Goal: Task Accomplishment & Management: Complete application form

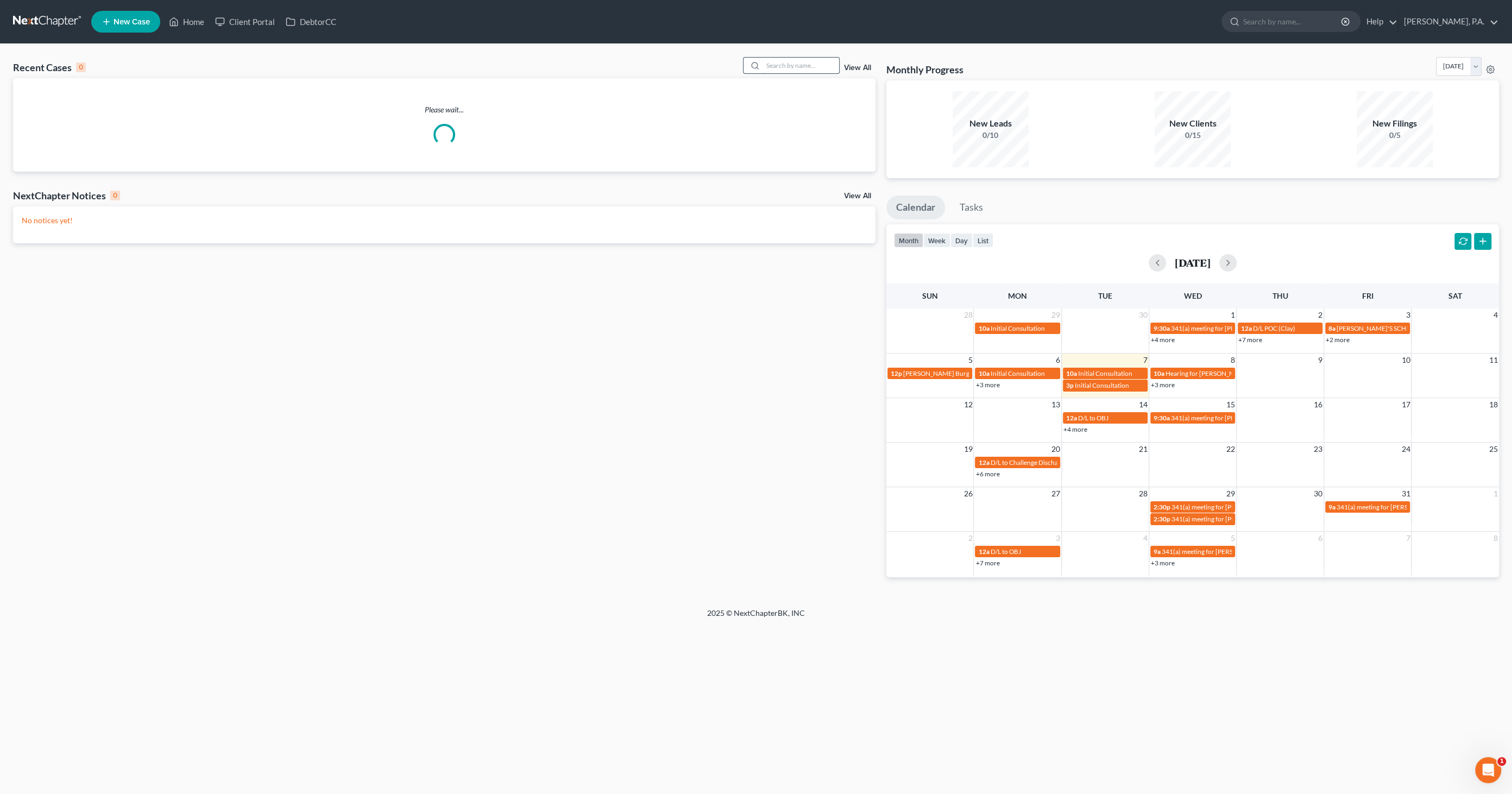
click at [792, 59] on input "search" at bounding box center [801, 65] width 76 height 16
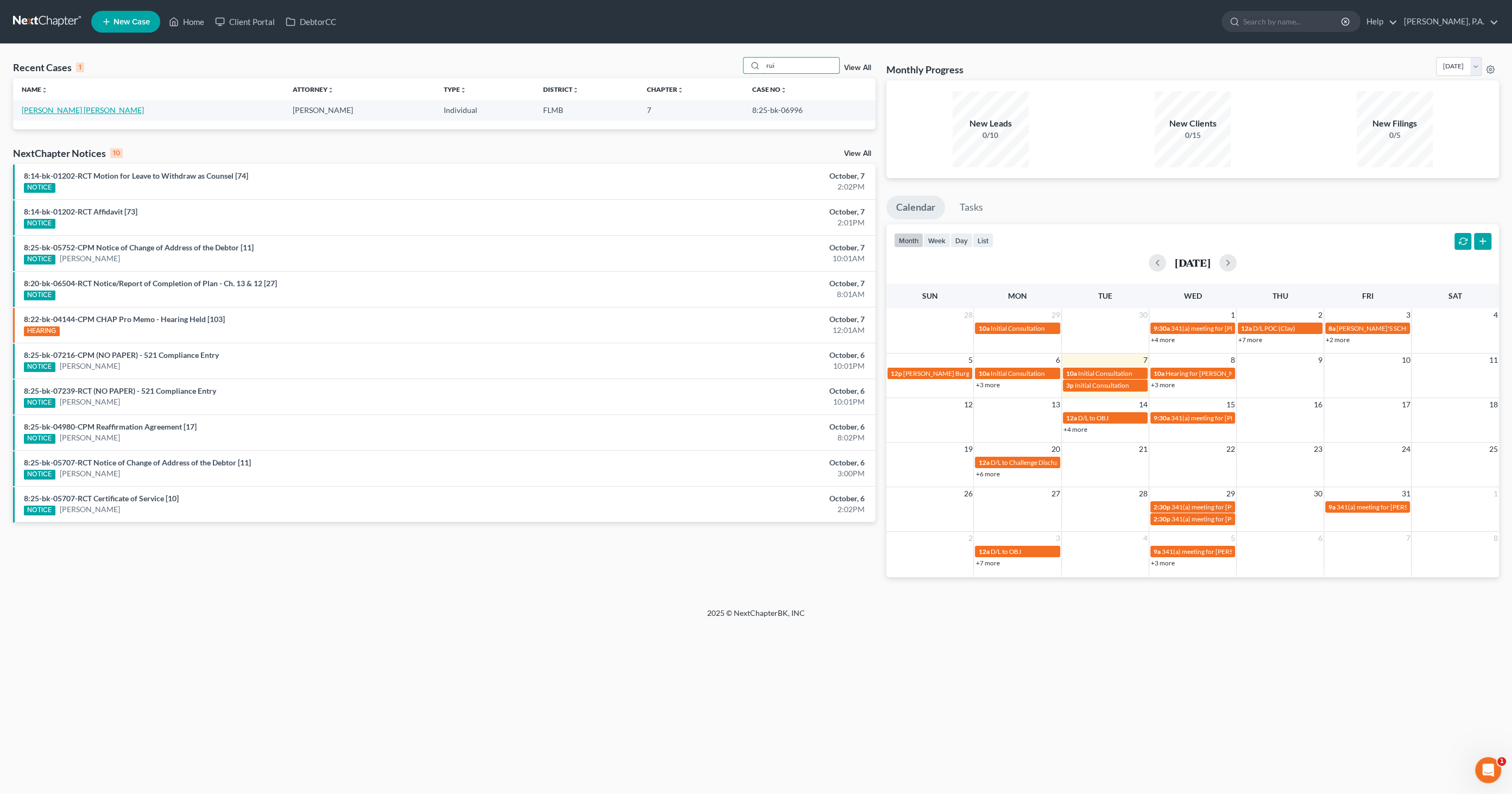
type input "rui"
click at [51, 109] on link "[PERSON_NAME] [PERSON_NAME]" at bounding box center [82, 110] width 122 height 9
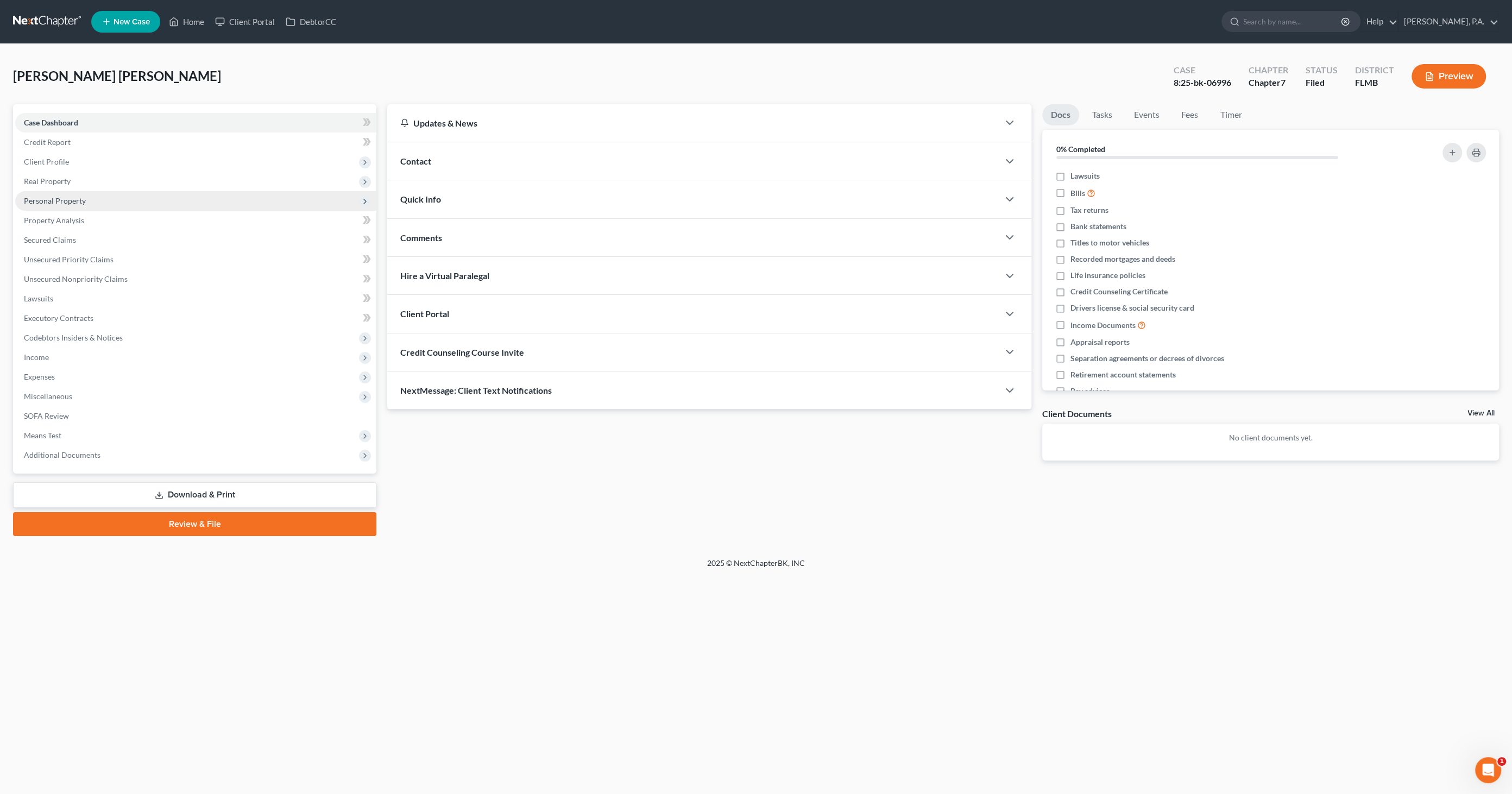
click at [76, 203] on span "Personal Property" at bounding box center [55, 201] width 62 height 9
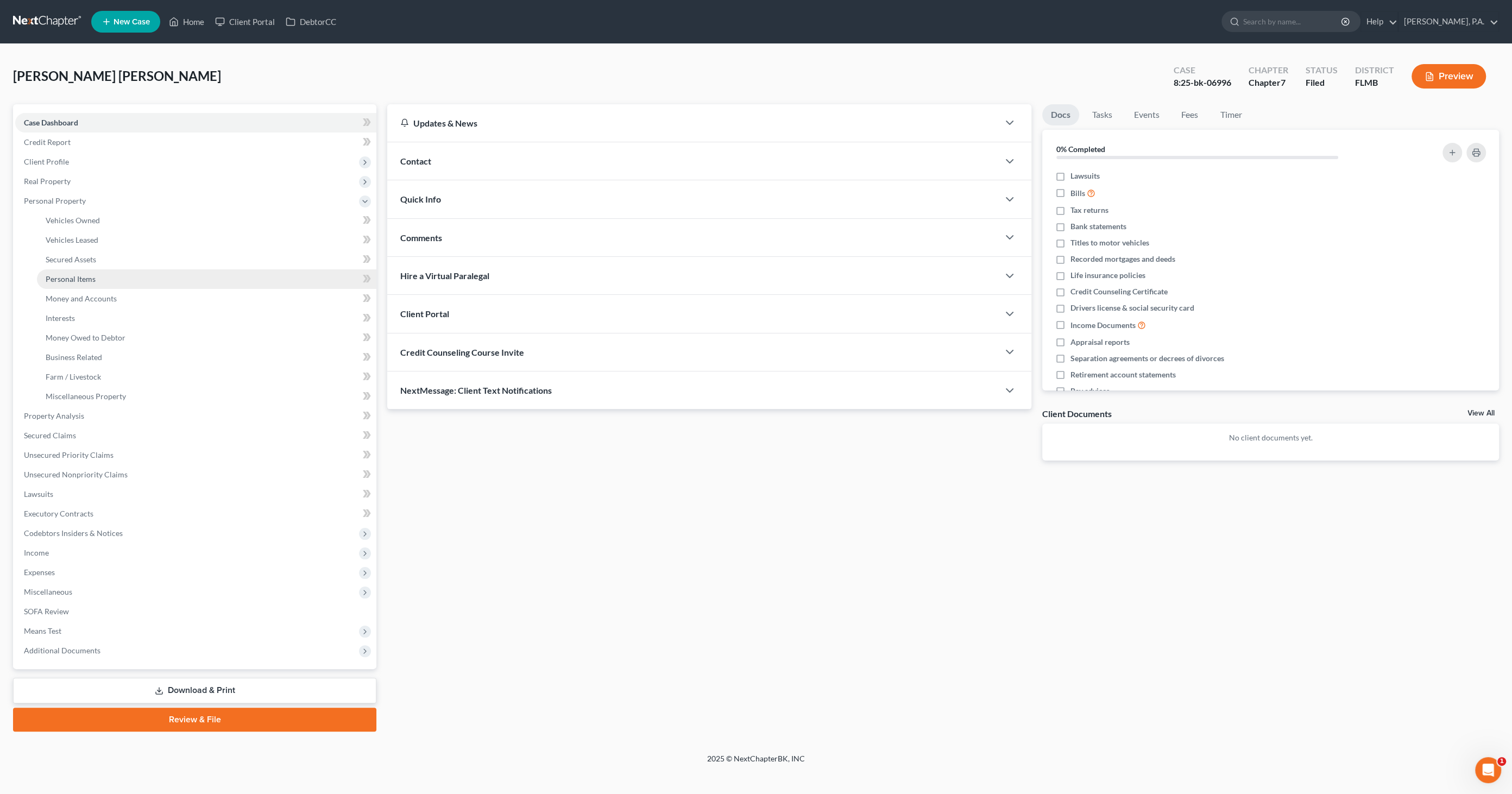
click at [77, 282] on span "Personal Items" at bounding box center [71, 279] width 50 height 9
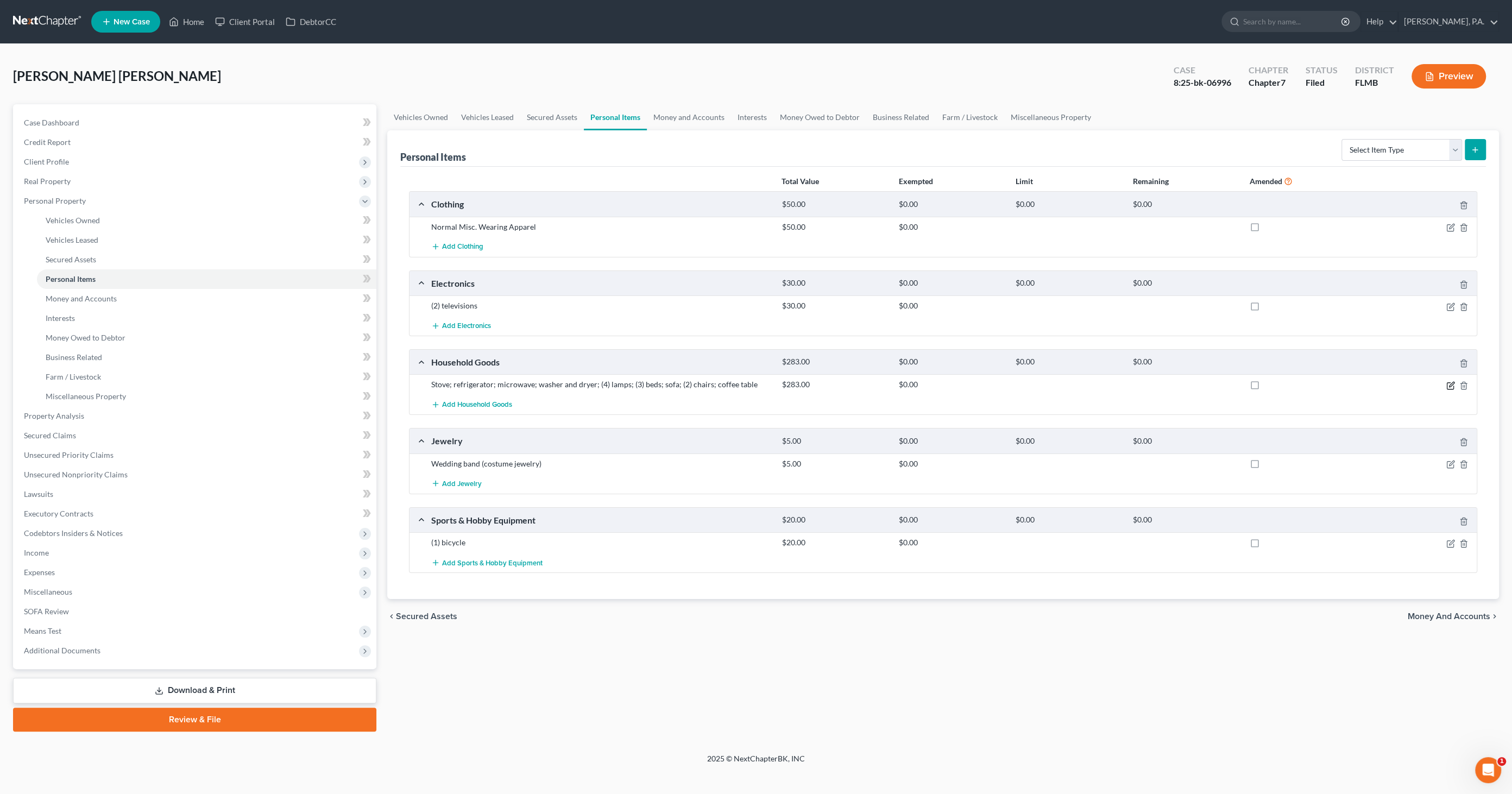
click at [1448, 383] on icon "button" at bounding box center [1450, 386] width 9 height 9
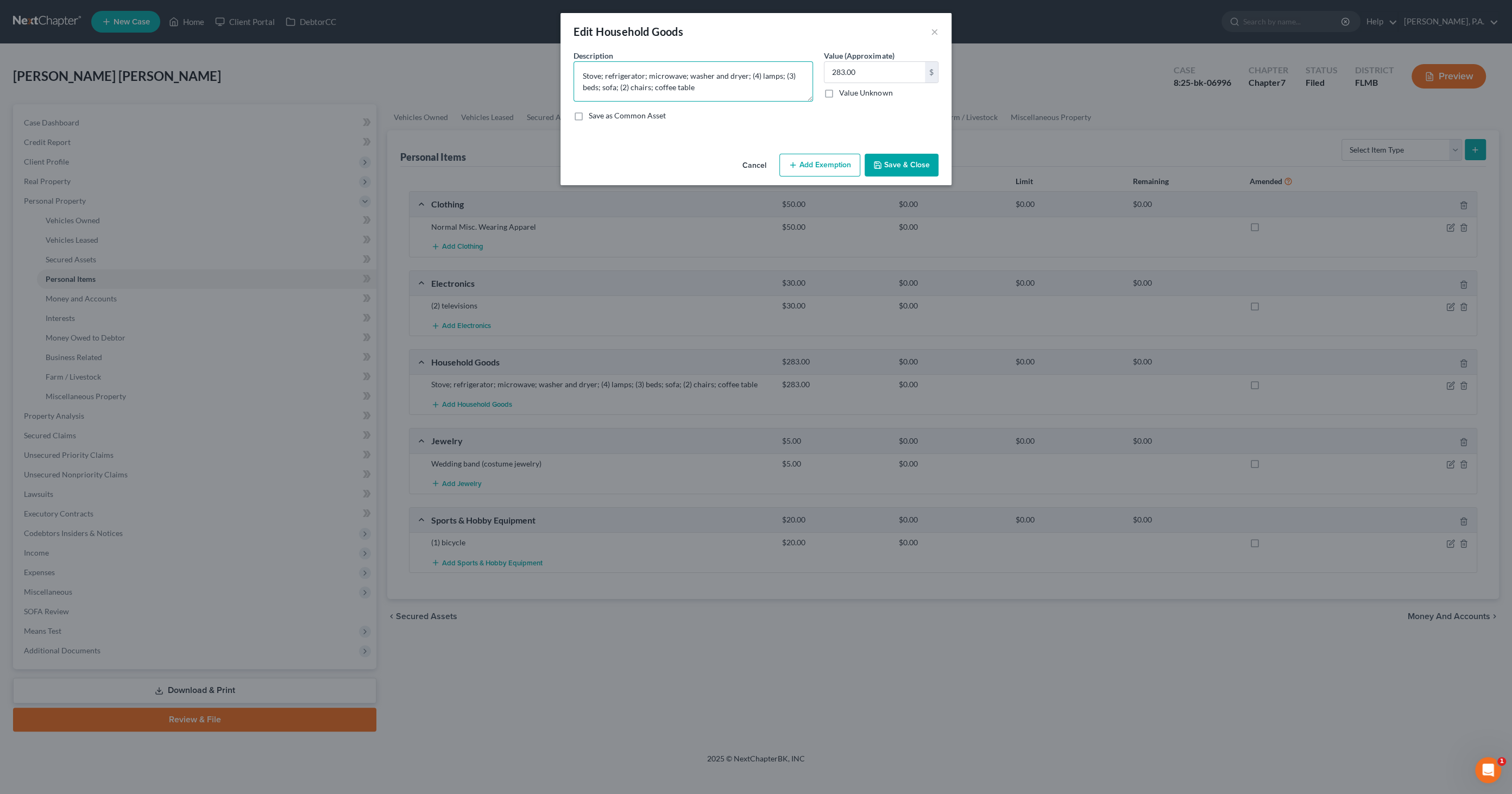
drag, startPoint x: 584, startPoint y: 73, endPoint x: 741, endPoint y: 88, distance: 157.7
click at [741, 88] on textarea "Stove; refrigerator; microwave; washer and dryer; (4) lamps; (3) beds; sofa; (2…" at bounding box center [693, 82] width 240 height 41
drag, startPoint x: 652, startPoint y: 87, endPoint x: 568, endPoint y: 75, distance: 84.9
click at [562, 76] on div "An exemption set must first be selected from the Filing Information section. Co…" at bounding box center [755, 99] width 391 height 99
type textarea "Refrigerator; microwave; washer; dryer; dining room set; couch; (2) lamps; bed;"
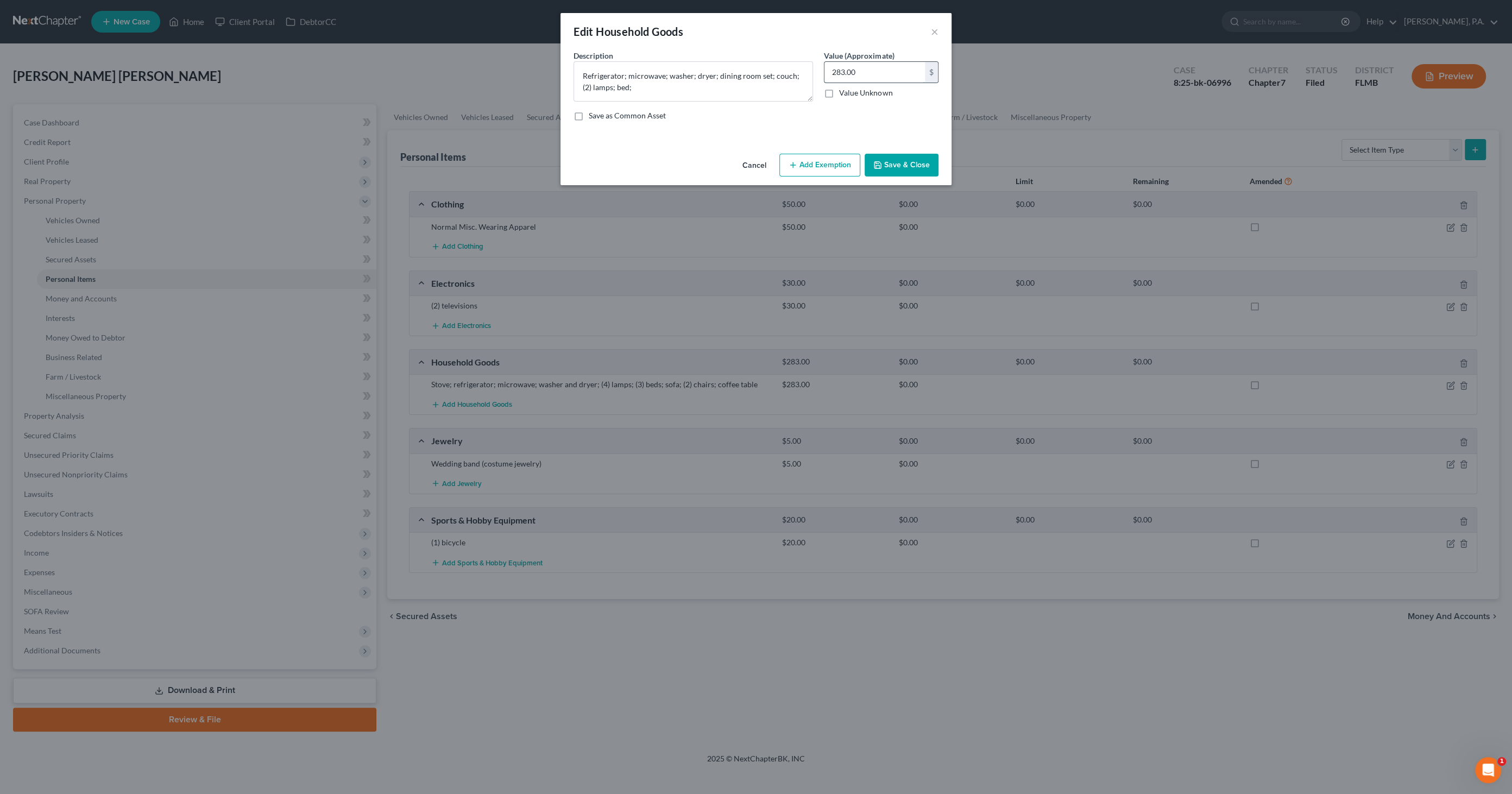
click at [861, 68] on input "283.00" at bounding box center [874, 72] width 101 height 21
type input "265.00"
click at [913, 171] on button "Save & Close" at bounding box center [901, 165] width 74 height 23
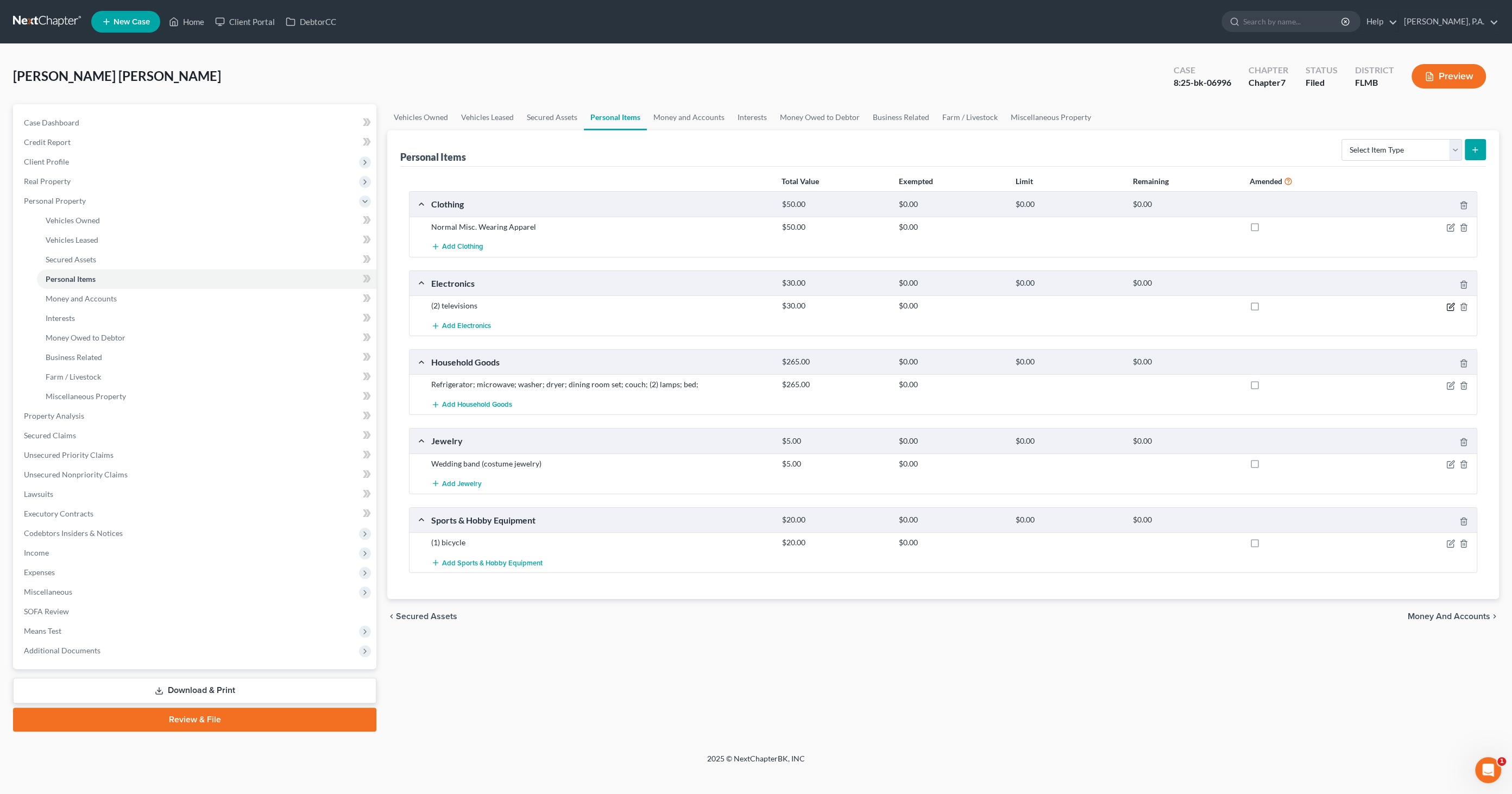
drag, startPoint x: 1451, startPoint y: 300, endPoint x: 1403, endPoint y: 305, distance: 48.3
click at [1451, 302] on icon "button" at bounding box center [1450, 307] width 9 height 9
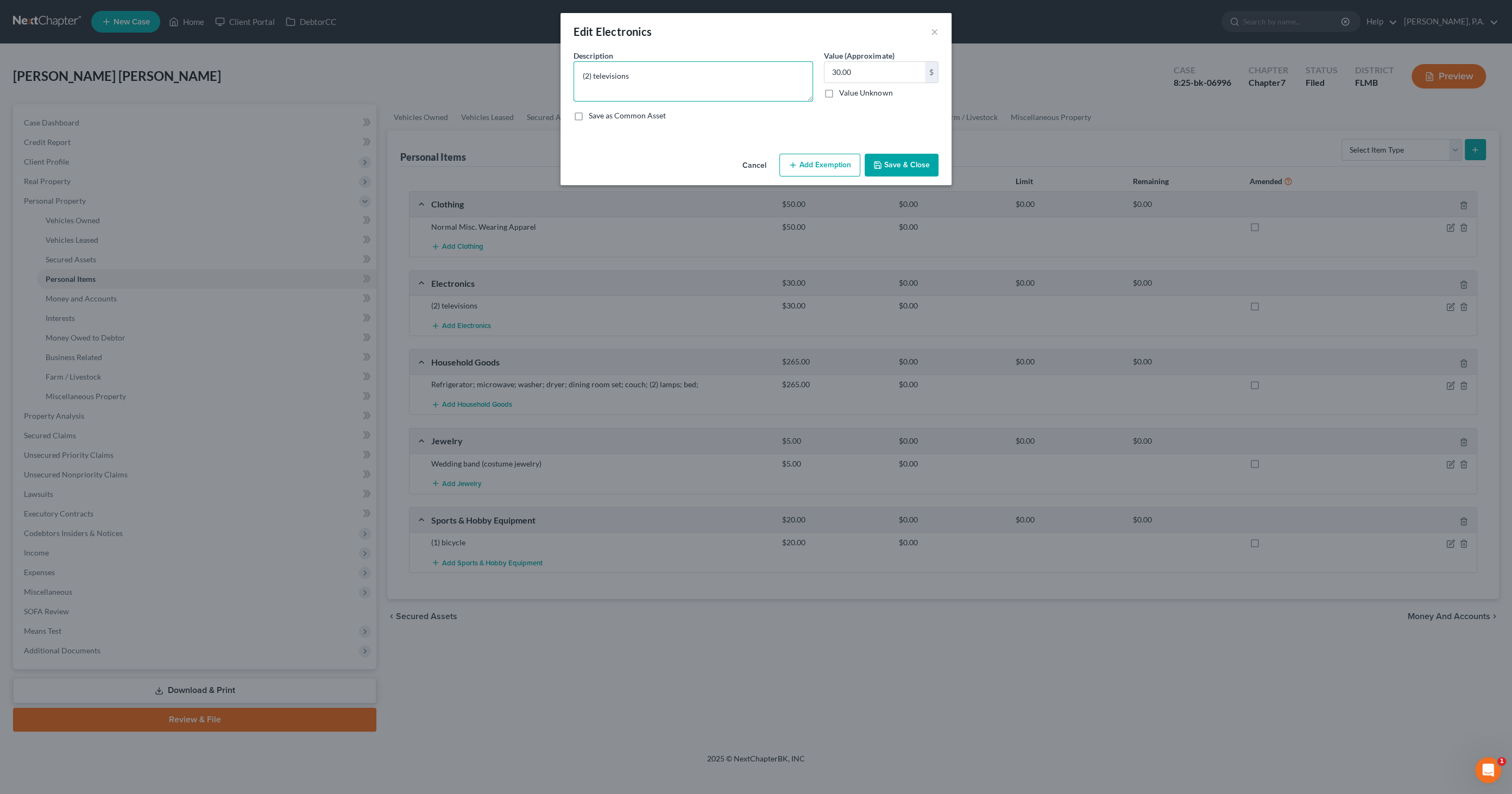
drag, startPoint x: 655, startPoint y: 76, endPoint x: 542, endPoint y: 67, distance: 113.4
click at [542, 67] on div "Edit Electronics × An exemption set must first be selected from the Filing Info…" at bounding box center [756, 397] width 1512 height 794
drag, startPoint x: 680, startPoint y: 79, endPoint x: 750, endPoint y: 128, distance: 85.4
click at [616, 74] on textarea "Television; game system" at bounding box center [693, 82] width 240 height 41
type textarea "Television"
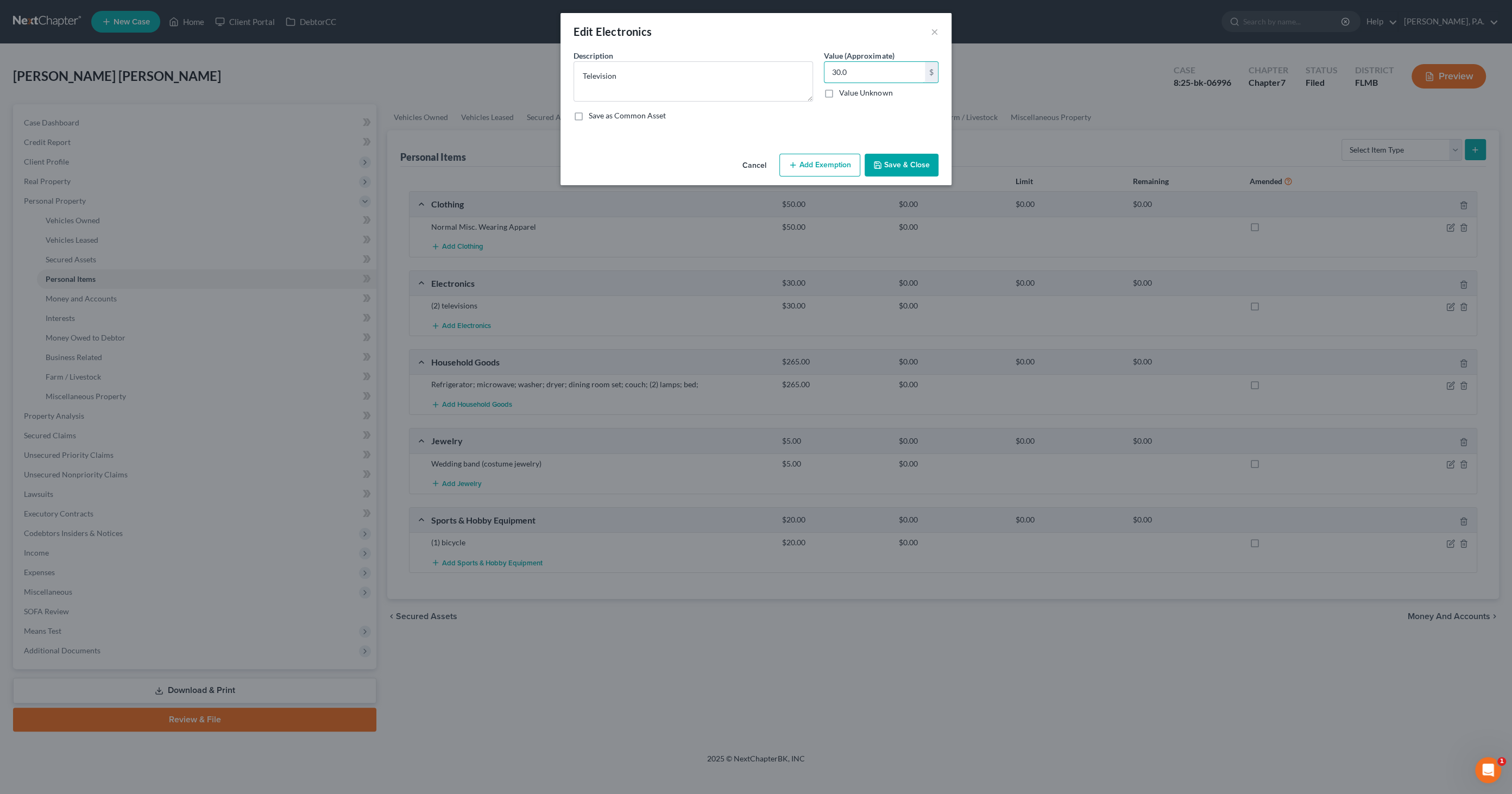
type input "30.00"
click at [907, 161] on button "Save & Close" at bounding box center [901, 165] width 74 height 23
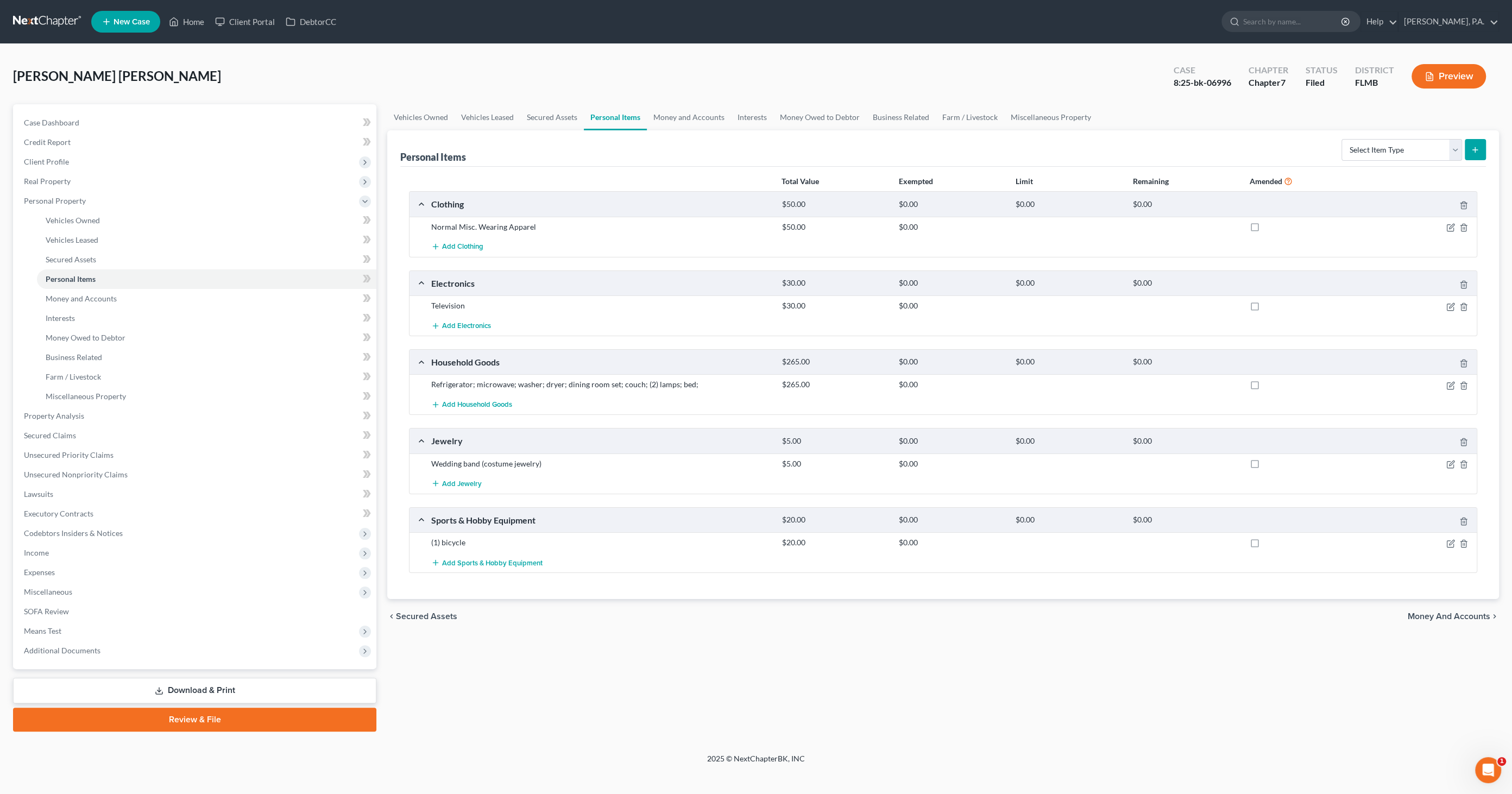
click at [1451, 546] on div "(1) bicycle $20.00 $0.00" at bounding box center [943, 542] width 1067 height 20
click at [1449, 541] on icon "button" at bounding box center [1451, 542] width 5 height 5
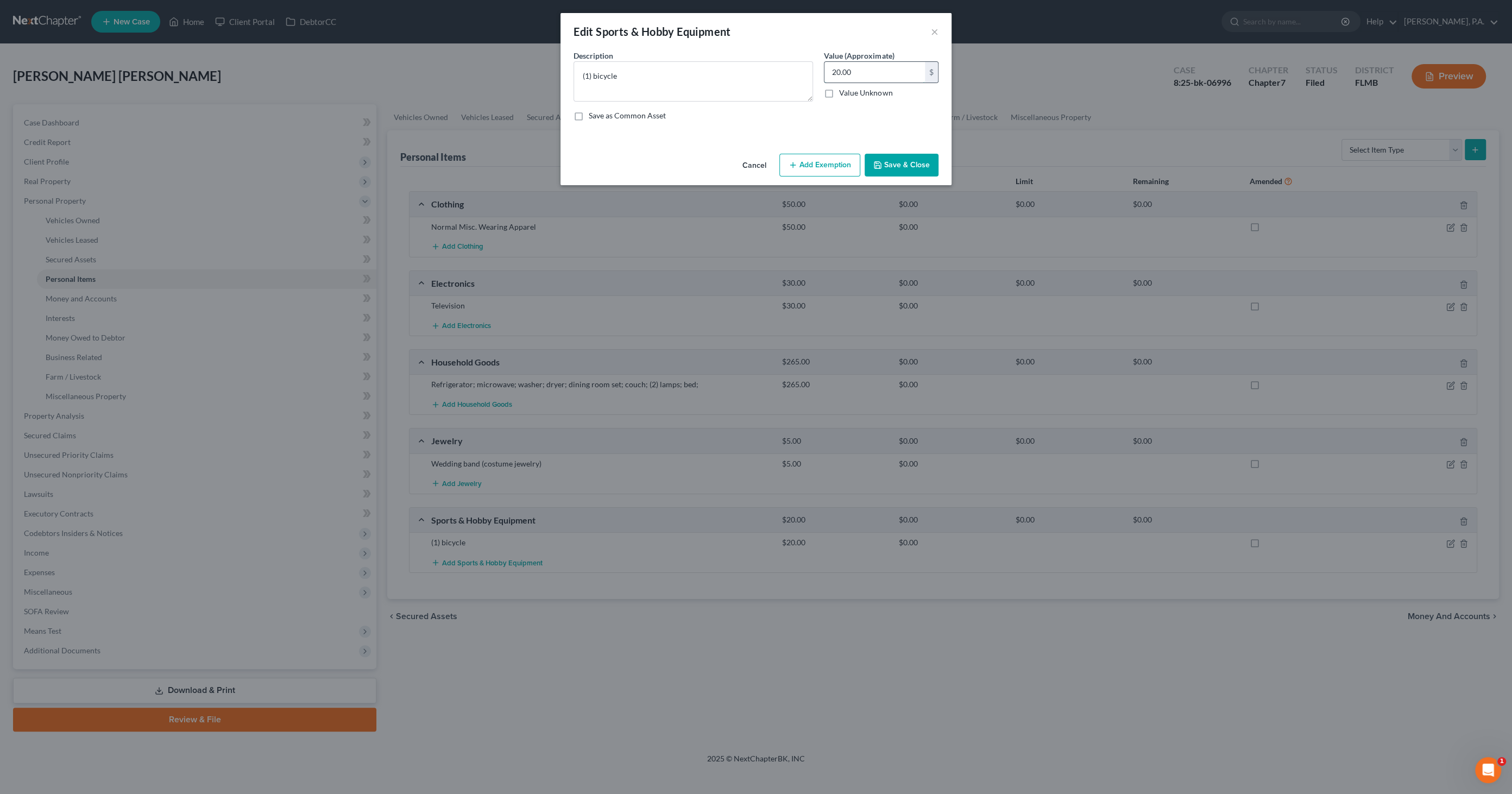
click at [870, 72] on input "20.00" at bounding box center [874, 72] width 101 height 21
type input "15.00"
click at [902, 155] on button "Save & Close" at bounding box center [901, 165] width 74 height 23
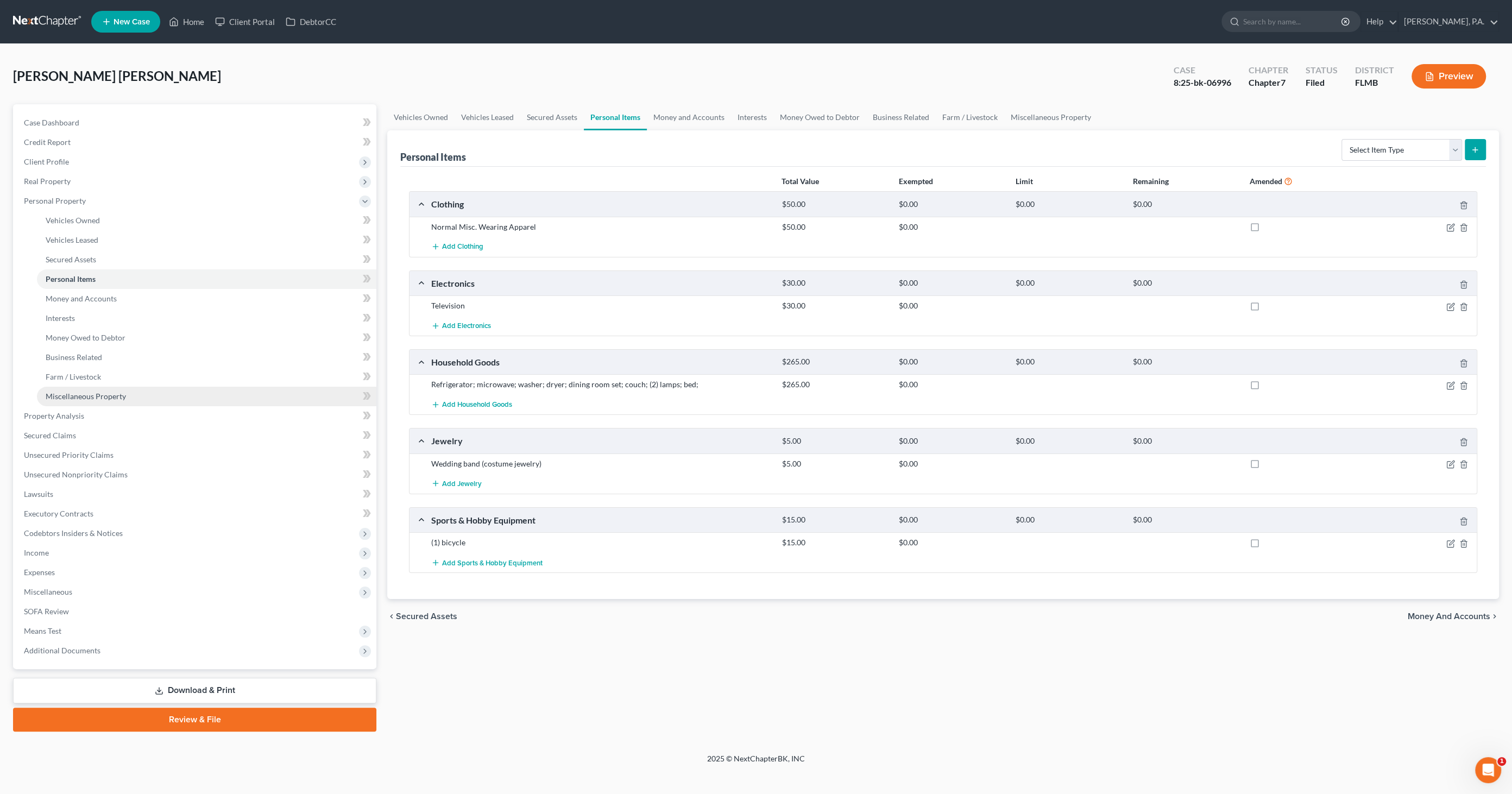
click at [99, 392] on span "Miscellaneous Property" at bounding box center [86, 396] width 80 height 9
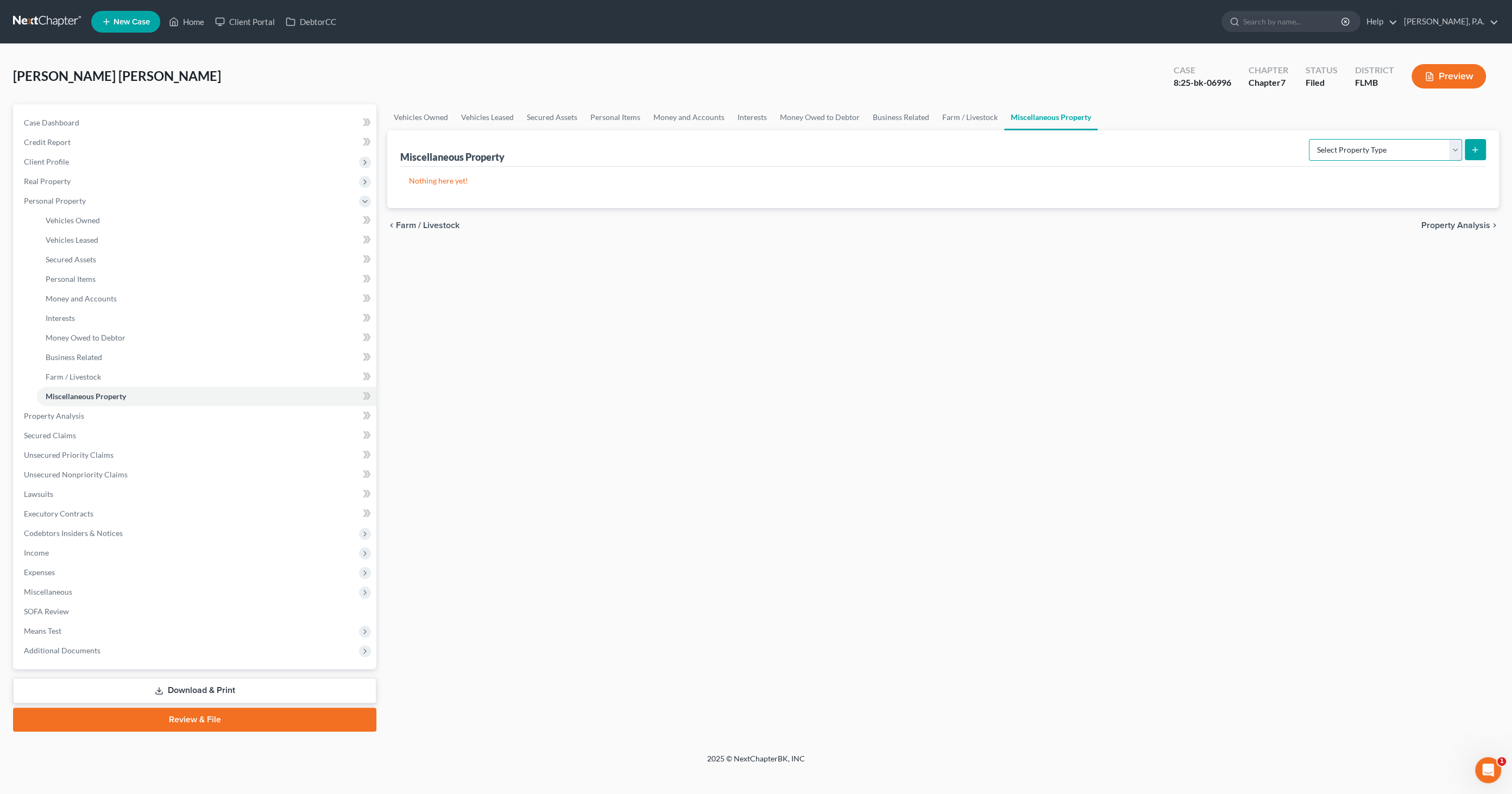
click at [1374, 148] on select "Select Property Type Assigned for Creditor Benefit [DATE] Holding for Another N…" at bounding box center [1385, 150] width 153 height 22
select select "holding_for_another"
click at [1309, 139] on select "Select Property Type Assigned for Creditor Benefit [DATE] Holding for Another N…" at bounding box center [1385, 150] width 153 height 22
click at [1469, 151] on button "submit" at bounding box center [1475, 149] width 21 height 21
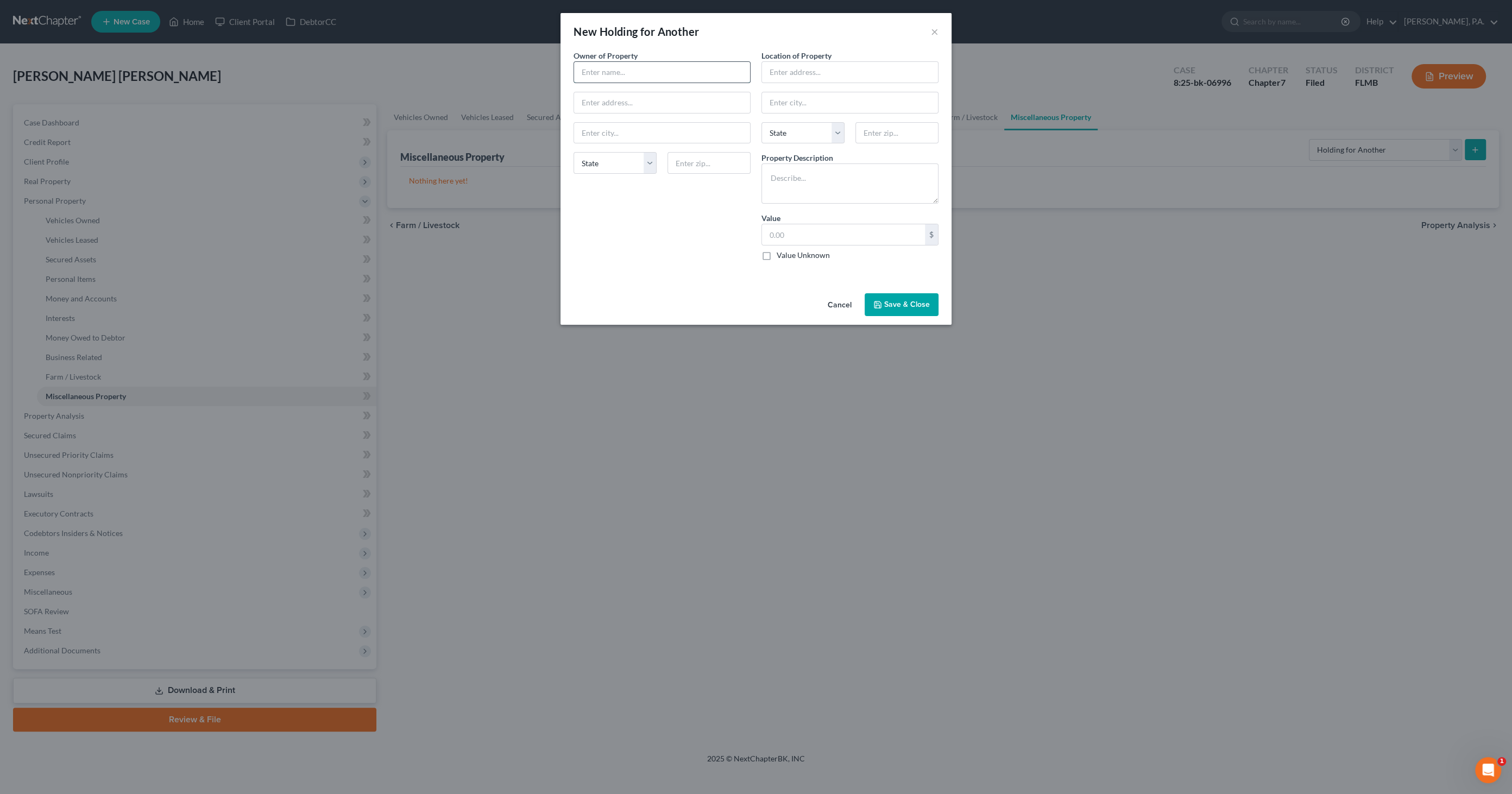
click at [618, 67] on input "text" at bounding box center [662, 72] width 176 height 21
type input "[PERSON_NAME]"
type input "[STREET_ADDRESS]"
type input "[GEOGRAPHIC_DATA]"
select select "9"
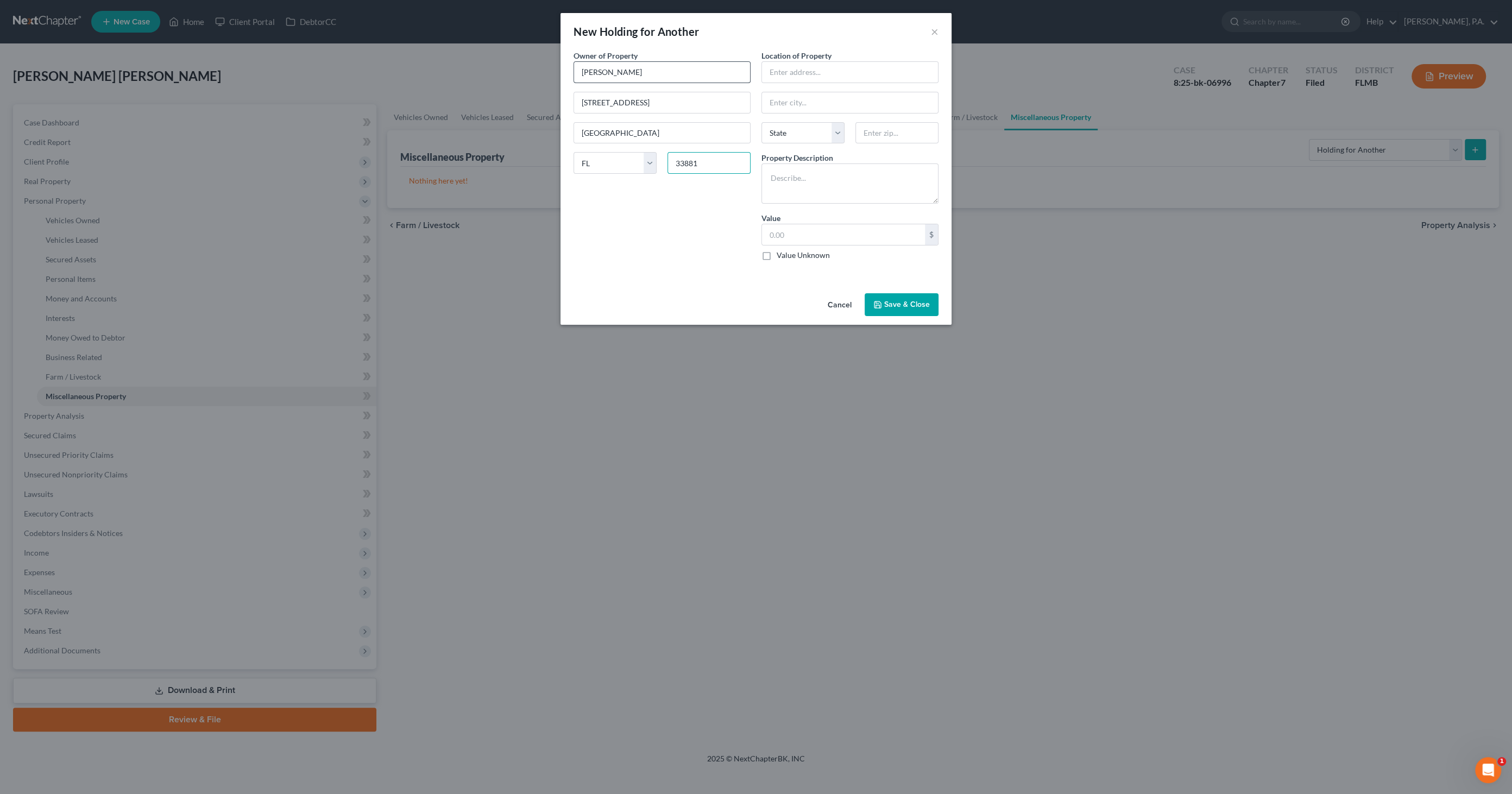
type input "33881"
type input "[STREET_ADDRESS]"
type input "[GEOGRAPHIC_DATA]"
select select "9"
type input "33881"
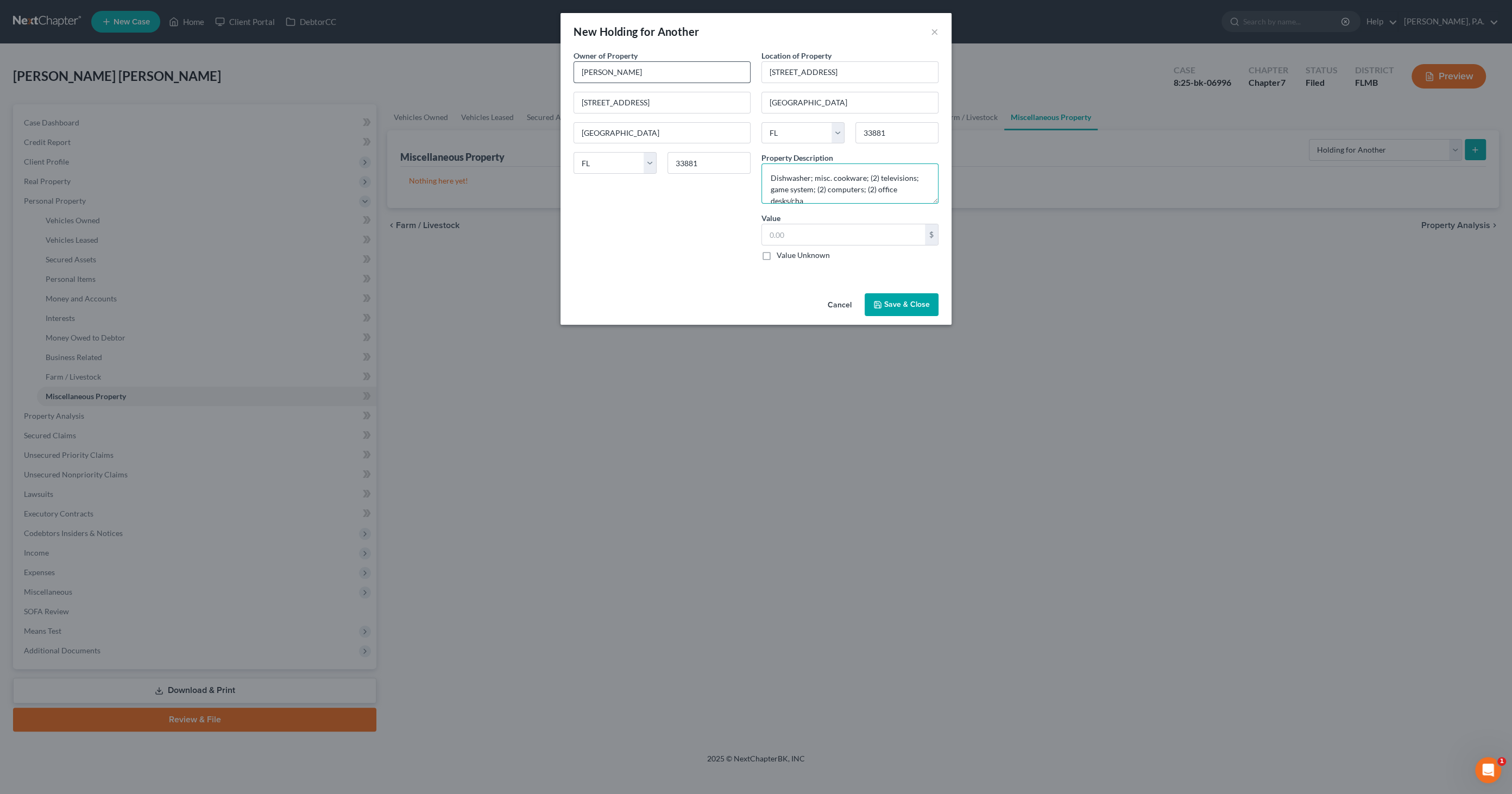
scroll to position [1, 0]
type textarea "Dishwasher; misc. cookware; (2) televisions; game system; (2) computers; (2) of…"
click at [780, 255] on label "Value Unknown" at bounding box center [803, 255] width 53 height 11
click at [781, 255] on input "Value Unknown" at bounding box center [784, 253] width 7 height 7
checkbox input "true"
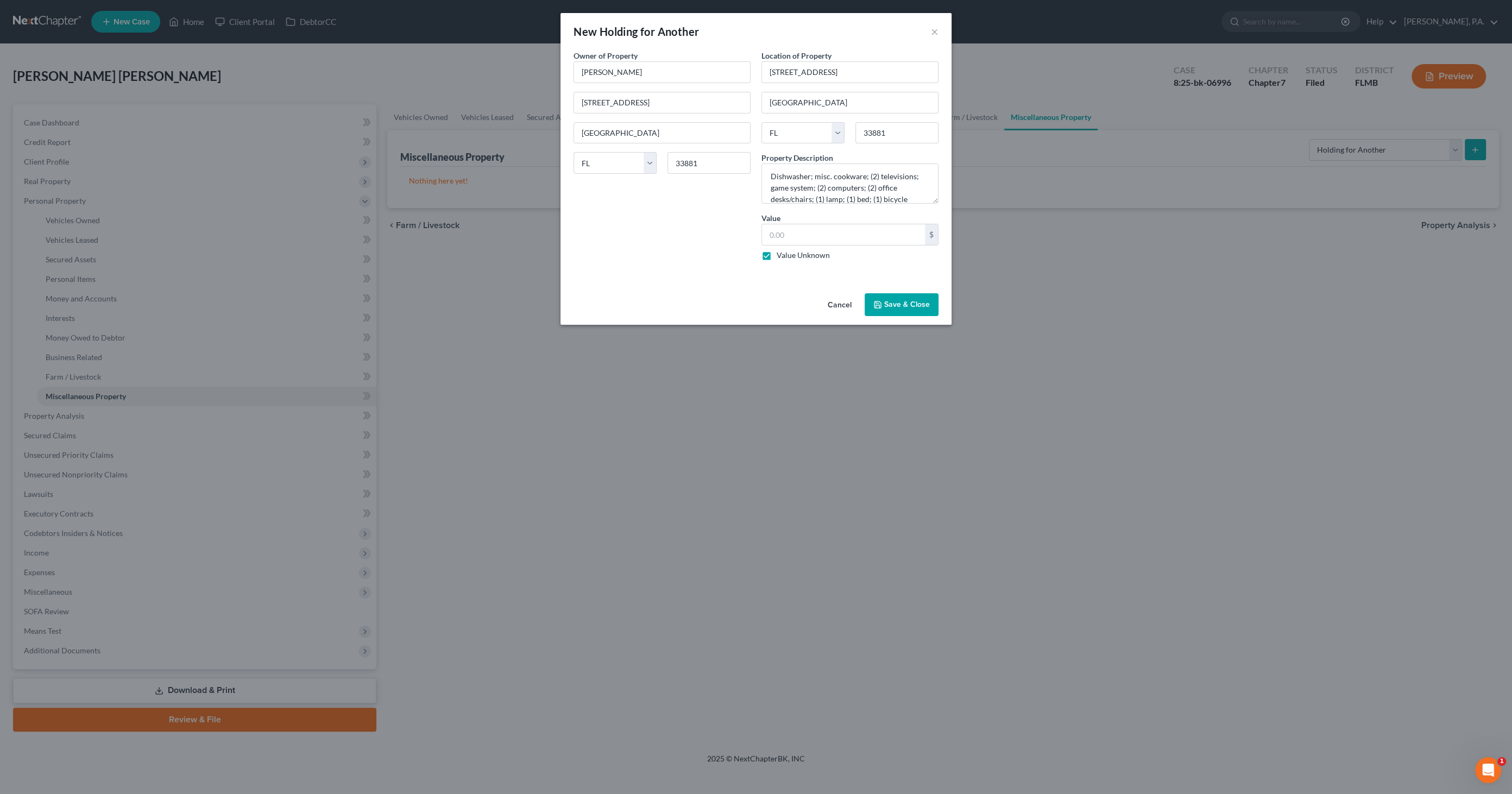
type input "0.00"
click at [770, 167] on textarea "Dishwasher; misc. cookware; (2) televisions; game system; (2) computers; (2) of…" at bounding box center [850, 184] width 177 height 41
drag, startPoint x: 900, startPoint y: 196, endPoint x: 770, endPoint y: 190, distance: 130.1
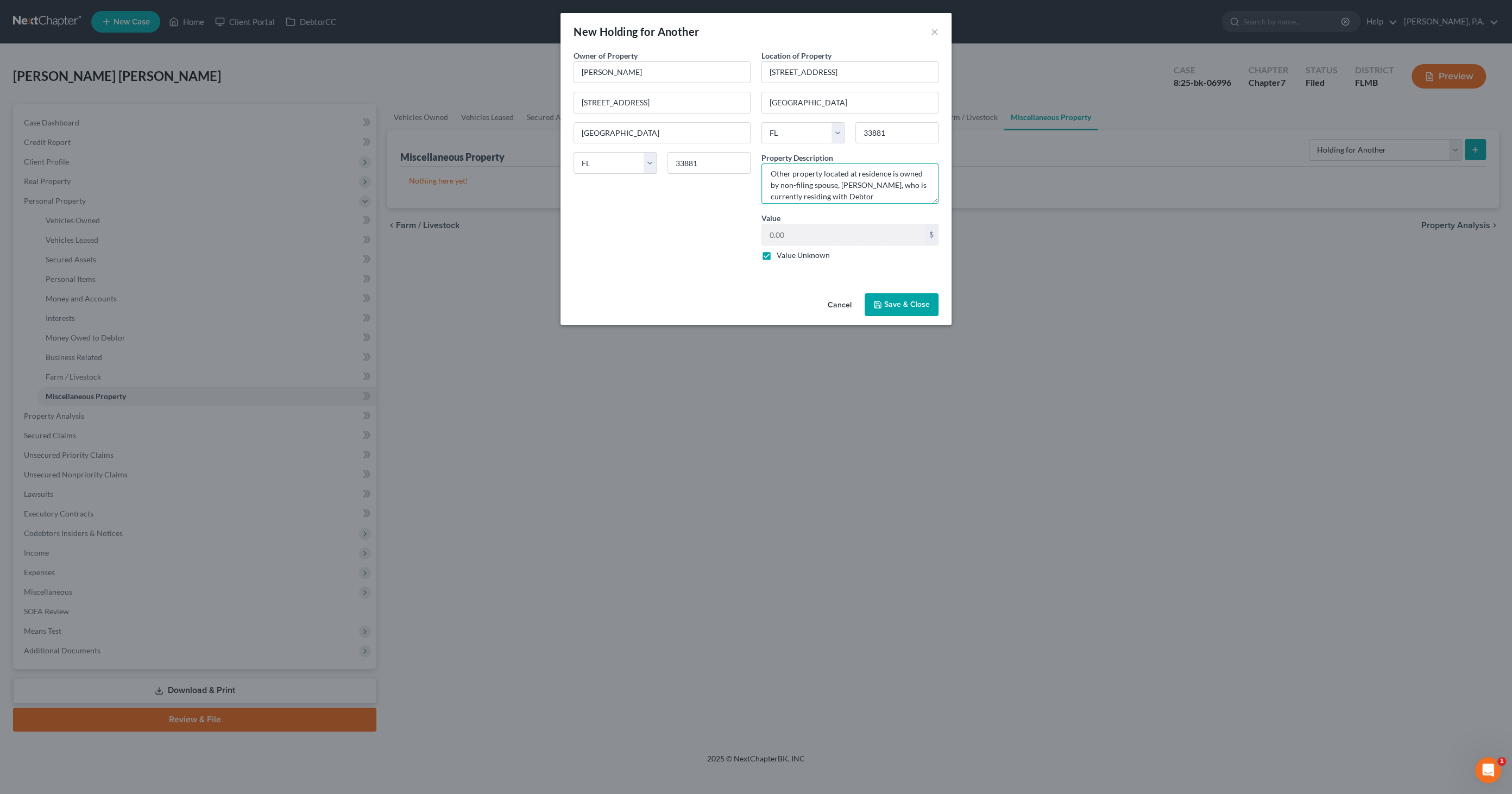
click at [770, 190] on textarea "Other property located at residence is owned by non-filing spouse, [PERSON_NAME…" at bounding box center [850, 184] width 177 height 41
type textarea "Other property located at residence is owned by non-filing spouse, [PERSON_NAME…"
click at [890, 305] on button "Save & Close" at bounding box center [901, 305] width 74 height 23
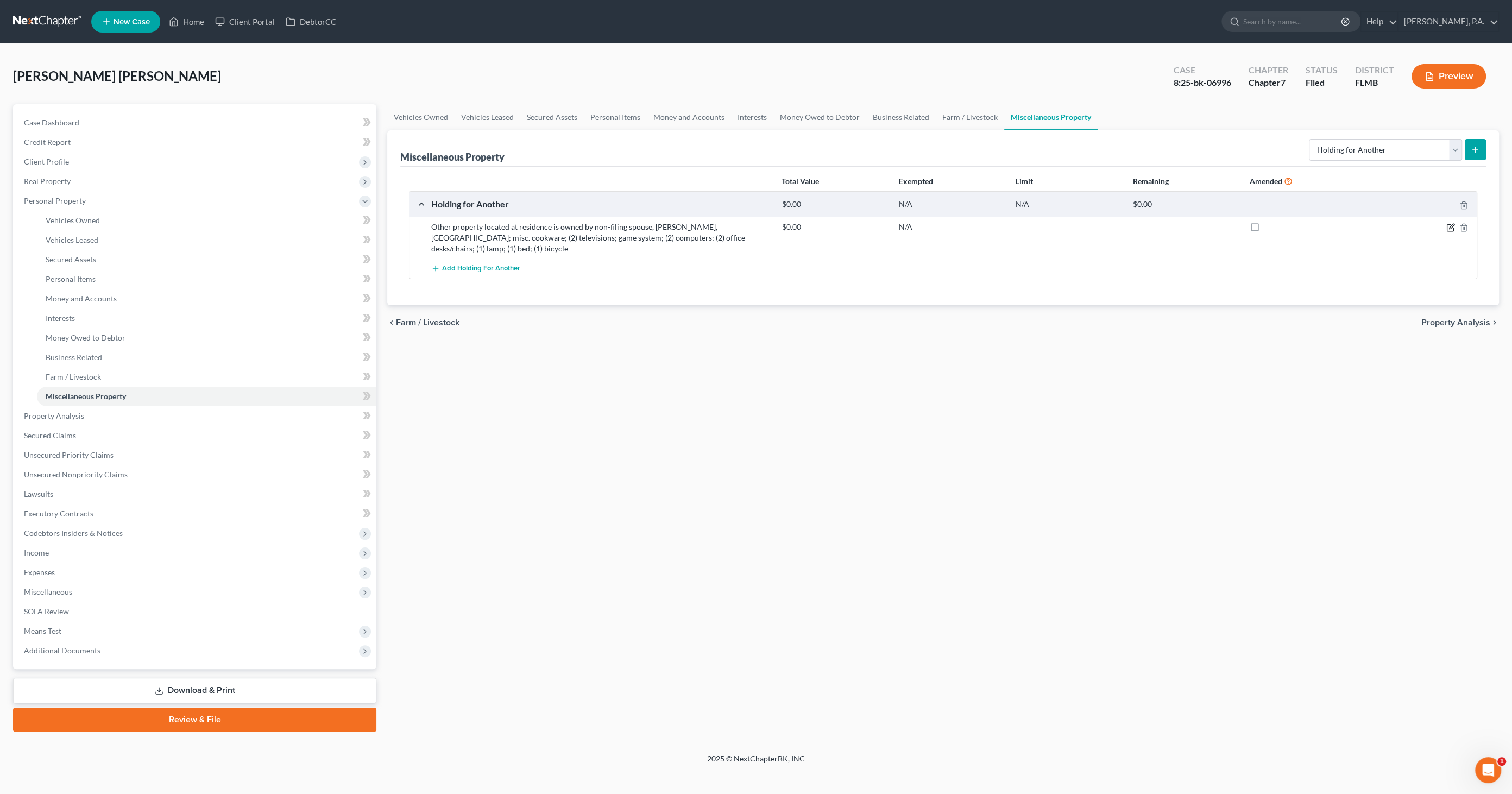
click at [1450, 224] on icon "button" at bounding box center [1450, 228] width 9 height 9
select select "9"
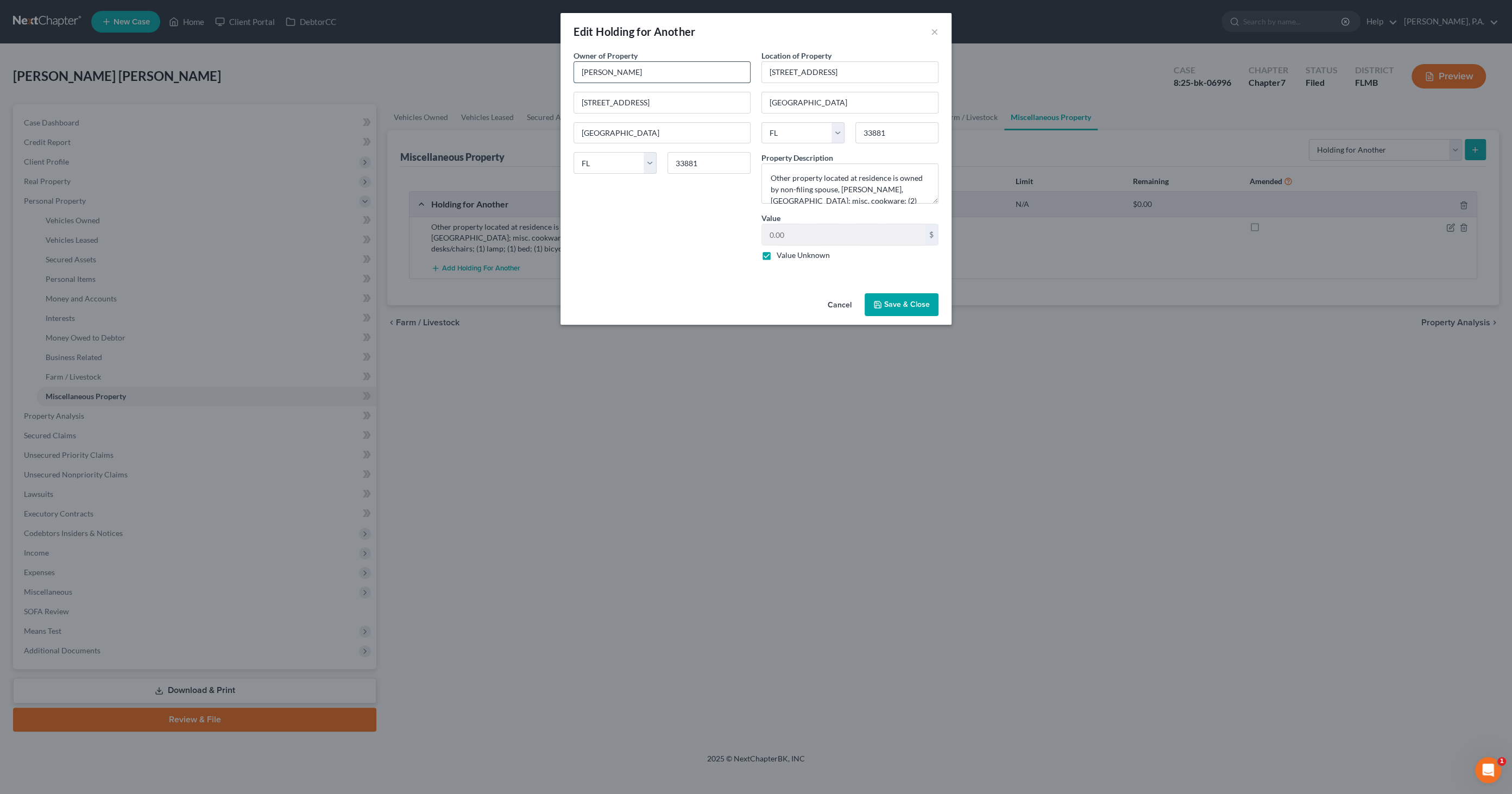
click at [652, 68] on input "[PERSON_NAME]" at bounding box center [662, 72] width 176 height 21
drag, startPoint x: 637, startPoint y: 66, endPoint x: 524, endPoint y: 59, distance: 113.2
click at [524, 59] on div "Edit Holding for Another × An exemption set must first be selected from the Fil…" at bounding box center [756, 397] width 1512 height 794
type input "[PERSON_NAME]"
drag, startPoint x: 919, startPoint y: 188, endPoint x: 805, endPoint y: 187, distance: 114.0
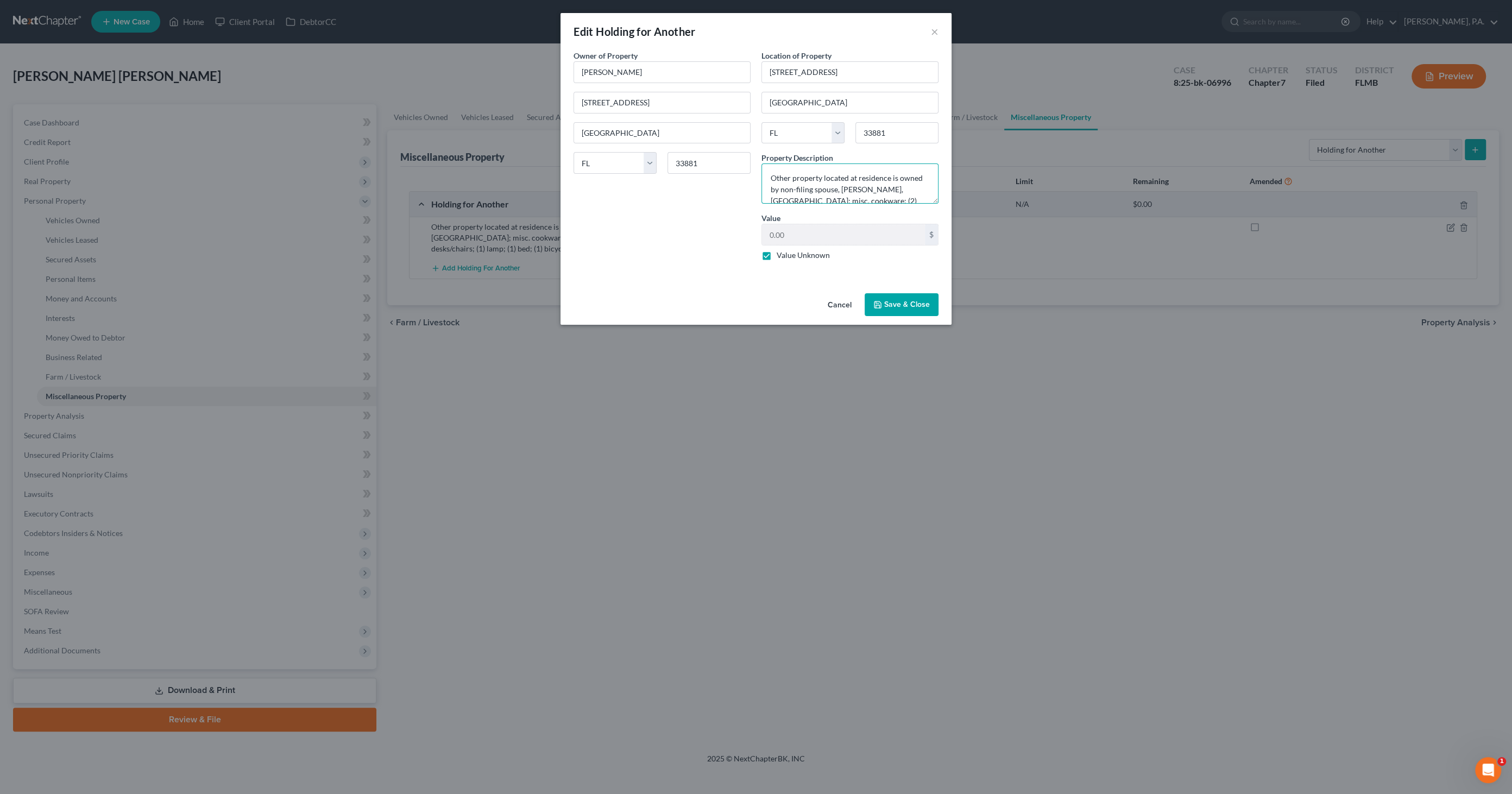
click at [805, 187] on textarea "Other property located at residence is owned by non-filing spouse, [PERSON_NAME…" at bounding box center [850, 184] width 177 height 41
type textarea "Other property located at residence is owned by [PERSON_NAME]'s mother, [PERSON…"
click at [911, 302] on button "Save & Close" at bounding box center [901, 305] width 74 height 23
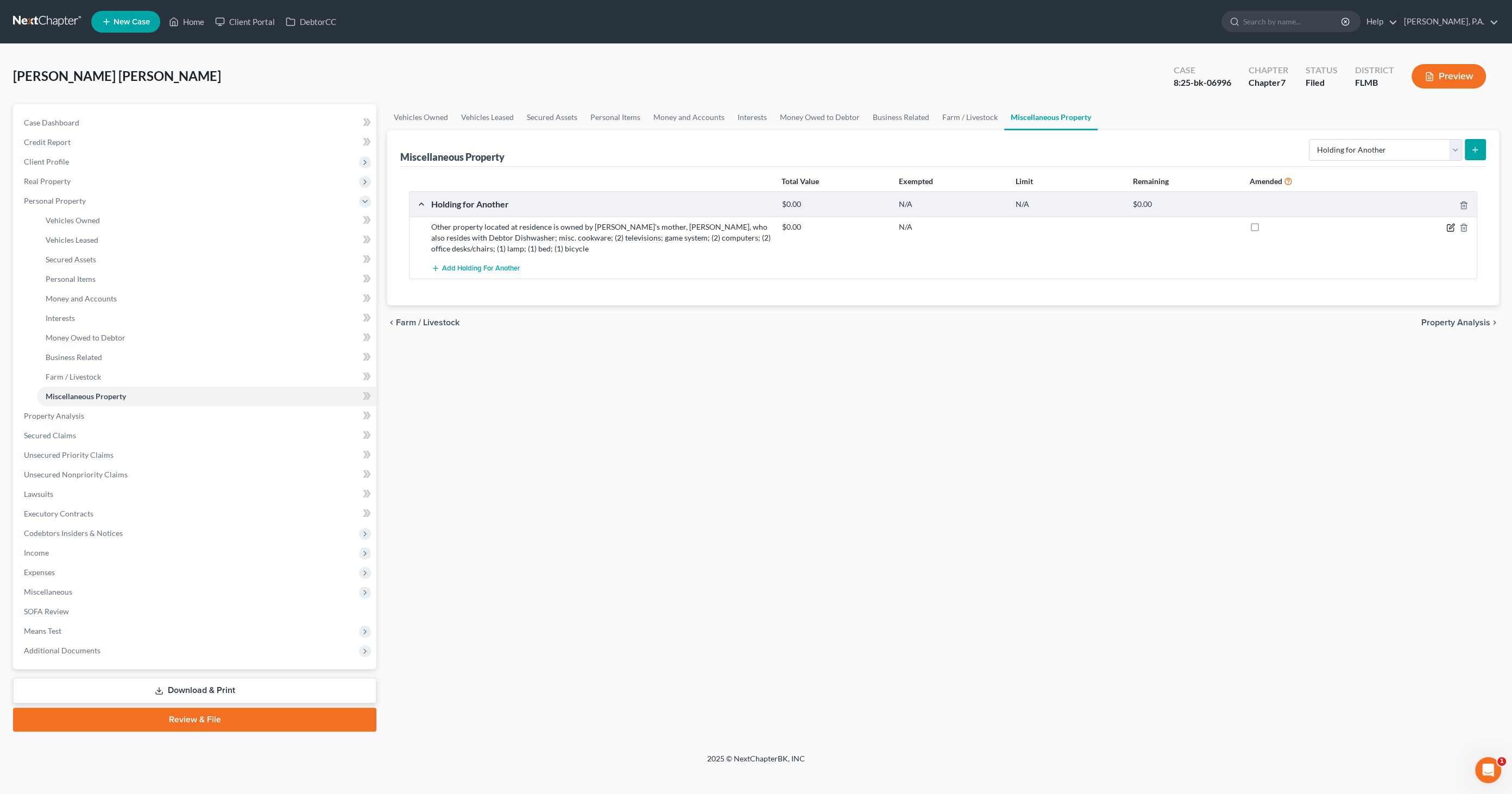
click at [1446, 223] on icon "button" at bounding box center [1450, 228] width 9 height 9
select select "9"
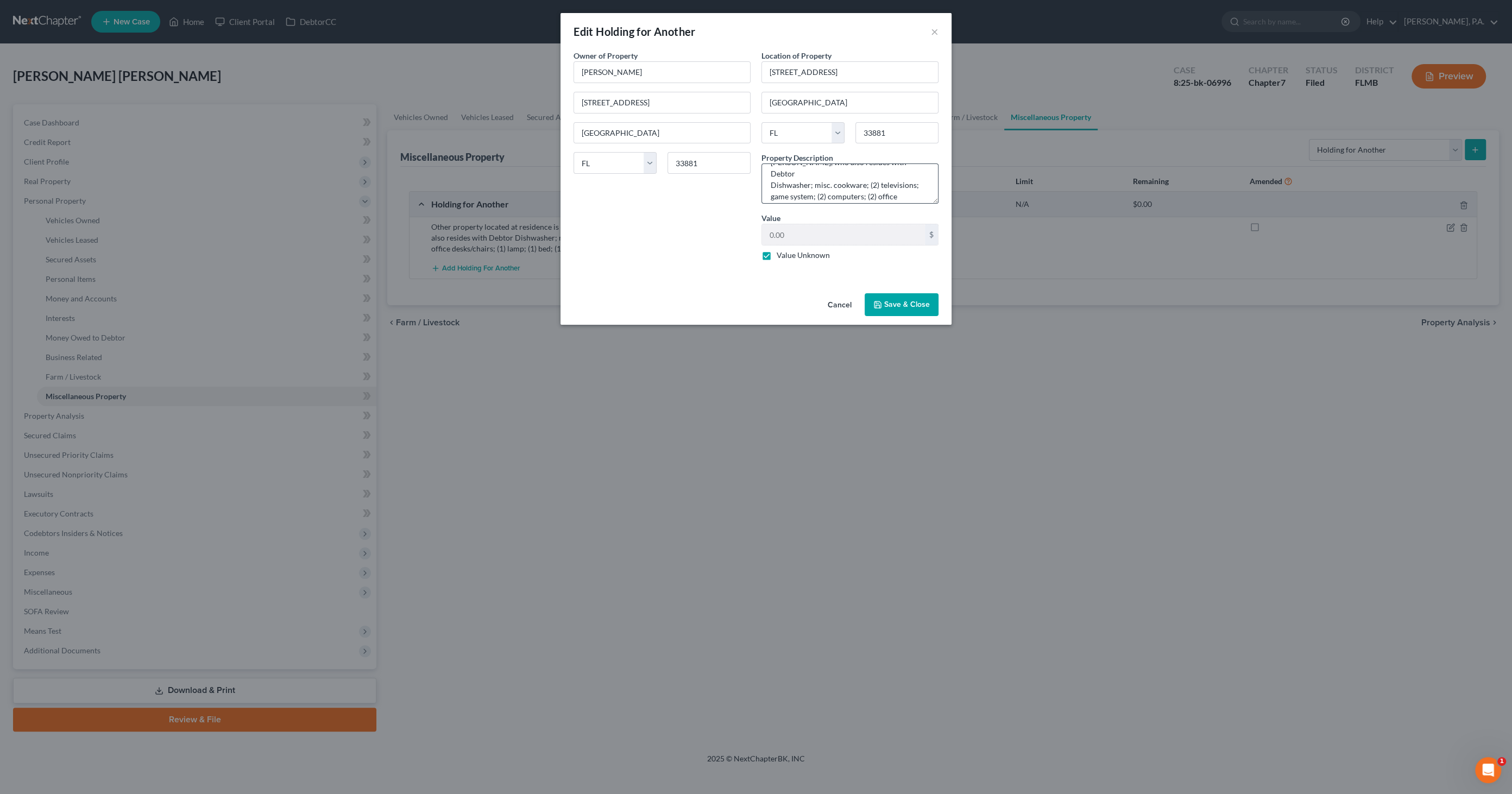
scroll to position [0, 0]
drag, startPoint x: 871, startPoint y: 198, endPoint x: 885, endPoint y: 196, distance: 14.1
click at [871, 198] on textarea "Other property located at residence is owned by [PERSON_NAME]'s mother, [PERSON…" at bounding box center [850, 184] width 177 height 41
type textarea "Other property located at residence is owned by [PERSON_NAME]'s mother, [PERSON…"
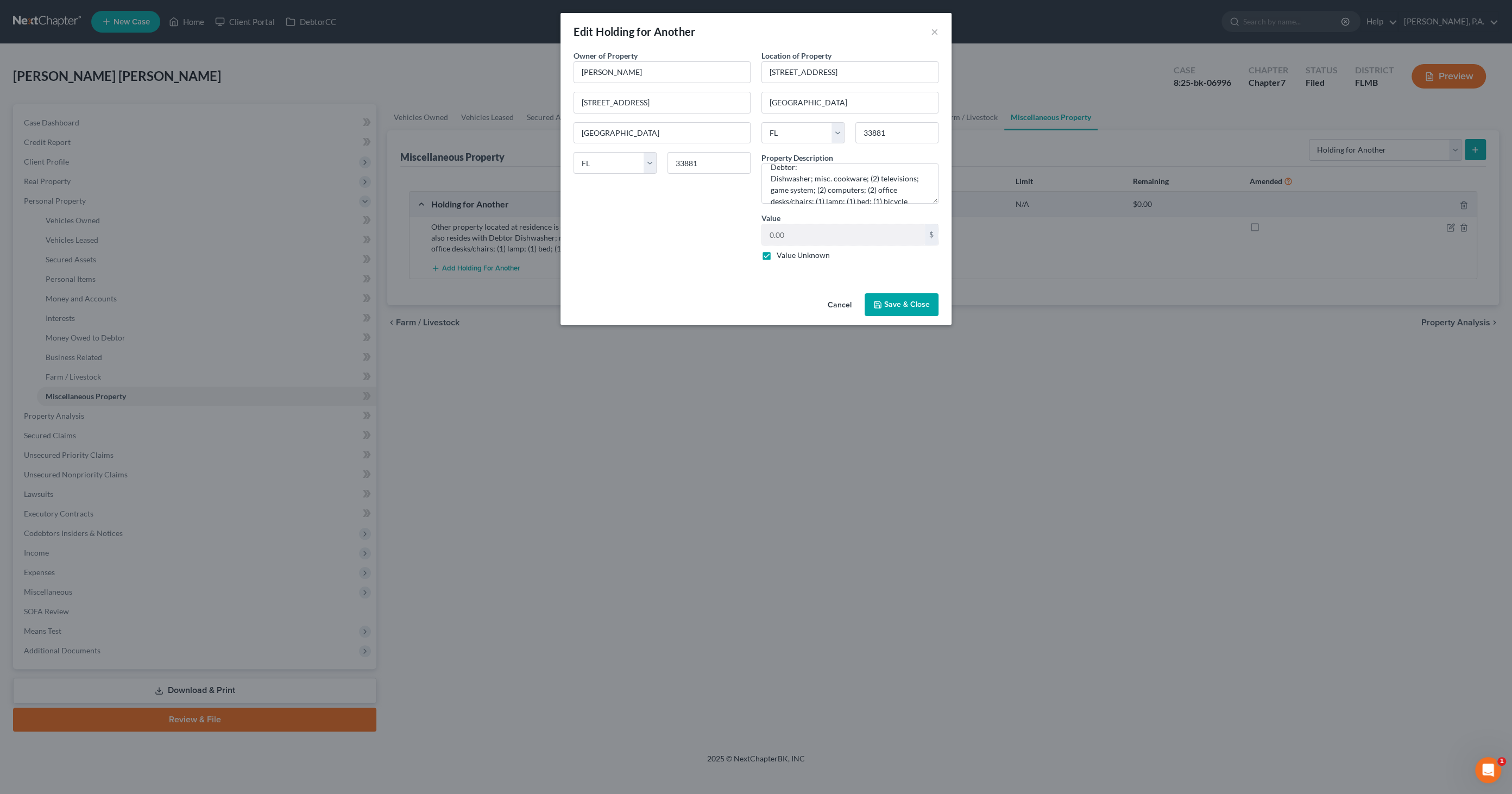
click at [894, 298] on button "Save & Close" at bounding box center [901, 305] width 74 height 23
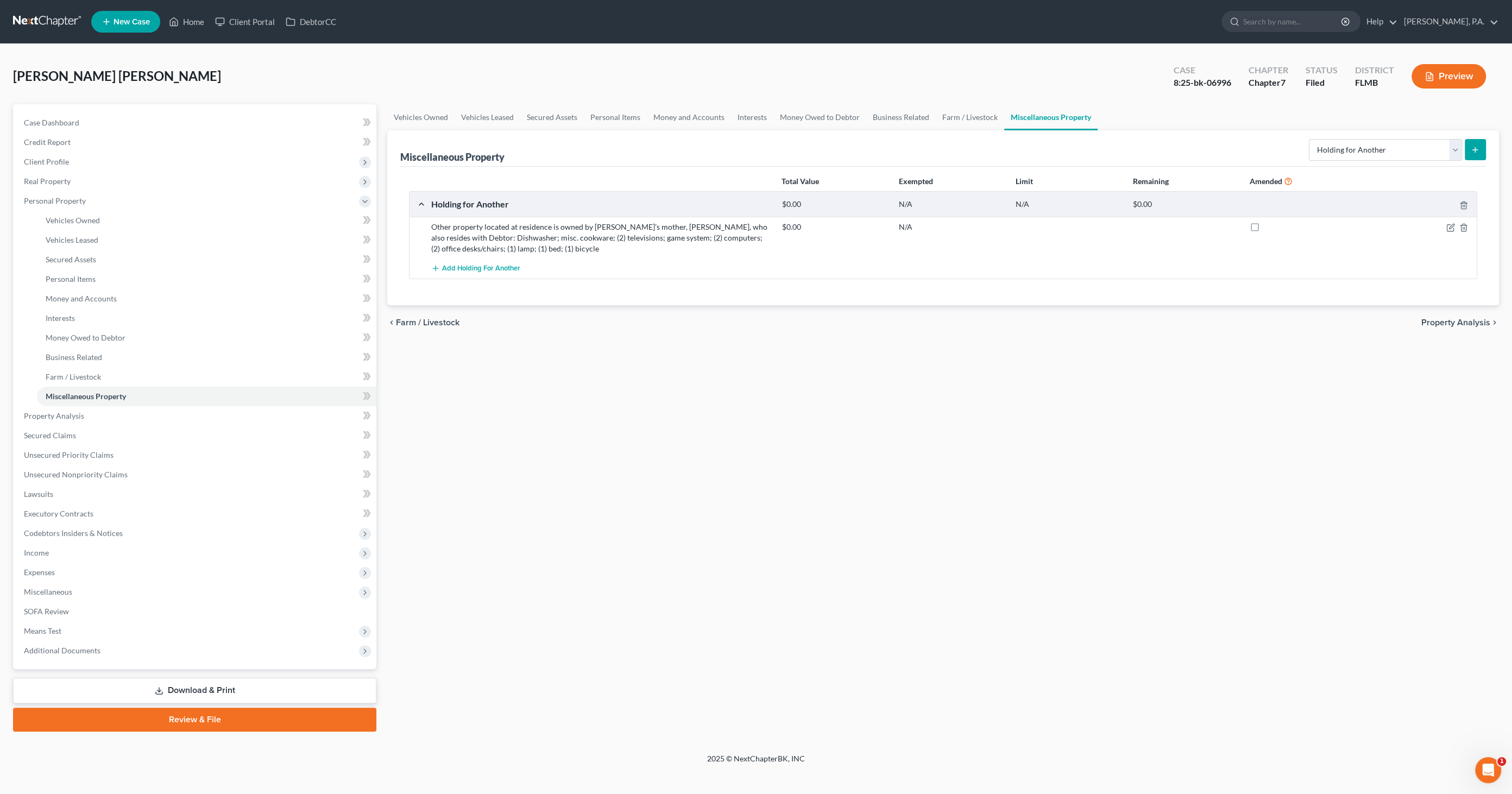
click at [1478, 146] on icon "submit" at bounding box center [1474, 150] width 9 height 9
click at [1479, 146] on icon "submit" at bounding box center [1474, 150] width 9 height 9
click at [1477, 150] on icon "submit" at bounding box center [1474, 150] width 9 height 9
click at [453, 267] on span "Add Holding for Another" at bounding box center [481, 269] width 78 height 9
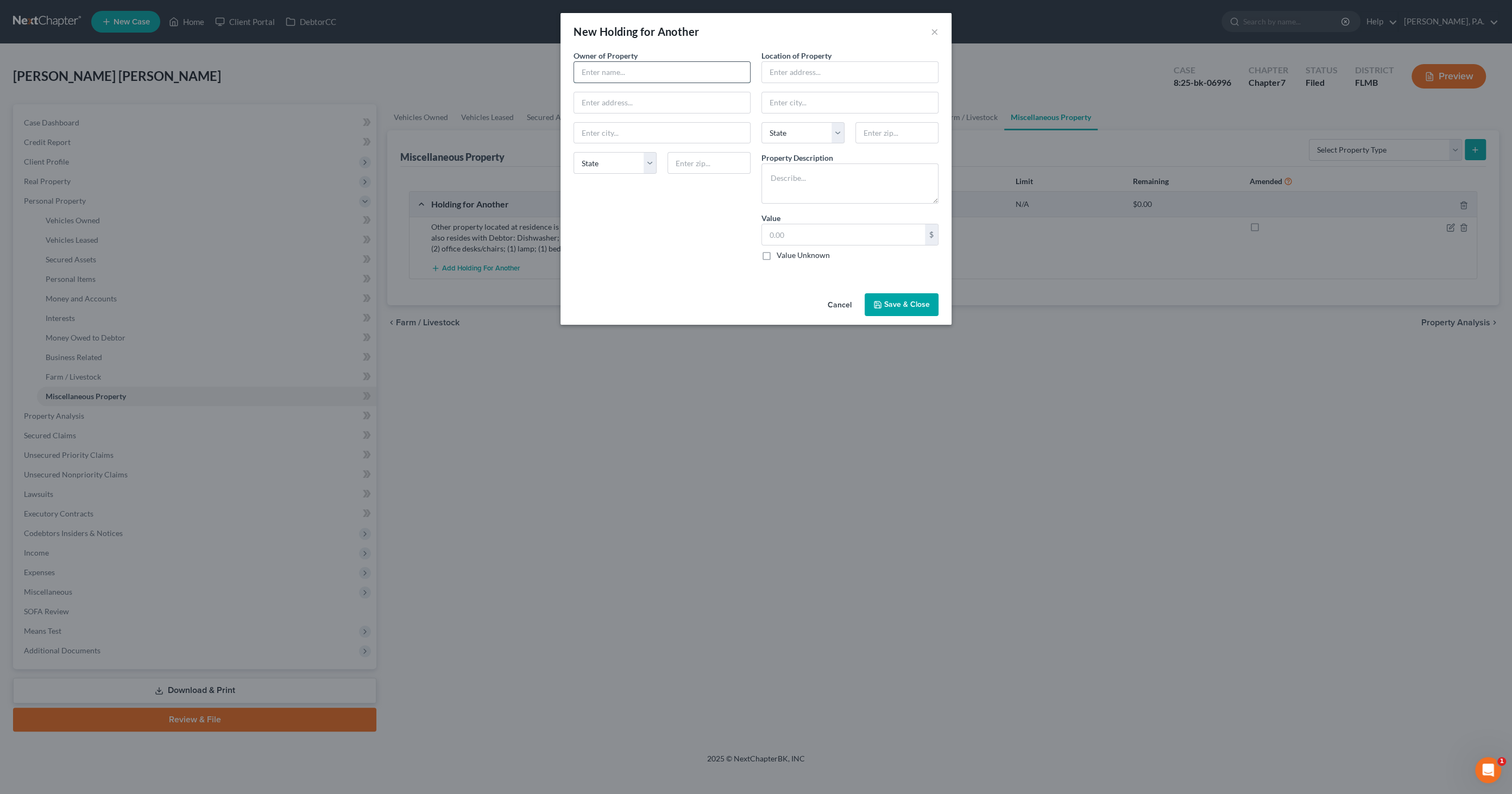
click at [604, 74] on input "text" at bounding box center [662, 72] width 176 height 21
type input "[PERSON_NAME]"
type input "[STREET_ADDRESS]"
type input "[GEOGRAPHIC_DATA]"
select select "9"
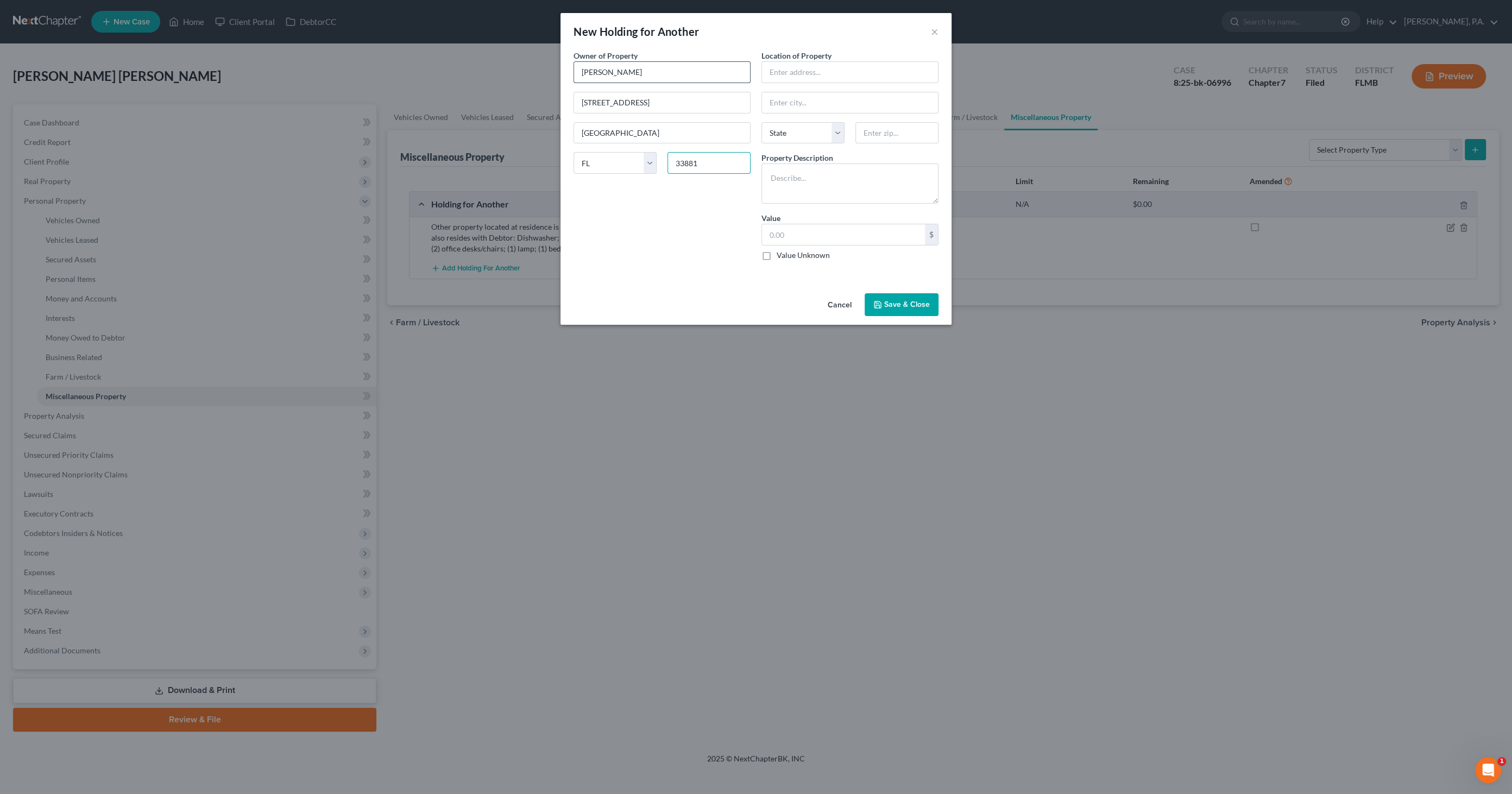
type input "33881"
type input "[STREET_ADDRESS]"
type input "[GEOGRAPHIC_DATA]"
select select "9"
type input "33881"
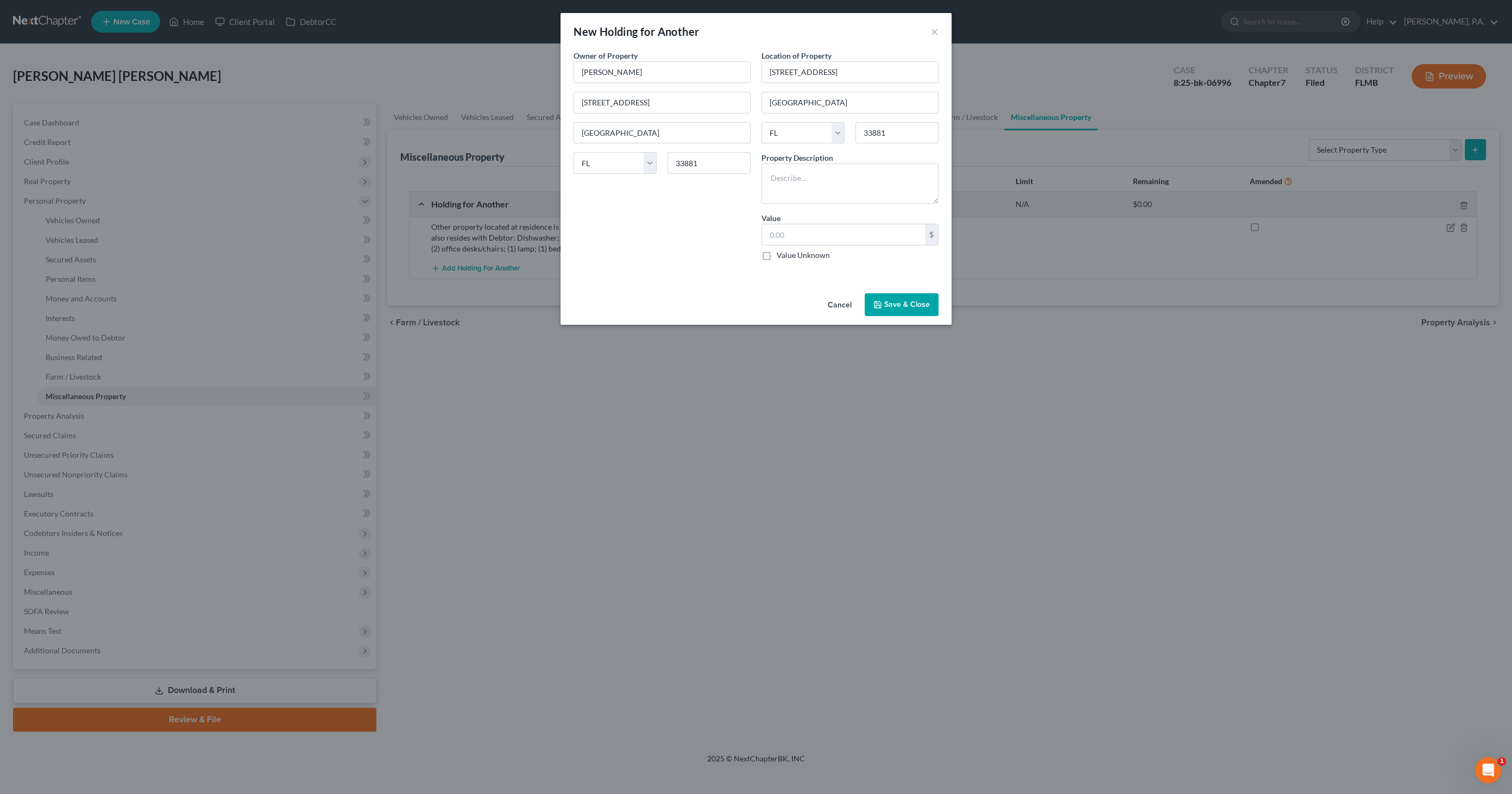
drag, startPoint x: 718, startPoint y: 19, endPoint x: 884, endPoint y: 56, distance: 170.1
click at [884, 57] on div "New Holding for Another × An exemption set must first be selected from the Fili…" at bounding box center [755, 169] width 391 height 312
drag, startPoint x: 884, startPoint y: 56, endPoint x: 799, endPoint y: 31, distance: 88.6
click at [799, 31] on div "New Holding for Another ×" at bounding box center [755, 31] width 391 height 37
click at [909, 304] on button "Save & Close" at bounding box center [901, 305] width 74 height 23
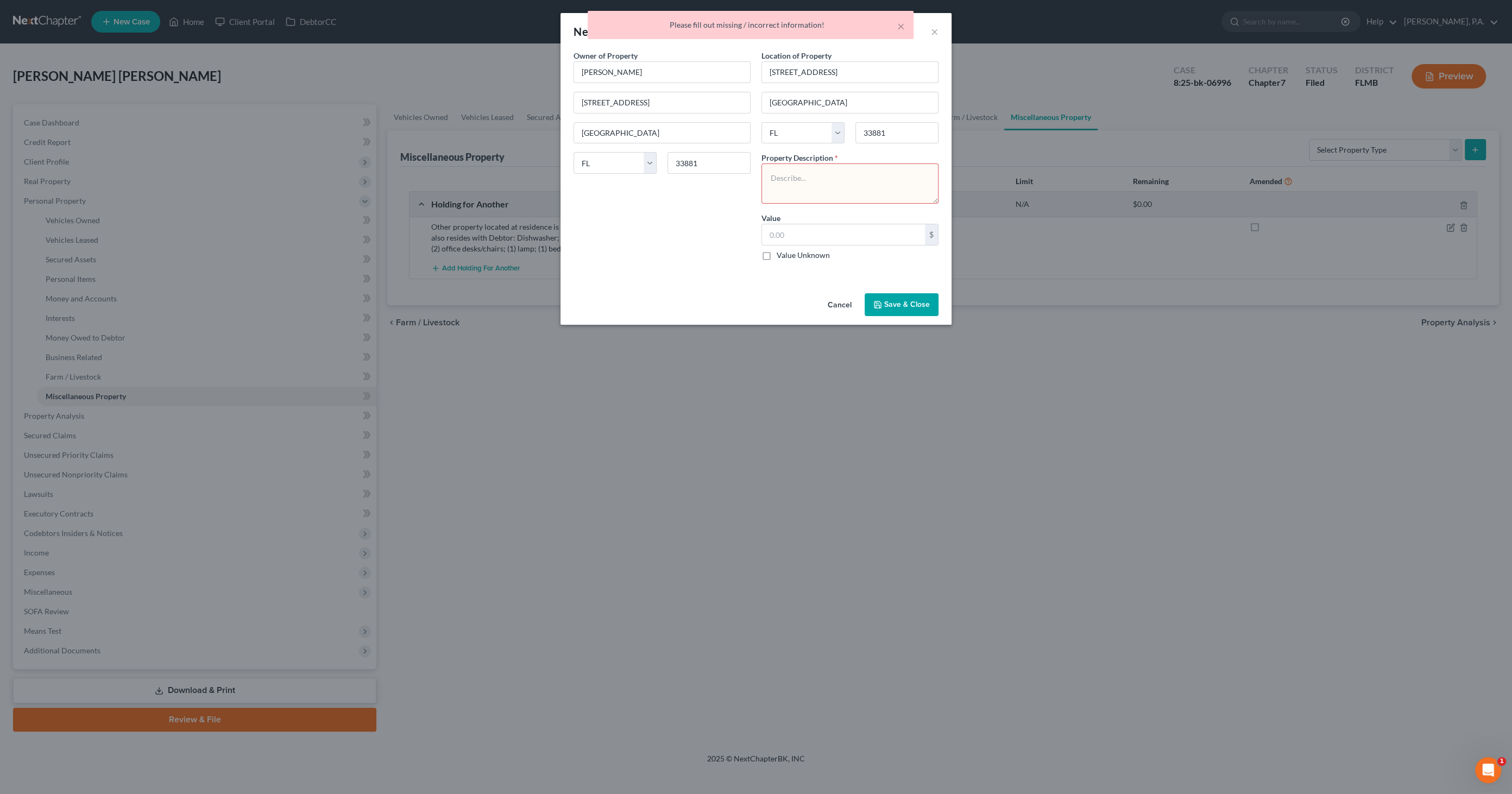
drag, startPoint x: 799, startPoint y: 171, endPoint x: 817, endPoint y: 181, distance: 20.6
click at [801, 171] on textarea at bounding box center [850, 184] width 177 height 41
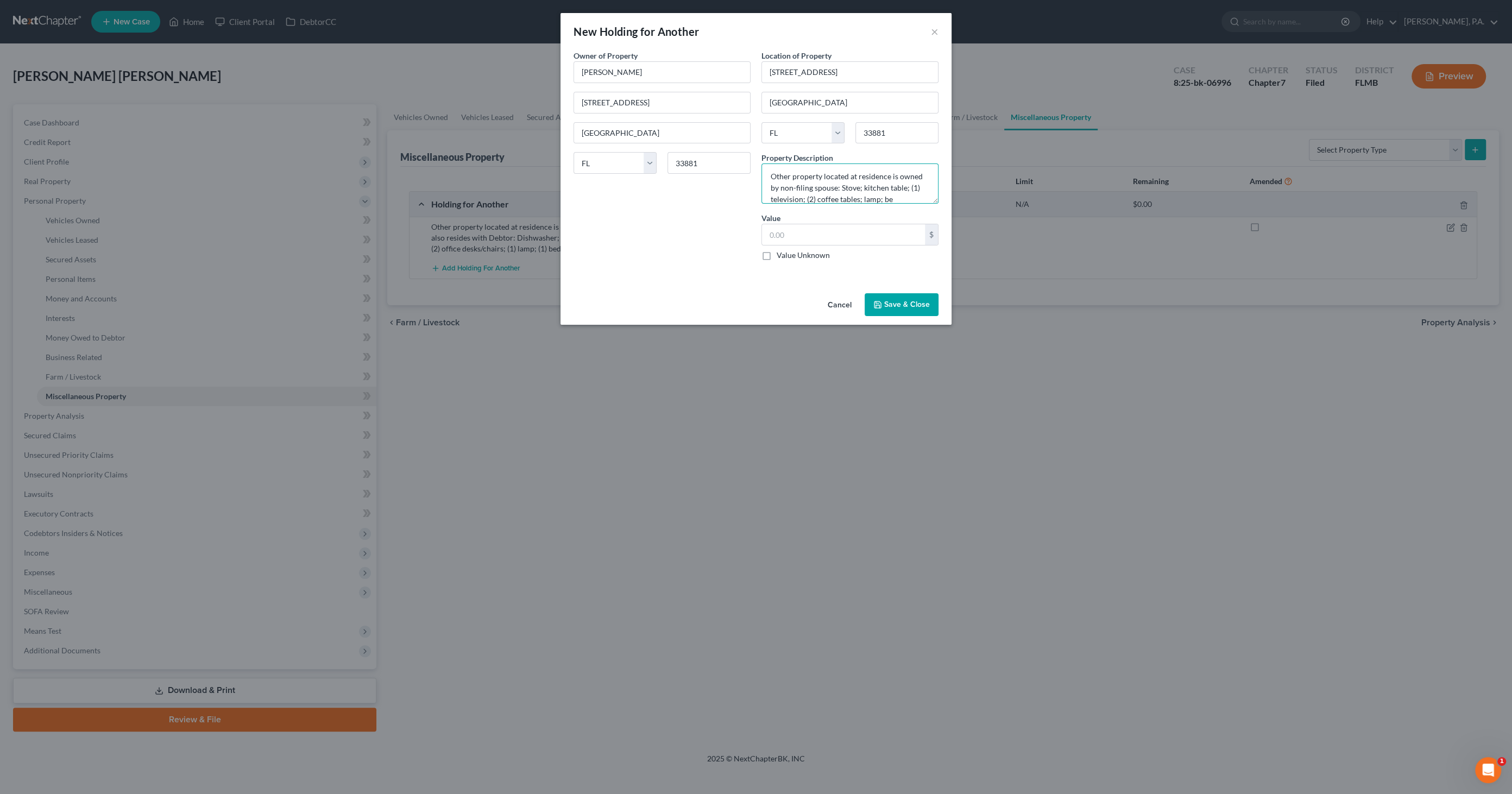
scroll to position [13, 0]
type textarea "Other property located at residence is owned by non-filing spouse: Stove; kitch…"
click at [793, 254] on label "Value Unknown" at bounding box center [803, 255] width 53 height 11
click at [788, 254] on input "Value Unknown" at bounding box center [784, 253] width 7 height 7
checkbox input "true"
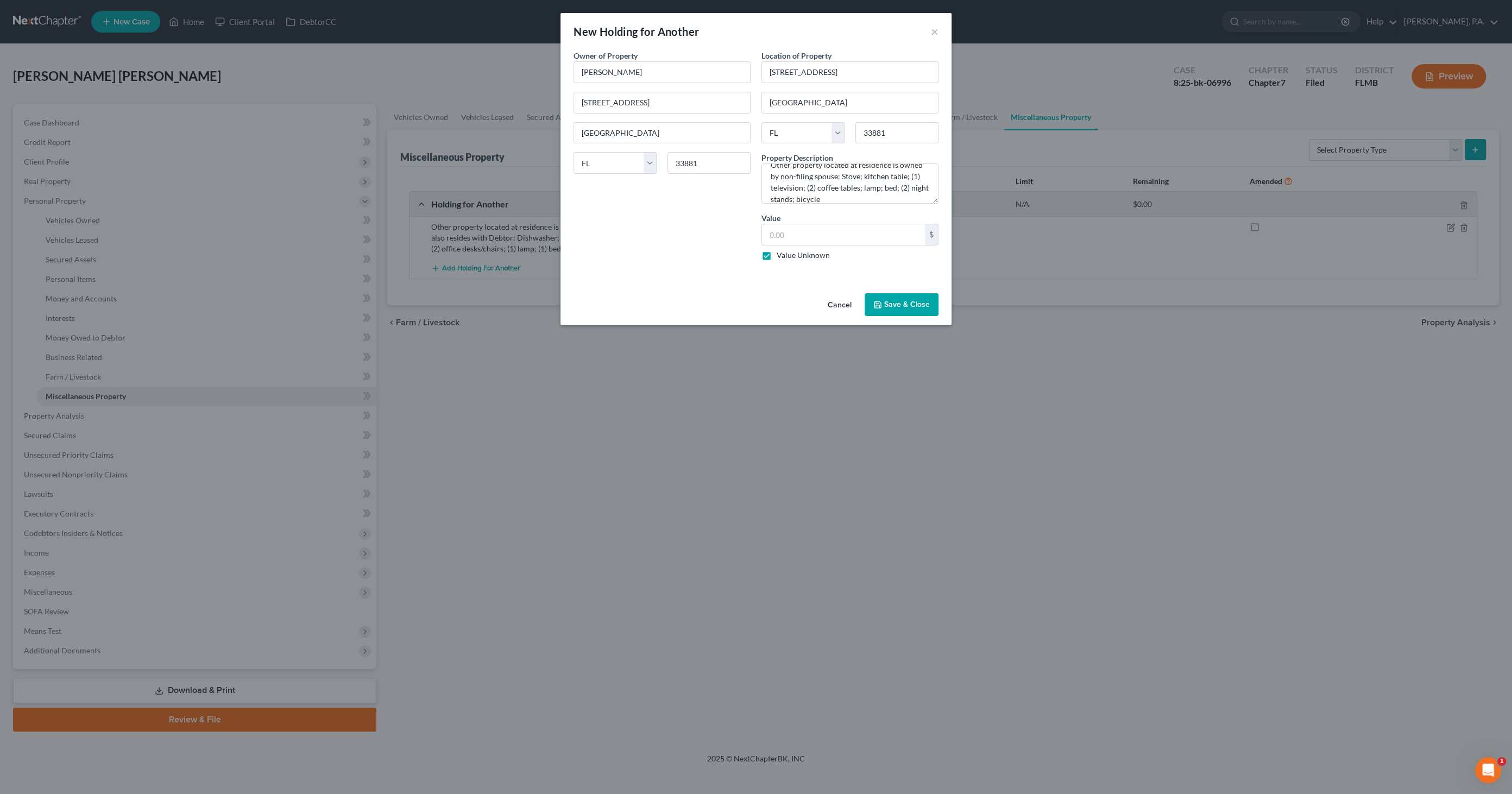
type input "0.00"
click at [904, 302] on button "Save & Close" at bounding box center [901, 305] width 74 height 23
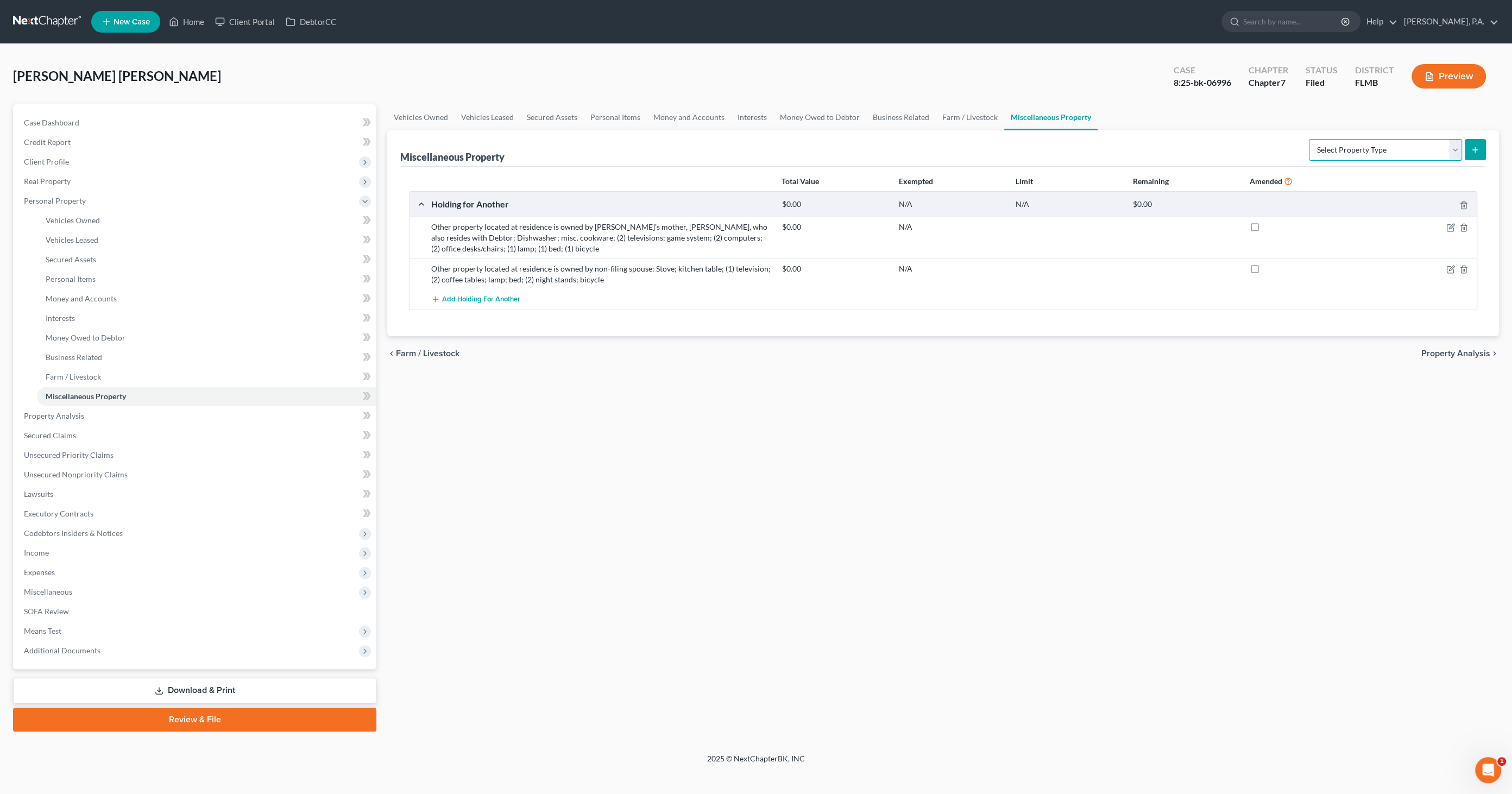
click at [1392, 151] on select "Select Property Type Assigned for Creditor Benefit [DATE] Holding for Another N…" at bounding box center [1385, 150] width 153 height 22
select select "holding_for_another"
click at [1309, 139] on select "Select Property Type Assigned for Creditor Benefit [DATE] Holding for Another N…" at bounding box center [1385, 150] width 153 height 22
click at [1472, 146] on icon "submit" at bounding box center [1474, 150] width 9 height 9
click at [1478, 151] on icon "submit" at bounding box center [1474, 150] width 9 height 9
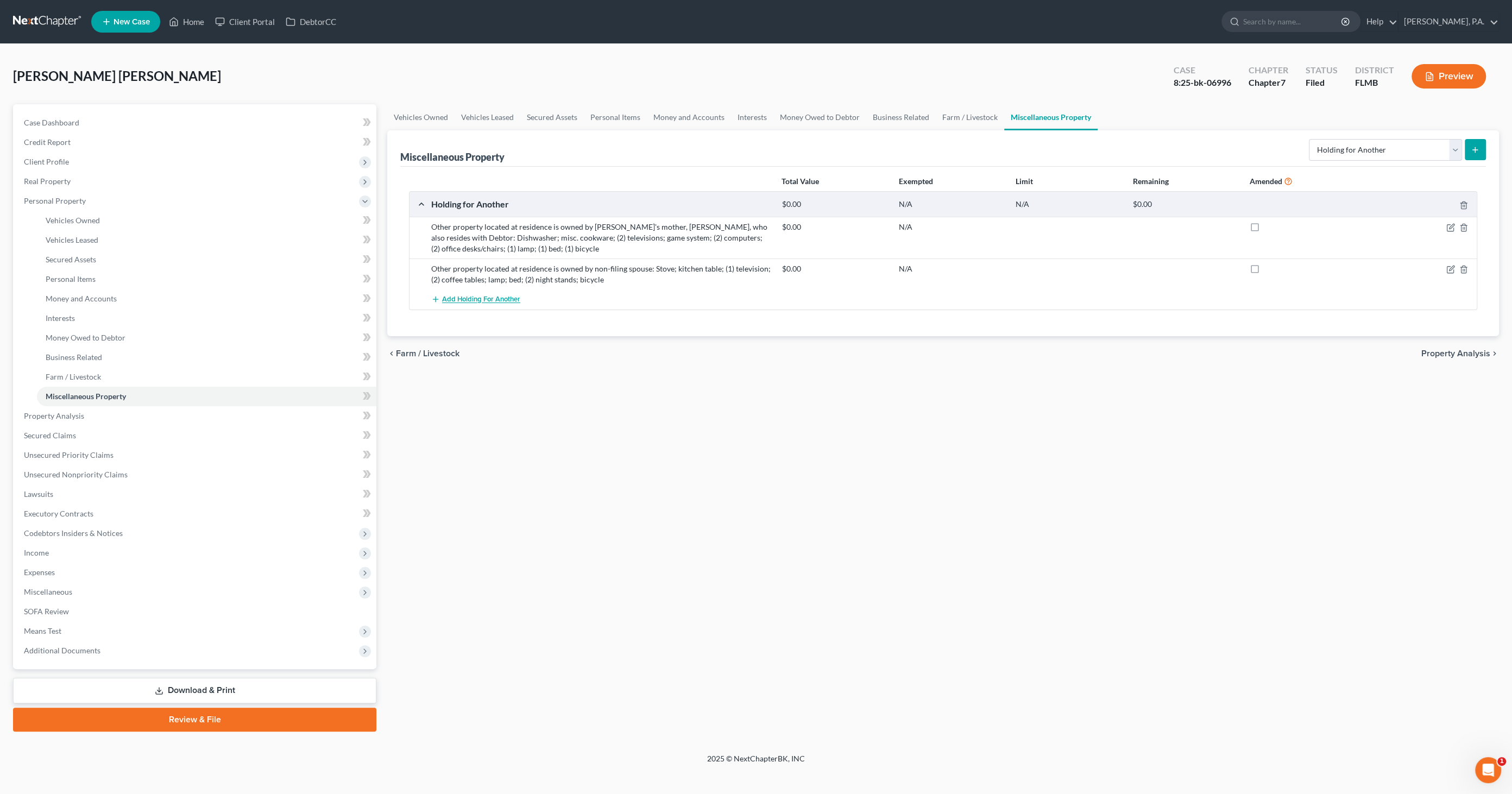
click at [482, 298] on span "Add Holding for Another" at bounding box center [481, 300] width 78 height 9
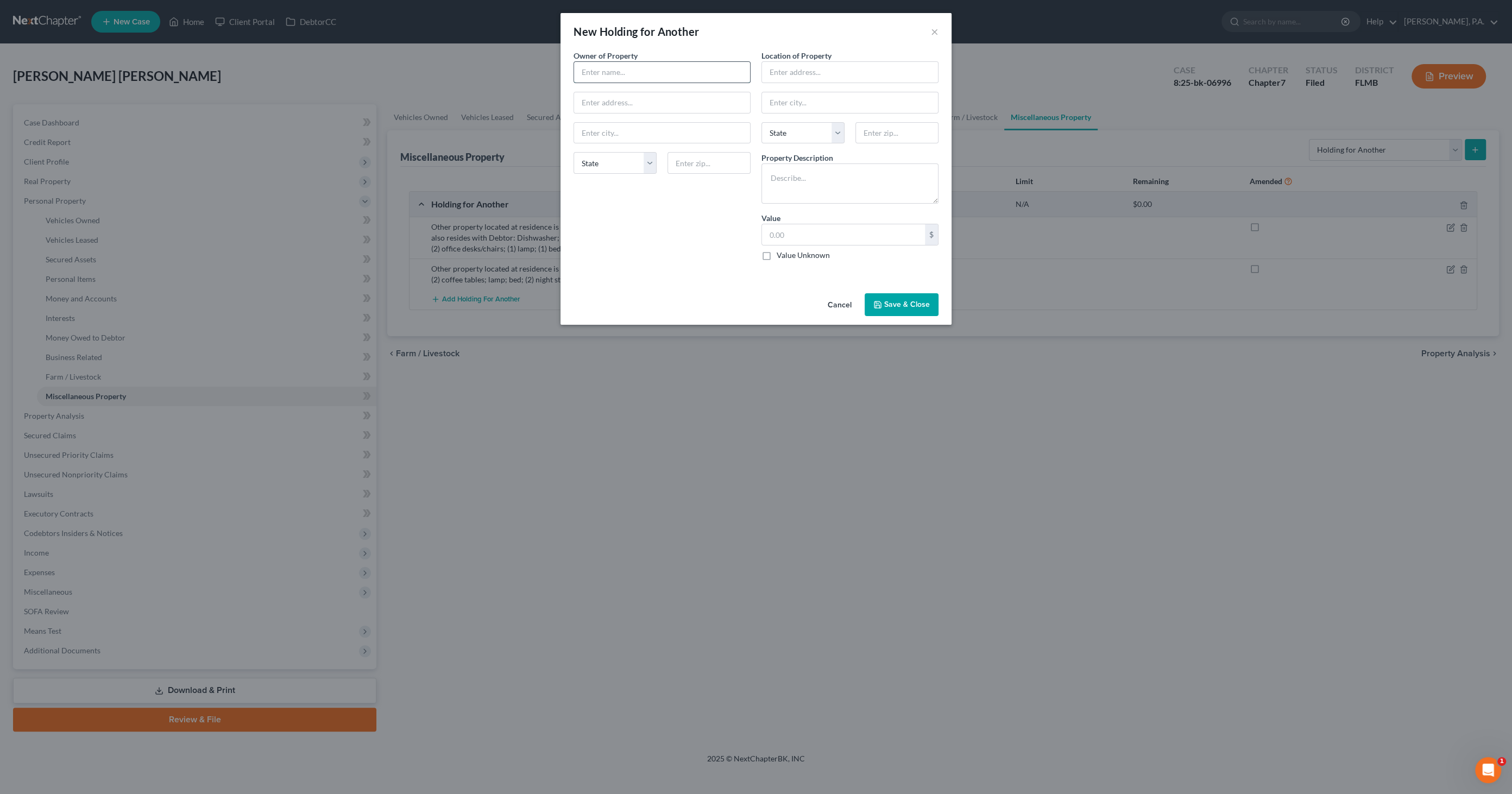
click at [639, 70] on input "text" at bounding box center [662, 72] width 176 height 21
type input "Hartford Fire Insurance Company"
type input "One Hartford Plaza"
type input "Hartford"
select select "6"
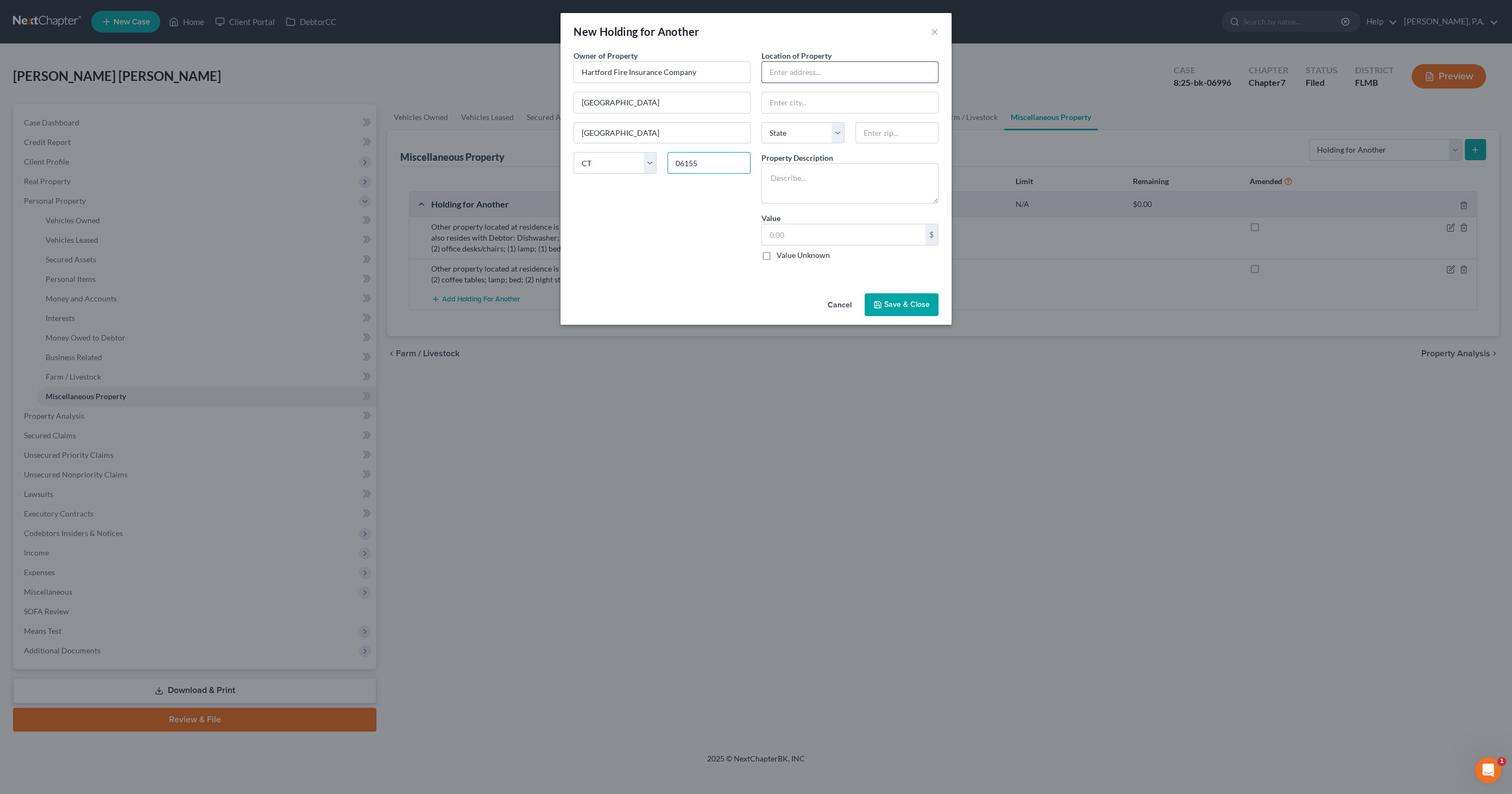
type input "06155"
click at [801, 71] on input "text" at bounding box center [850, 72] width 176 height 21
type input "[STREET_ADDRESS]"
type input "[GEOGRAPHIC_DATA]"
select select "9"
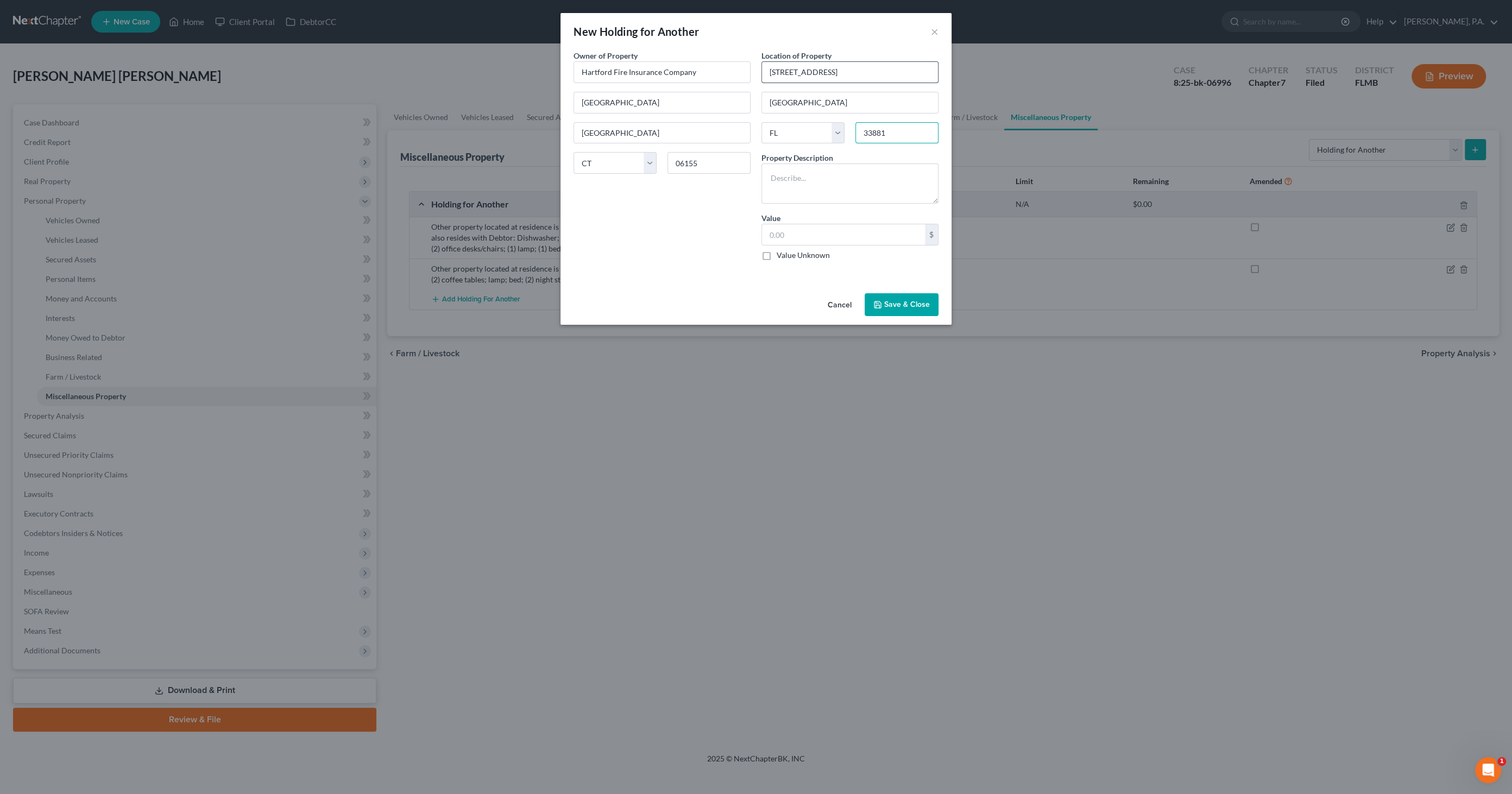
type input "33881"
drag, startPoint x: 859, startPoint y: 176, endPoint x: 807, endPoint y: 171, distance: 52.2
click at [807, 171] on textarea "Computer and Accessories; owned by Debtor's employer" at bounding box center [850, 184] width 177 height 41
click at [829, 188] on textarea "Computer for work; owned by Debtor's employer" at bounding box center [850, 184] width 177 height 41
type textarea "Computer for work; owned by Debtor's employer, Hartford Fire Insurance Company"
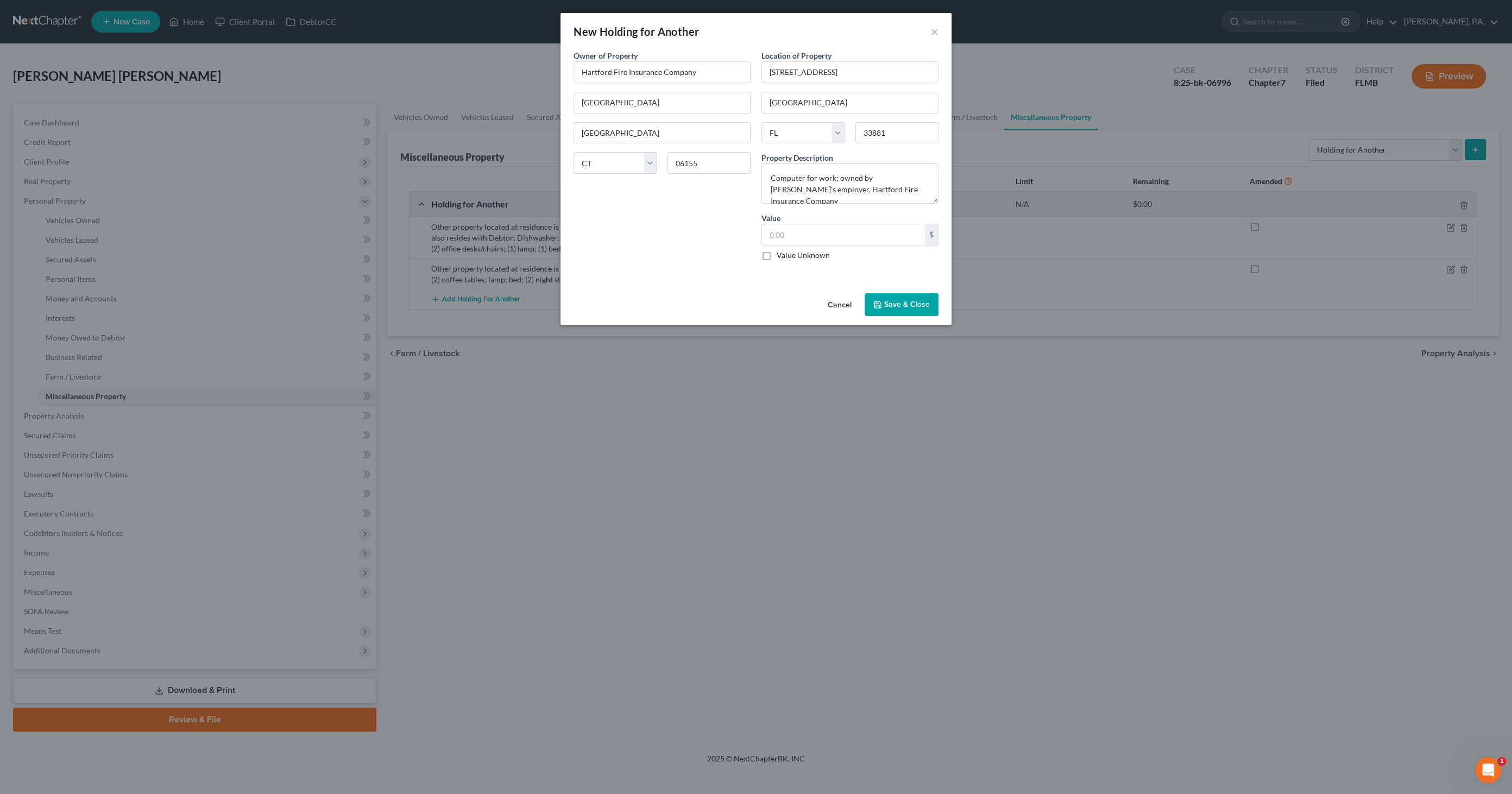
click at [807, 248] on div "$ Value Unknown" at bounding box center [850, 242] width 177 height 37
click at [813, 254] on label "Value Unknown" at bounding box center [803, 255] width 53 height 11
click at [788, 254] on input "Value Unknown" at bounding box center [784, 253] width 7 height 7
checkbox input "true"
type input "0.00"
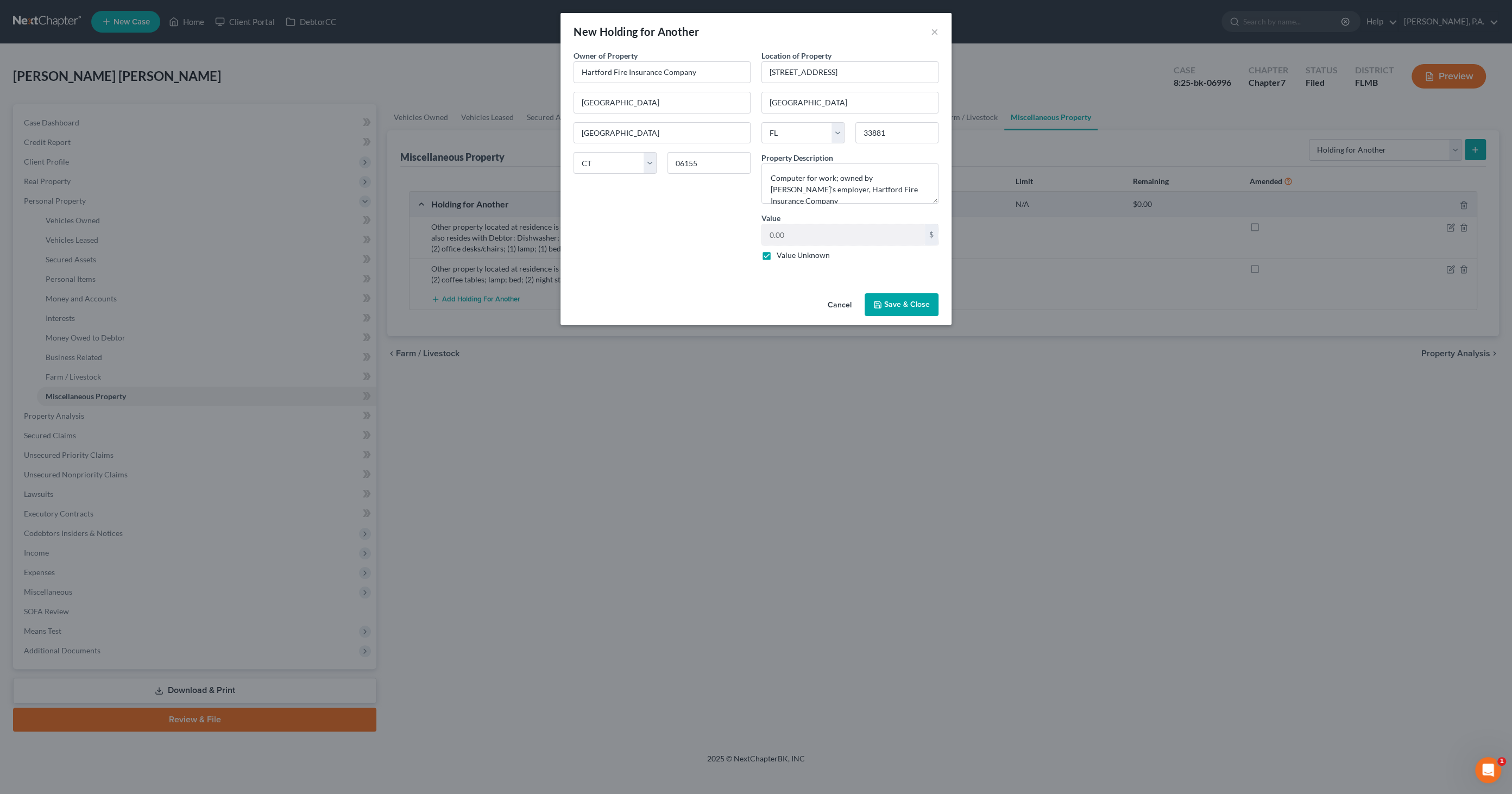
click at [875, 302] on icon "button" at bounding box center [878, 305] width 7 height 7
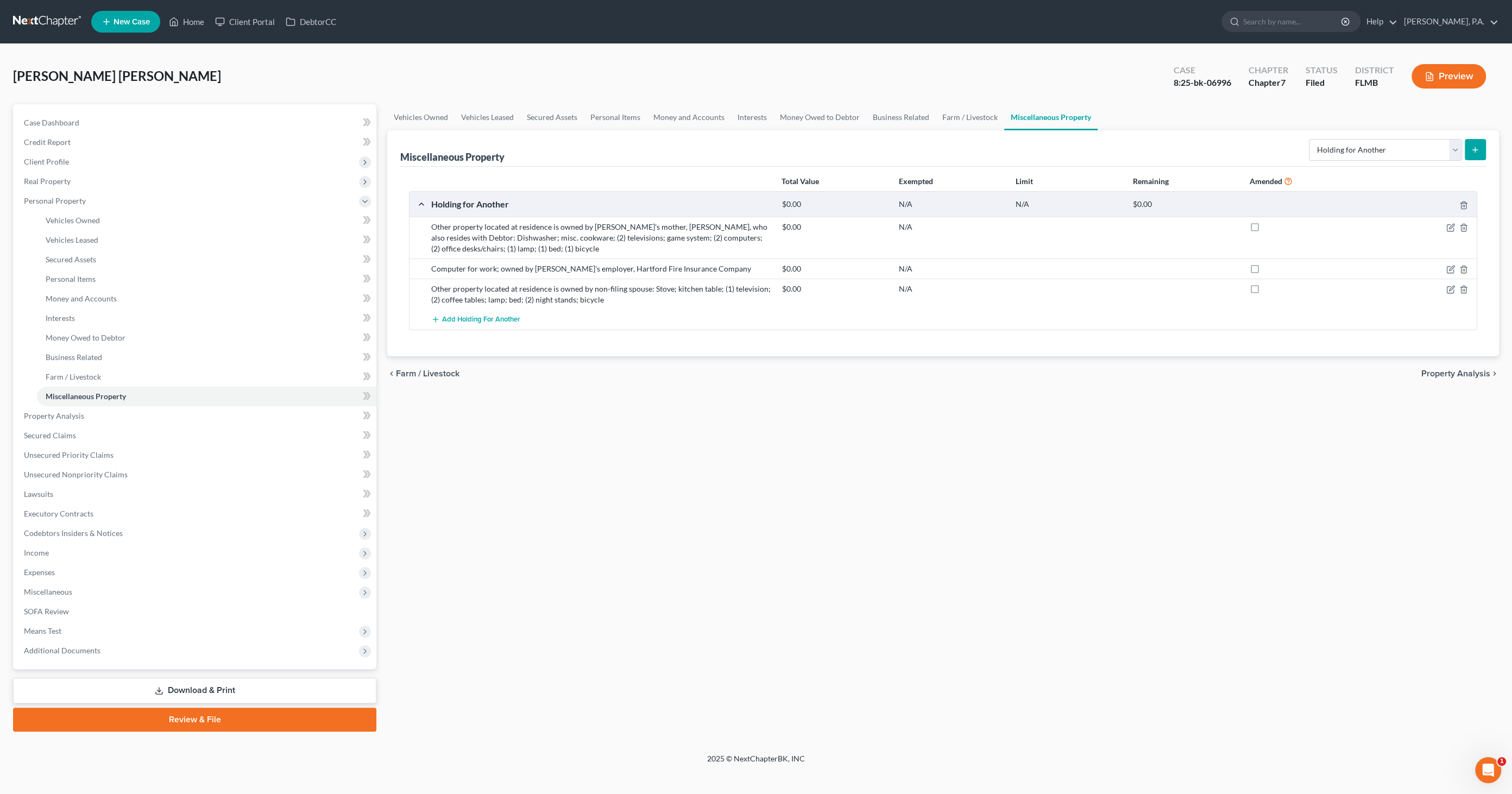
click at [1451, 79] on button "Preview" at bounding box center [1449, 76] width 74 height 24
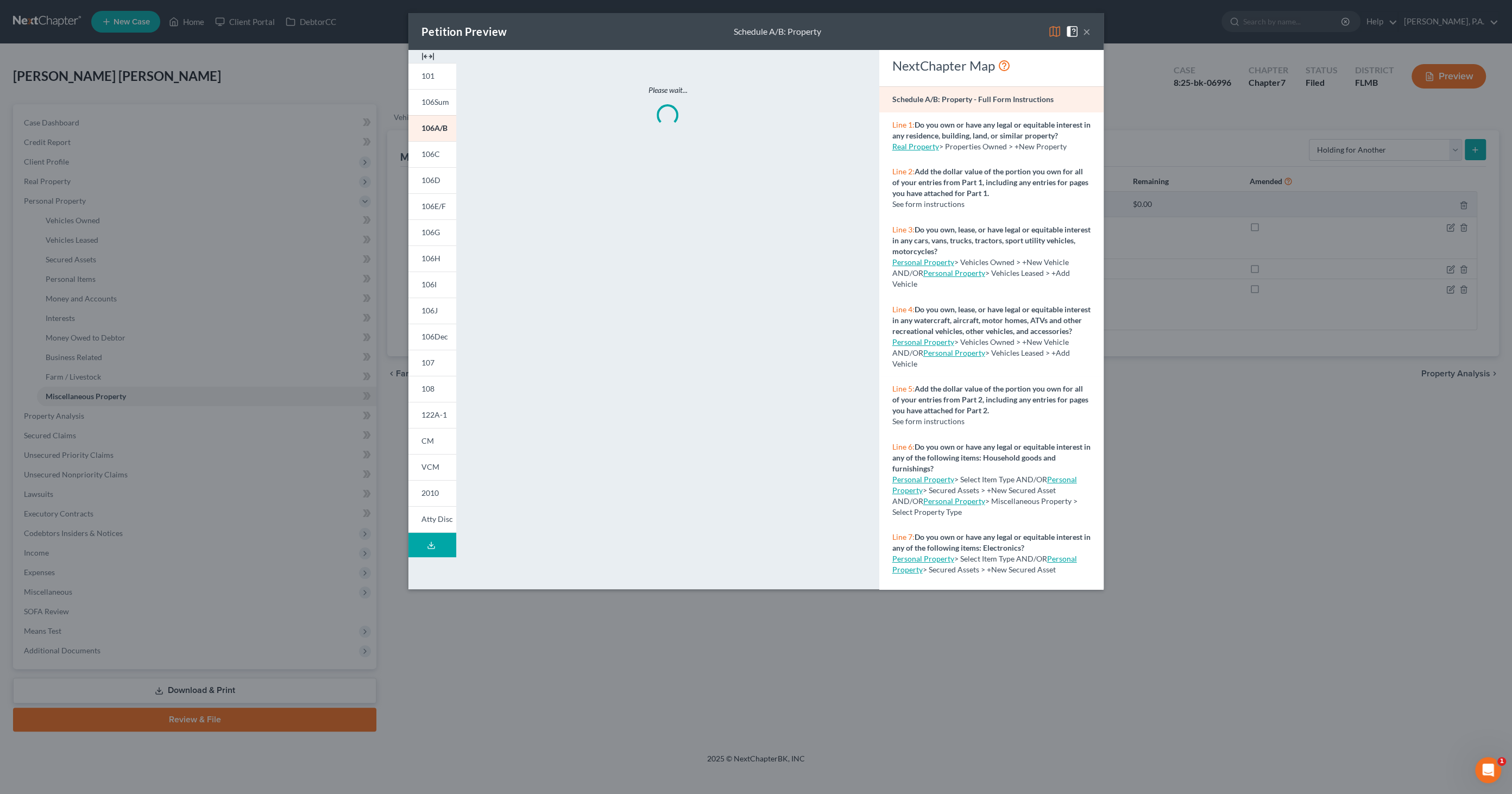
click at [429, 56] on img at bounding box center [427, 56] width 13 height 13
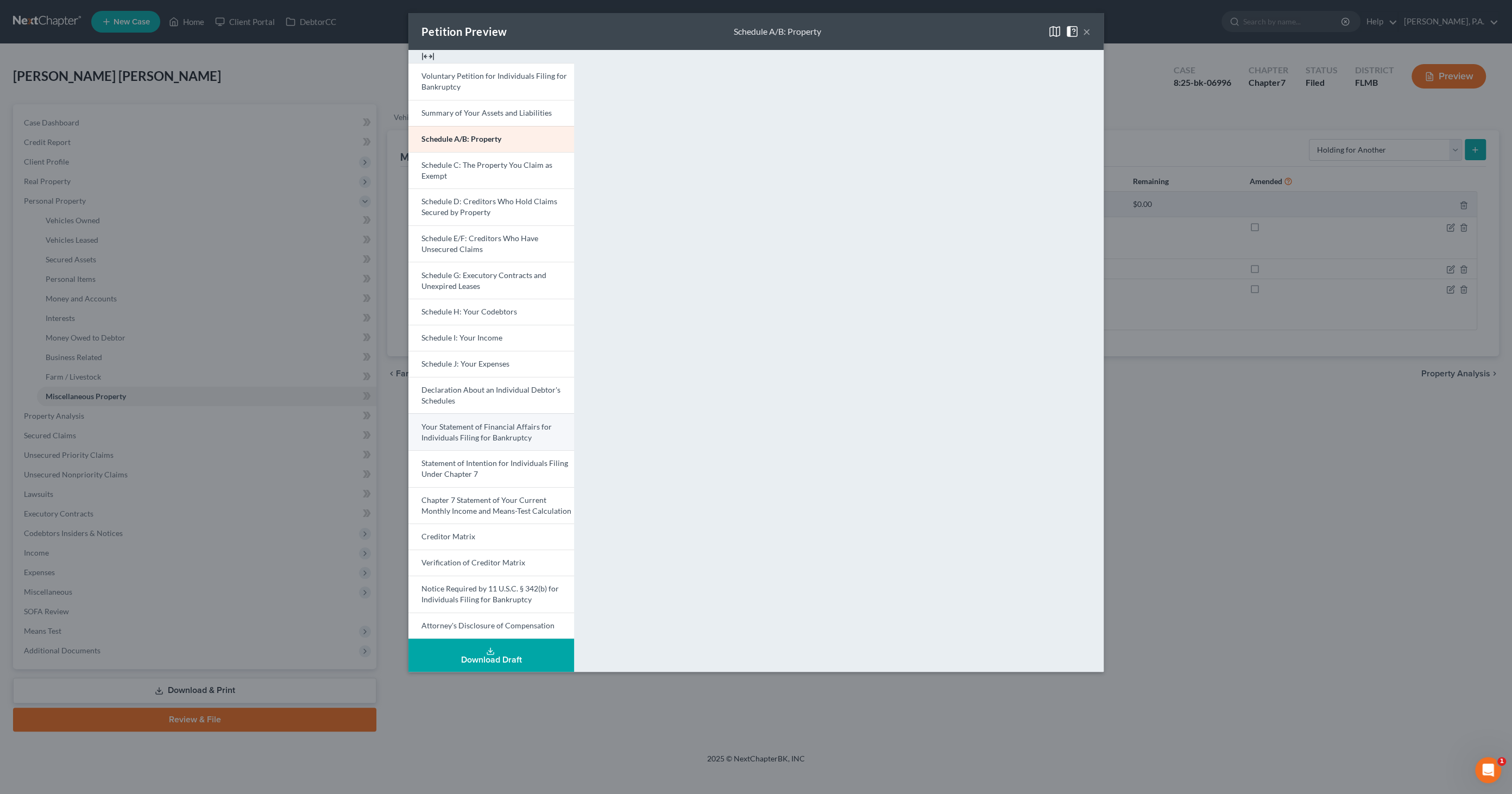
click at [487, 425] on span "Your Statement of Financial Affairs for Individuals Filing for Bankruptcy" at bounding box center [486, 432] width 130 height 20
click at [456, 361] on span "Schedule J: Your Expenses" at bounding box center [465, 364] width 88 height 9
click at [1083, 34] on button "×" at bounding box center [1086, 31] width 7 height 13
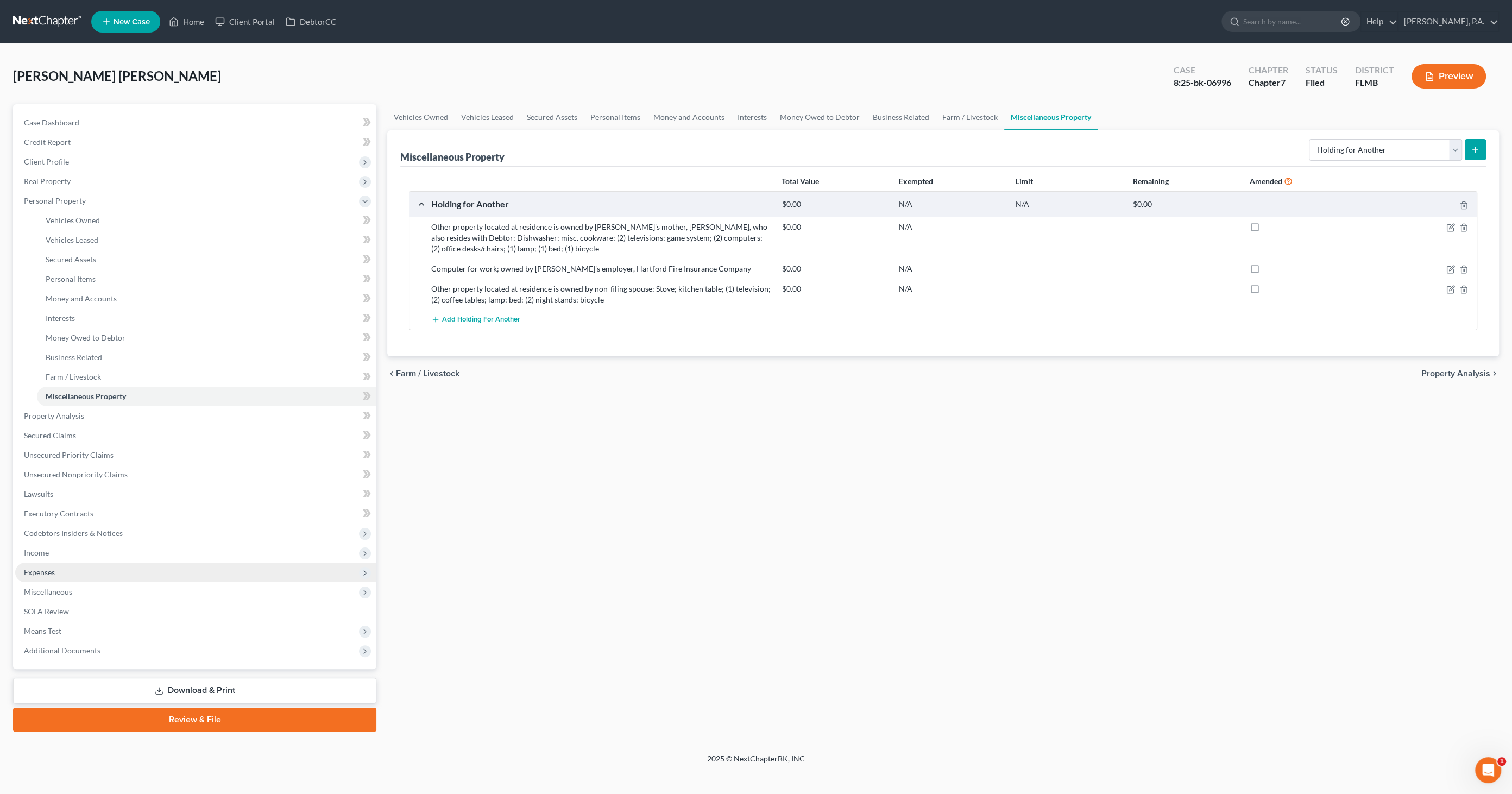
click at [38, 573] on span "Expenses" at bounding box center [39, 573] width 31 height 9
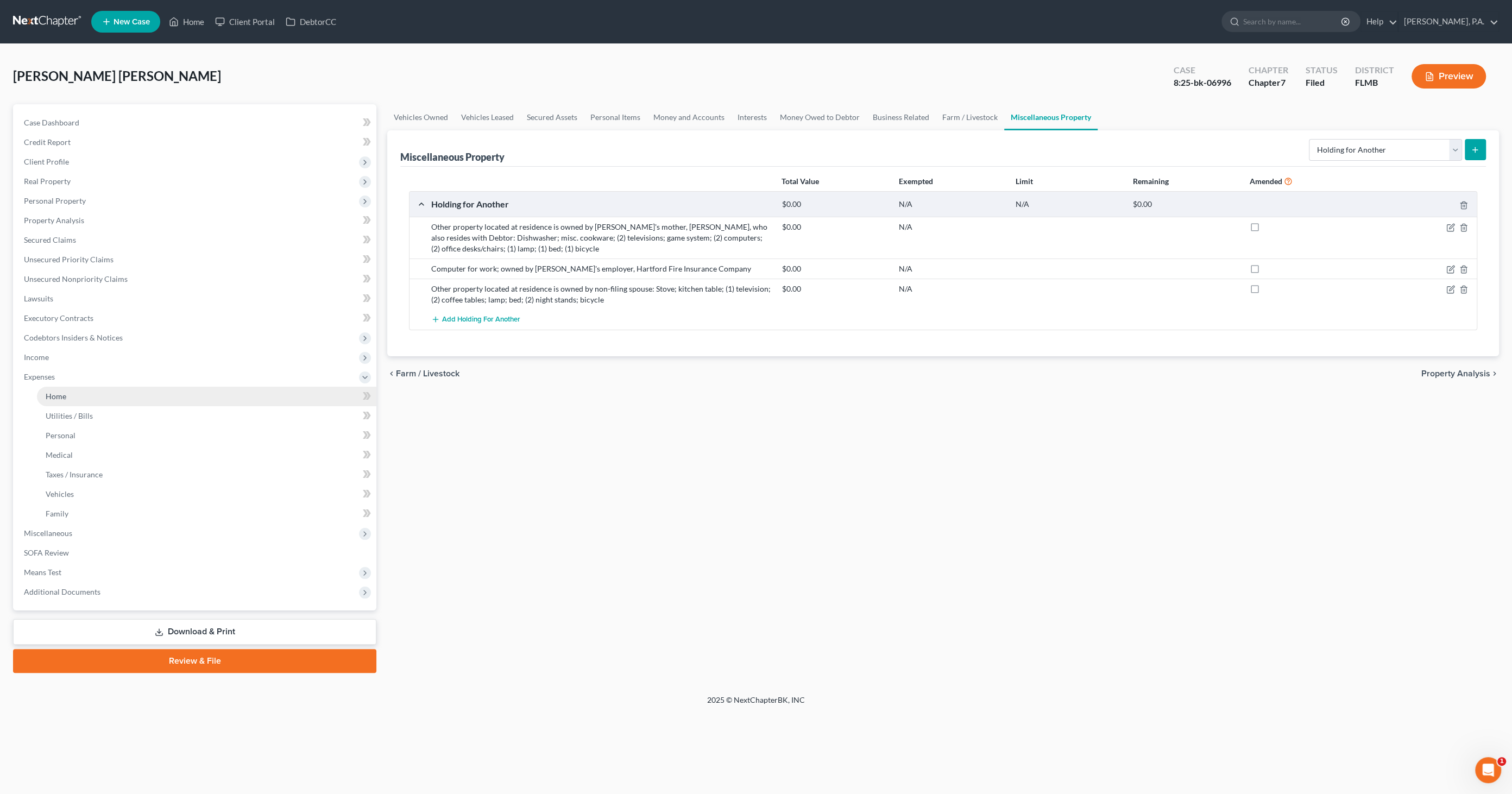
click at [79, 397] on link "Home" at bounding box center [207, 396] width 340 height 20
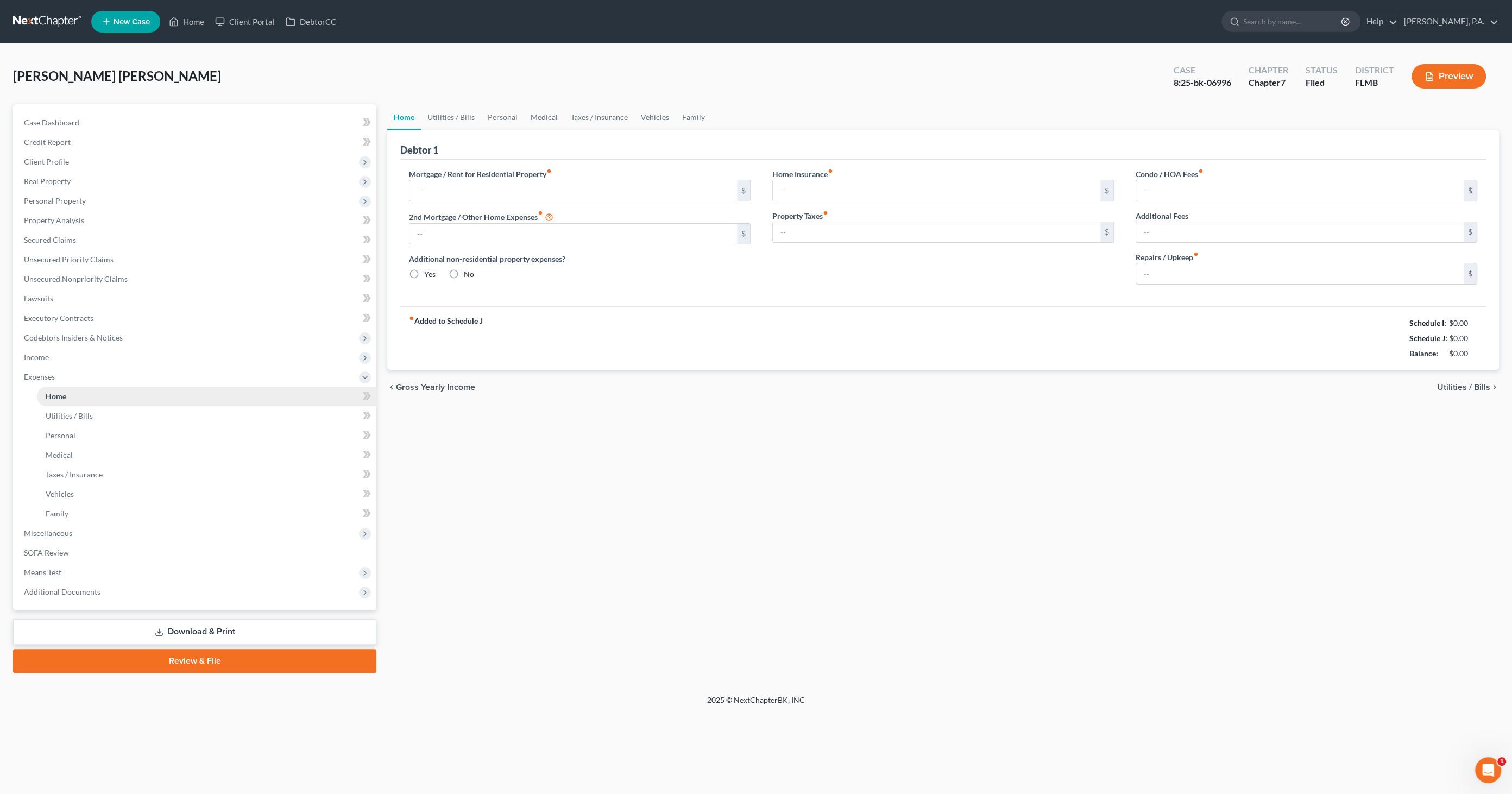
type input "1,442.60"
type input "0.00"
radio input "true"
type input "0.00"
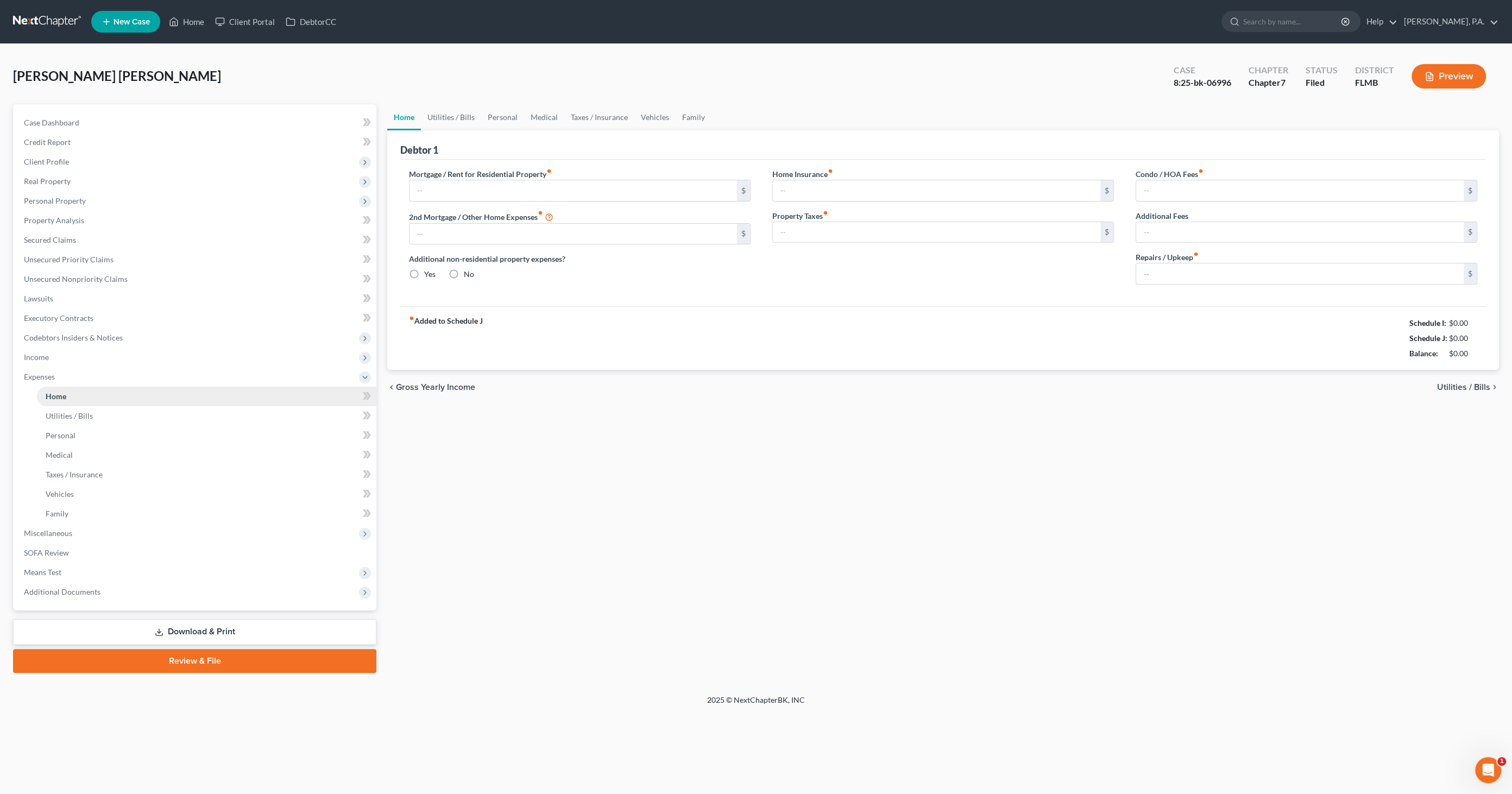
type input "76.67"
type input "0.00"
type input "80.00"
click at [62, 236] on span "Secured Claims" at bounding box center [49, 240] width 52 height 9
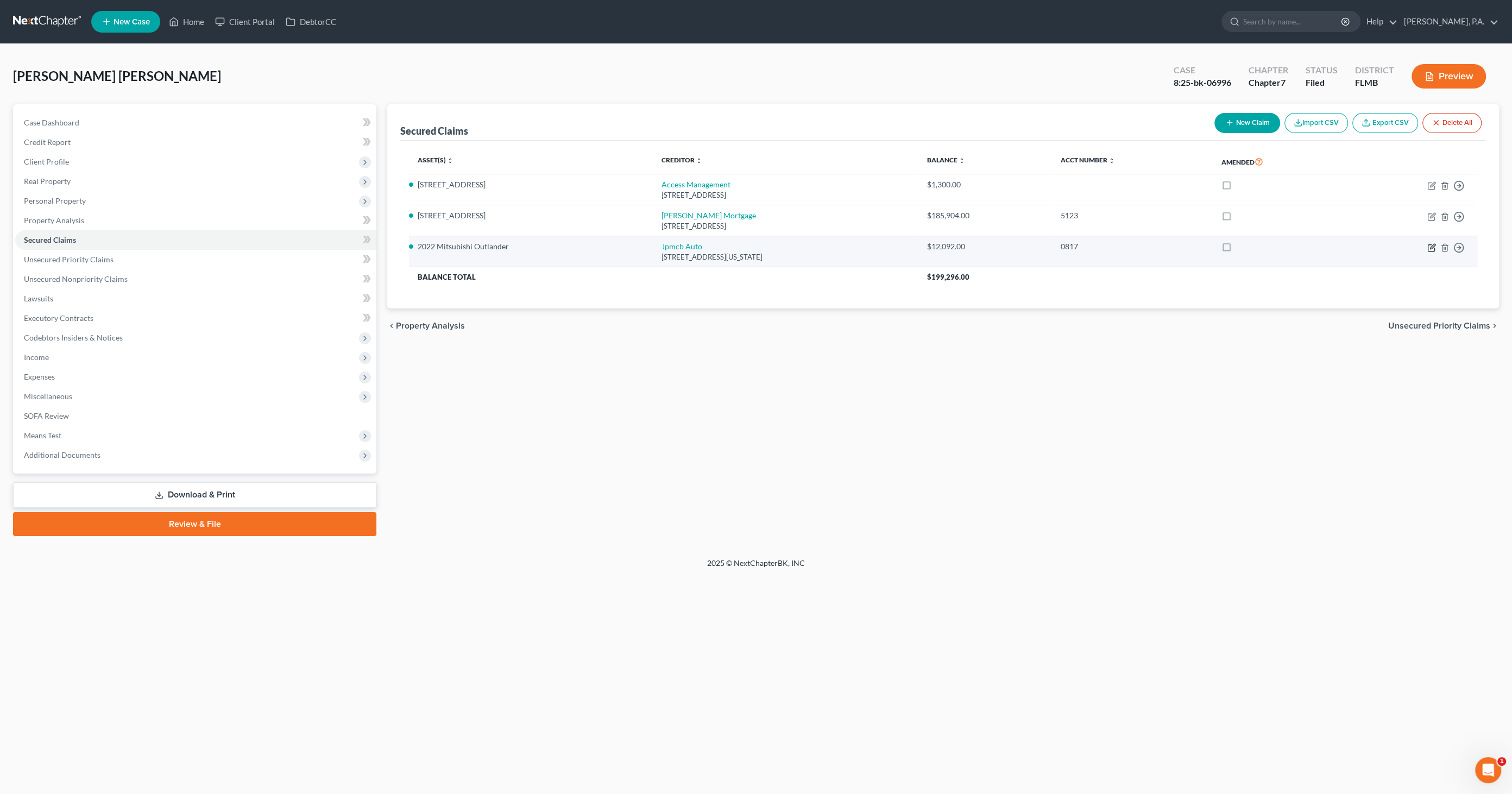
click at [1428, 246] on icon "button" at bounding box center [1431, 247] width 9 height 9
select select "19"
select select "2"
select select "0"
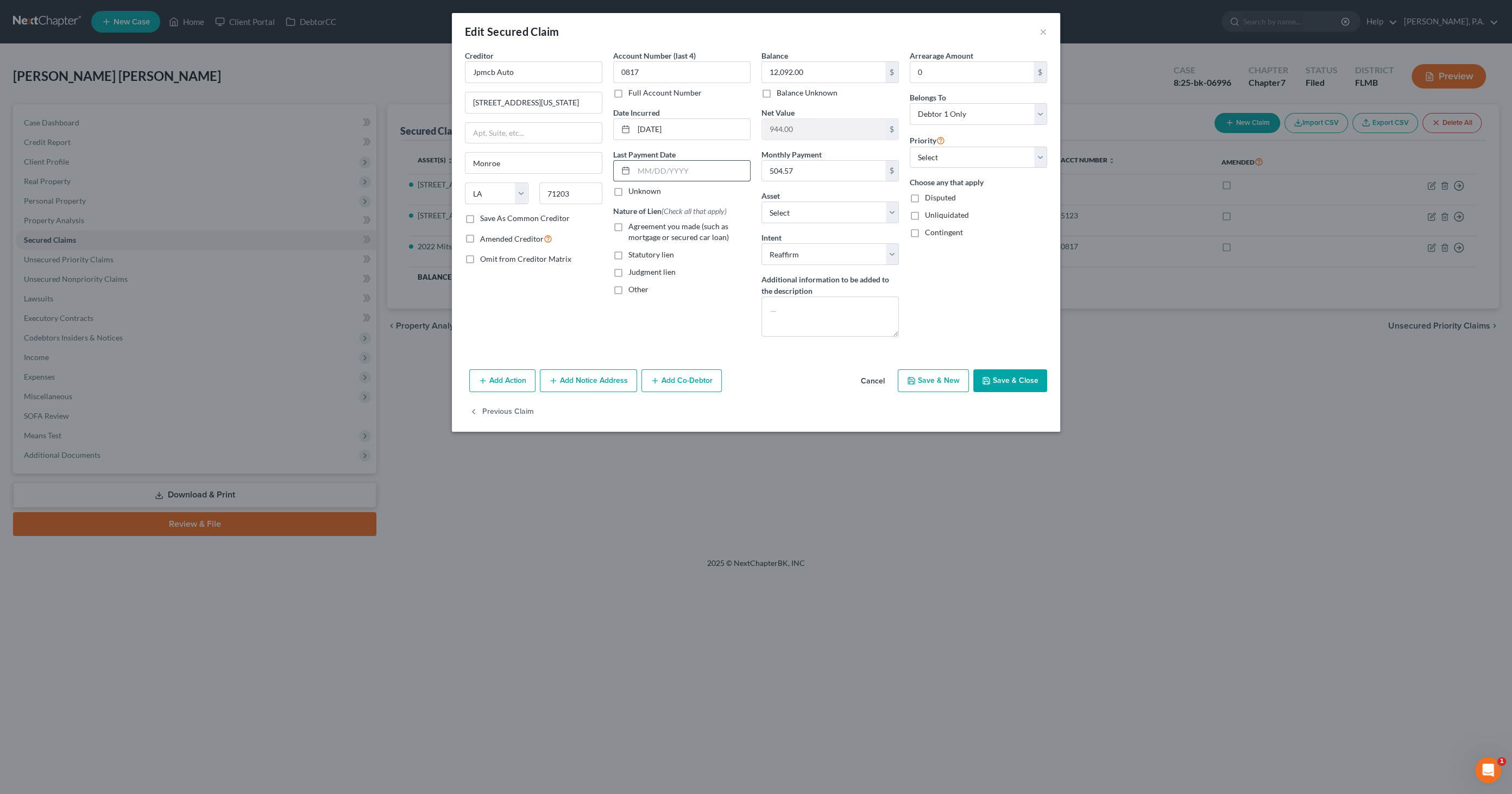
click at [647, 171] on input "text" at bounding box center [692, 171] width 116 height 21
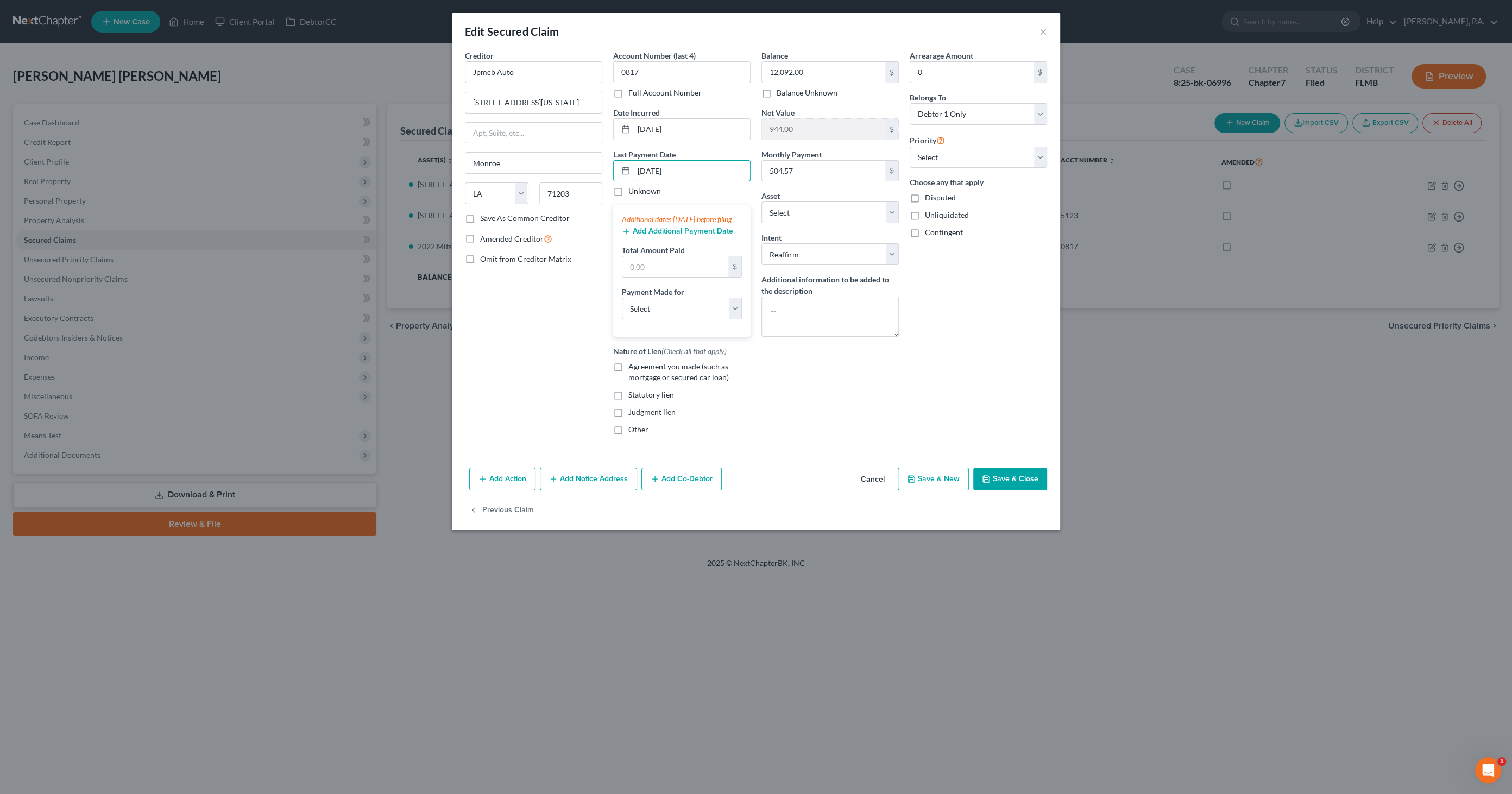
type input "09/01/2025"
click at [647, 236] on button "Add Additional Payment Date" at bounding box center [677, 231] width 111 height 9
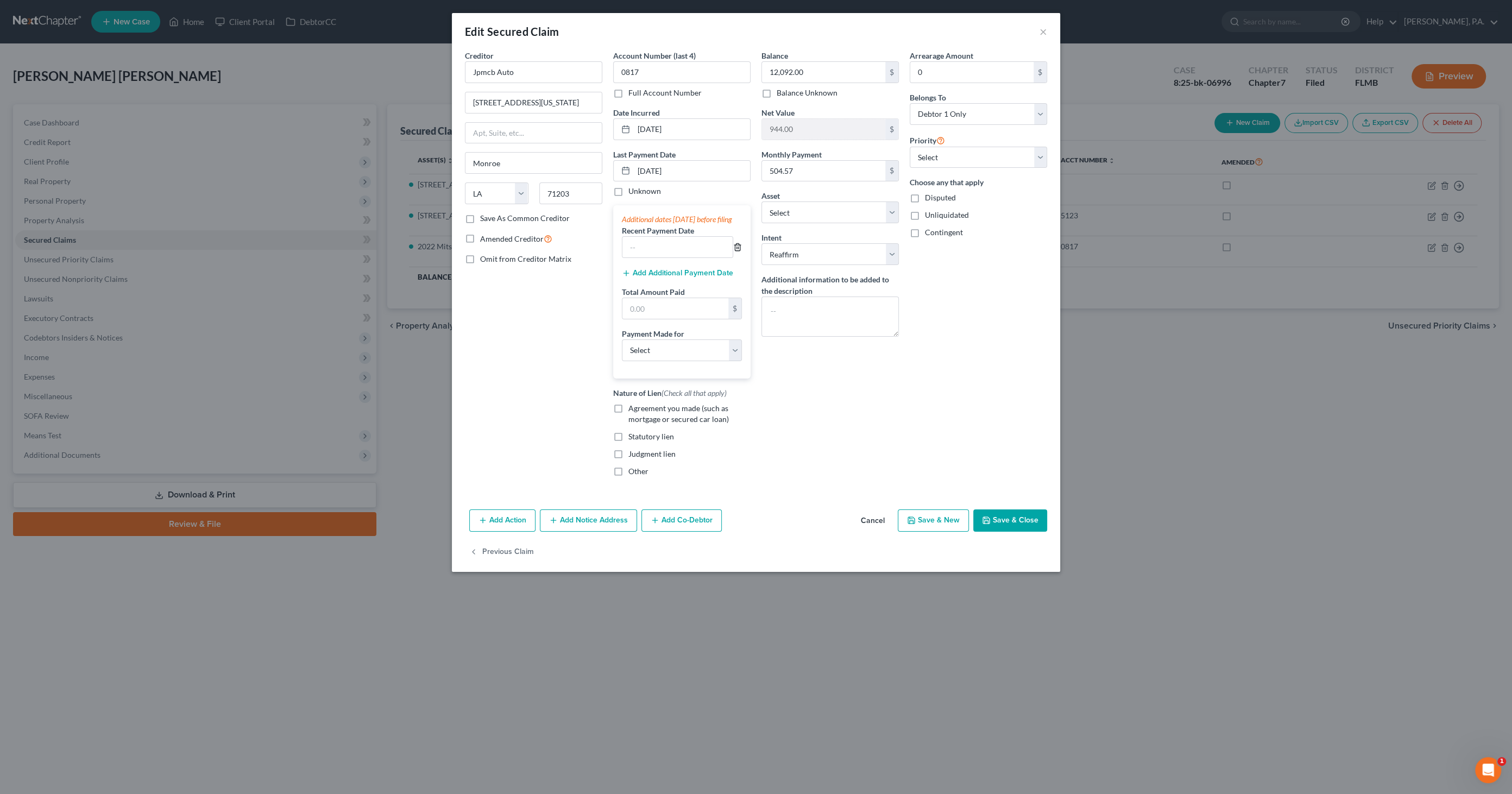
click at [739, 251] on icon "button" at bounding box center [736, 247] width 5 height 7
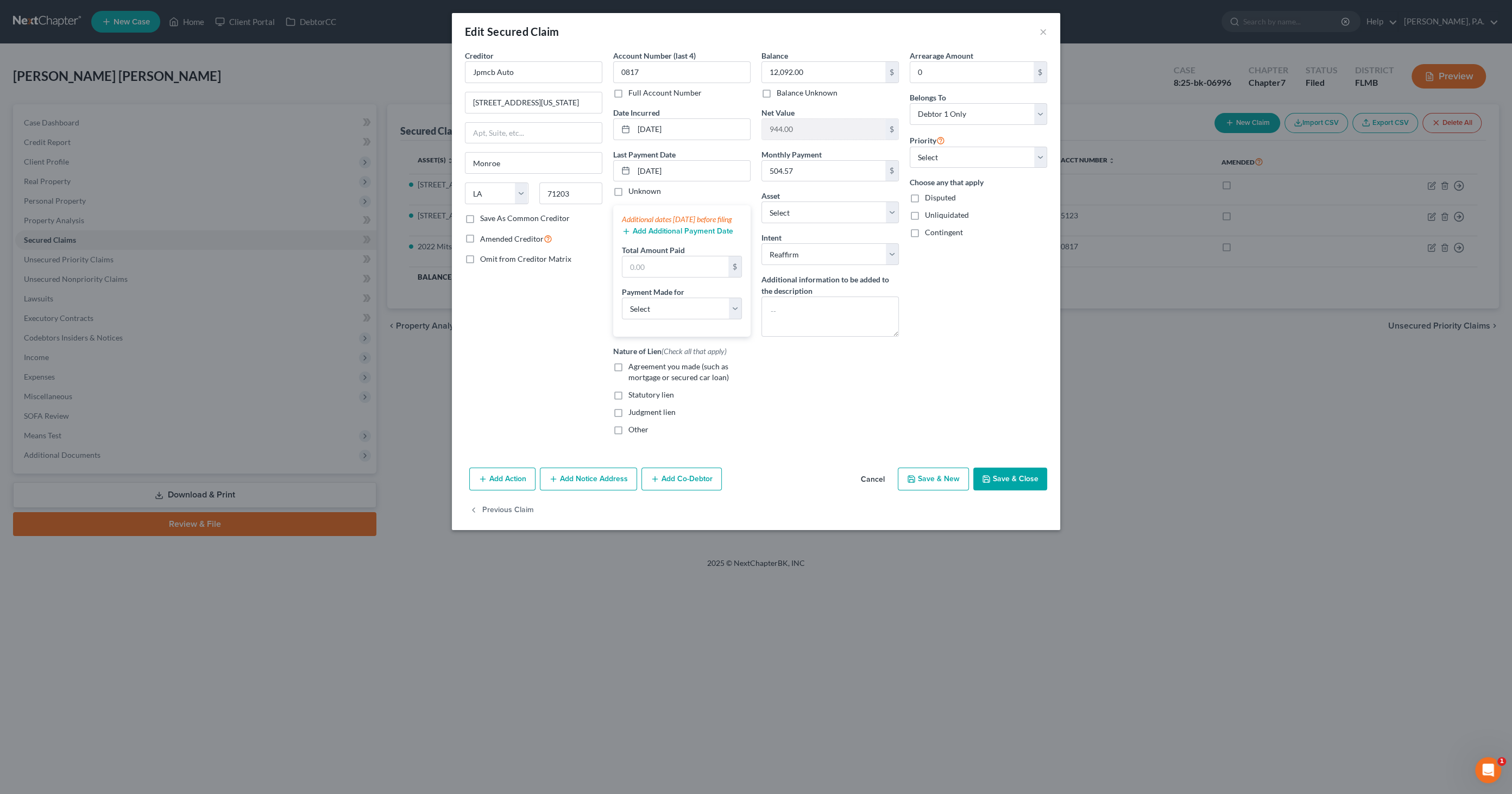
click at [672, 236] on button "Add Additional Payment Date" at bounding box center [677, 231] width 111 height 9
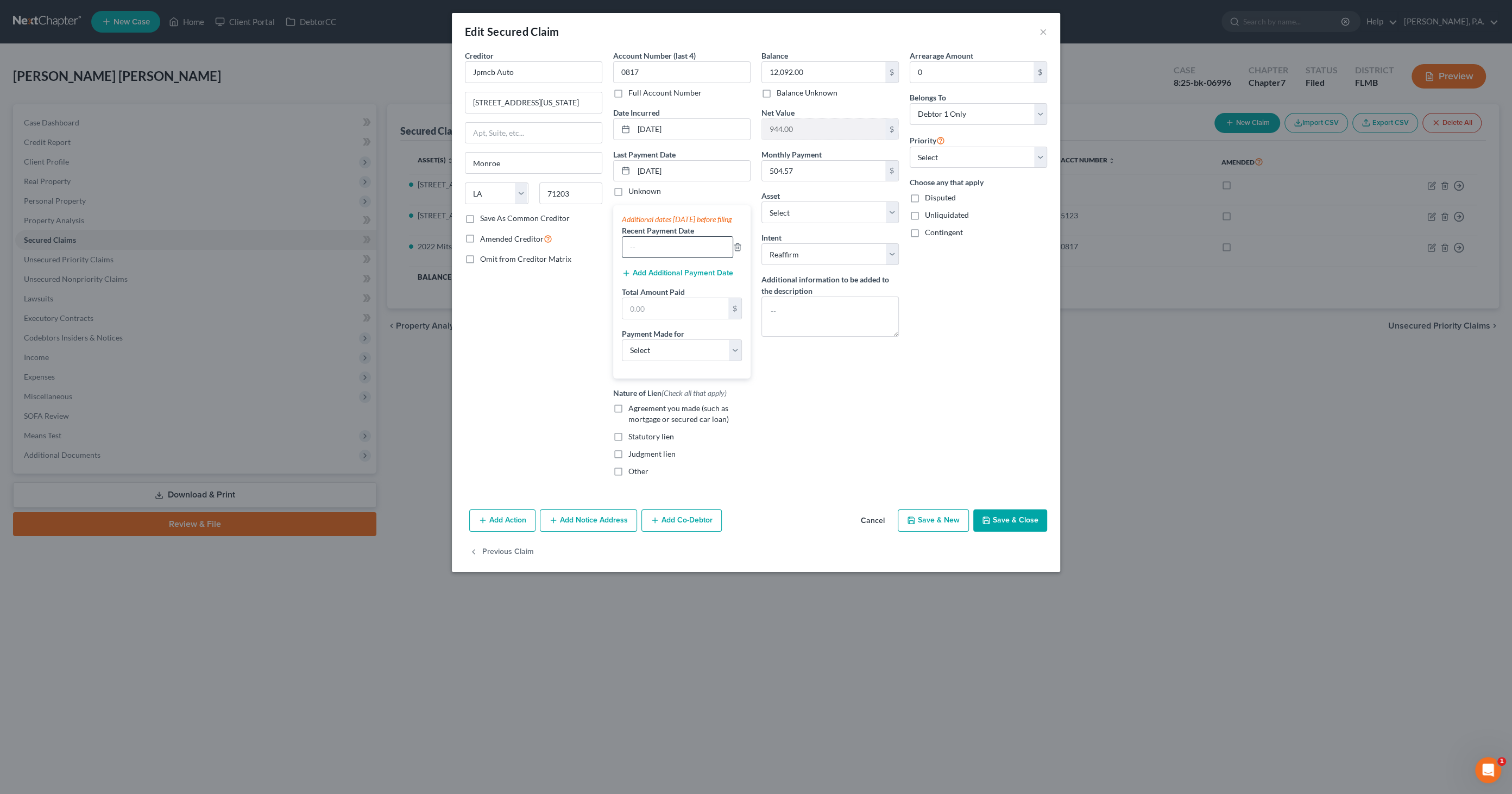
click at [634, 257] on input "text" at bounding box center [677, 247] width 110 height 21
type input "Regular Monthly Installment"
click at [664, 315] on input "text" at bounding box center [675, 309] width 106 height 21
type input "1,513.71"
click at [716, 353] on select "Select Car Credit Card Loan Repayment Mortgage Other Suppliers Or Vendors" at bounding box center [682, 350] width 120 height 22
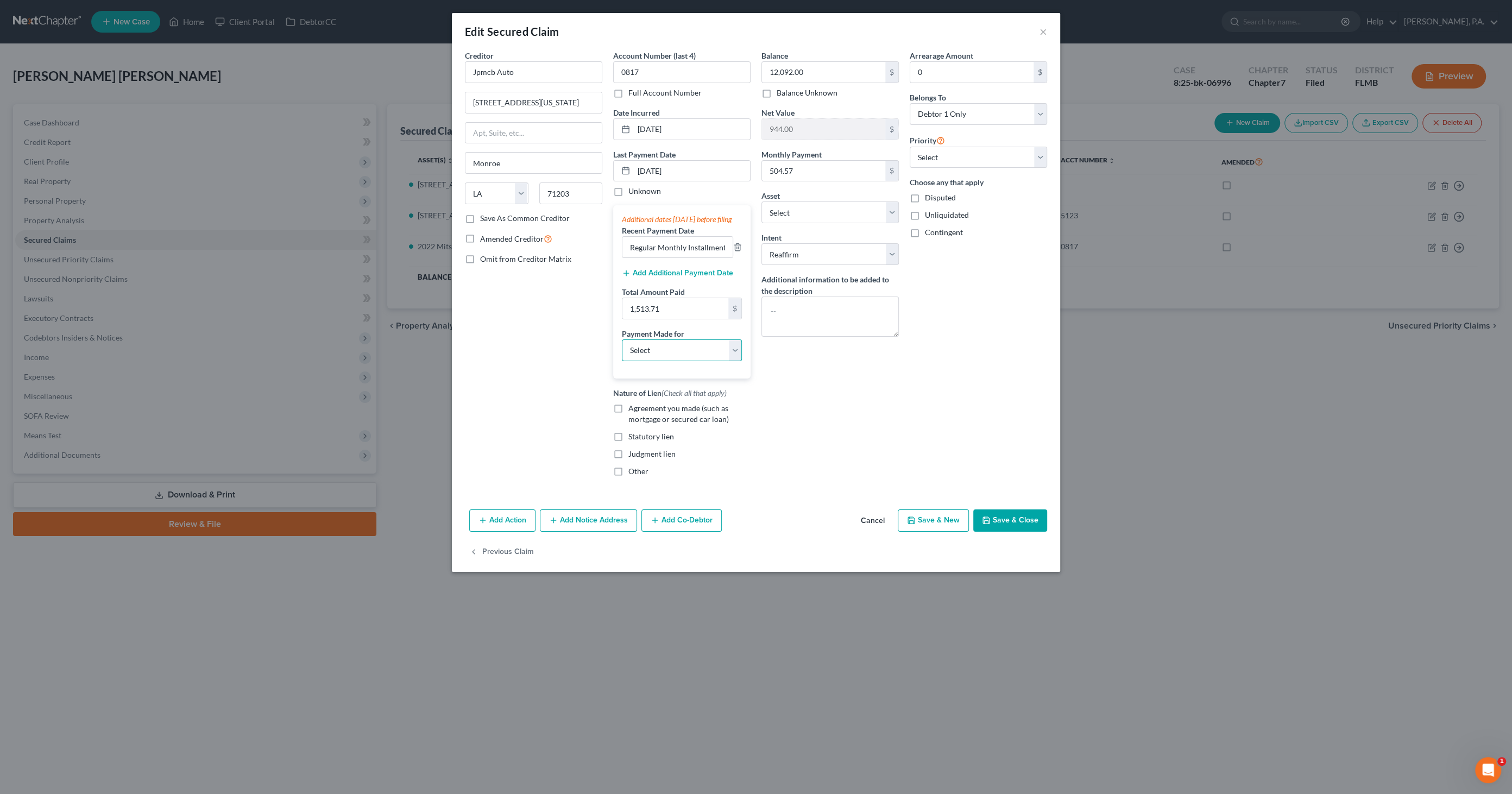
select select "0"
click at [622, 348] on select "Select Car Credit Card Loan Repayment Mortgage Other Suppliers Or Vendors" at bounding box center [682, 350] width 120 height 22
drag, startPoint x: 707, startPoint y: 418, endPoint x: 712, endPoint y: 419, distance: 5.1
click at [707, 418] on span "Agreement you made (such as mortgage or secured car loan)" at bounding box center [678, 414] width 101 height 20
click at [640, 410] on input "Agreement you made (such as mortgage or secured car loan)" at bounding box center [636, 406] width 7 height 7
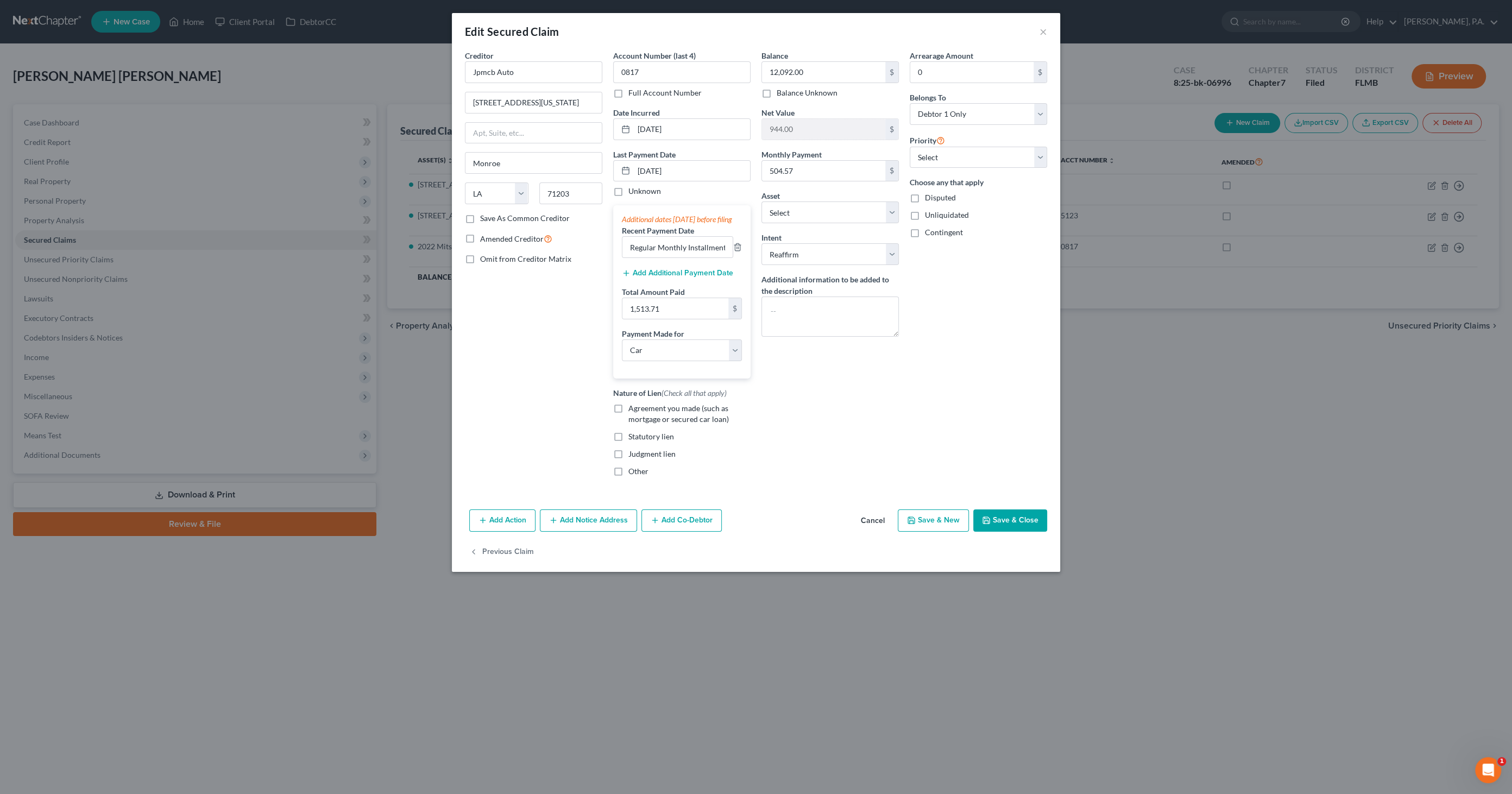
checkbox input "true"
click at [1006, 532] on button "Save & Close" at bounding box center [1010, 521] width 74 height 23
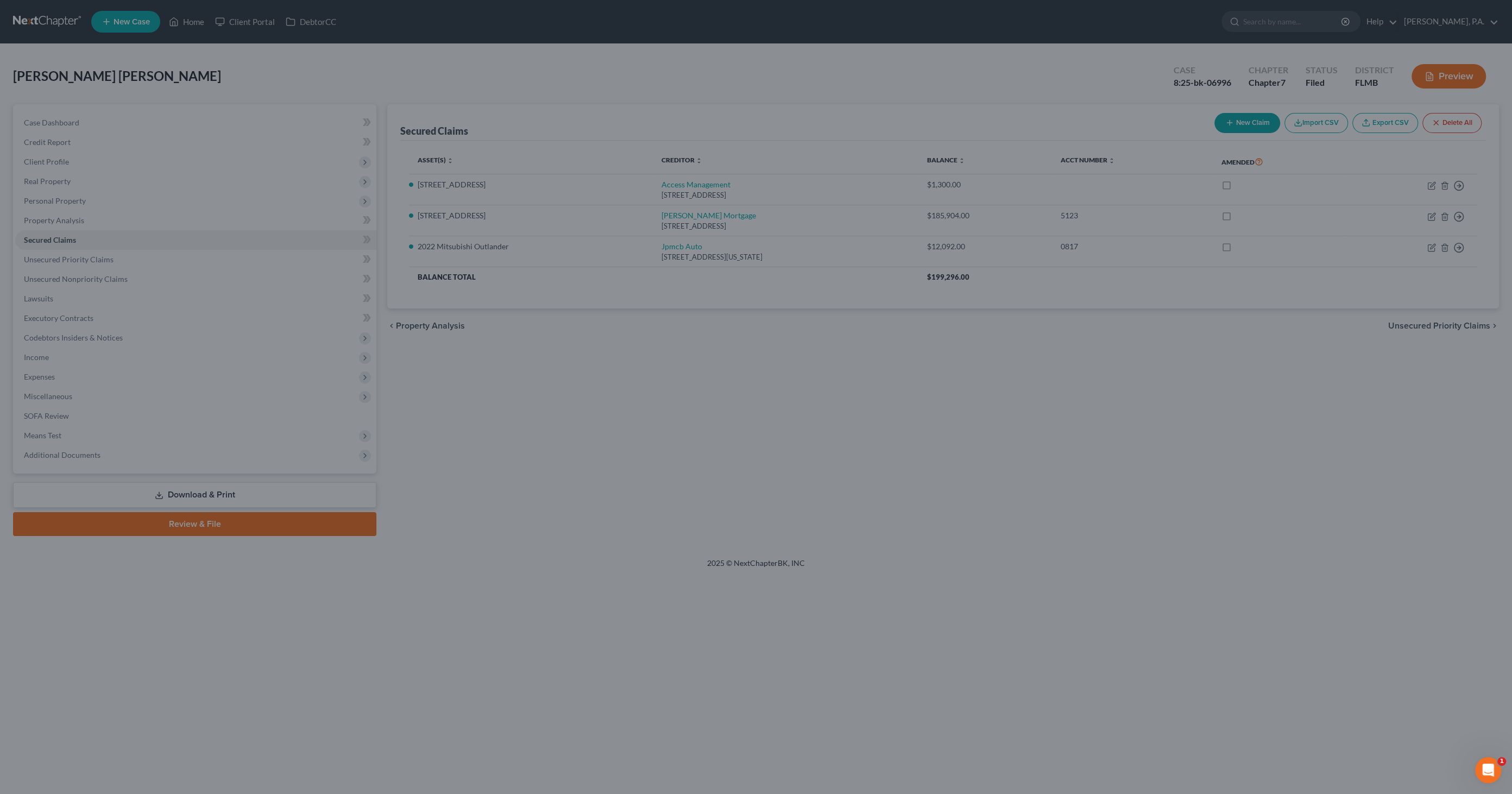
select select "13"
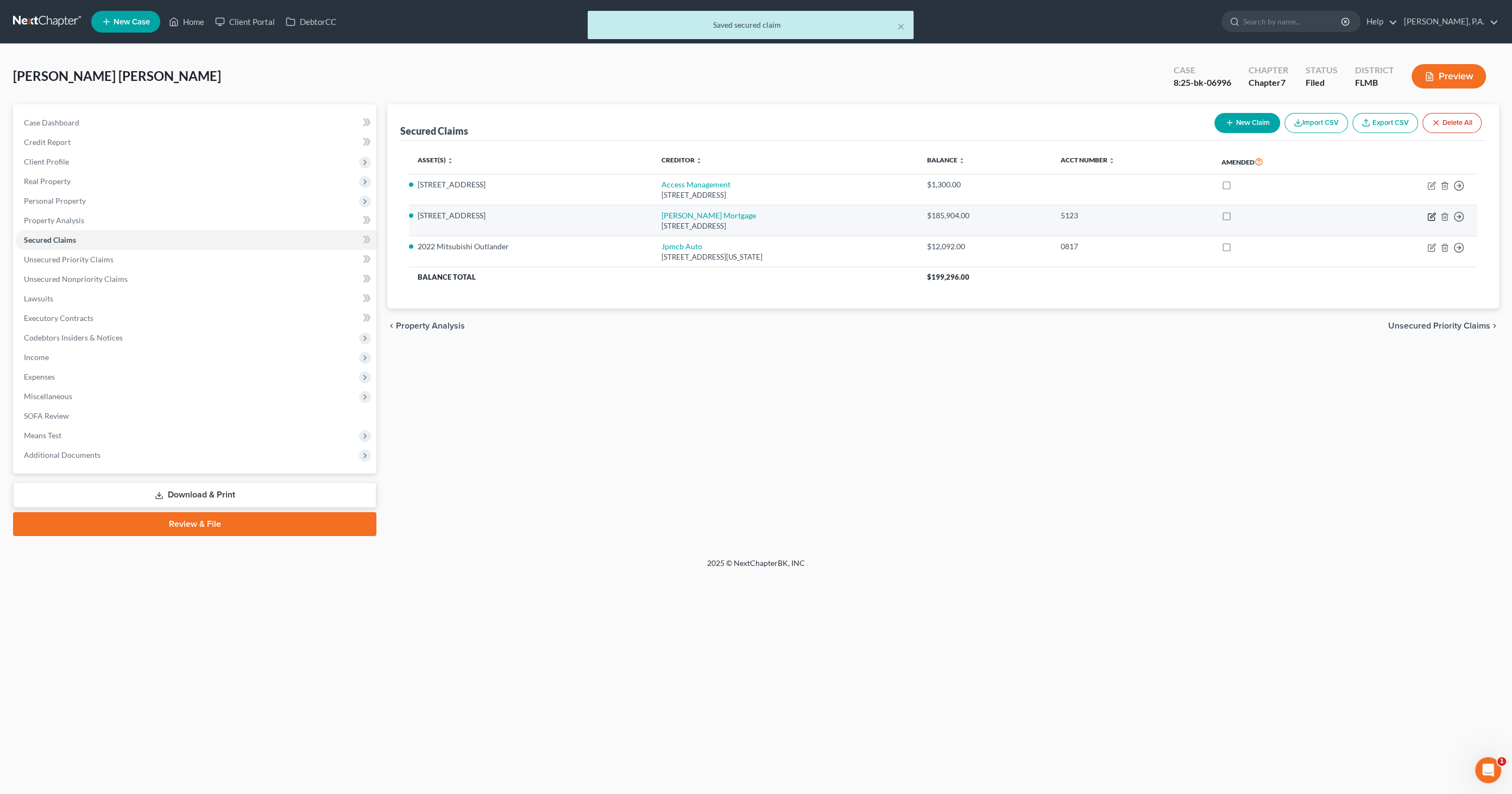
click at [1428, 214] on icon "button" at bounding box center [1431, 217] width 9 height 9
select select "15"
select select "3"
select select "2"
select select "0"
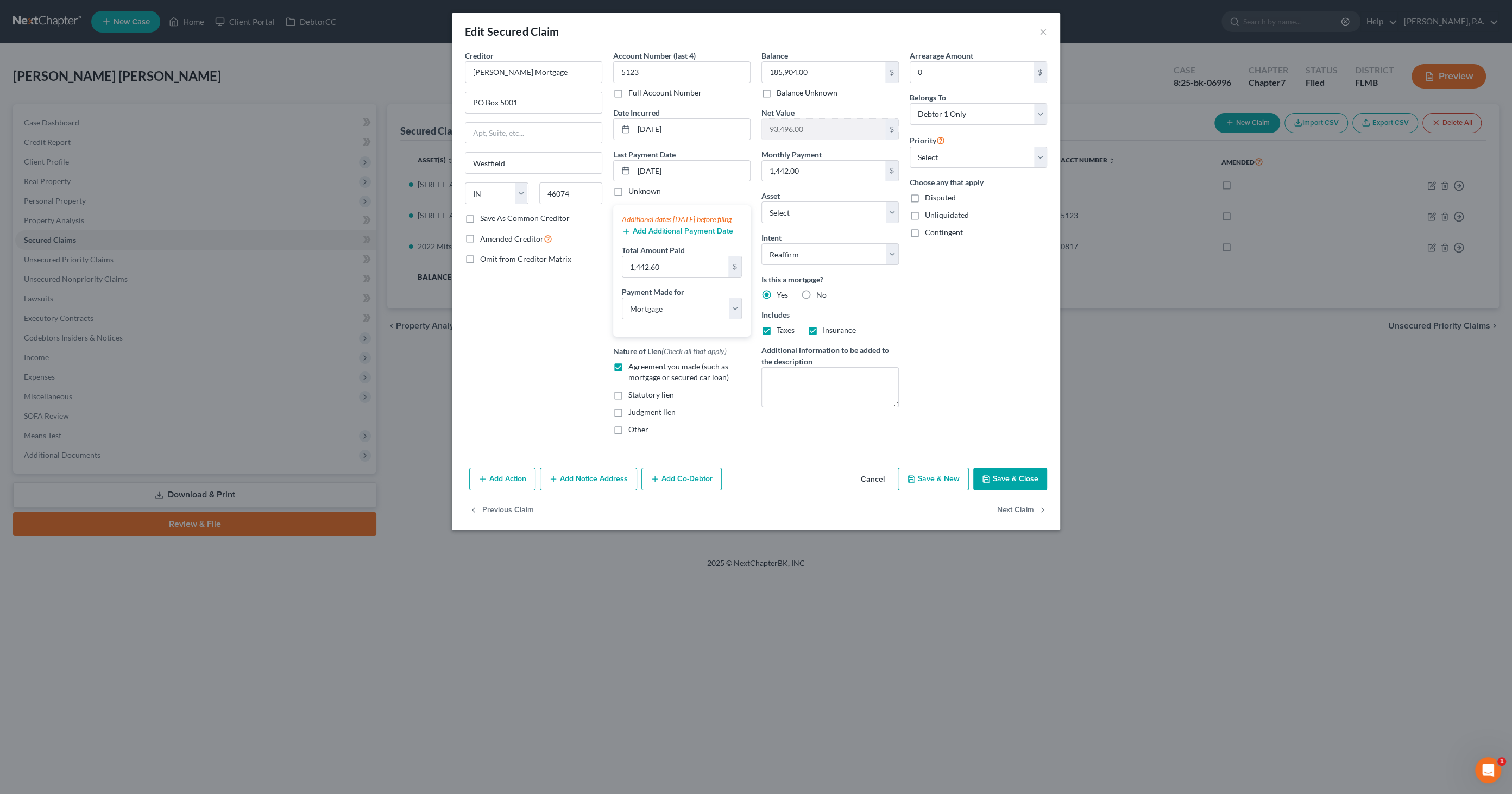
click at [1007, 490] on button "Save & Close" at bounding box center [1010, 479] width 74 height 23
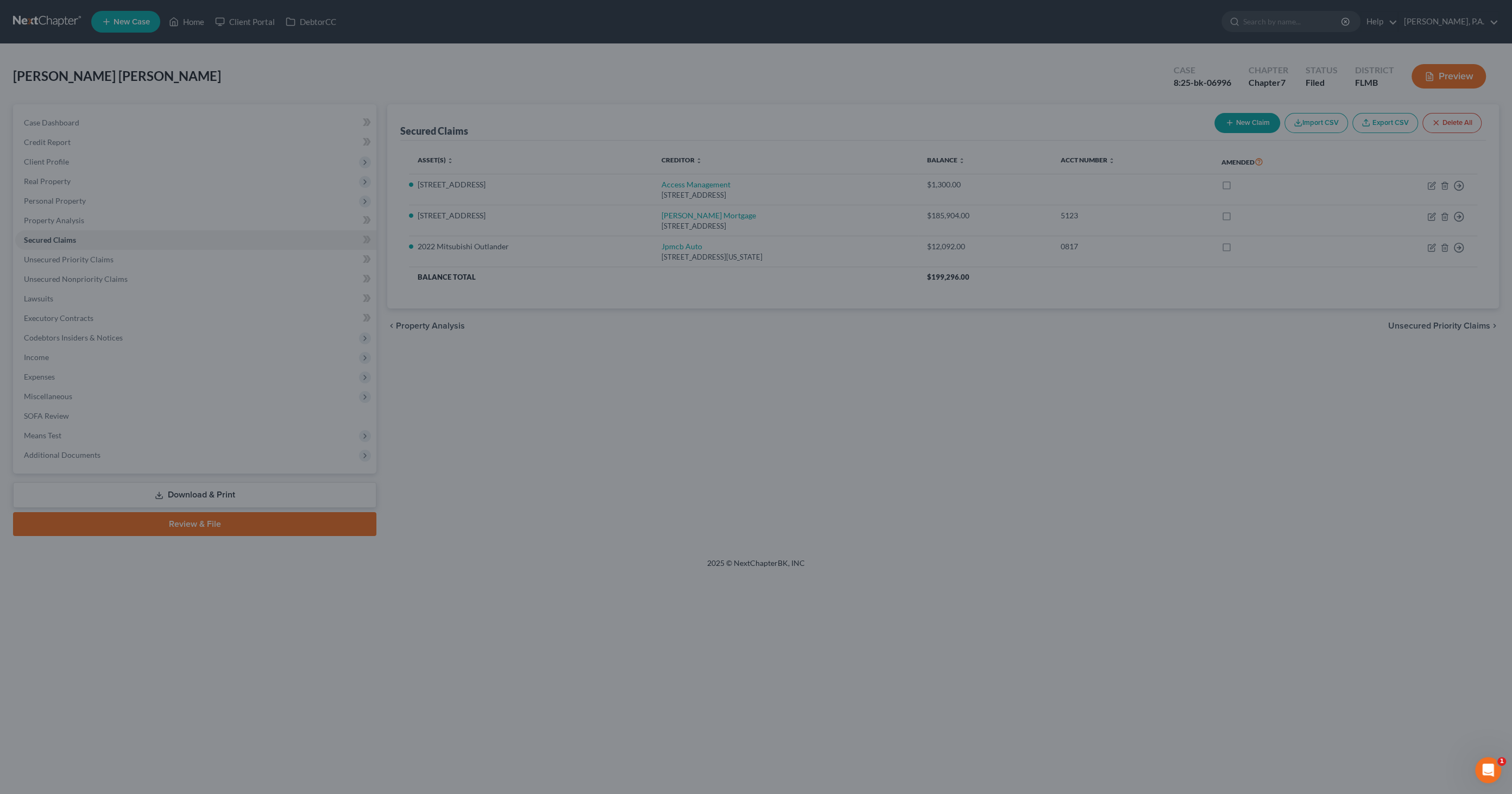
select select "6"
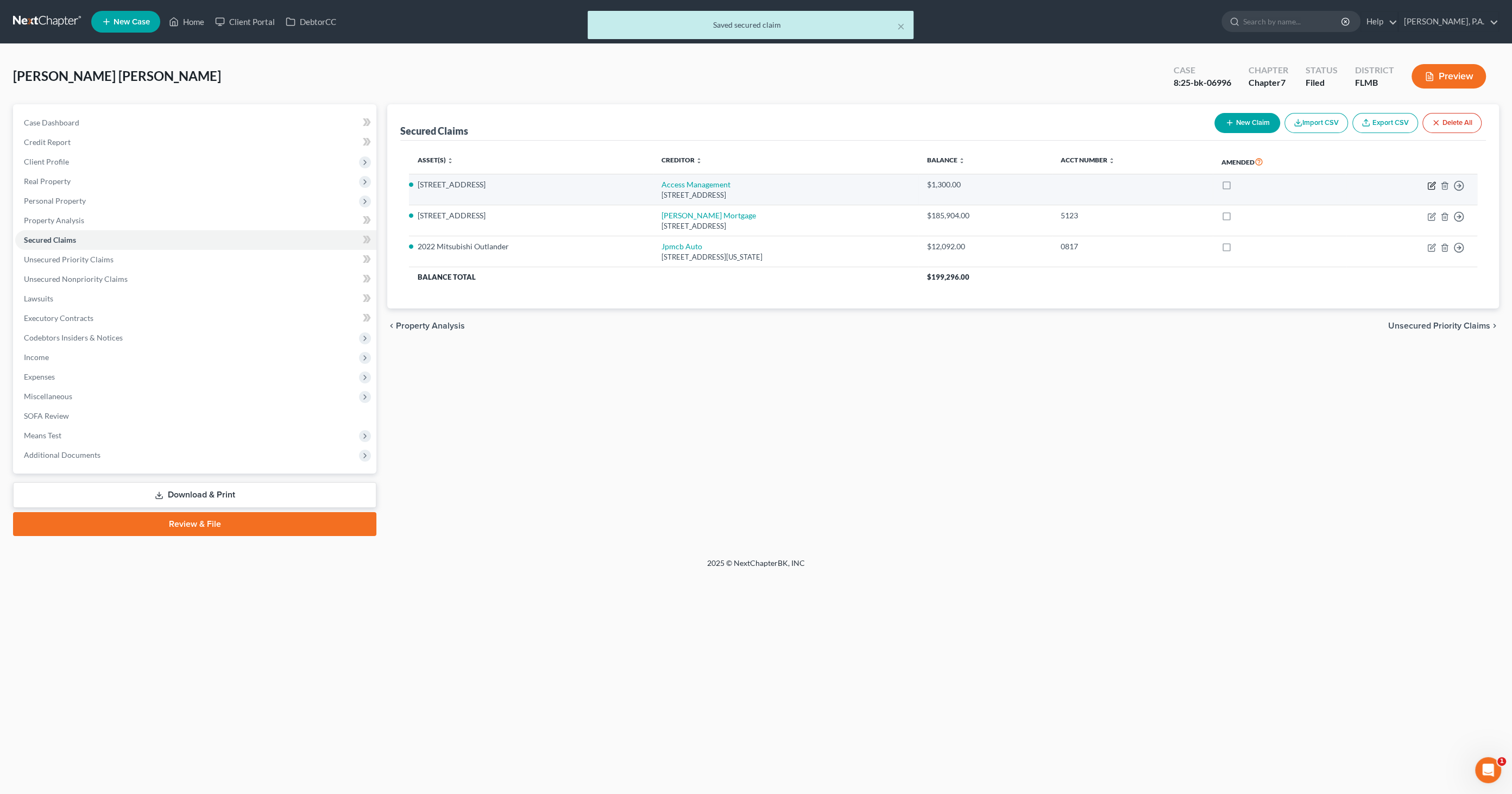
click at [1428, 186] on icon "button" at bounding box center [1431, 186] width 9 height 9
select select "9"
select select "0"
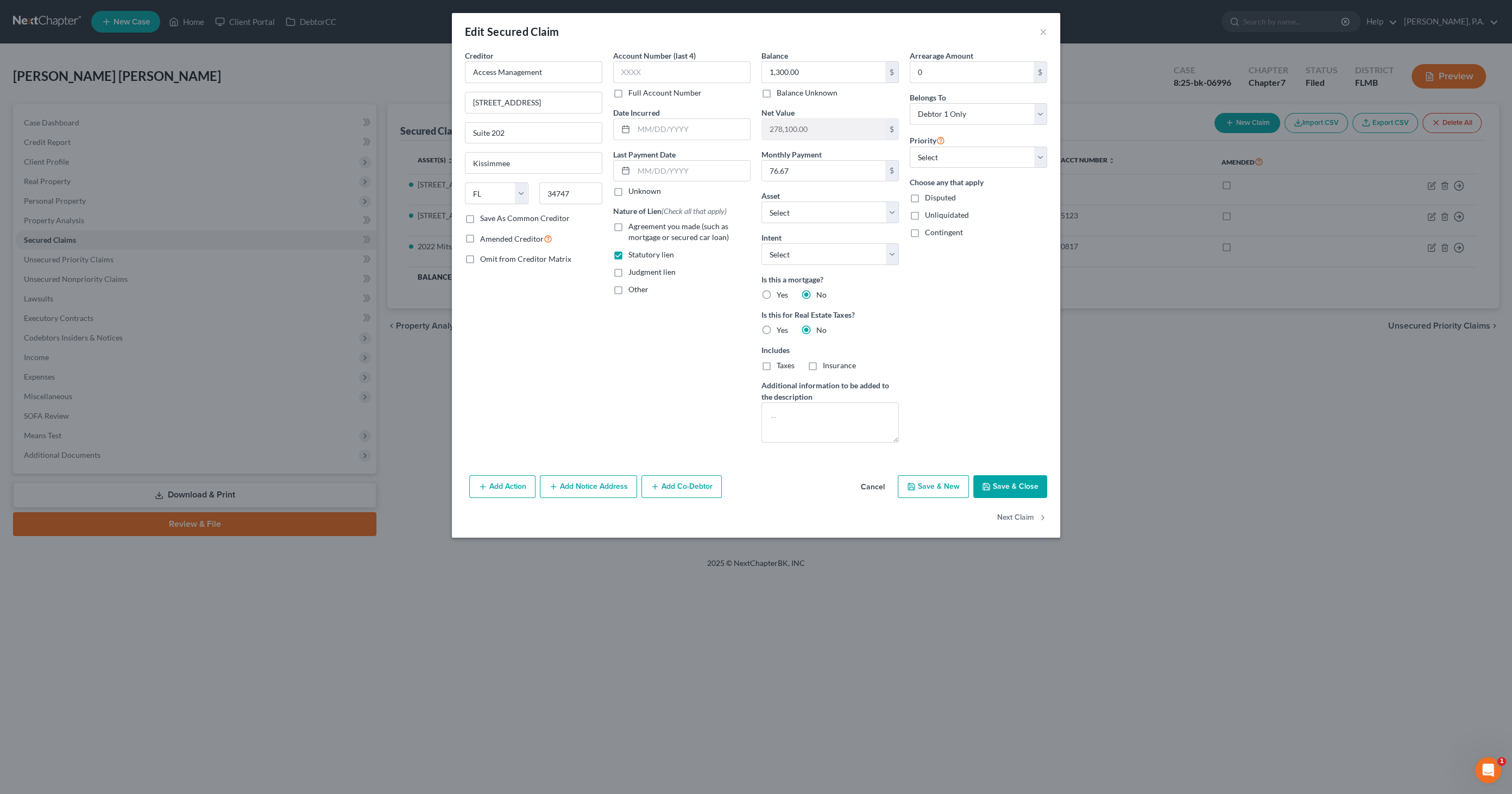
click at [1023, 484] on button "Save & Close" at bounding box center [1010, 487] width 74 height 23
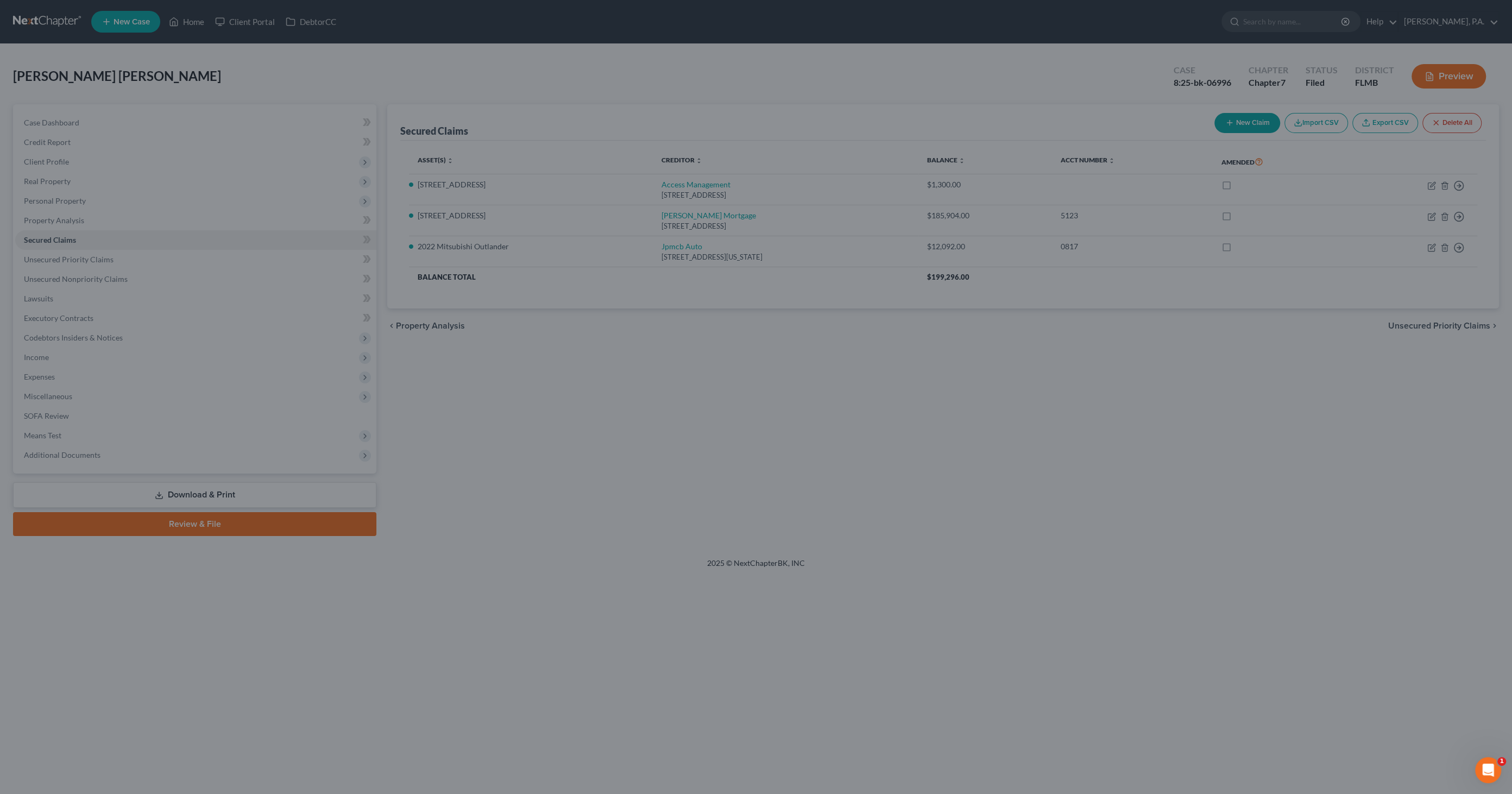
select select "6"
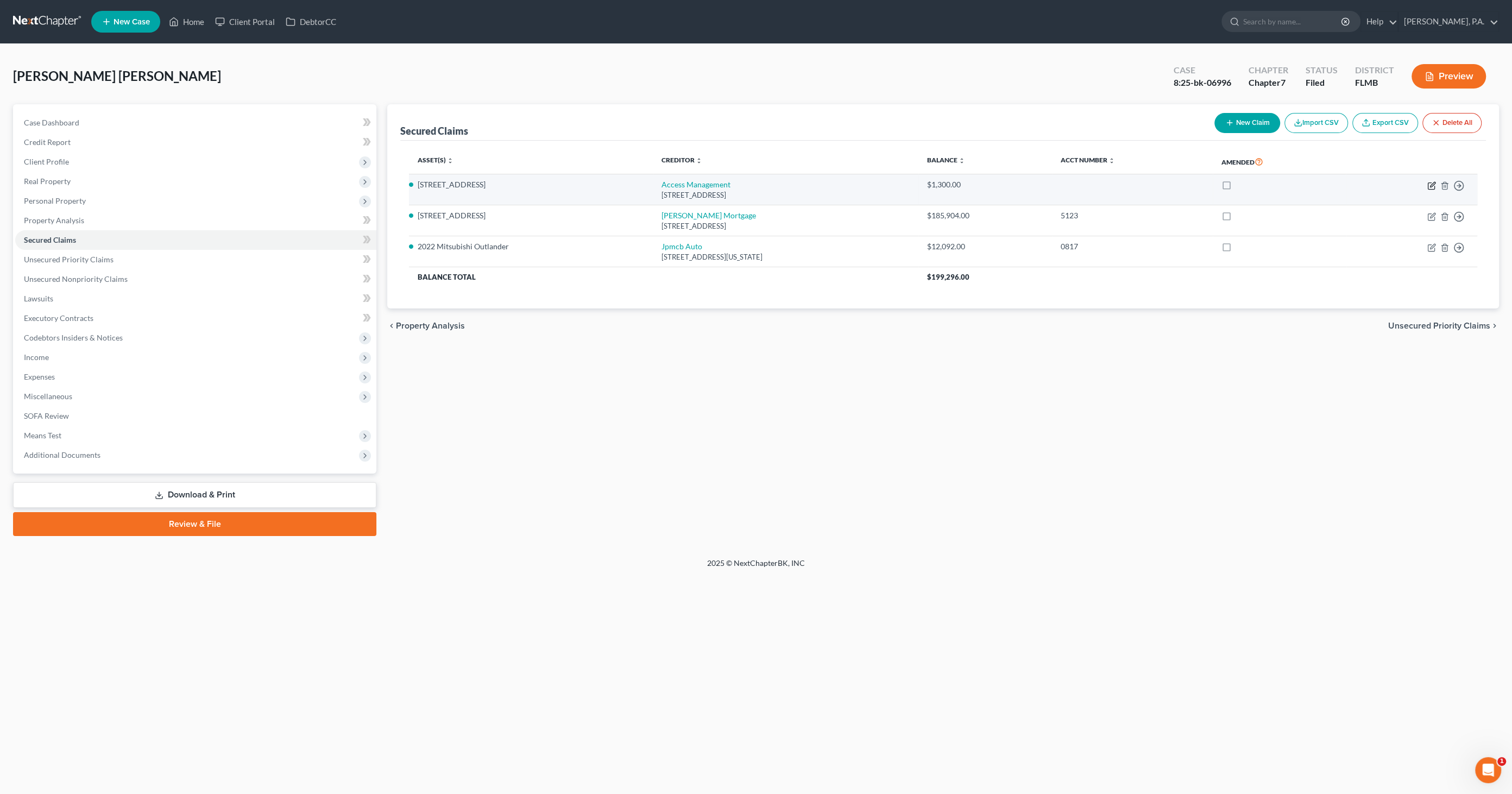
click at [1428, 183] on icon "button" at bounding box center [1431, 186] width 9 height 9
select select "9"
select select "0"
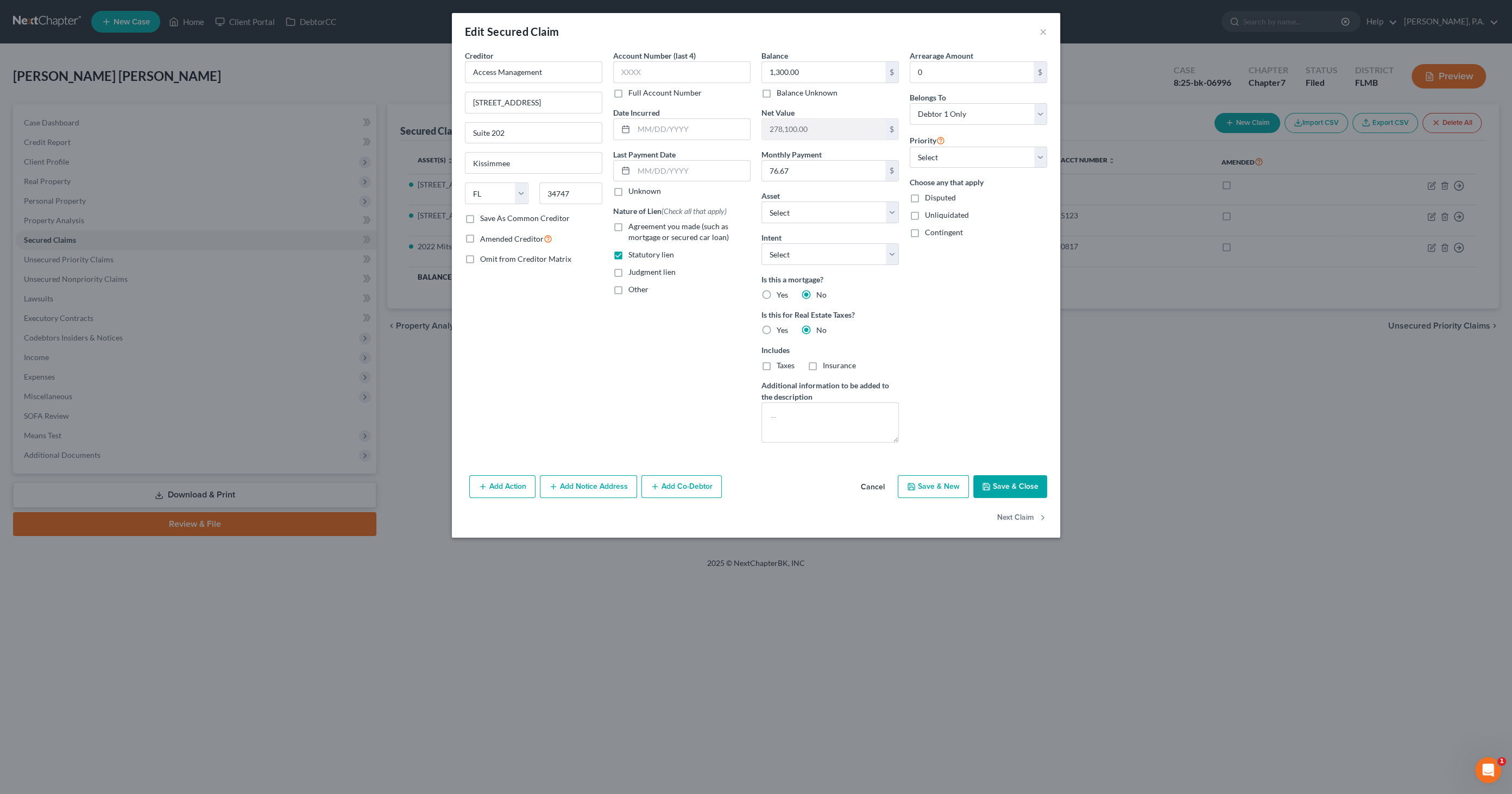
click at [877, 486] on button "Cancel" at bounding box center [872, 487] width 41 height 22
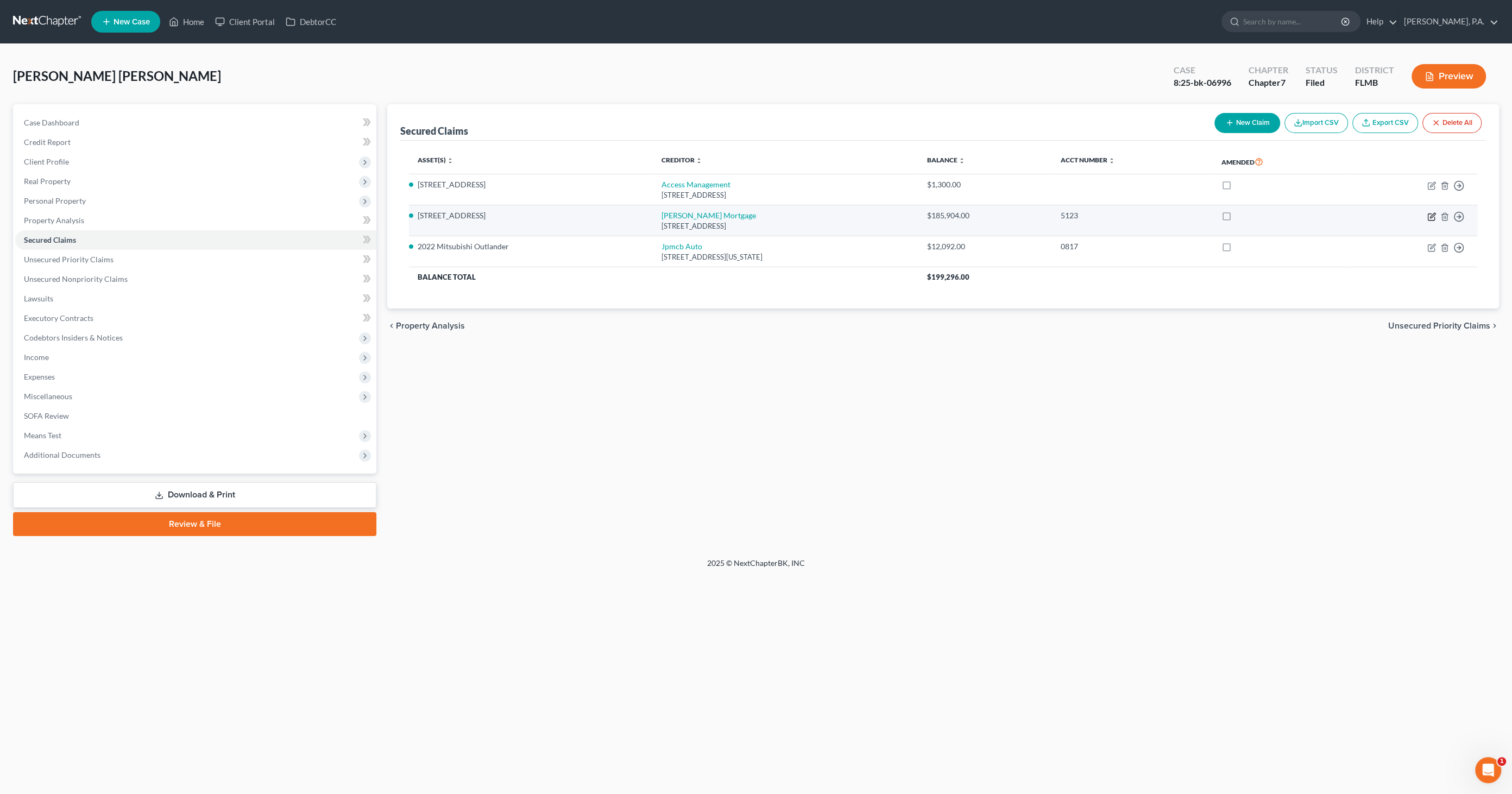
click at [1430, 218] on icon "button" at bounding box center [1431, 217] width 9 height 9
select select "15"
select select "3"
select select "6"
select select "2"
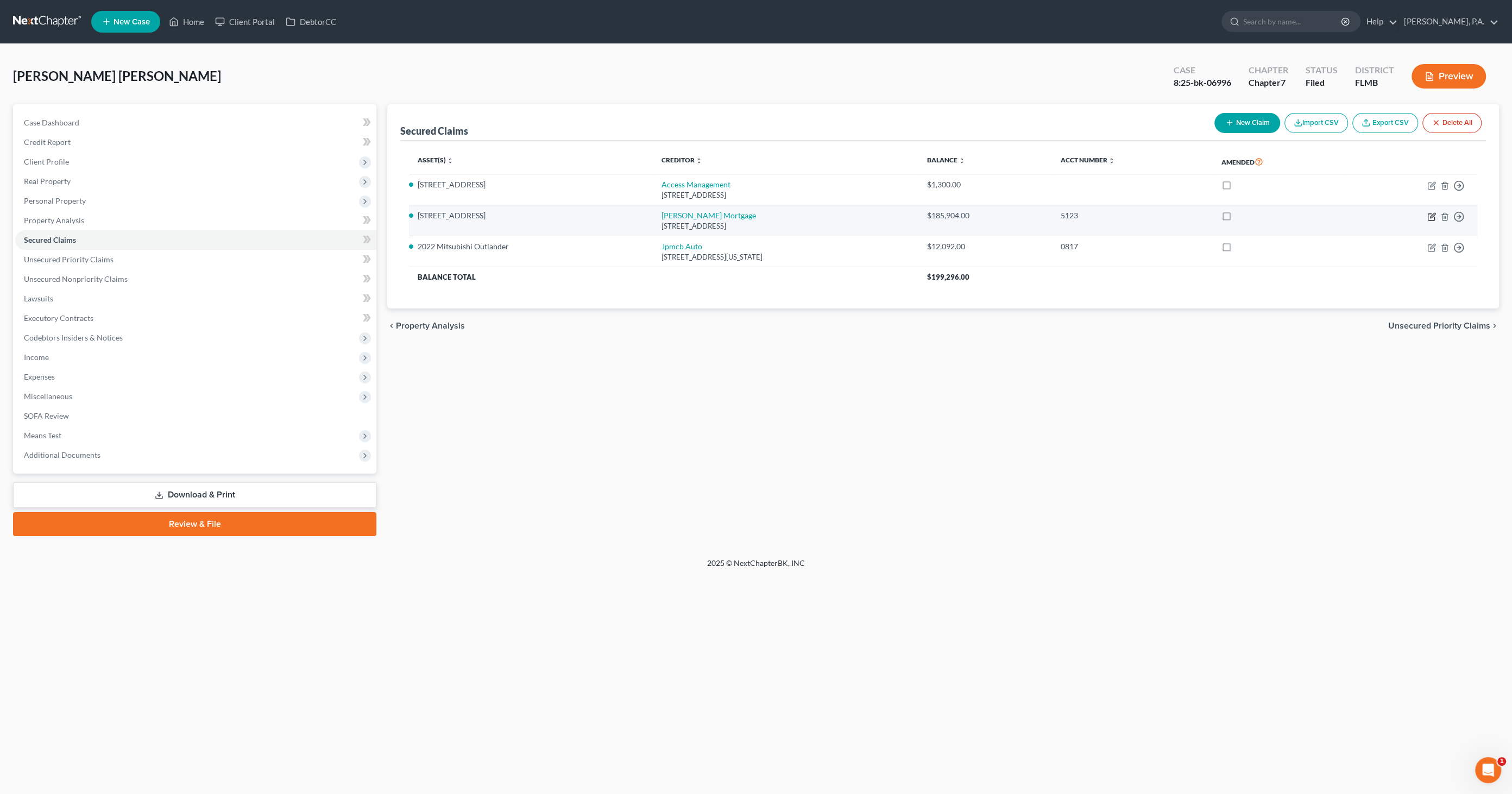
select select "0"
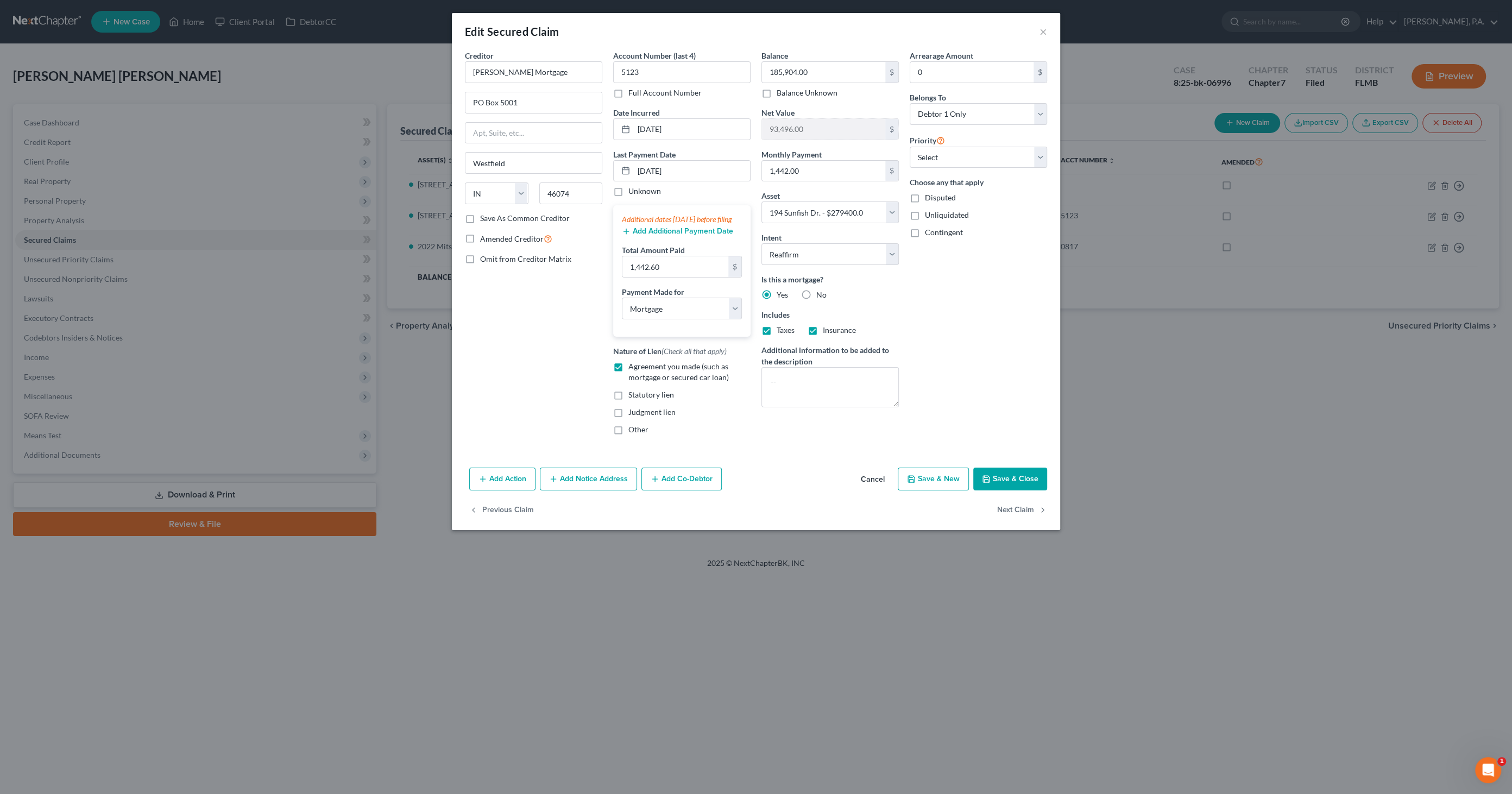
click at [885, 489] on button "Cancel" at bounding box center [872, 479] width 41 height 22
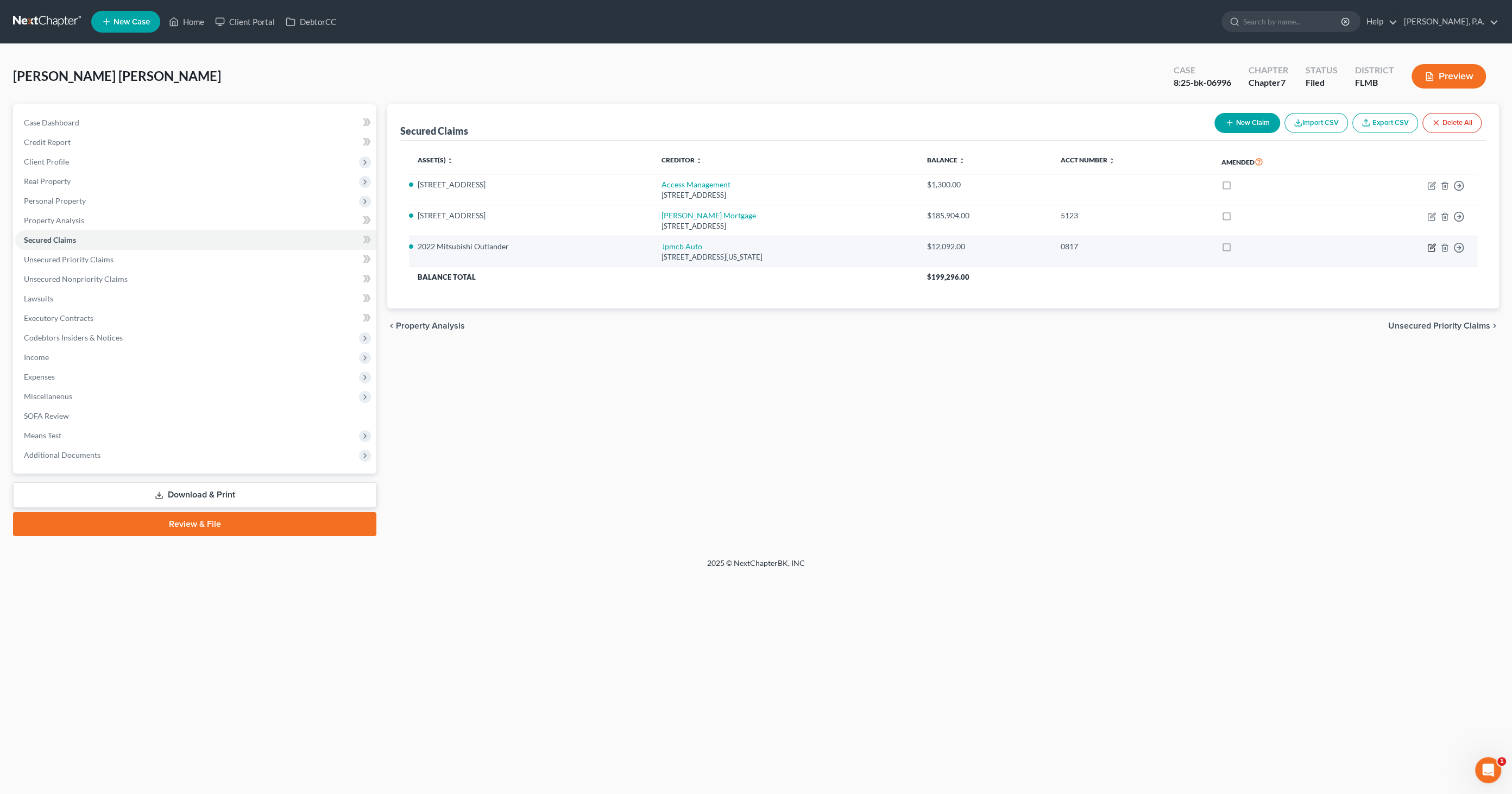
click at [1431, 244] on icon "button" at bounding box center [1431, 247] width 9 height 9
select select "19"
select select "0"
select select "13"
select select "2"
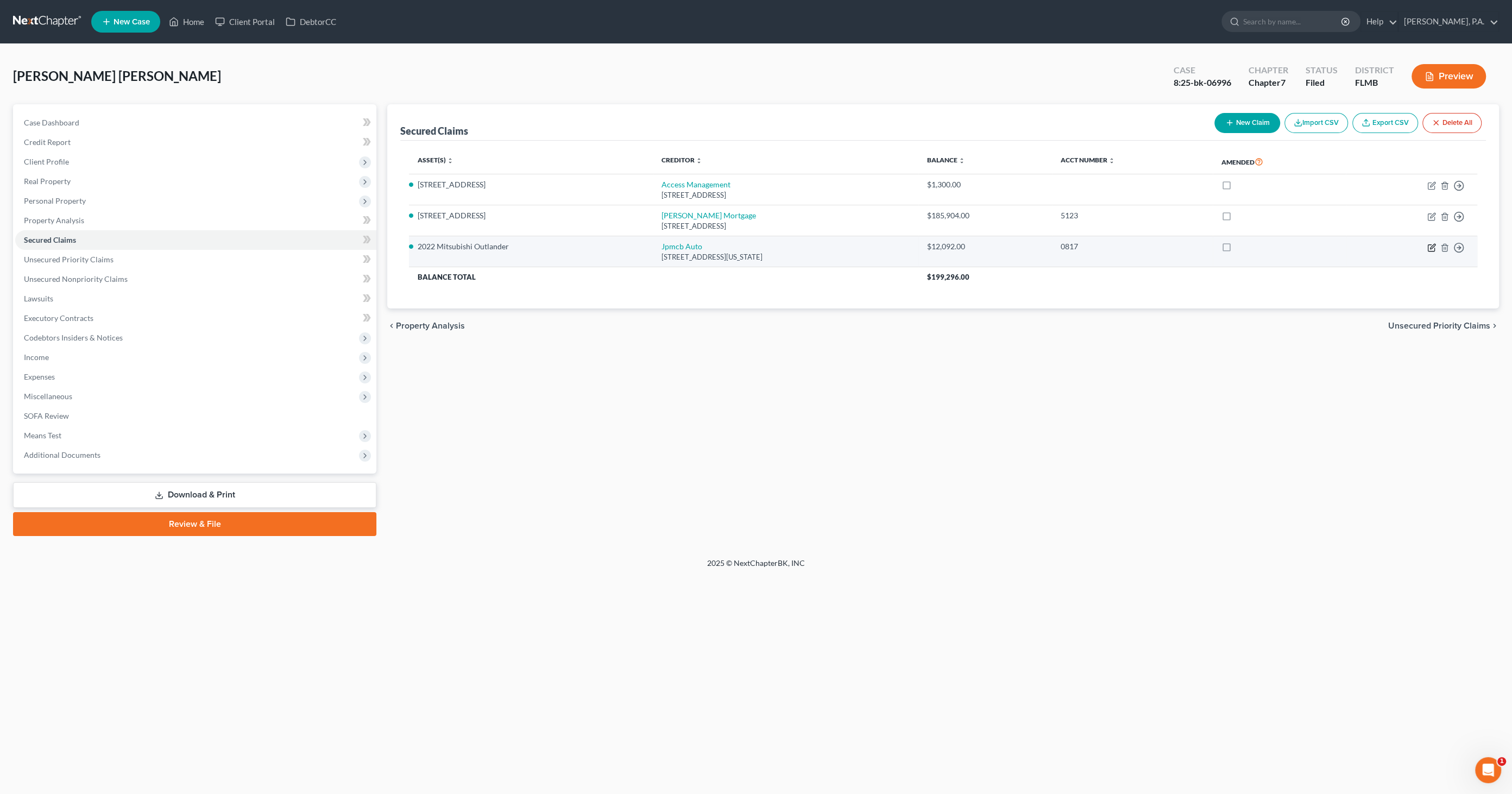
select select "0"
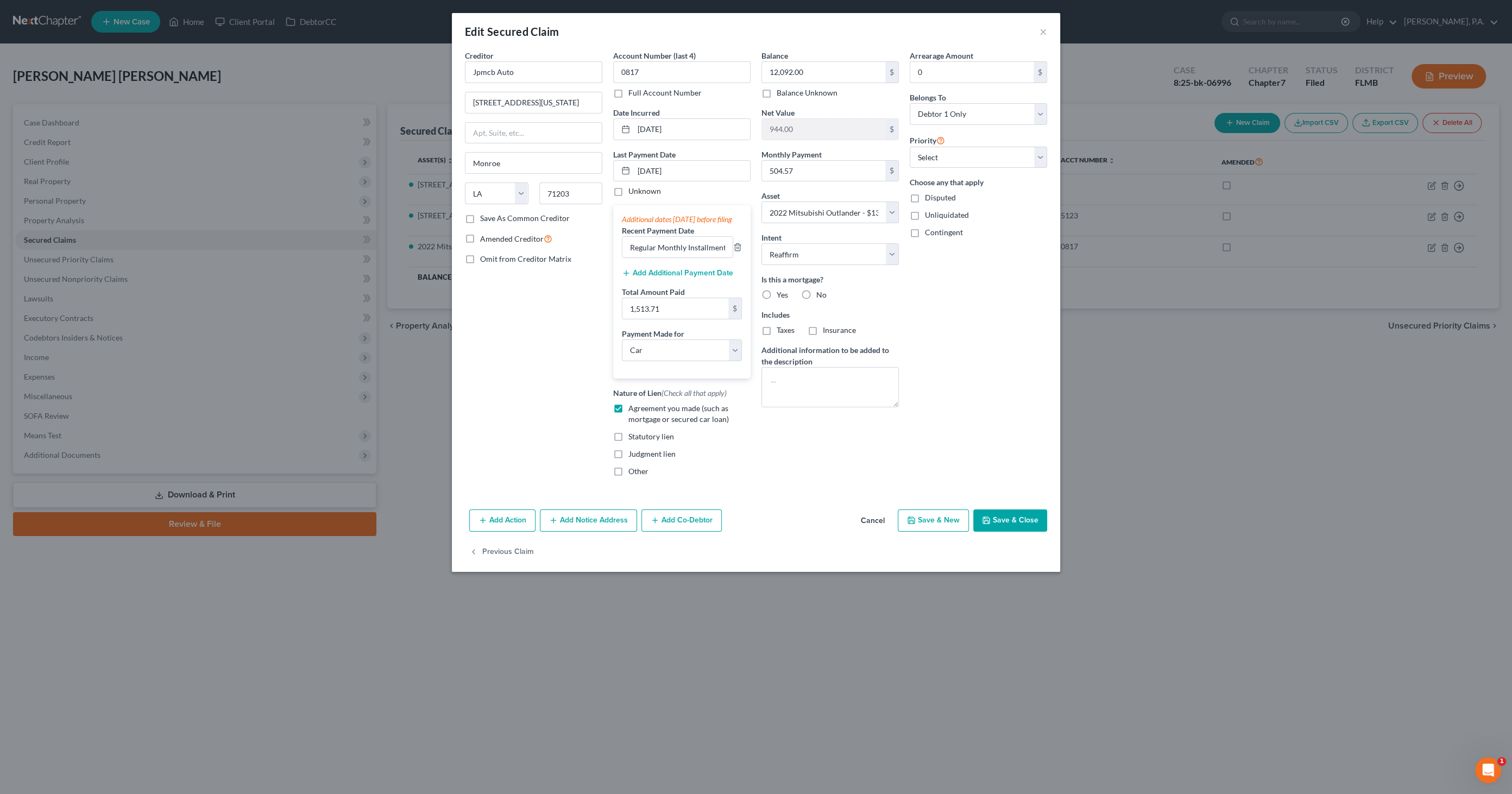
click at [872, 531] on button "Cancel" at bounding box center [872, 521] width 41 height 22
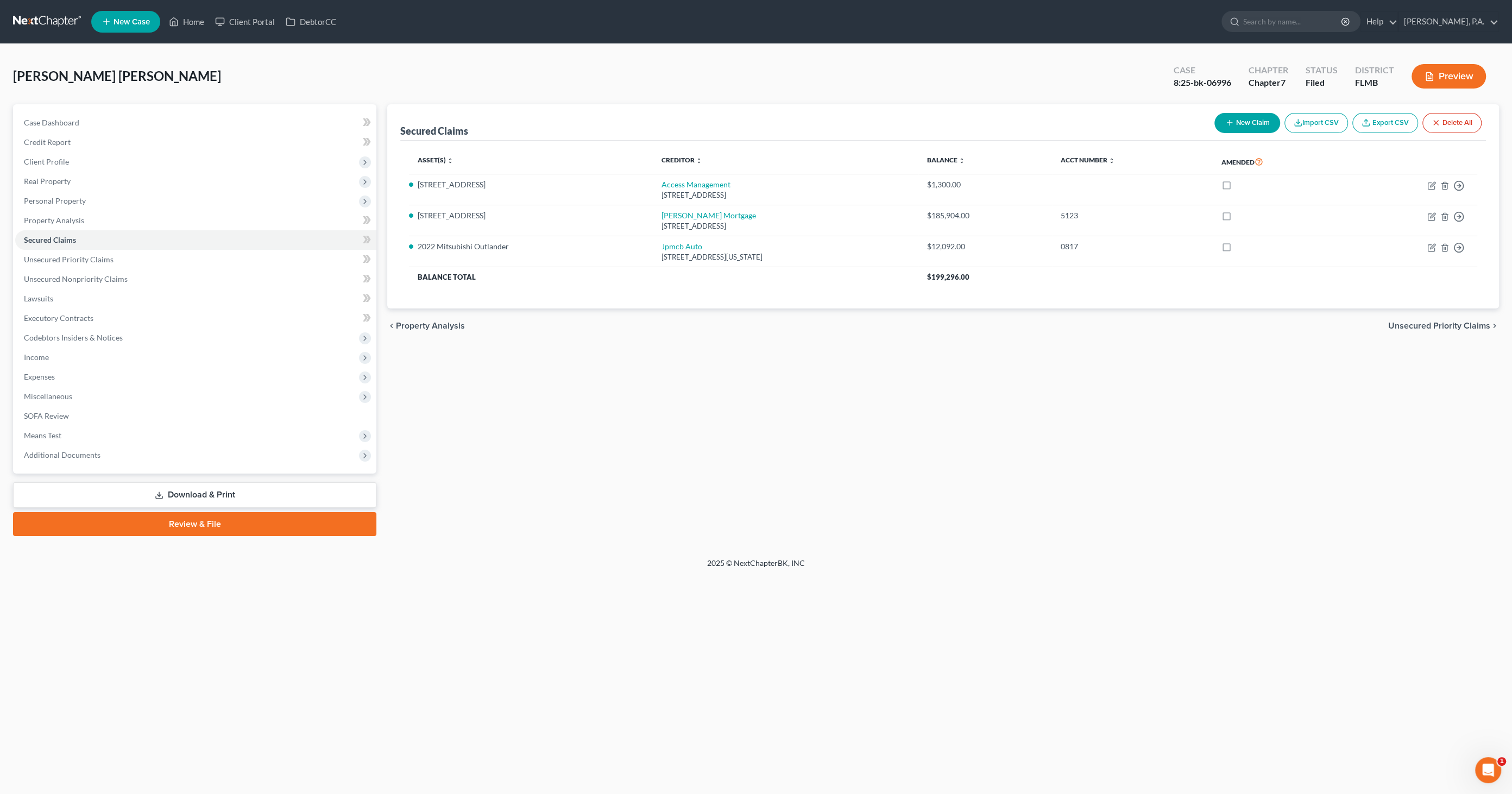
click at [178, 492] on link "Download & Print" at bounding box center [194, 495] width 363 height 26
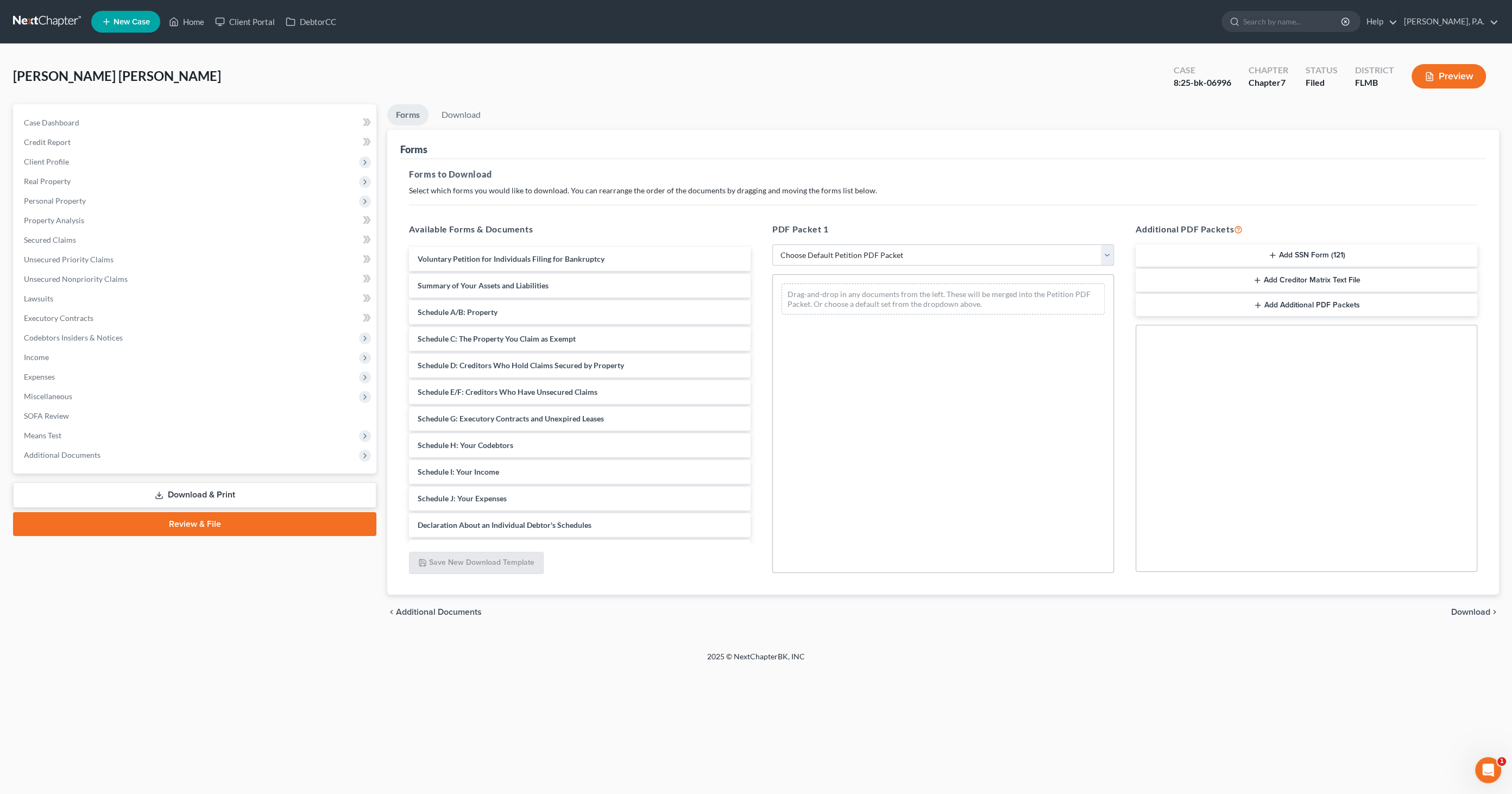
click at [840, 248] on select "Choose Default Petition PDF Packet Complete Bankruptcy Petition (all forms and …" at bounding box center [943, 255] width 342 height 22
select select "0"
click at [772, 244] on select "Choose Default Petition PDF Packet Complete Bankruptcy Petition (all forms and …" at bounding box center [943, 255] width 342 height 22
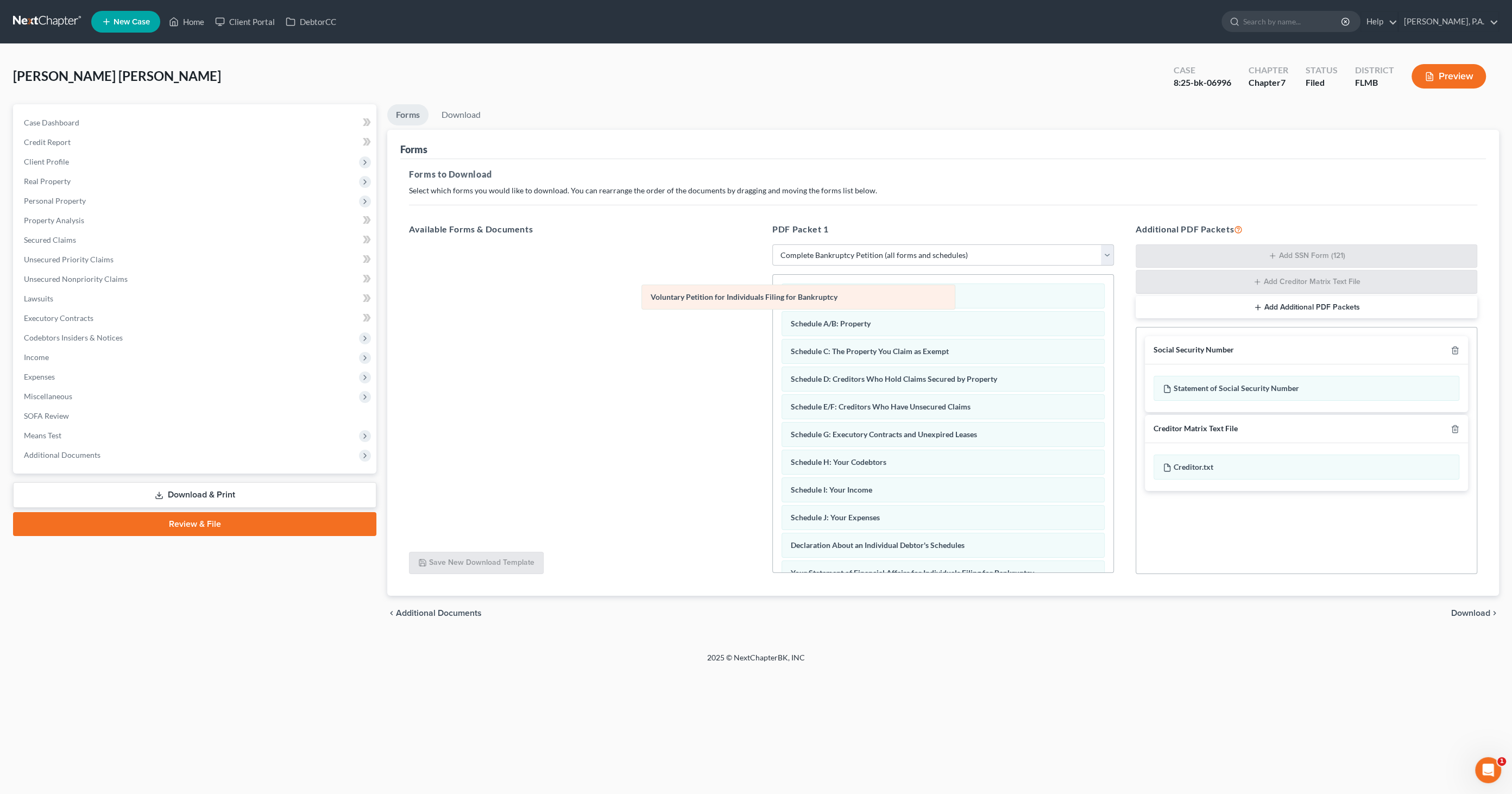
drag, startPoint x: 835, startPoint y: 265, endPoint x: 489, endPoint y: 293, distance: 347.1
click at [773, 293] on div "Voluntary Petition for Individuals Filing for Bankruptcy Voluntary Petition for…" at bounding box center [943, 534] width 340 height 519
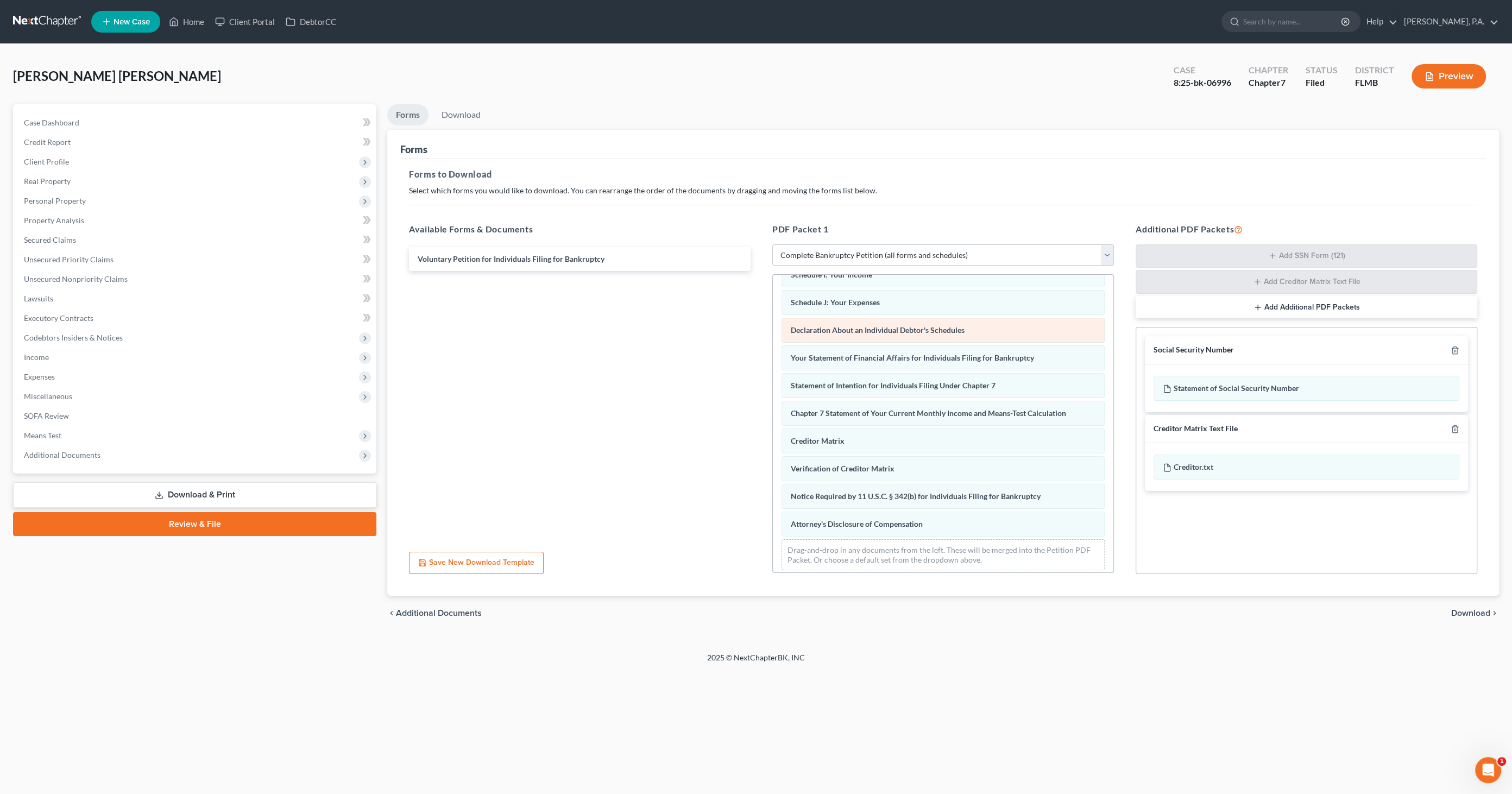
scroll to position [215, 0]
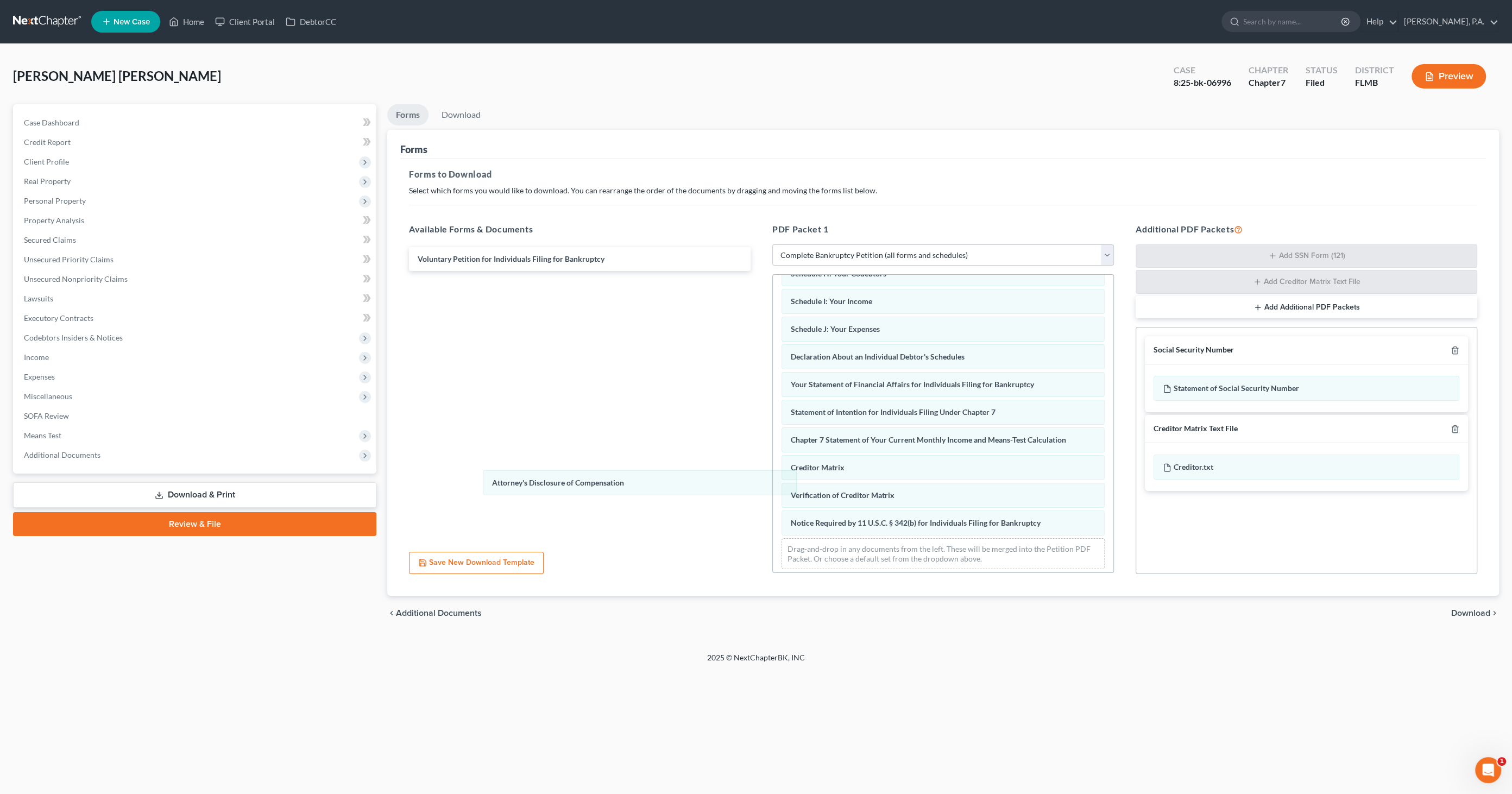
drag, startPoint x: 837, startPoint y: 521, endPoint x: 612, endPoint y: 493, distance: 226.7
click at [773, 485] on div "Attorney's Disclosure of Compensation Summary of Your Assets and Liabilities Sc…" at bounding box center [943, 332] width 340 height 492
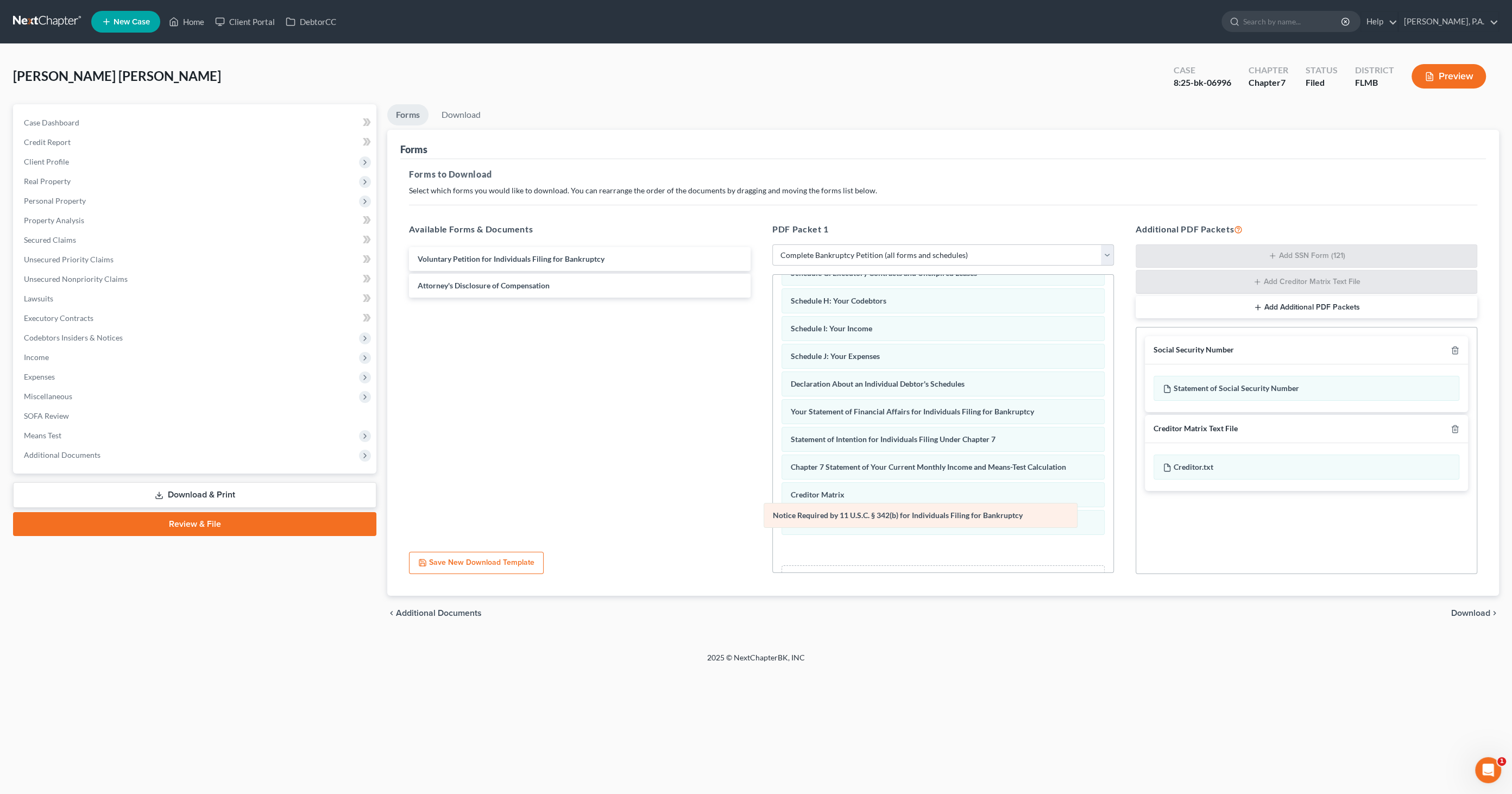
drag, startPoint x: 824, startPoint y: 521, endPoint x: 546, endPoint y: 493, distance: 279.4
click at [773, 493] on div "Notice Required by 11 U.S.C. § 342(b) for Individuals Filing for Bankruptcy Sum…" at bounding box center [943, 359] width 340 height 491
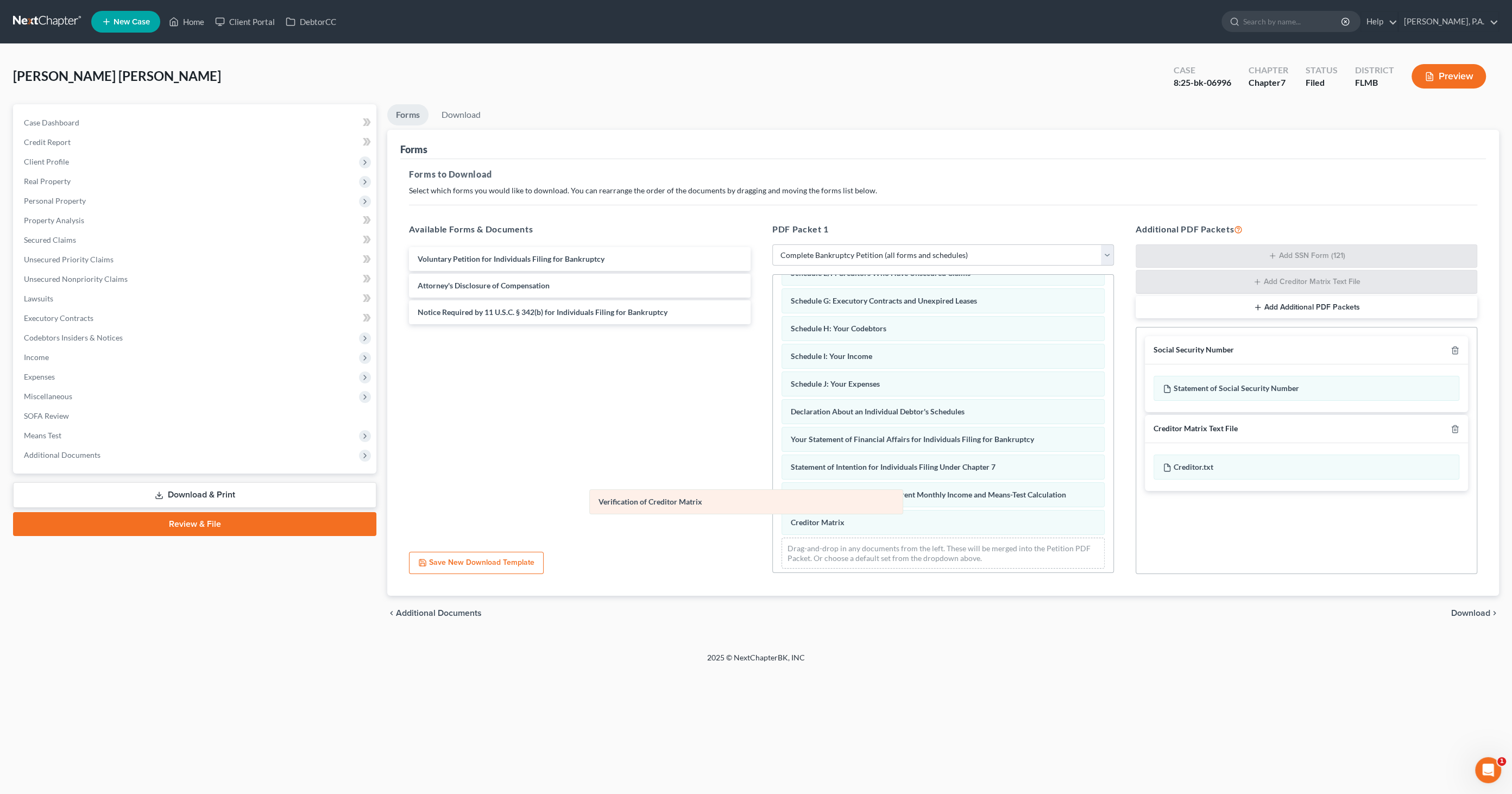
drag, startPoint x: 803, startPoint y: 518, endPoint x: 544, endPoint y: 497, distance: 259.8
click at [773, 497] on div "Verification of Creditor Matrix Summary of Your Assets and Liabilities Schedule…" at bounding box center [943, 359] width 340 height 436
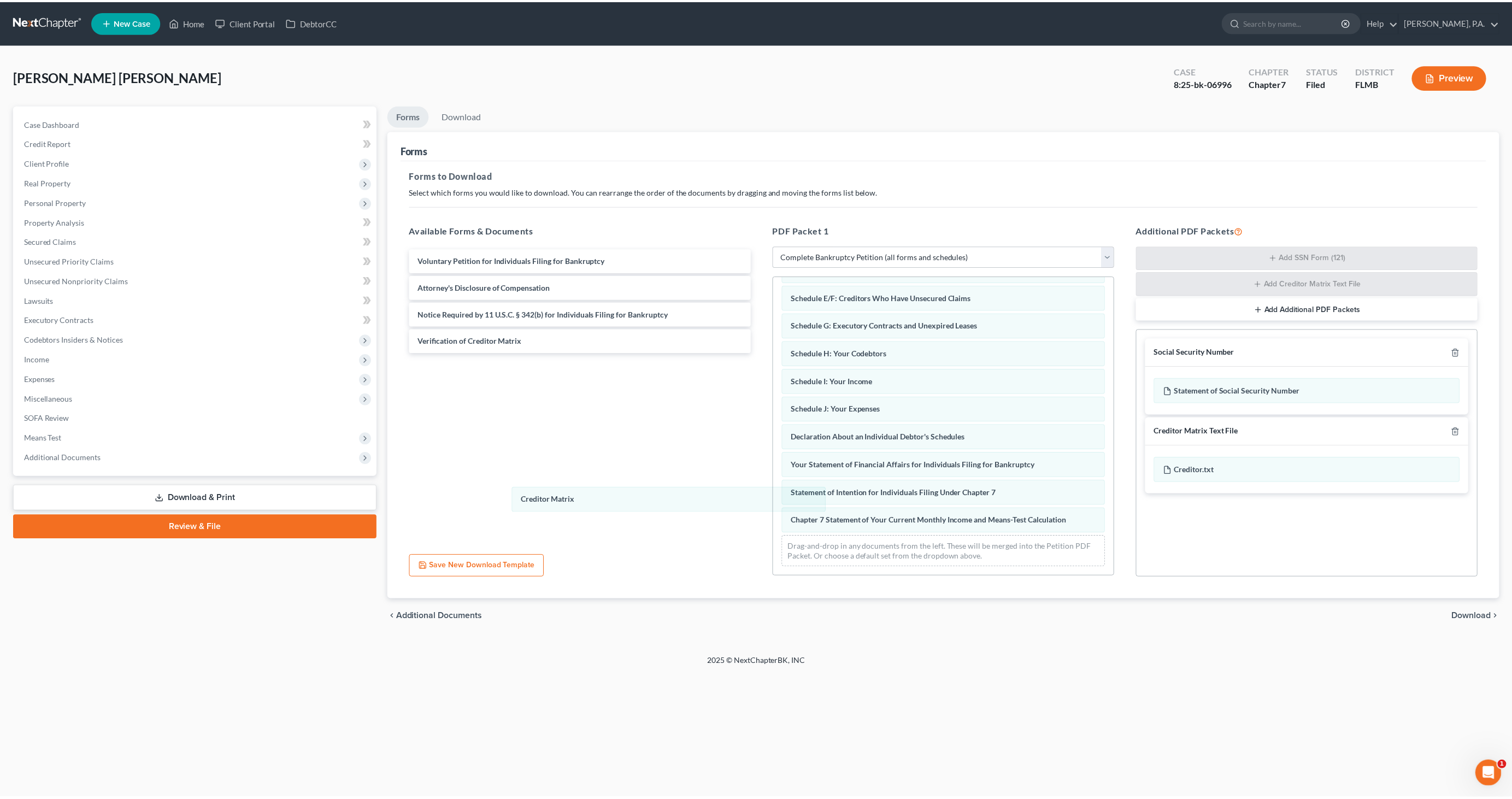
scroll to position [107, 0]
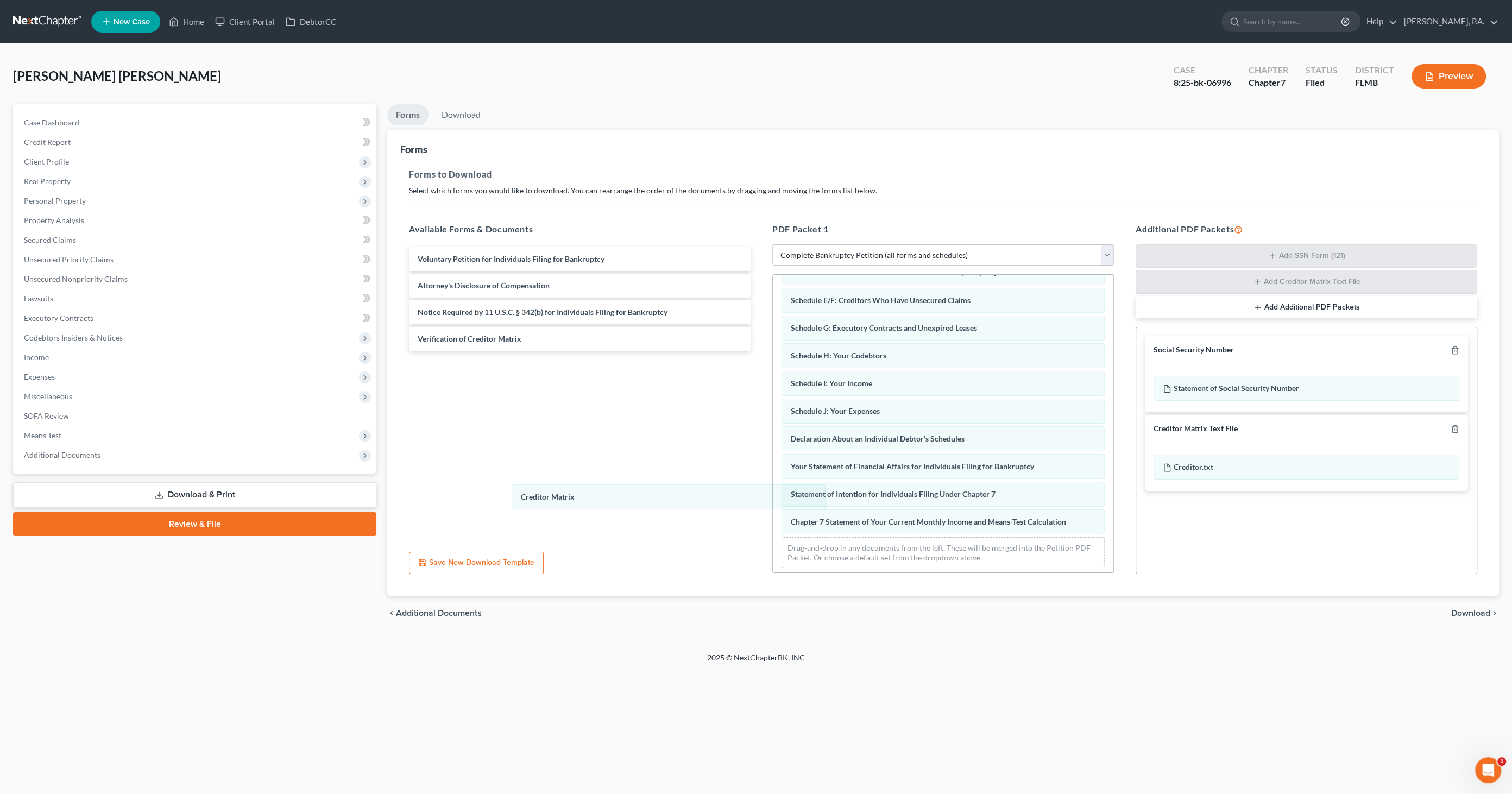
drag, startPoint x: 609, startPoint y: 507, endPoint x: 514, endPoint y: 499, distance: 95.3
click at [773, 499] on div "Creditor Matrix Summary of Your Assets and Liabilities Schedule A/B: Property S…" at bounding box center [943, 372] width 340 height 408
click at [1465, 610] on span "Download" at bounding box center [1470, 613] width 39 height 9
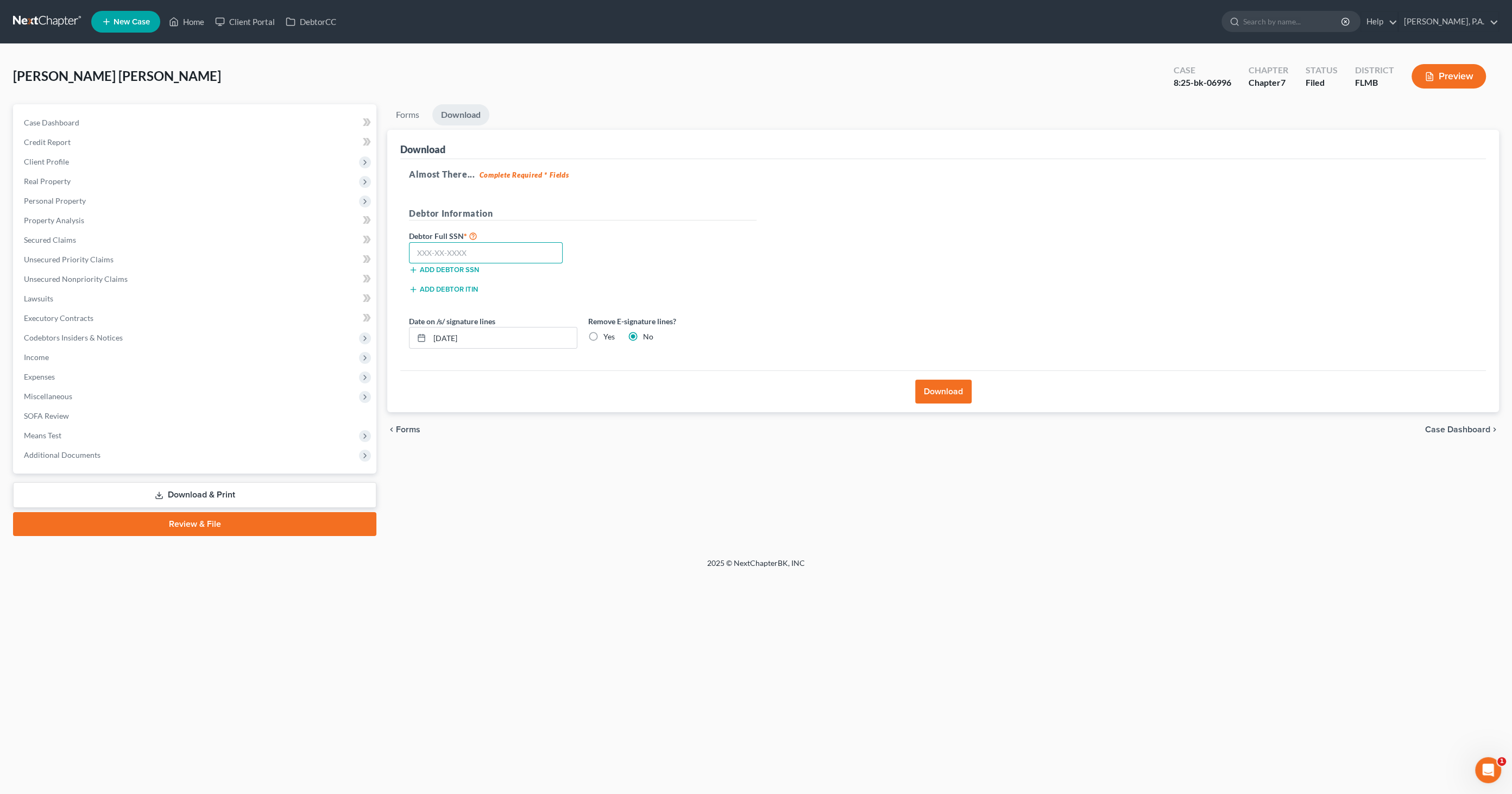
click at [485, 253] on input "text" at bounding box center [486, 253] width 154 height 22
type input "597-52-9110"
click at [604, 332] on label "Yes" at bounding box center [609, 337] width 11 height 11
click at [608, 332] on input "Yes" at bounding box center [611, 335] width 7 height 7
radio input "true"
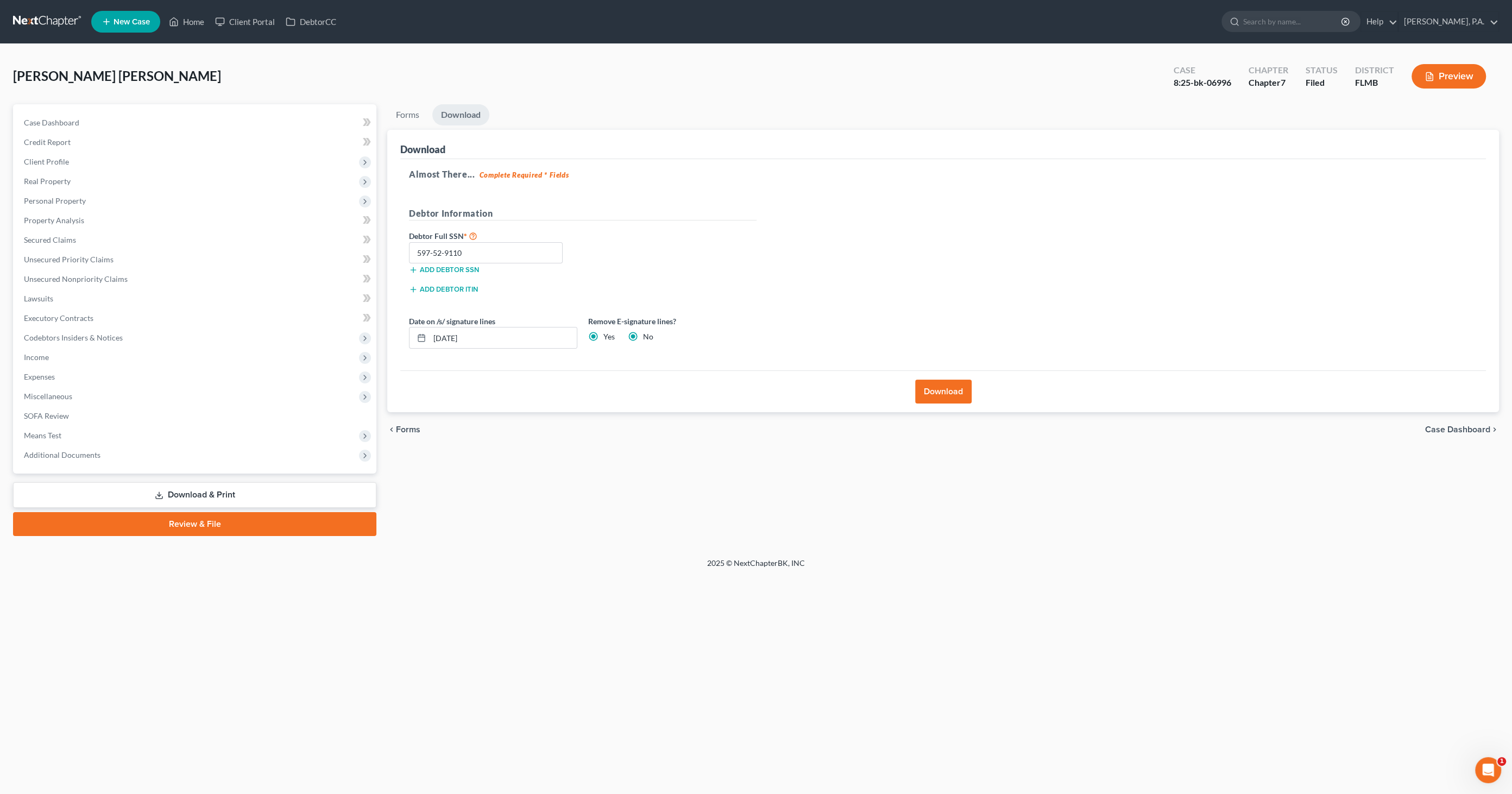
radio input "false"
click at [950, 393] on button "Download" at bounding box center [943, 391] width 57 height 24
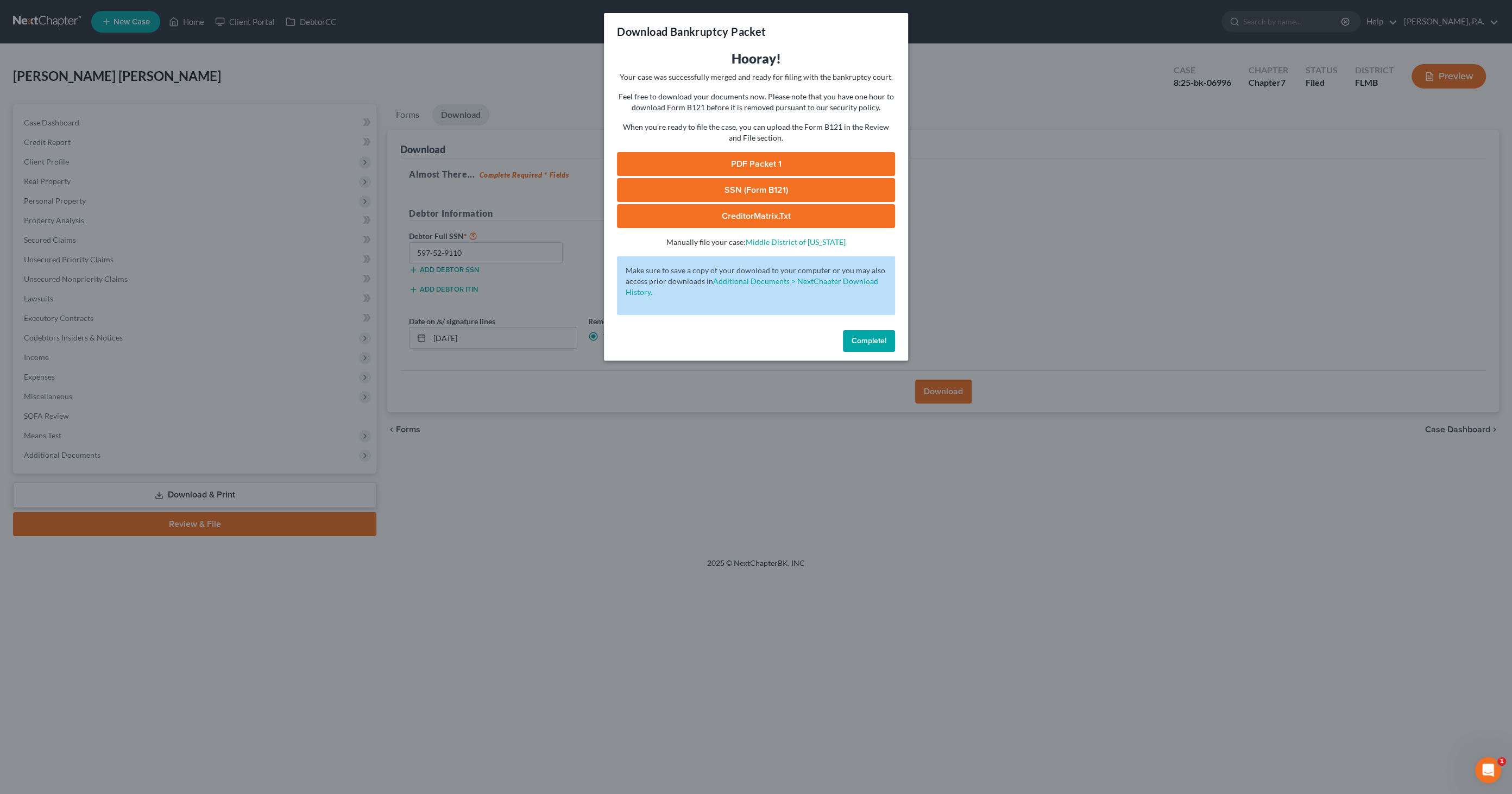
click at [774, 158] on link "PDF Packet 1" at bounding box center [756, 163] width 278 height 24
click at [876, 348] on button "Complete!" at bounding box center [868, 341] width 52 height 22
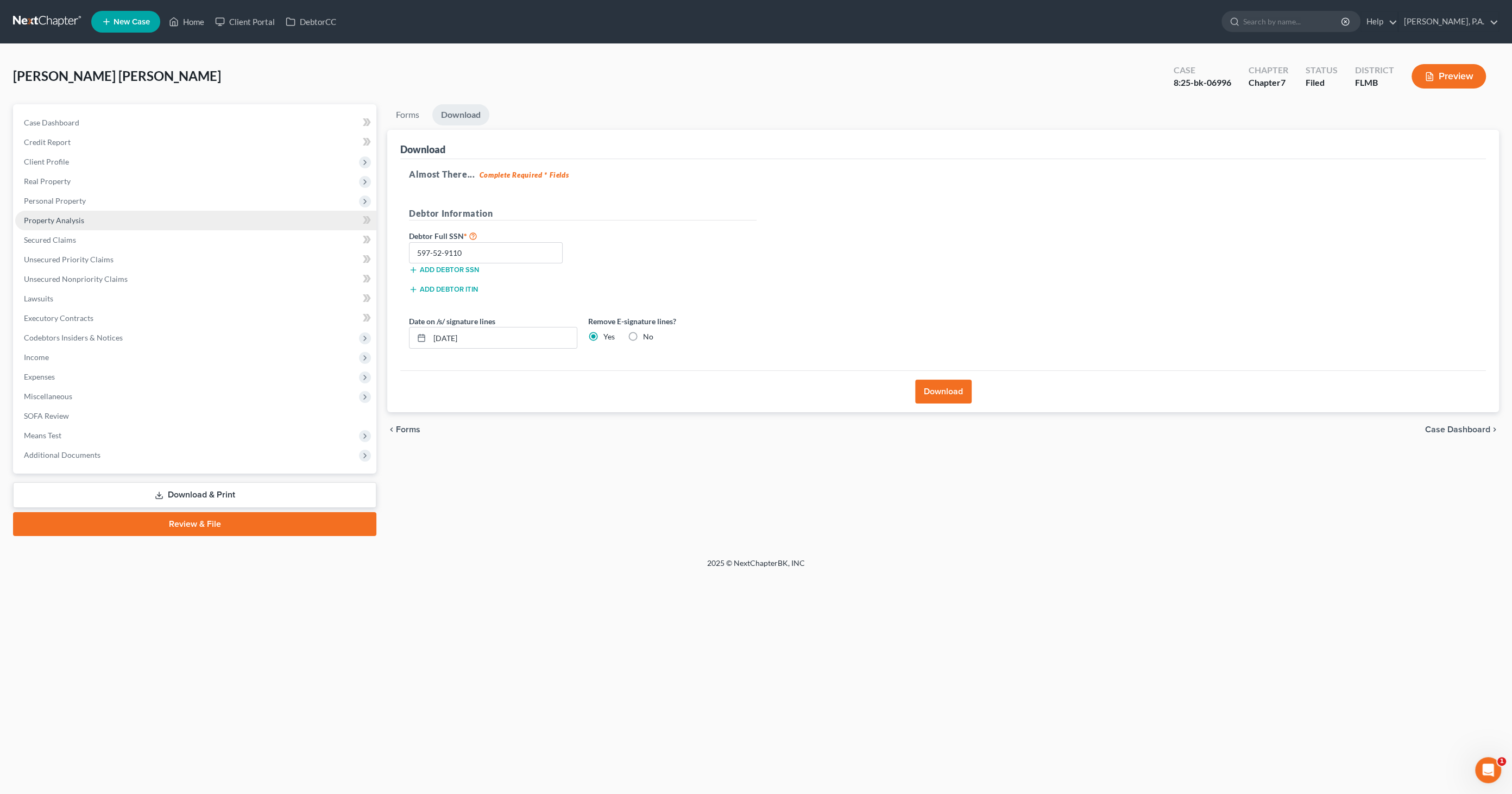
click at [63, 220] on span "Property Analysis" at bounding box center [53, 220] width 60 height 9
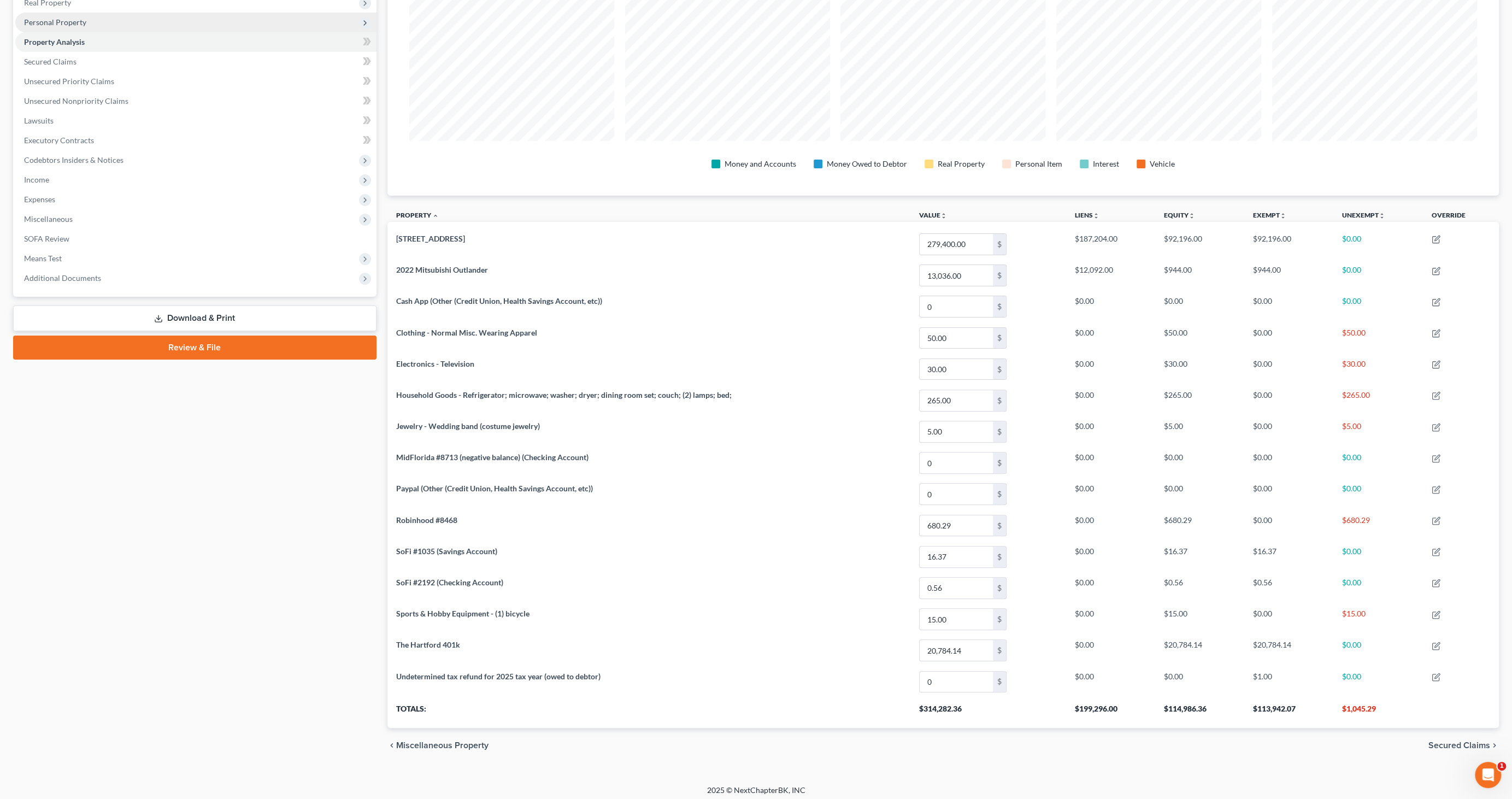
click at [53, 23] on span "Personal Property" at bounding box center [55, 22] width 62 height 10
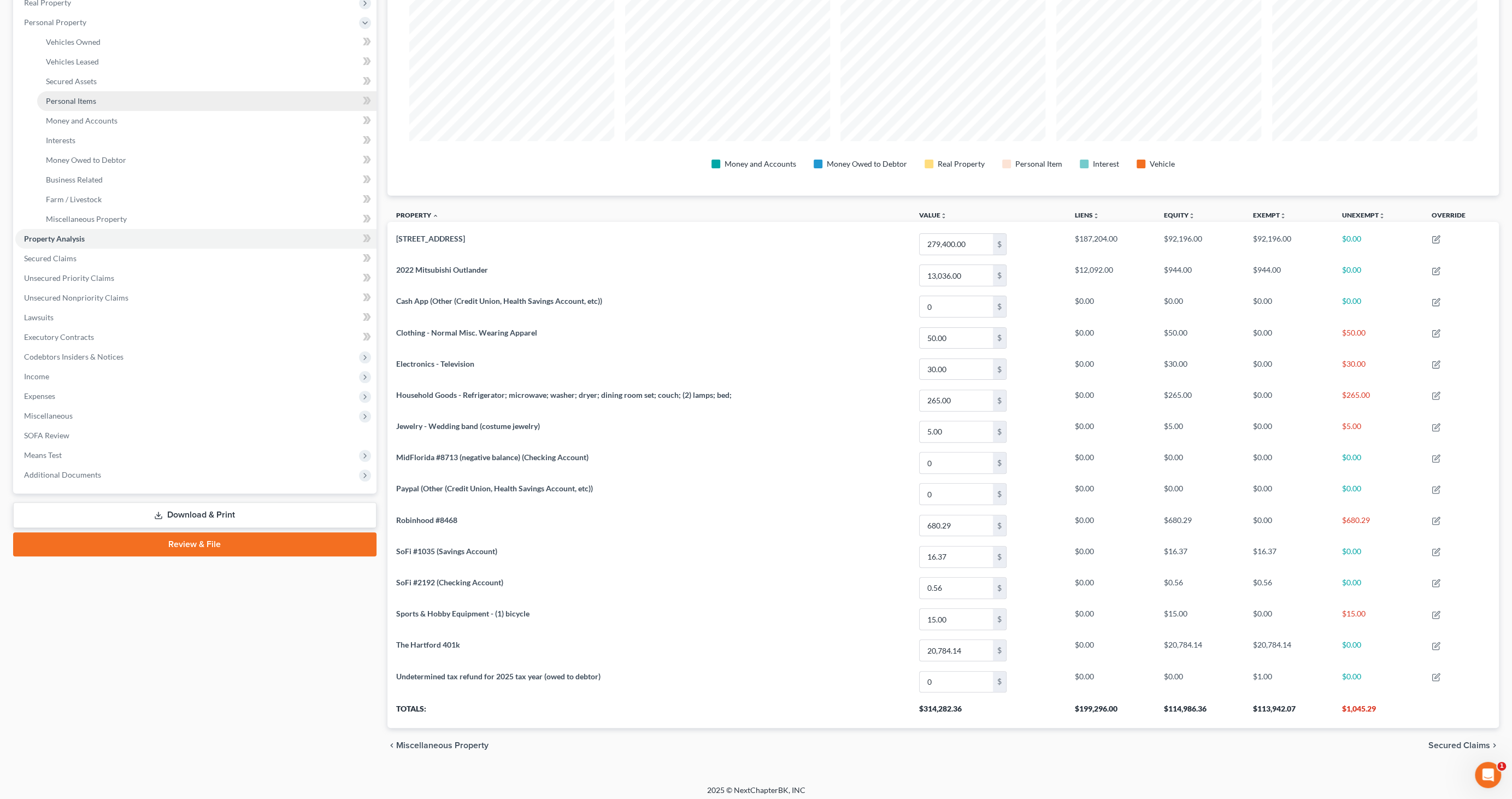
click at [75, 99] on span "Personal Items" at bounding box center [71, 101] width 50 height 10
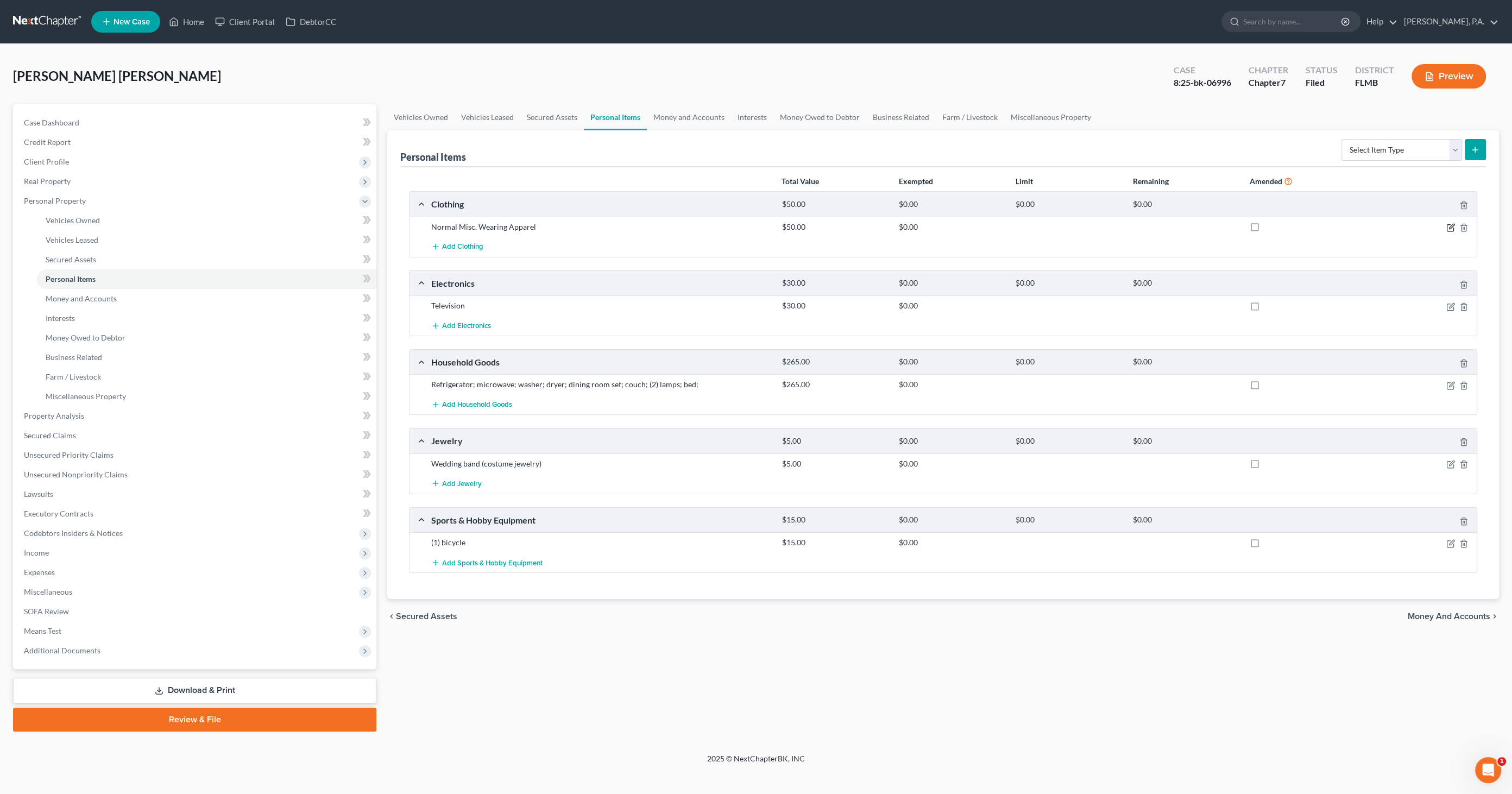
click at [1448, 226] on icon "button" at bounding box center [1450, 228] width 9 height 9
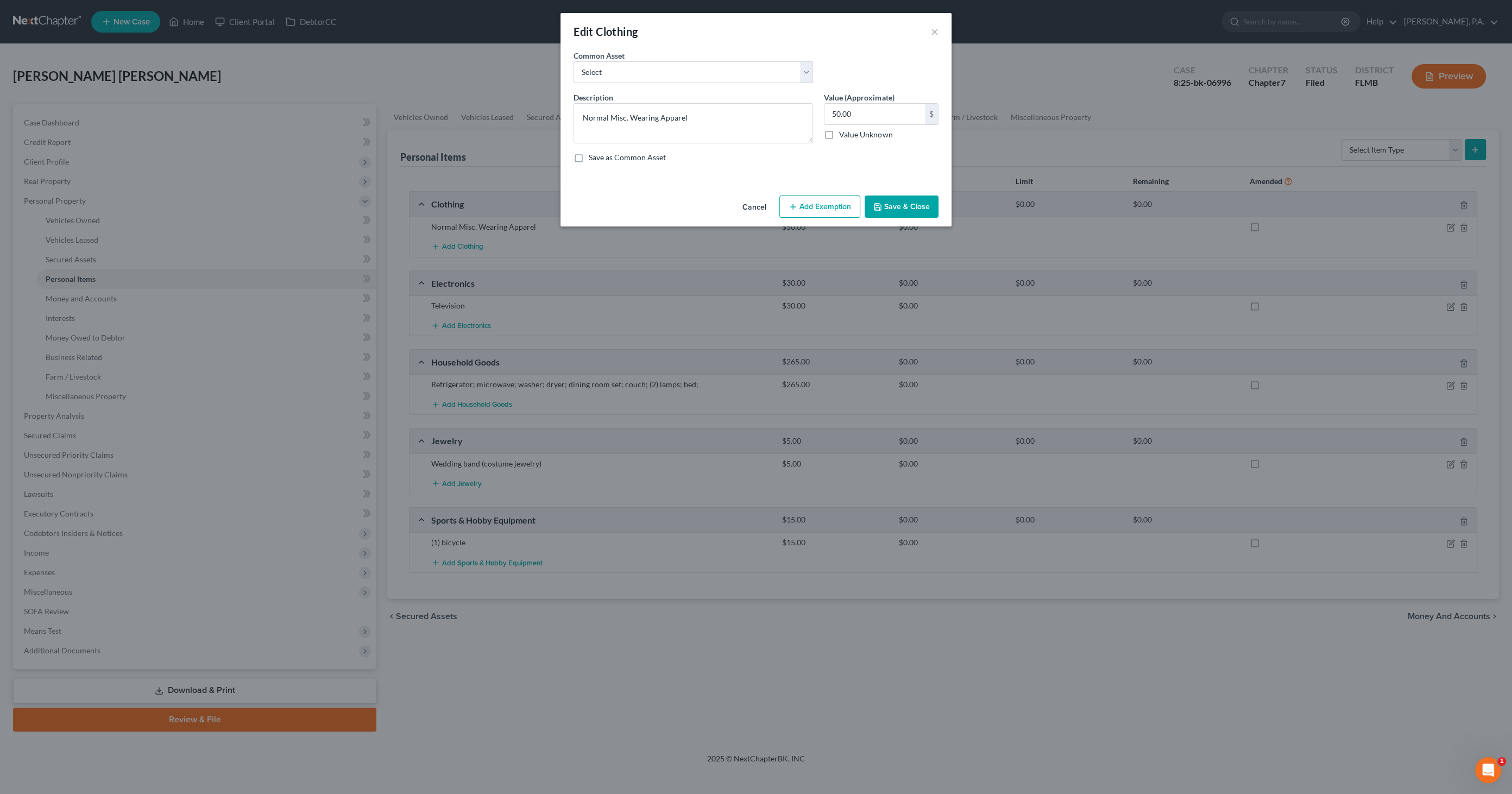
click at [837, 201] on button "Add Exemption" at bounding box center [819, 207] width 81 height 23
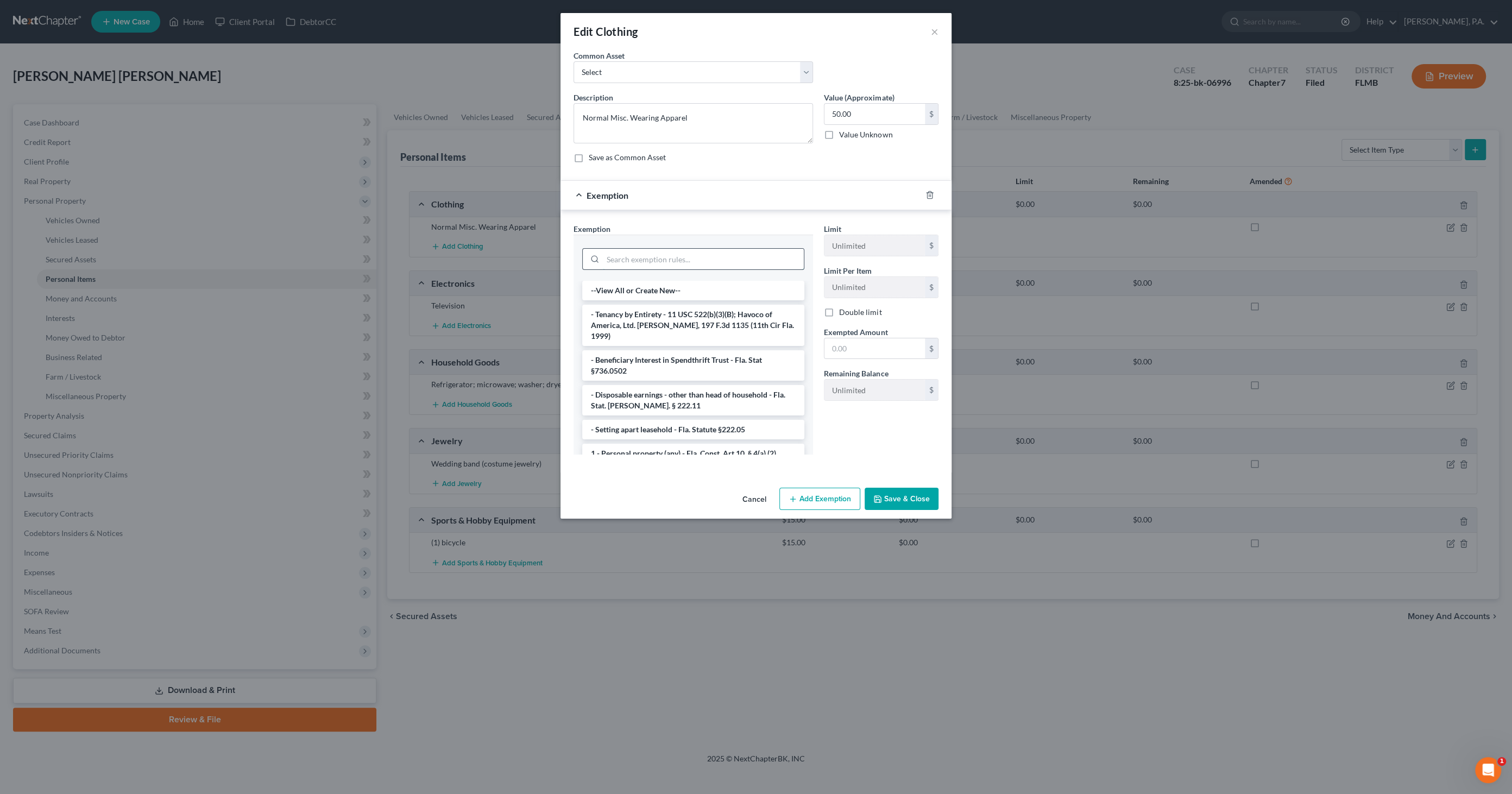
drag, startPoint x: 716, startPoint y: 259, endPoint x: 728, endPoint y: 255, distance: 12.6
click at [717, 258] on input "search" at bounding box center [703, 259] width 201 height 21
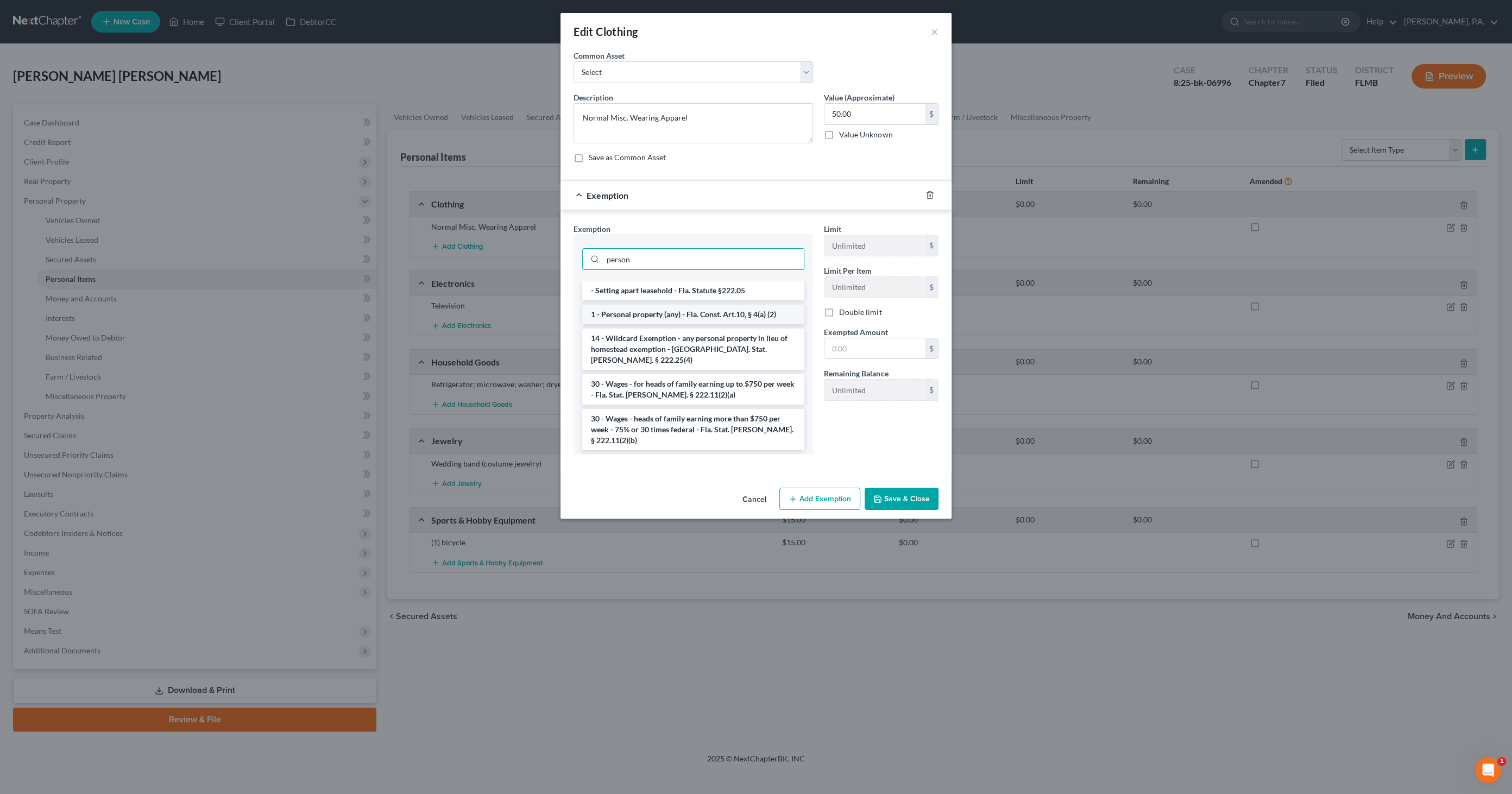
type input "person"
click at [710, 310] on li "1 - Personal property (any) - Fla. Const. Art.10, § 4(a) (2)" at bounding box center [693, 314] width 222 height 20
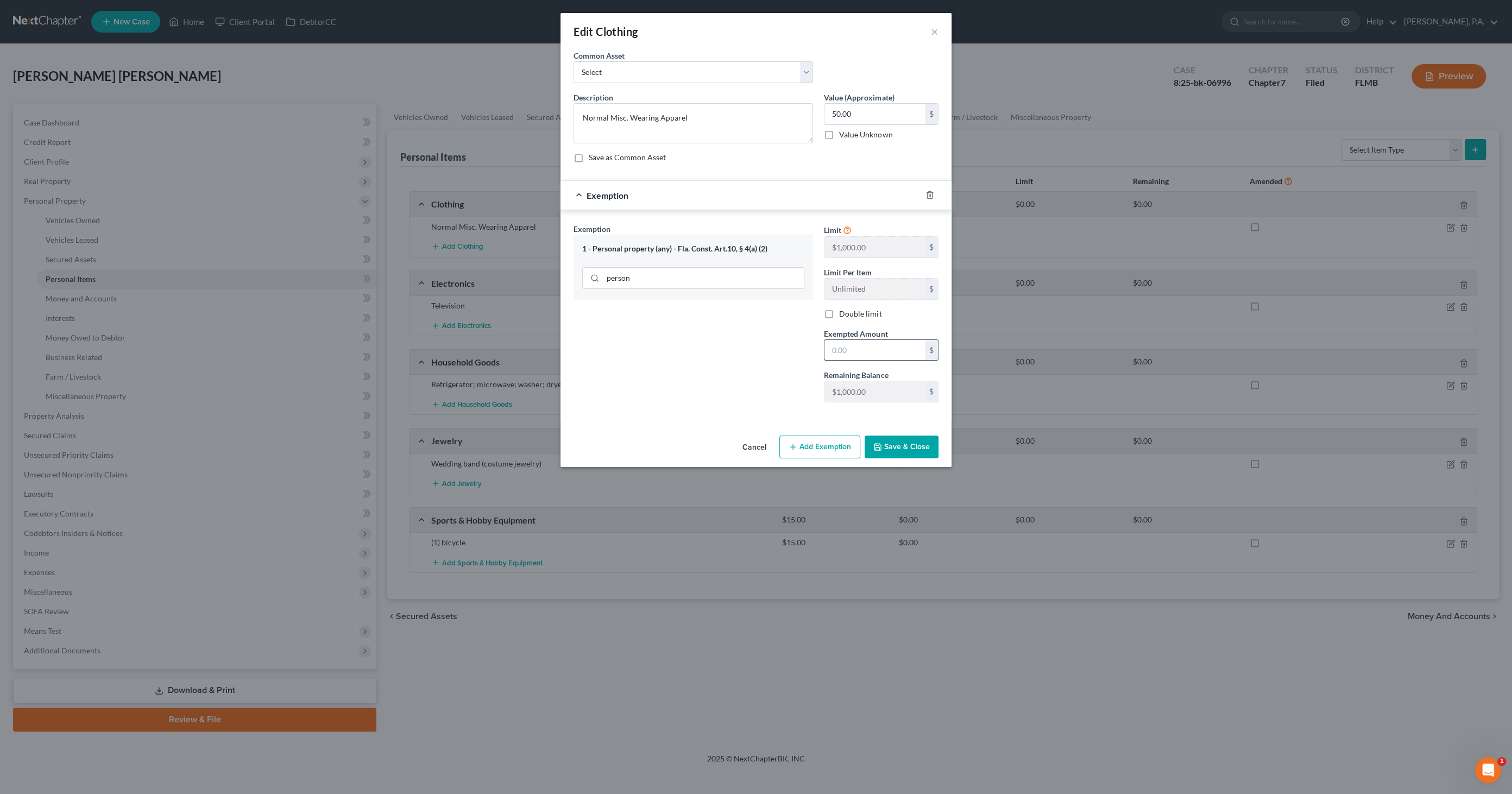
click at [884, 354] on input "text" at bounding box center [874, 350] width 101 height 21
type input "50.0"
drag, startPoint x: 909, startPoint y: 450, endPoint x: 913, endPoint y: 456, distance: 7.2
click at [909, 450] on button "Save & Close" at bounding box center [901, 447] width 74 height 23
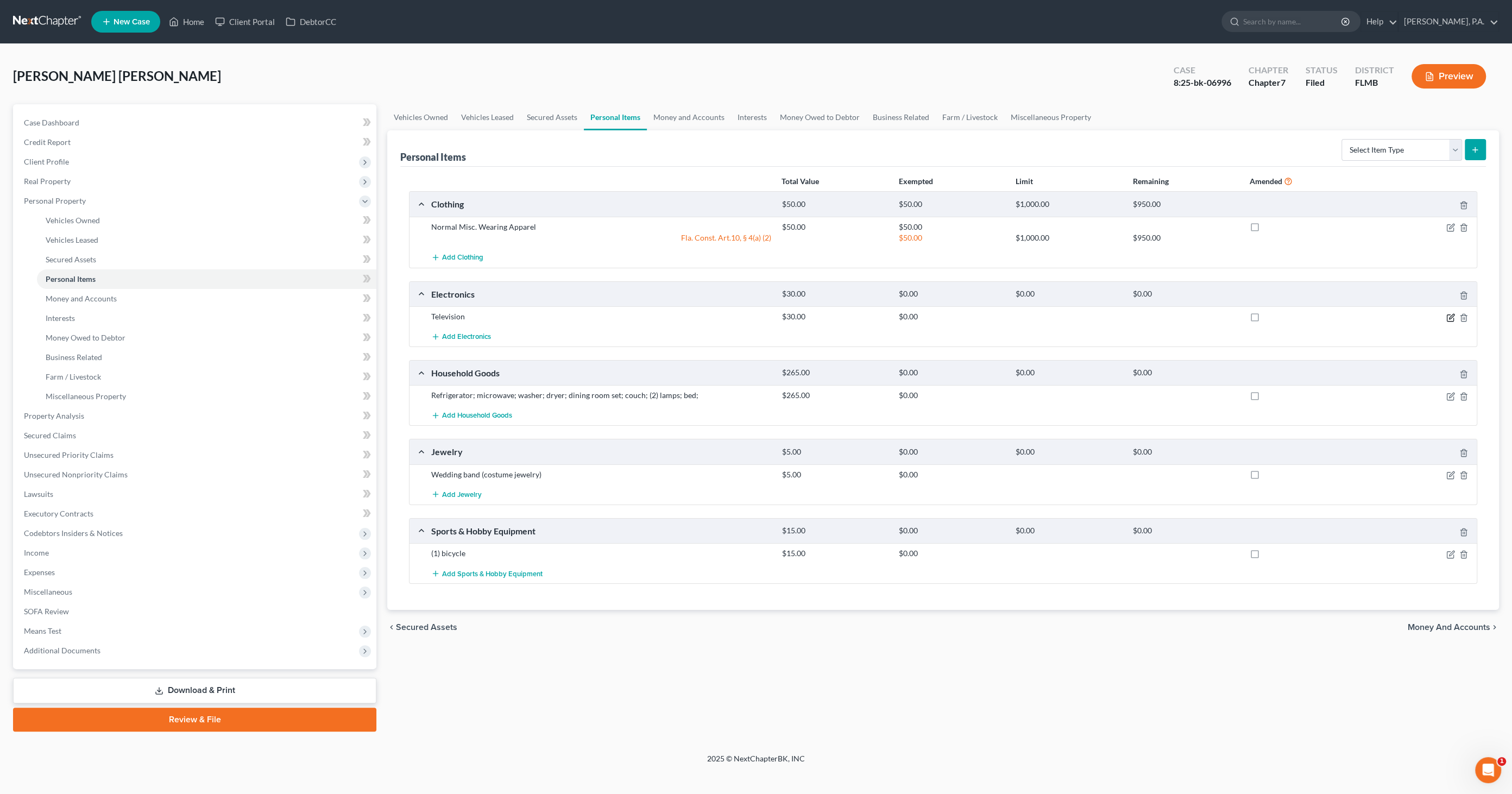
click at [1449, 313] on icon "button" at bounding box center [1450, 317] width 9 height 9
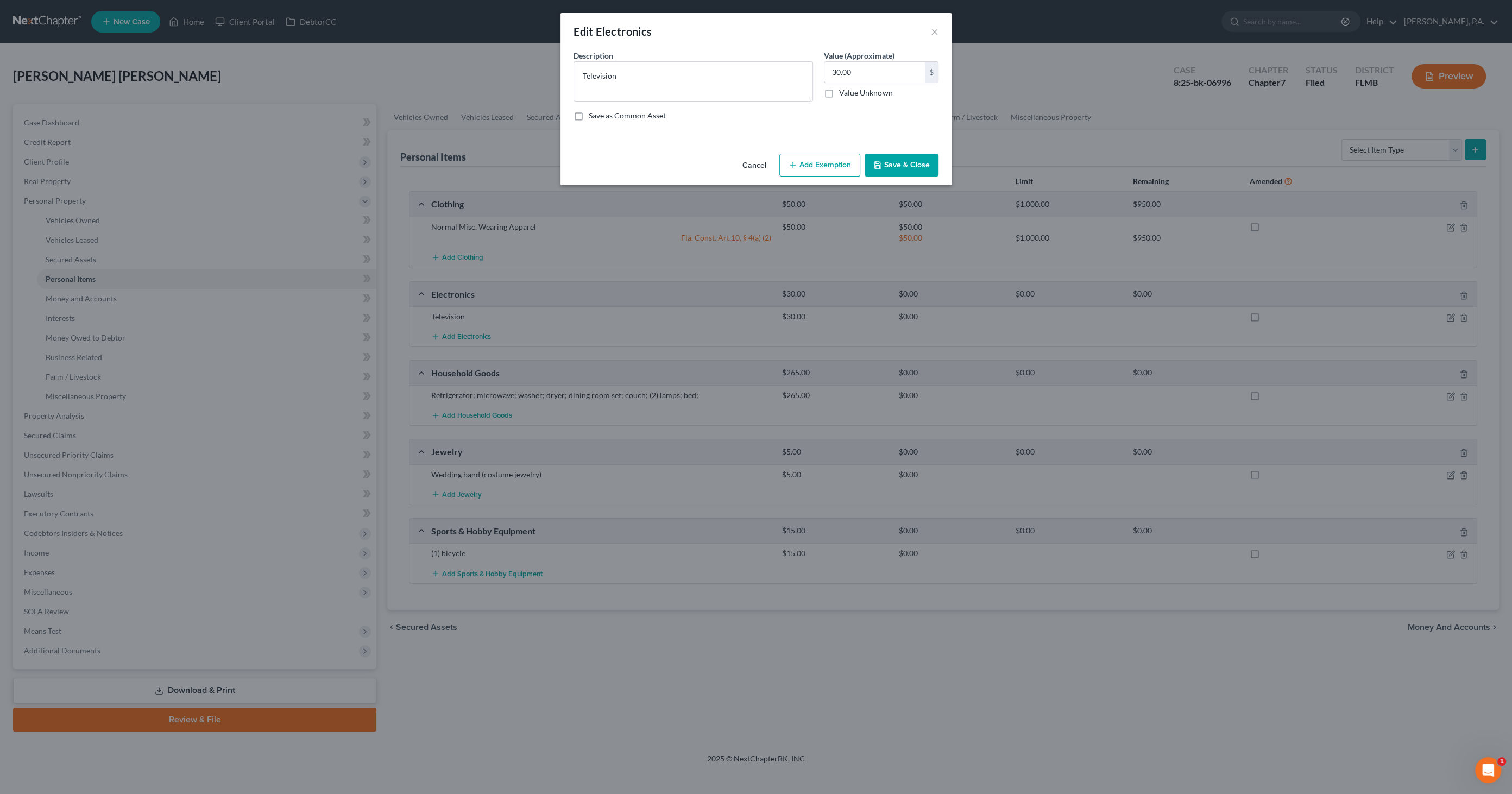
click at [799, 161] on button "Add Exemption" at bounding box center [819, 165] width 81 height 23
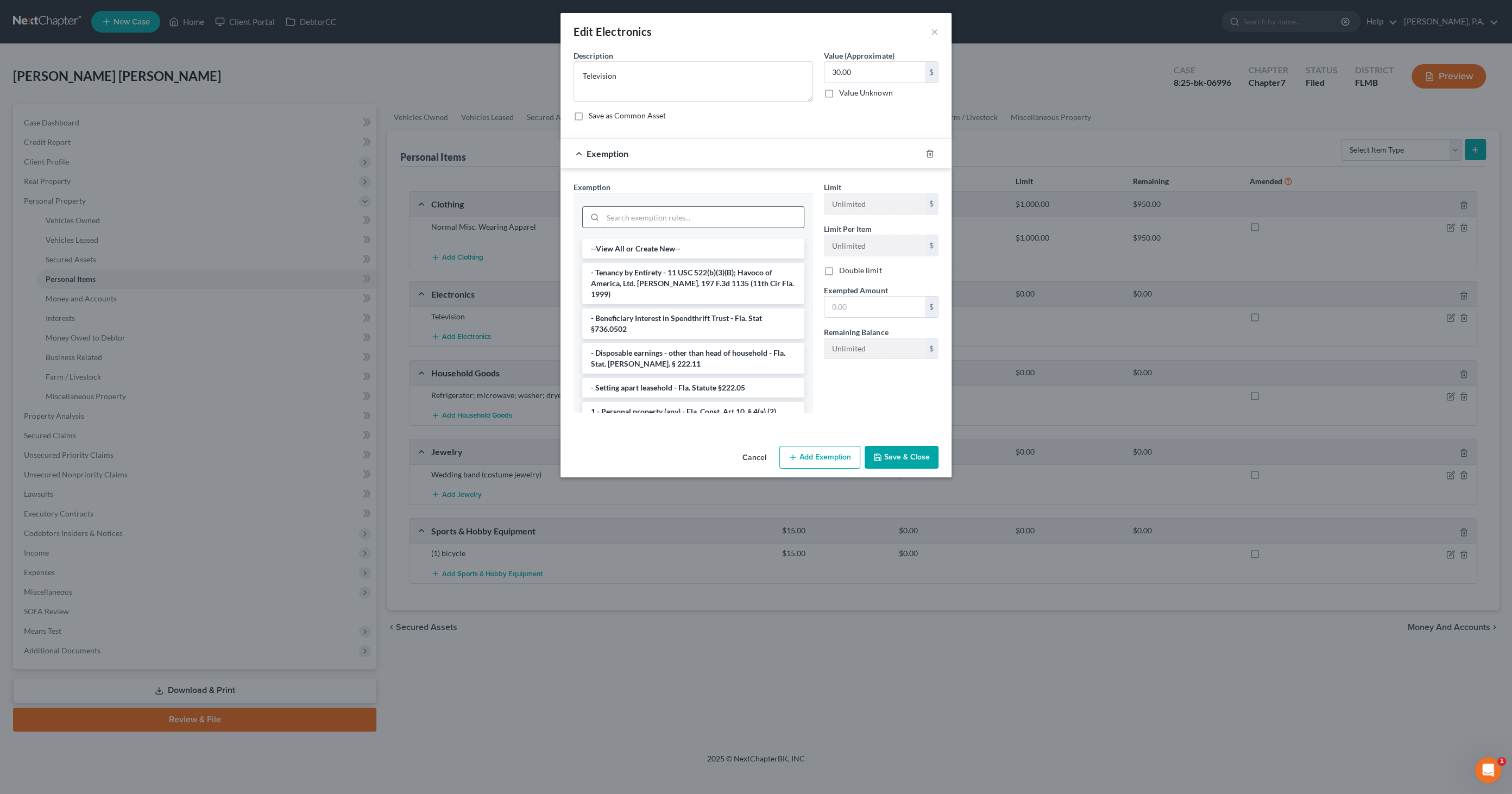
click at [649, 213] on input "search" at bounding box center [703, 217] width 201 height 21
type input "person"
click at [634, 272] on li "1 - Personal property (any) - Fla. Const. Art.10, § 4(a) (2)" at bounding box center [693, 272] width 222 height 20
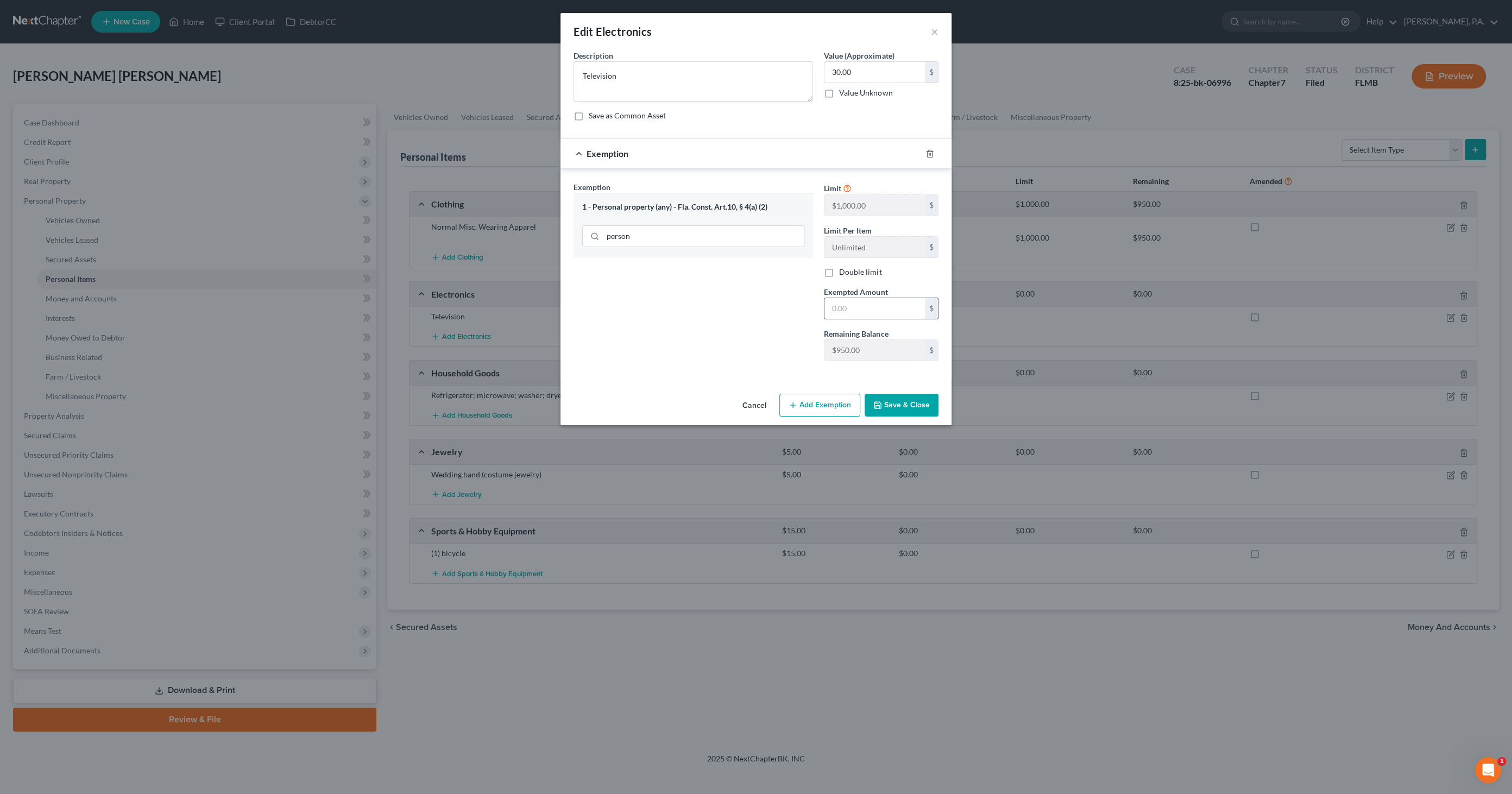
click at [854, 304] on input "text" at bounding box center [874, 309] width 101 height 21
type input "30.00"
click at [907, 397] on button "Save & Close" at bounding box center [901, 405] width 74 height 23
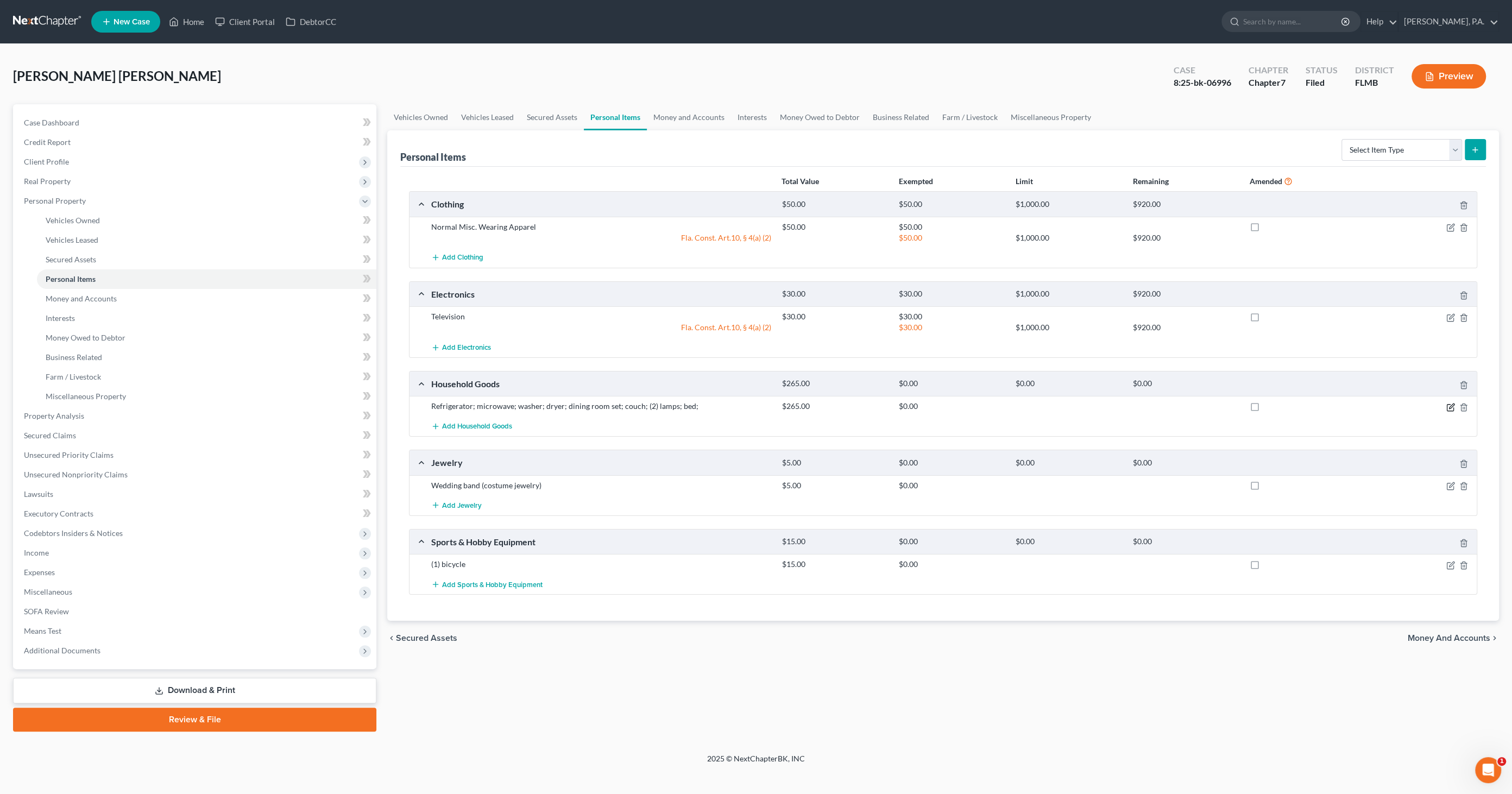
click at [1450, 404] on icon "button" at bounding box center [1451, 406] width 5 height 5
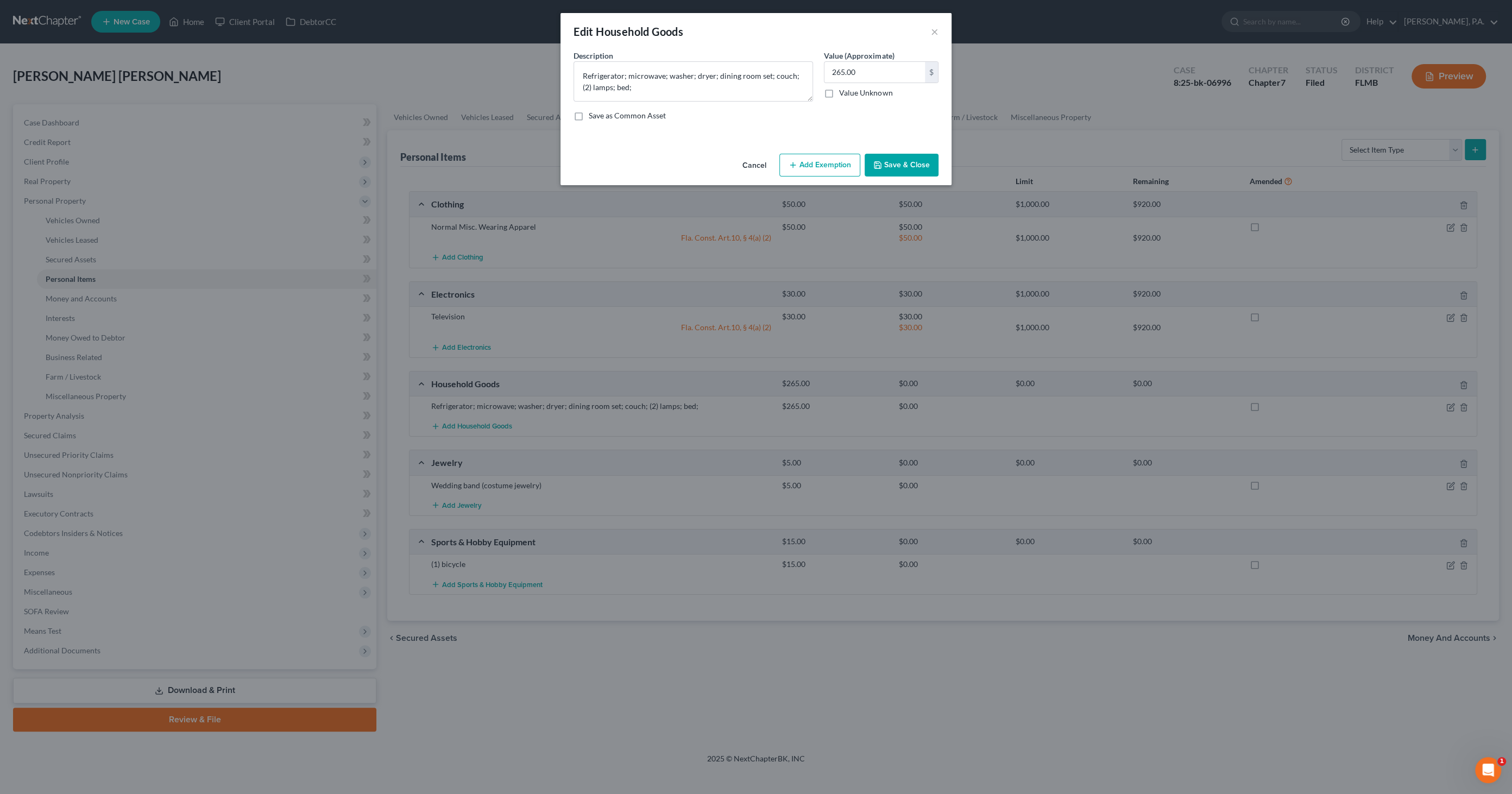
click at [815, 165] on button "Add Exemption" at bounding box center [819, 165] width 81 height 23
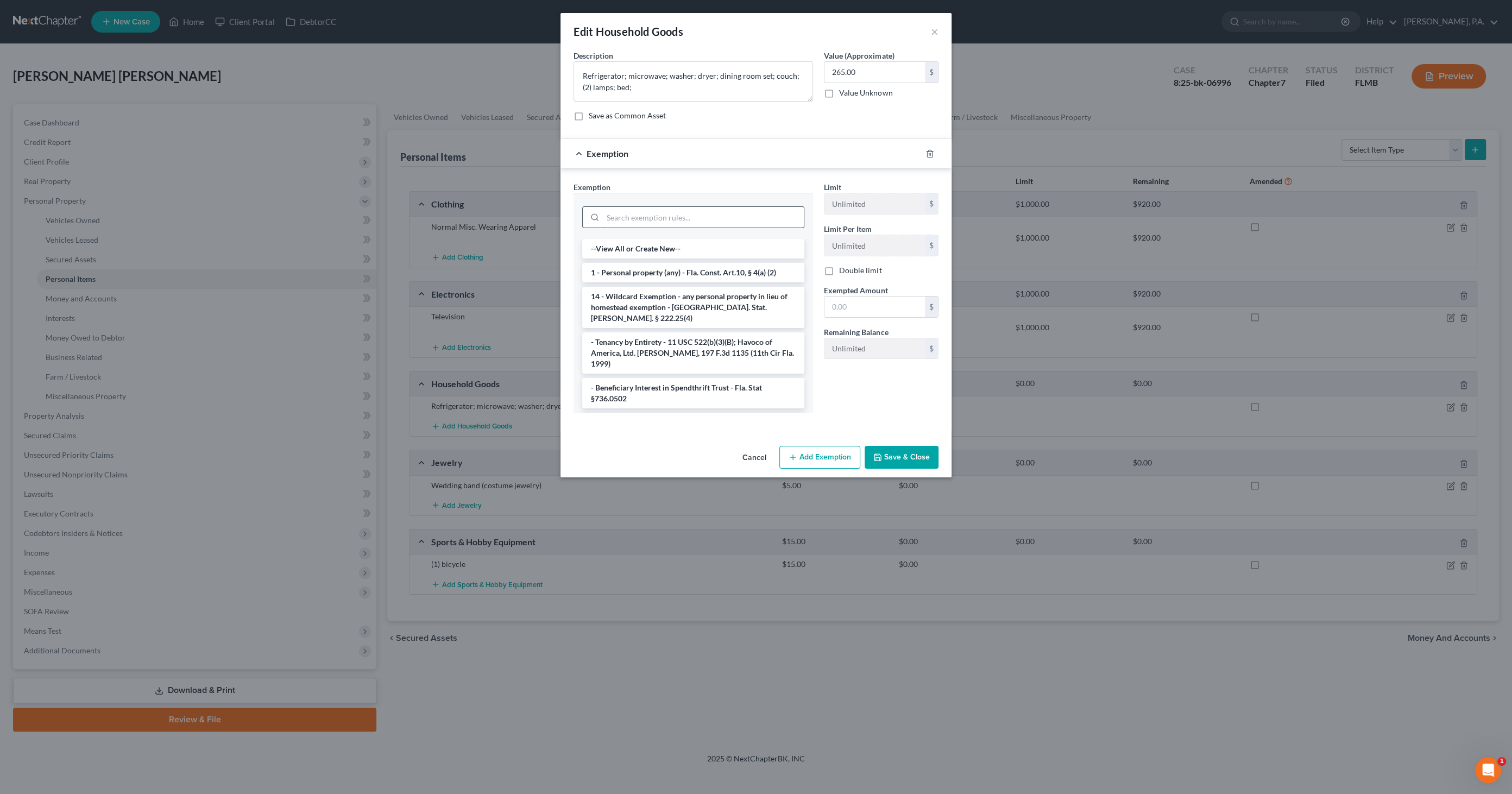
click at [681, 211] on input "search" at bounding box center [703, 217] width 201 height 21
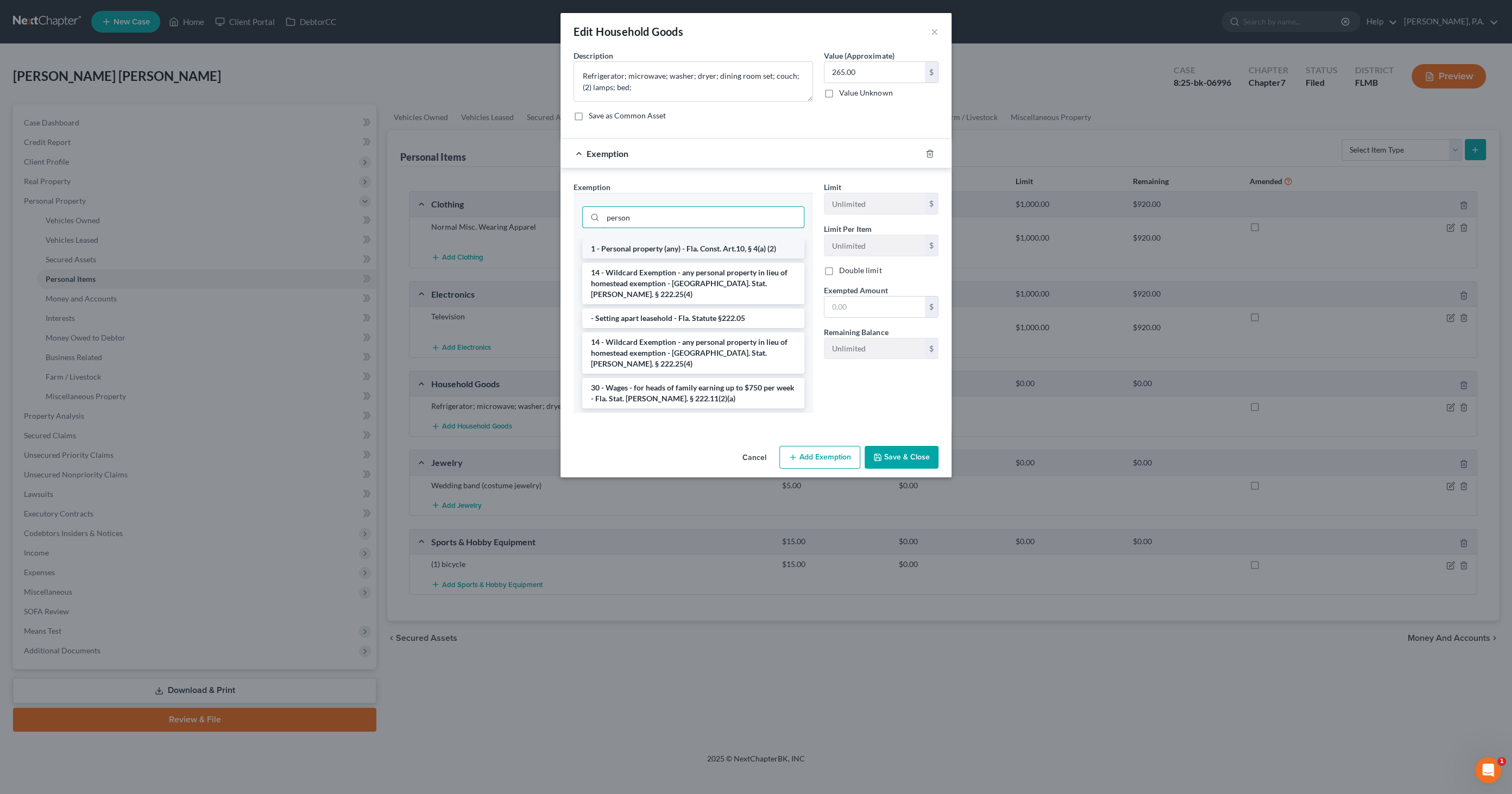
type input "person"
click at [679, 248] on li "1 - Personal property (any) - Fla. Const. Art.10, § 4(a) (2)" at bounding box center [693, 248] width 222 height 20
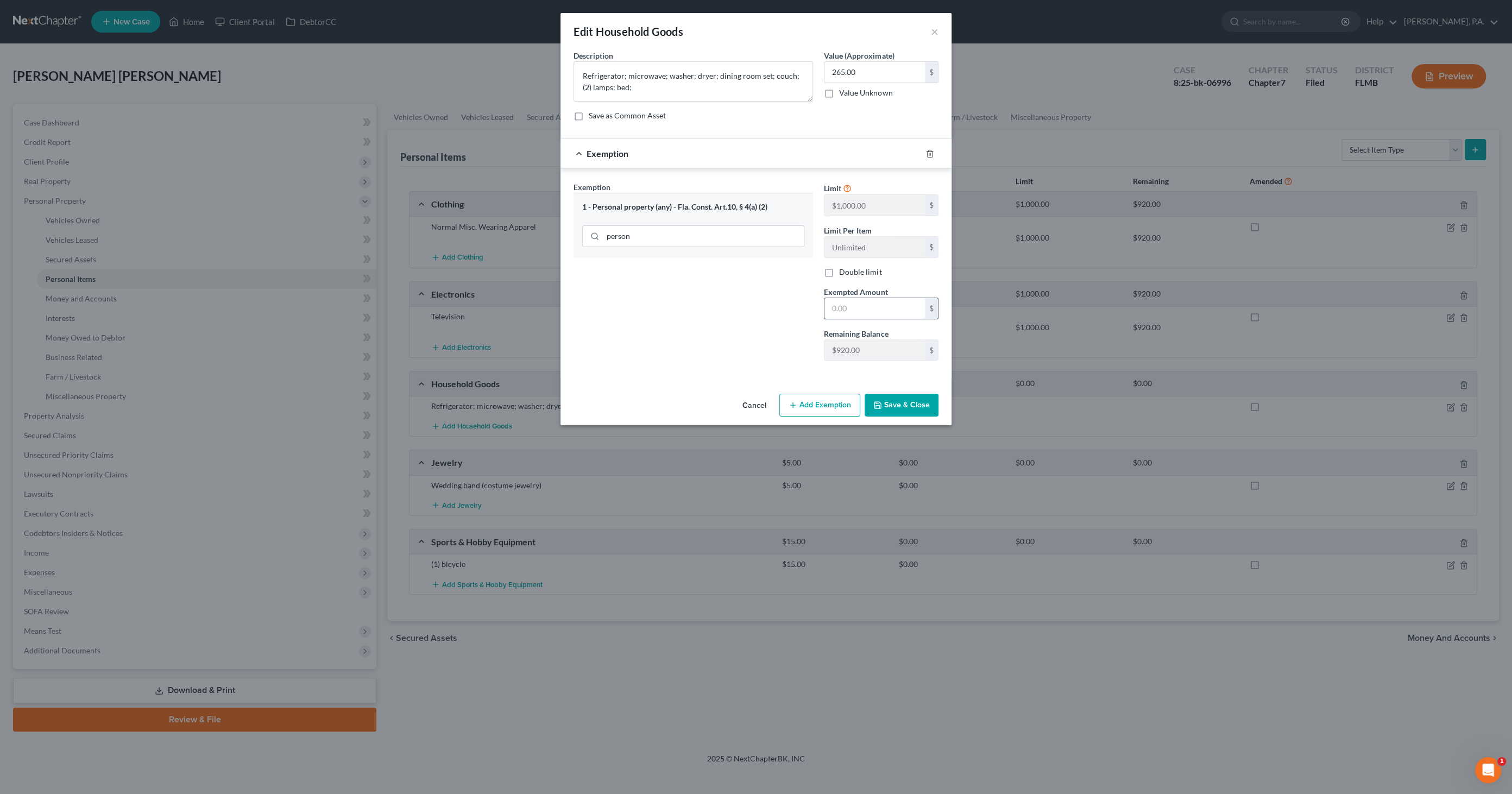
click at [851, 302] on input "text" at bounding box center [874, 309] width 101 height 21
type input "265.00"
click at [890, 398] on button "Save & Close" at bounding box center [901, 405] width 74 height 23
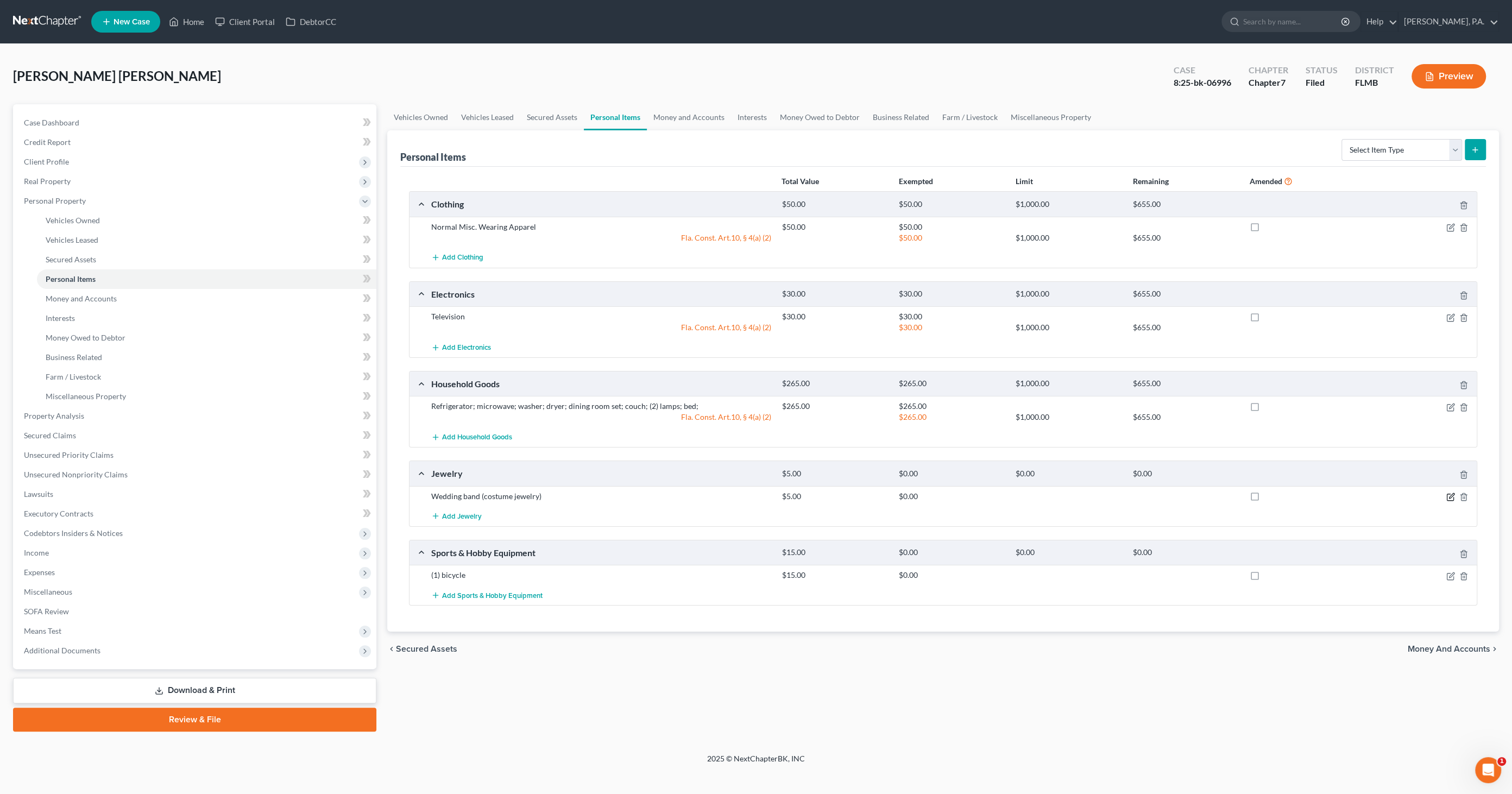
click at [1450, 493] on icon "button" at bounding box center [1450, 497] width 9 height 9
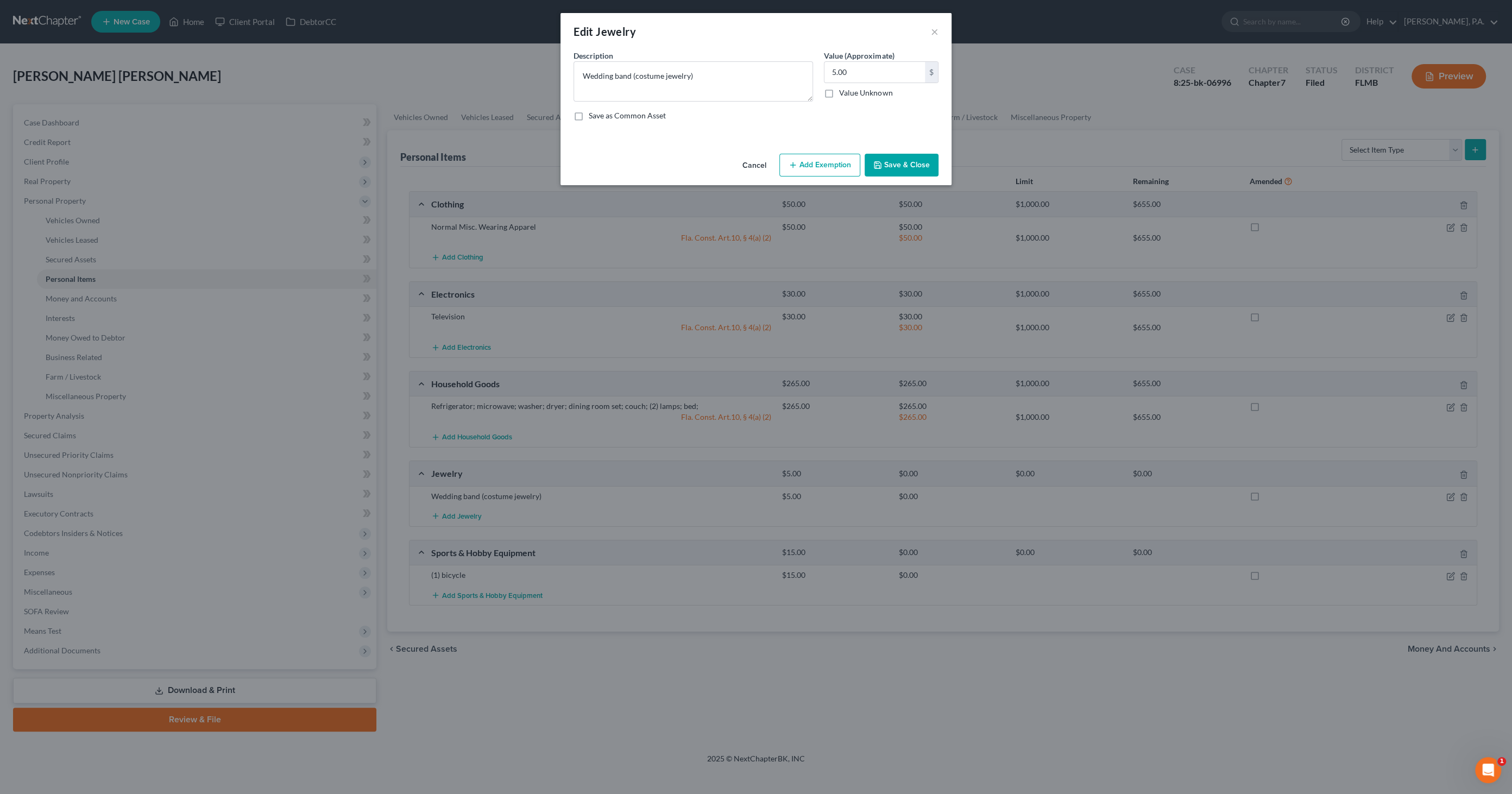
click at [787, 161] on button "Add Exemption" at bounding box center [819, 165] width 81 height 23
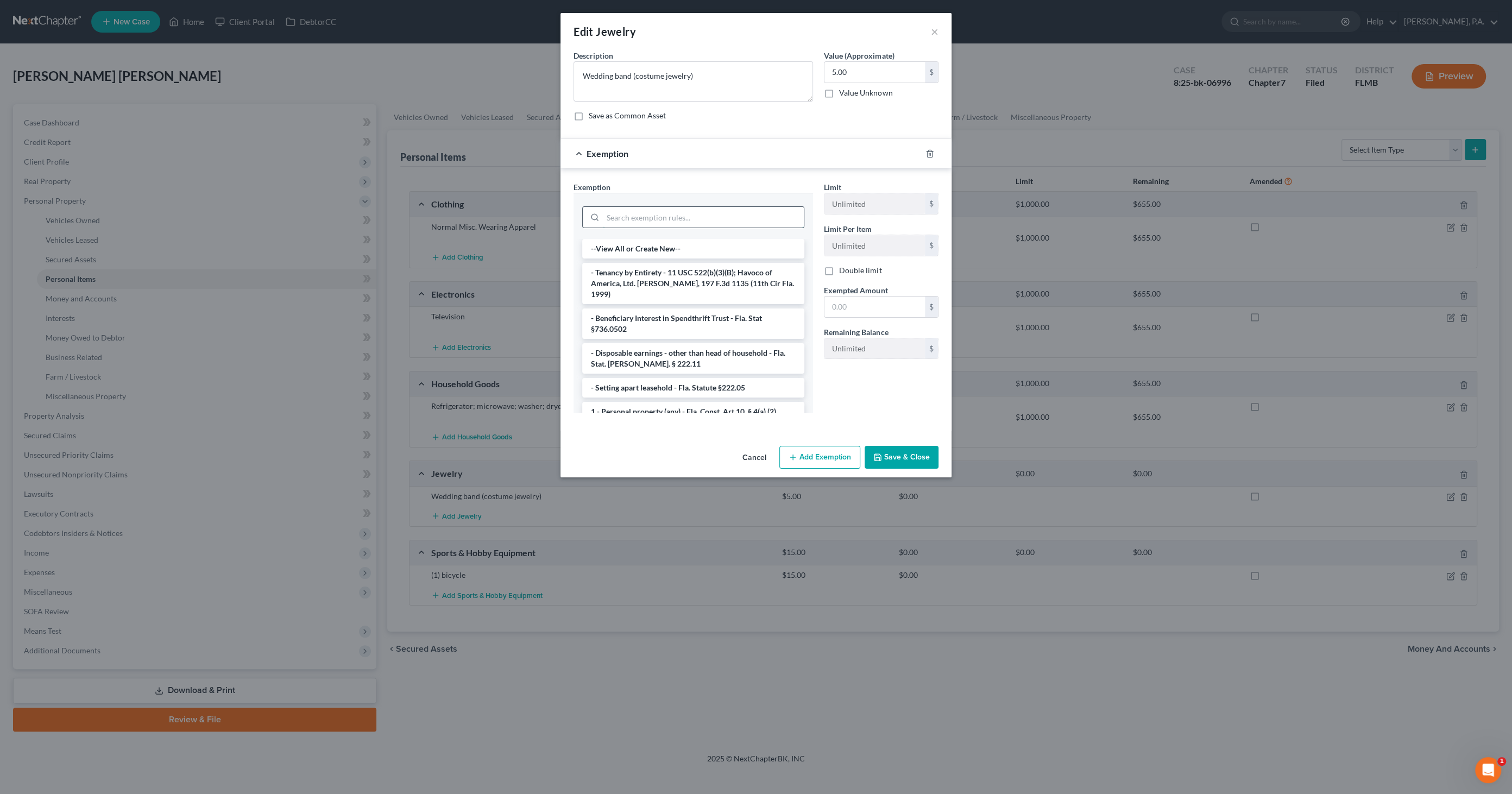
click at [643, 217] on input "search" at bounding box center [703, 217] width 201 height 21
type input "person"
click at [688, 269] on li "1 - Personal property (any) - Fla. Const. Art.10, § 4(a) (2)" at bounding box center [693, 272] width 222 height 20
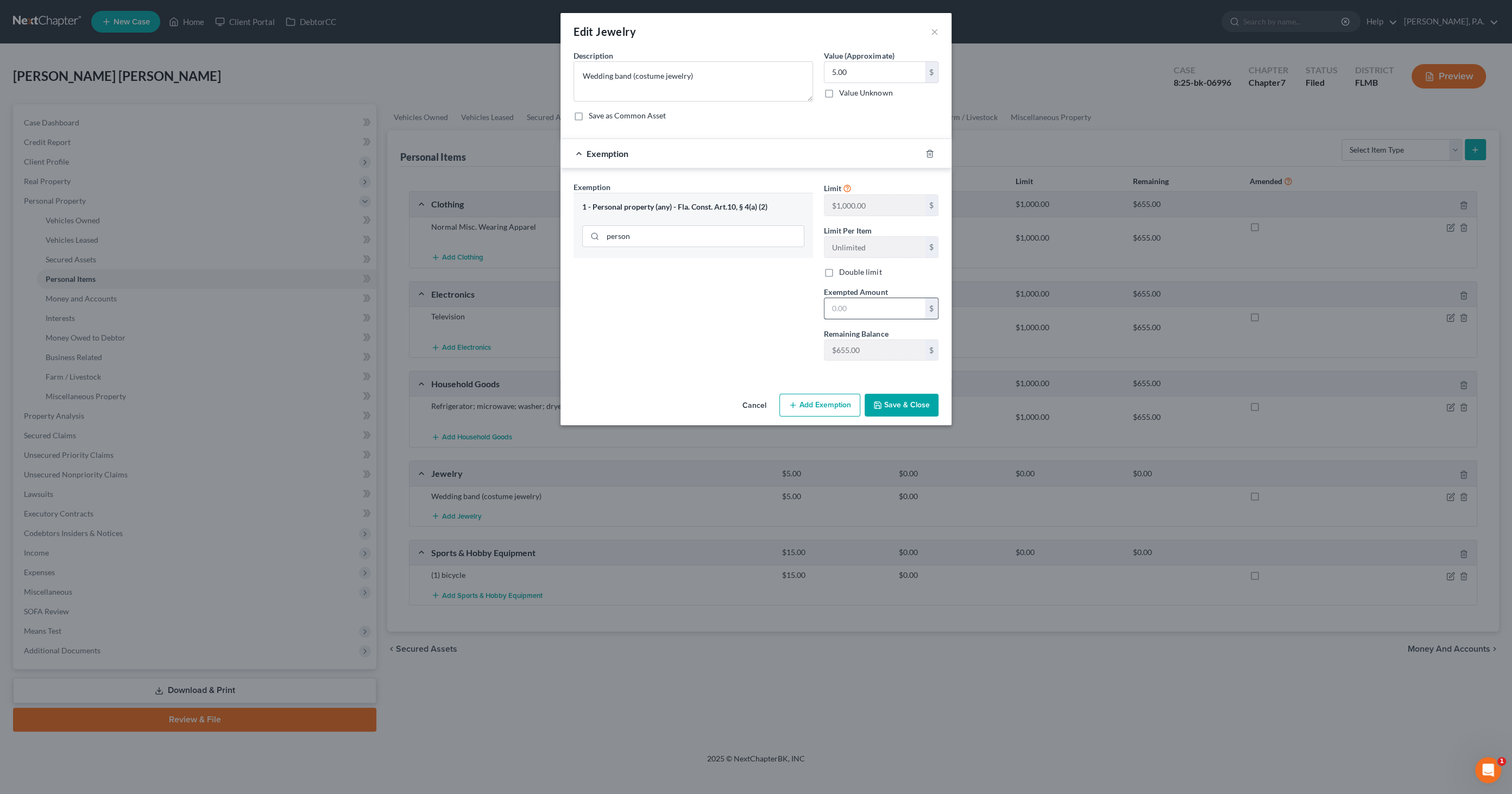
click at [853, 307] on input "text" at bounding box center [874, 309] width 101 height 21
type input "5.00"
click at [898, 404] on button "Save & Close" at bounding box center [901, 405] width 74 height 23
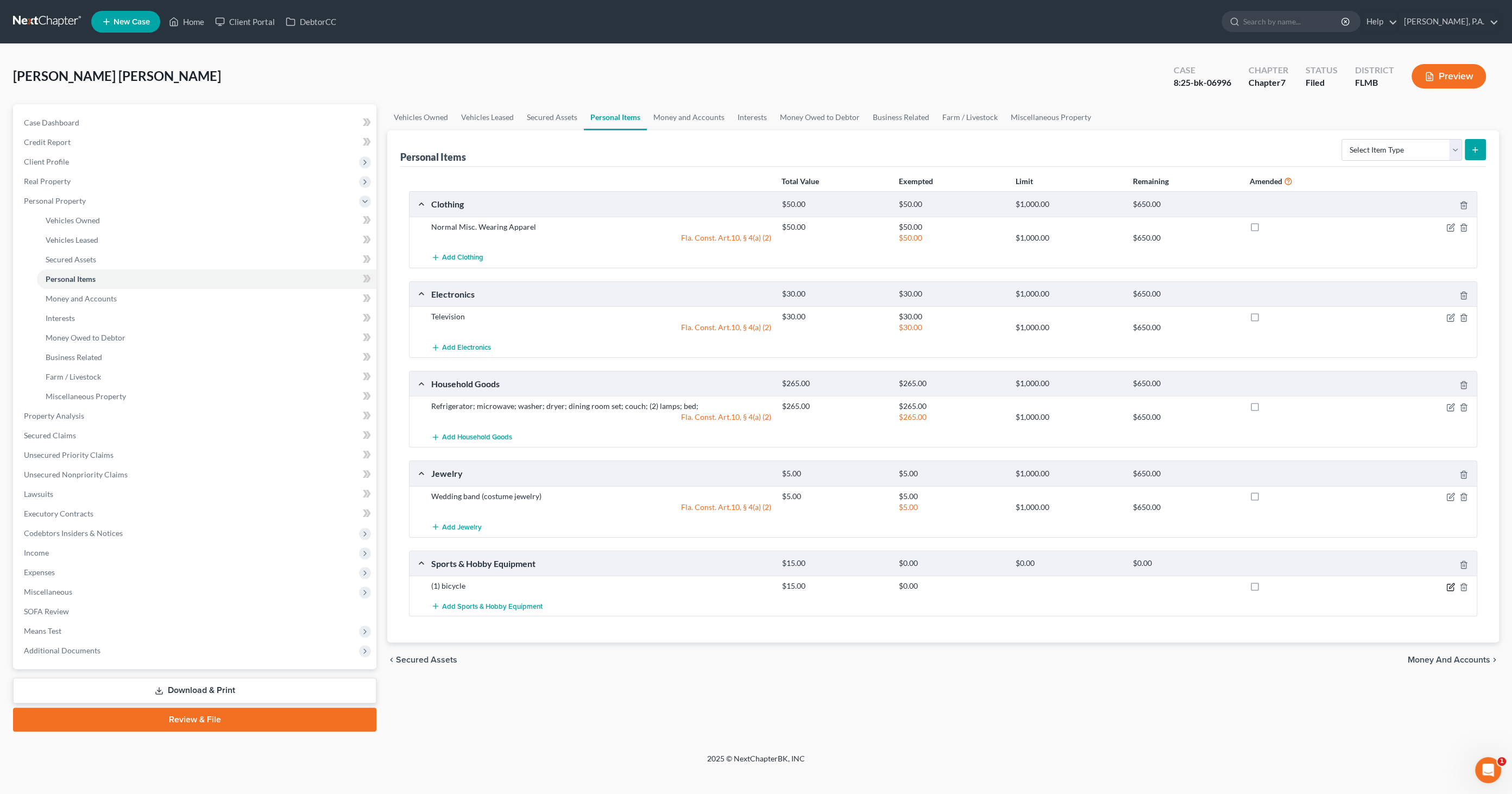
click at [1448, 587] on icon "button" at bounding box center [1450, 587] width 7 height 7
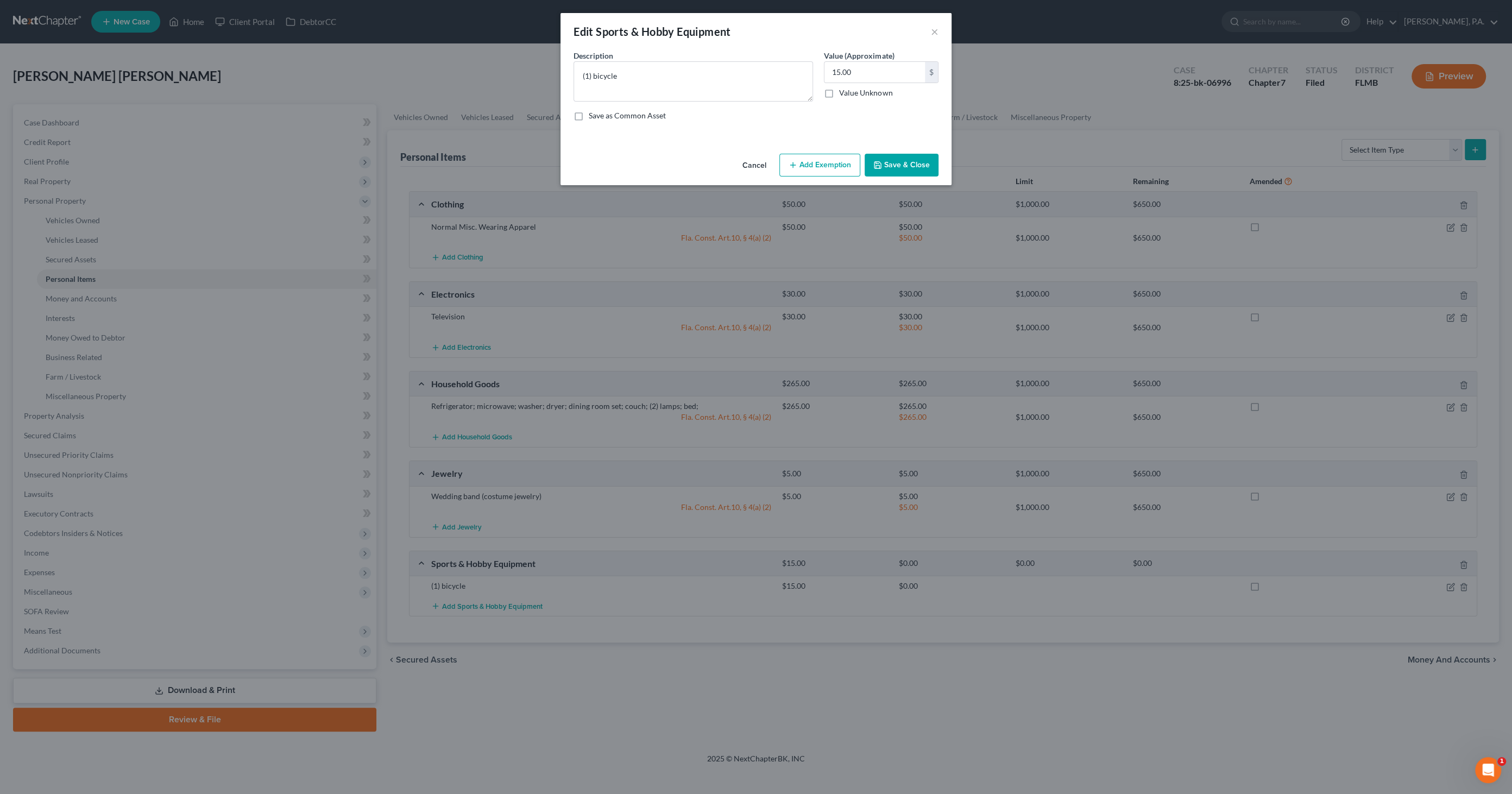
click at [817, 165] on button "Add Exemption" at bounding box center [819, 165] width 81 height 23
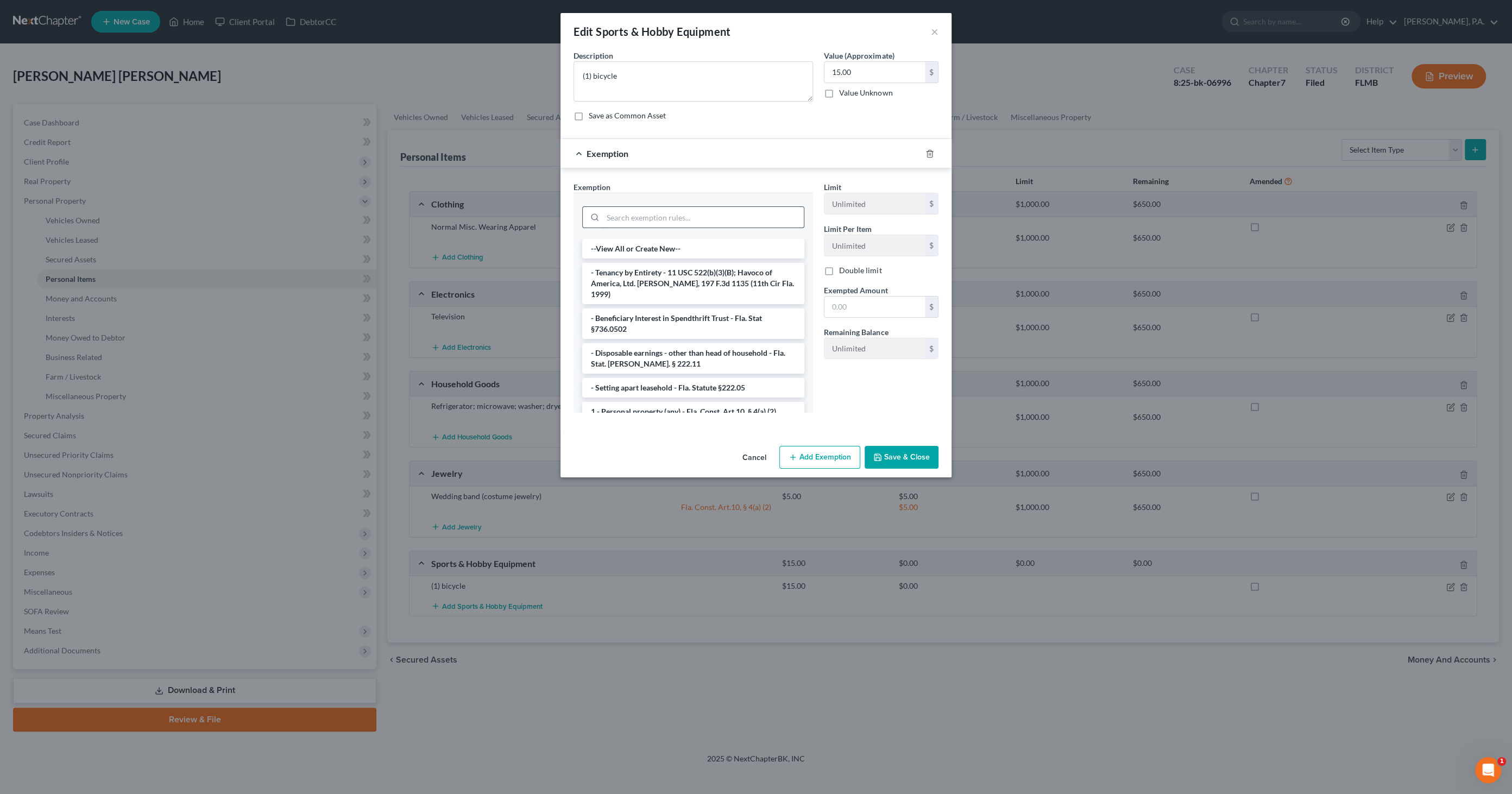
click at [676, 225] on input "search" at bounding box center [703, 217] width 201 height 21
type input "perso"
click at [653, 274] on li "1 - Personal property (any) - Fla. Const. Art.10, § 4(a) (2)" at bounding box center [693, 272] width 222 height 20
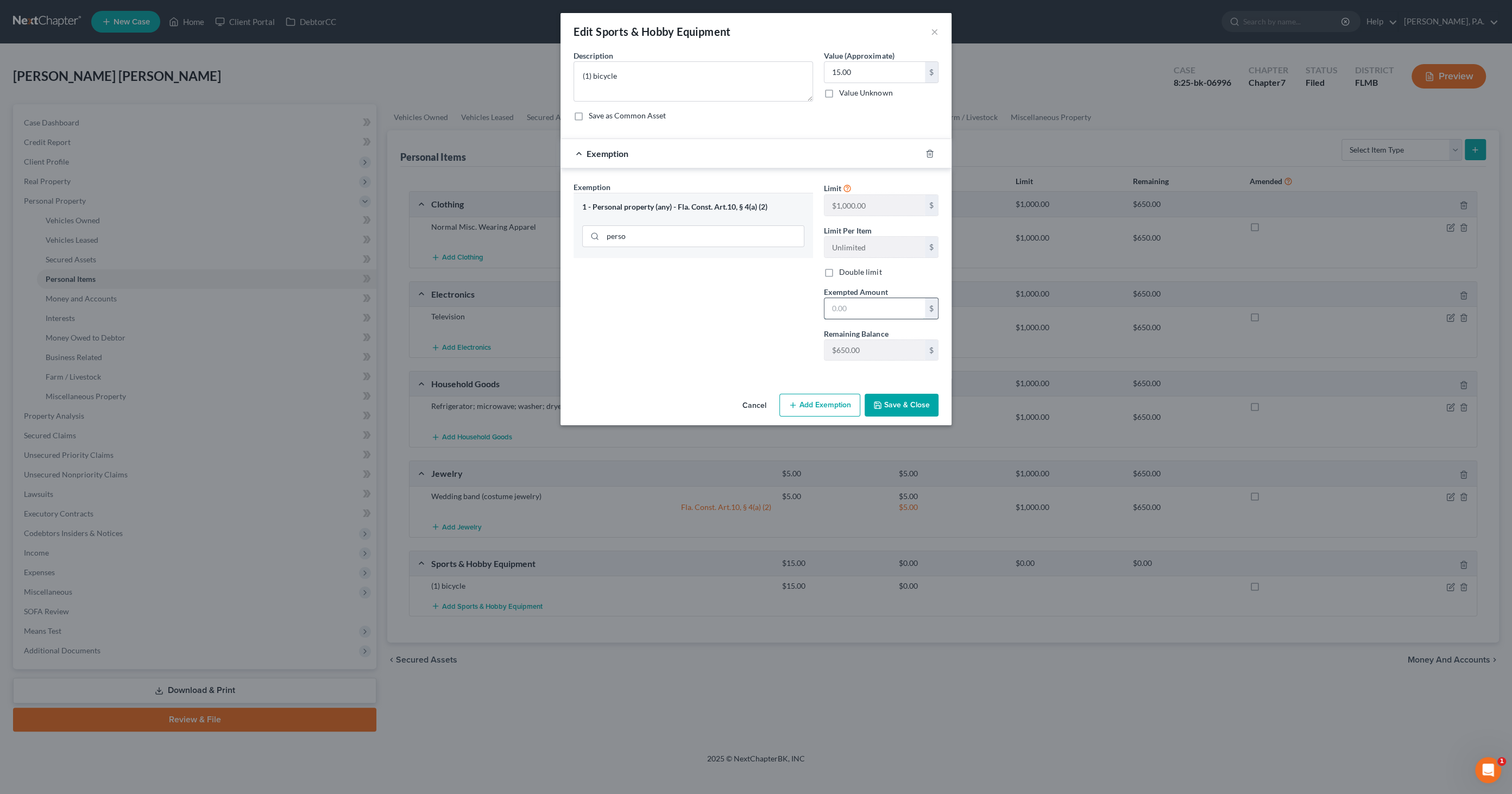
click at [853, 308] on input "text" at bounding box center [874, 309] width 101 height 21
type input "15.00"
click at [874, 406] on icon "button" at bounding box center [878, 405] width 9 height 9
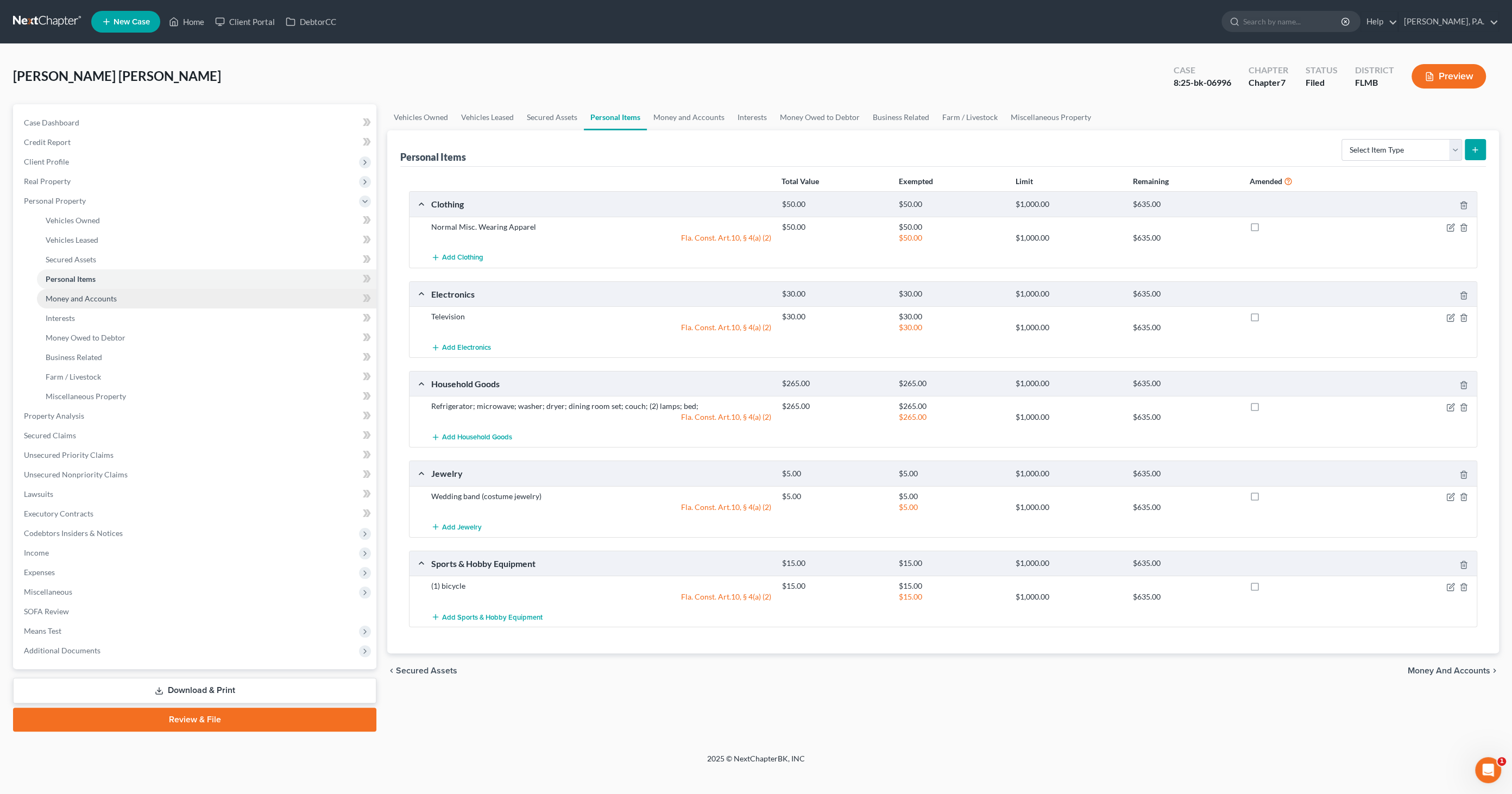
click at [101, 297] on span "Money and Accounts" at bounding box center [81, 298] width 71 height 9
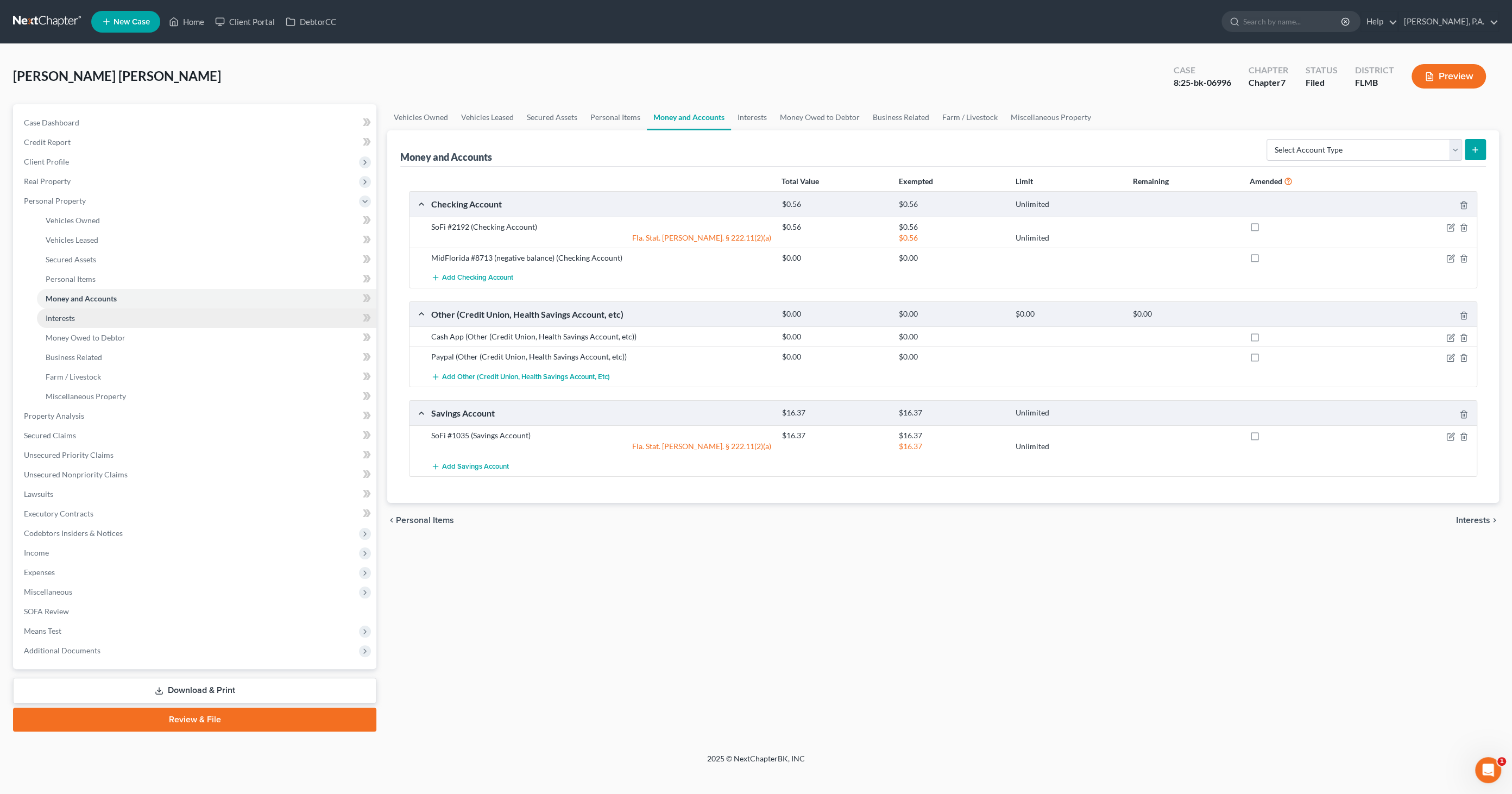
click at [80, 321] on link "Interests" at bounding box center [207, 318] width 340 height 20
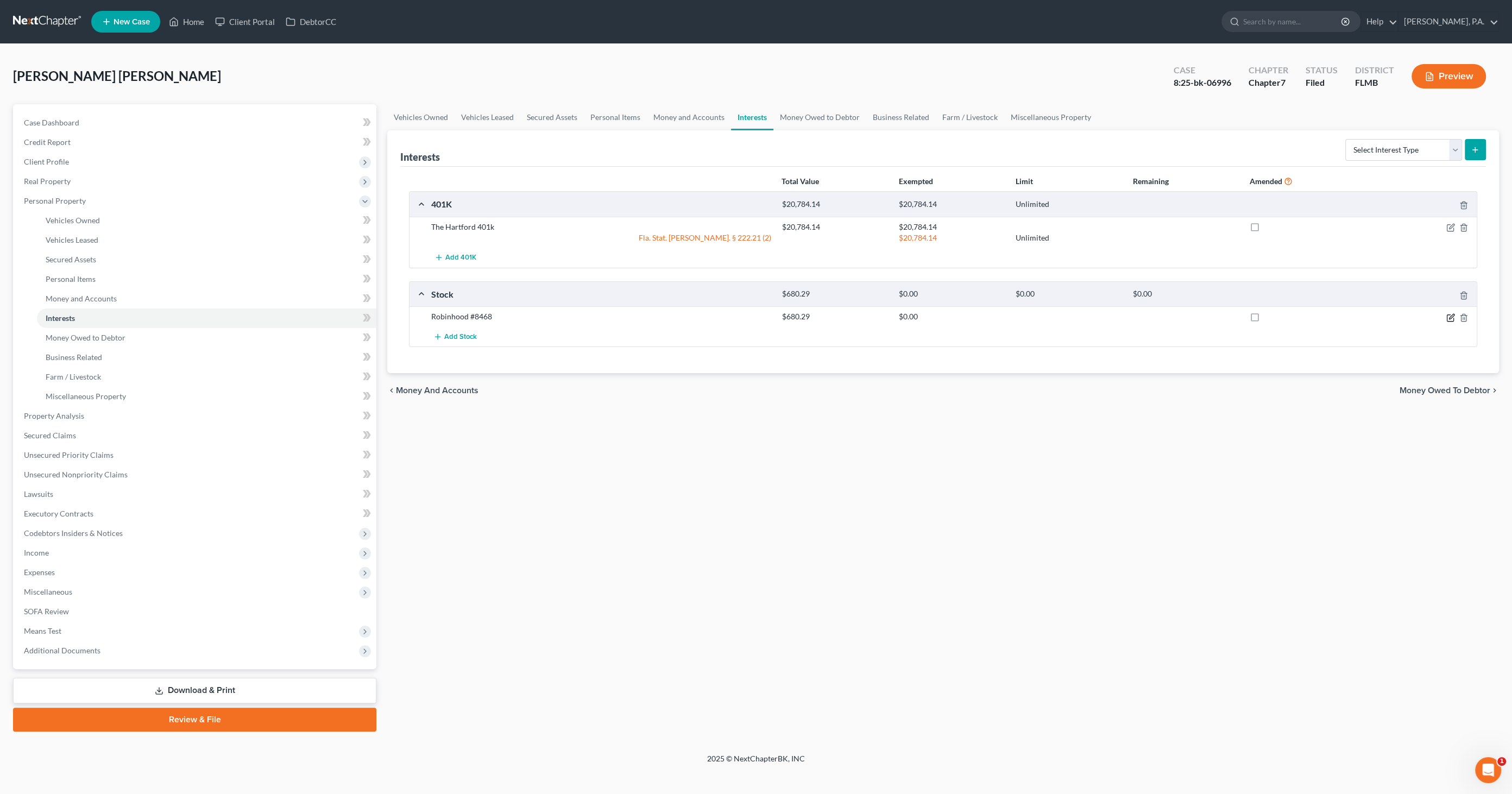
click at [1446, 316] on icon "button" at bounding box center [1450, 317] width 9 height 9
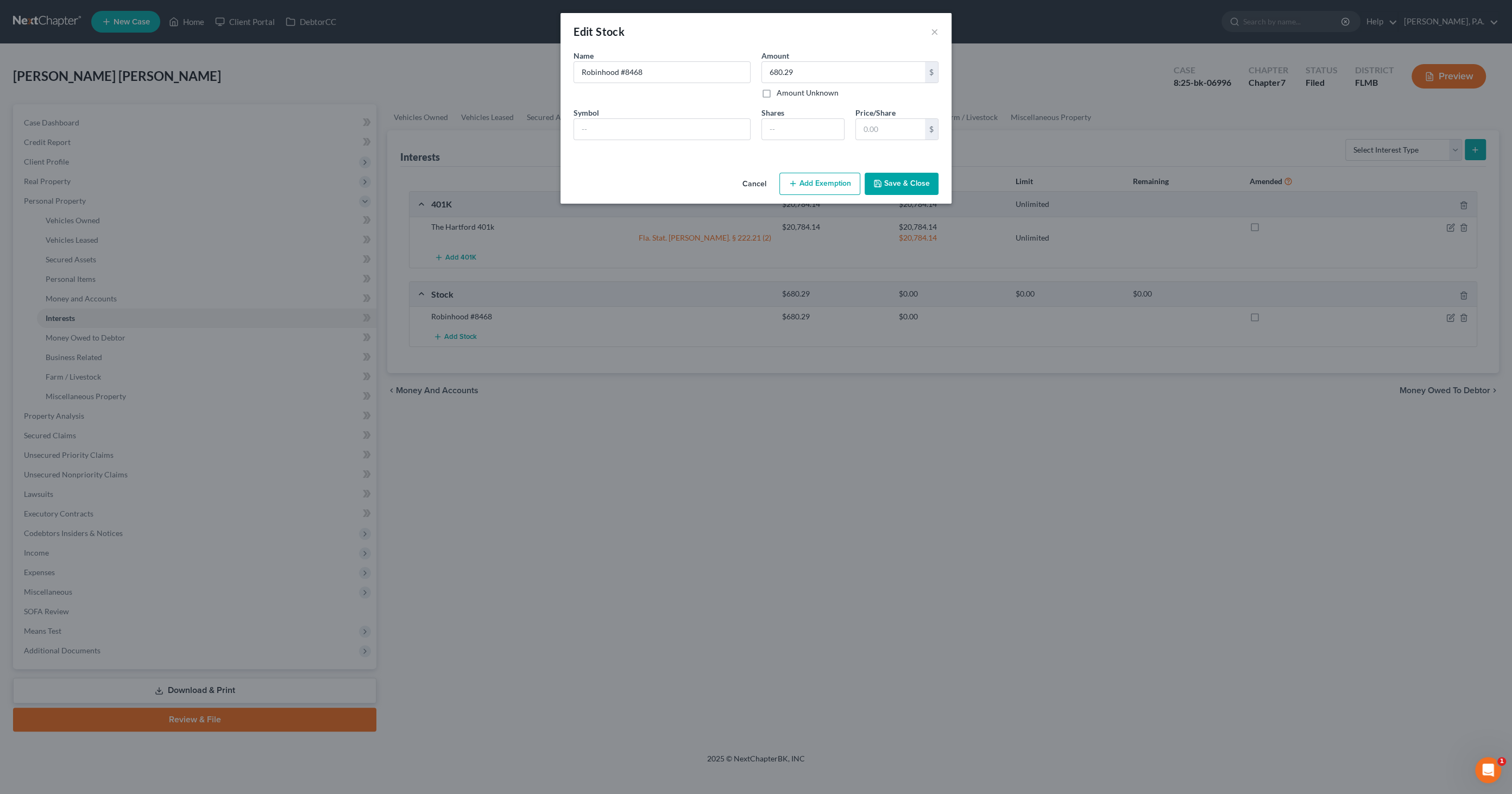
click at [824, 179] on button "Add Exemption" at bounding box center [819, 184] width 81 height 23
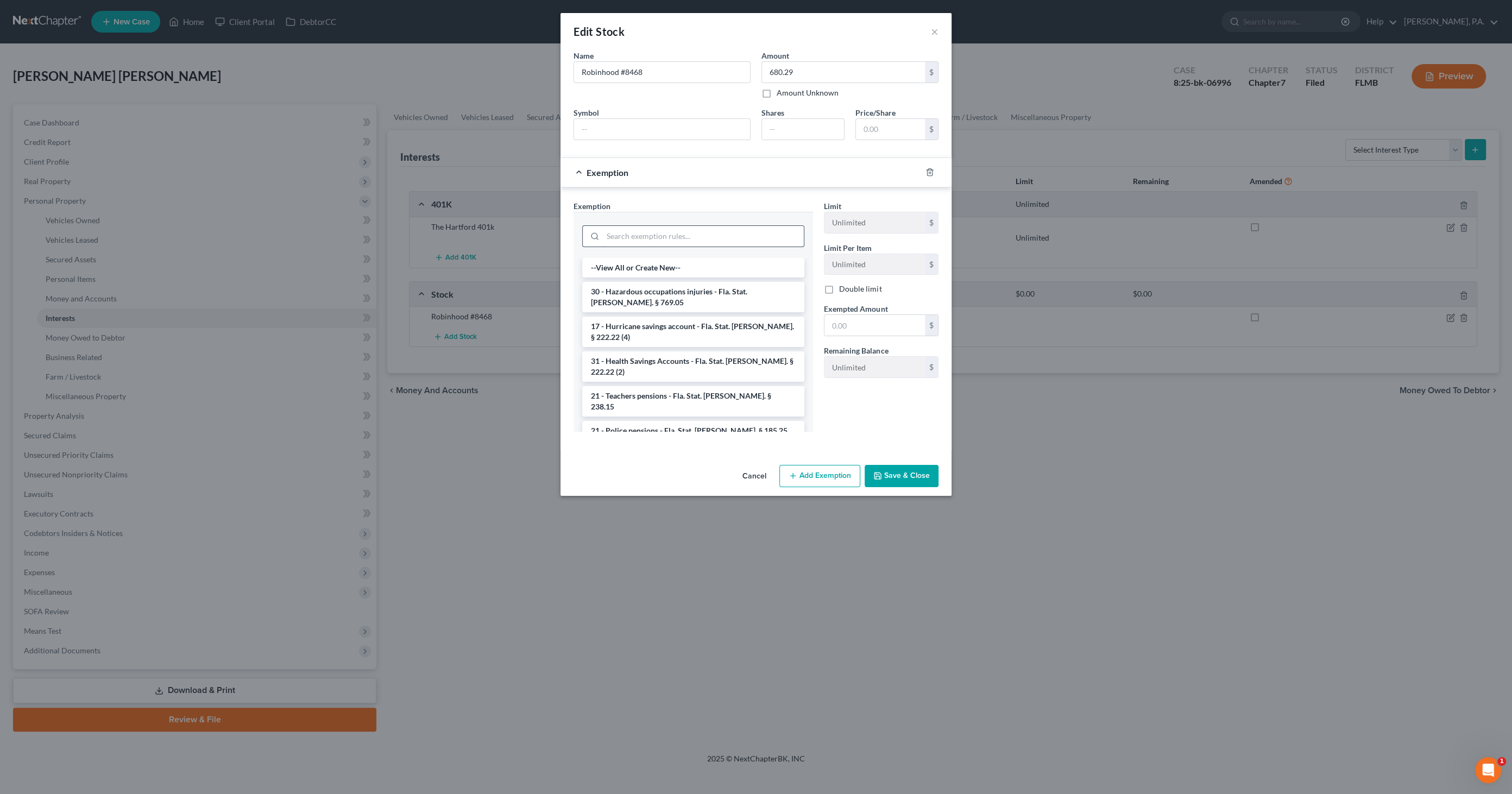
click at [659, 241] on input "search" at bounding box center [703, 236] width 201 height 21
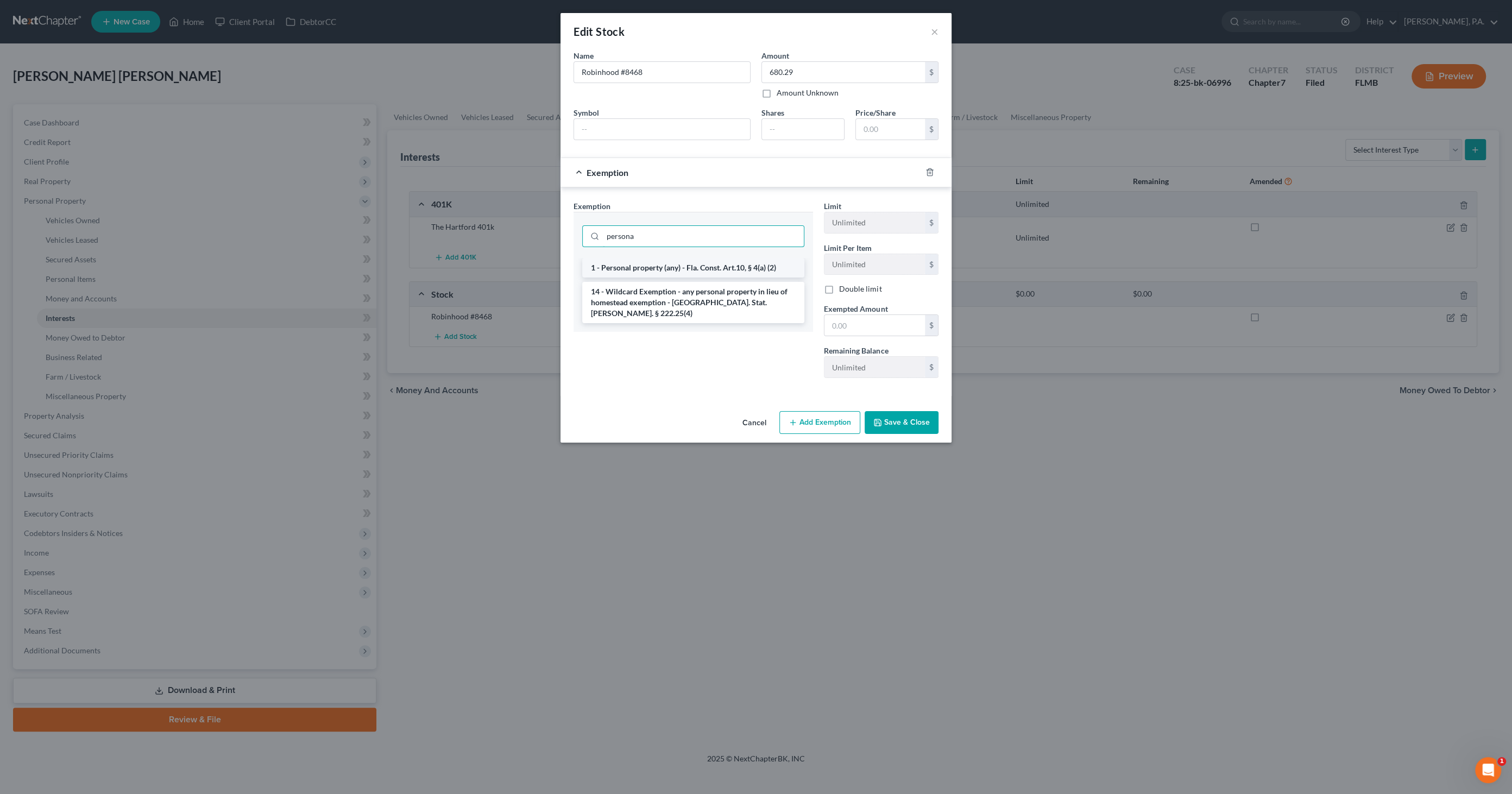
type input "persona"
click at [643, 265] on li "1 - Personal property (any) - Fla. Const. Art.10, § 4(a) (2)" at bounding box center [693, 267] width 222 height 20
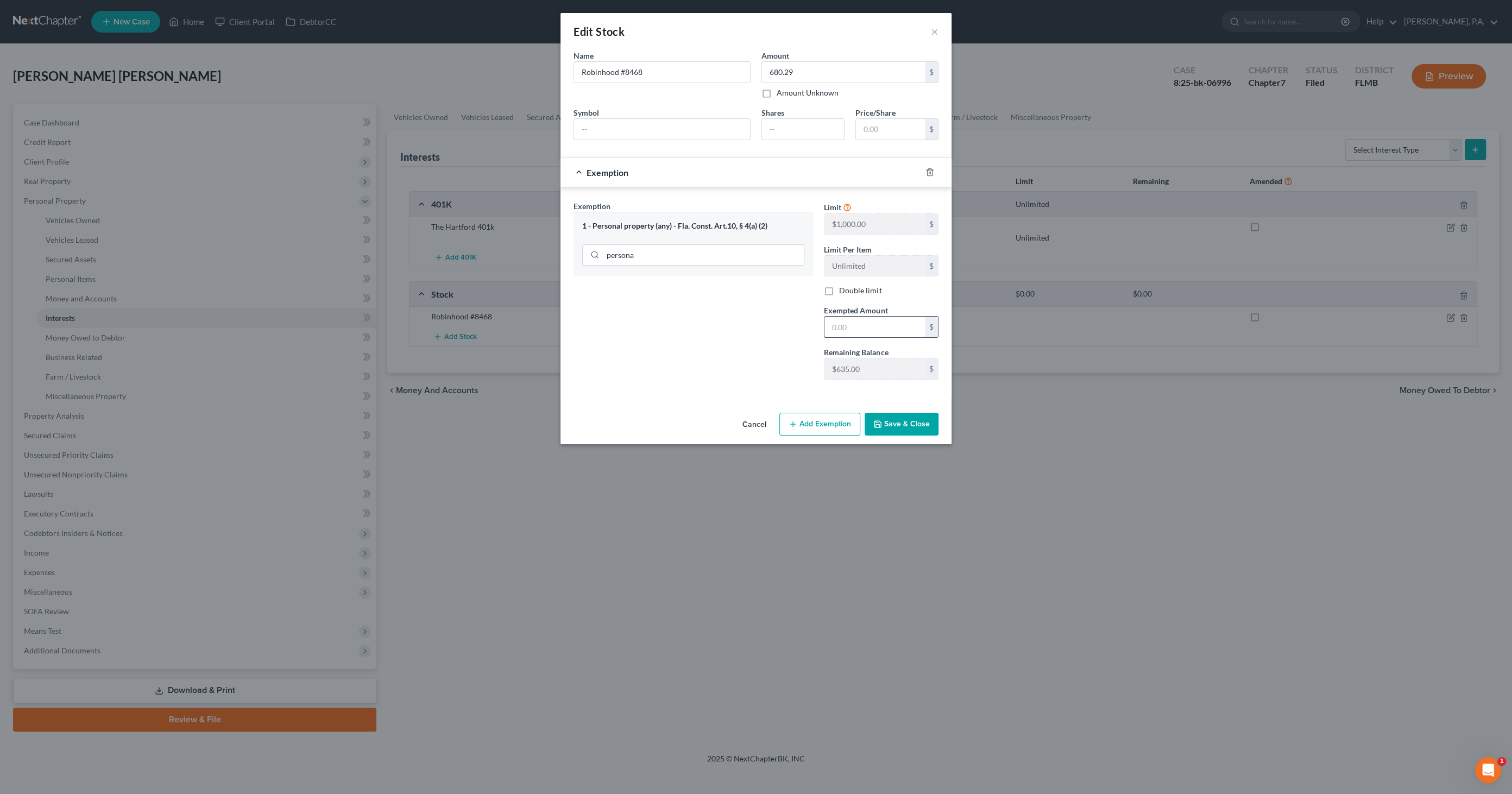
click at [842, 318] on input "text" at bounding box center [874, 327] width 101 height 21
type input "6"
click at [784, 372] on div "Exemption Set must be selected for CA. Exemption * 1 - Personal property (any) …" at bounding box center [755, 294] width 376 height 188
click at [854, 328] on input "text" at bounding box center [874, 327] width 101 height 21
paste input "$635.00"
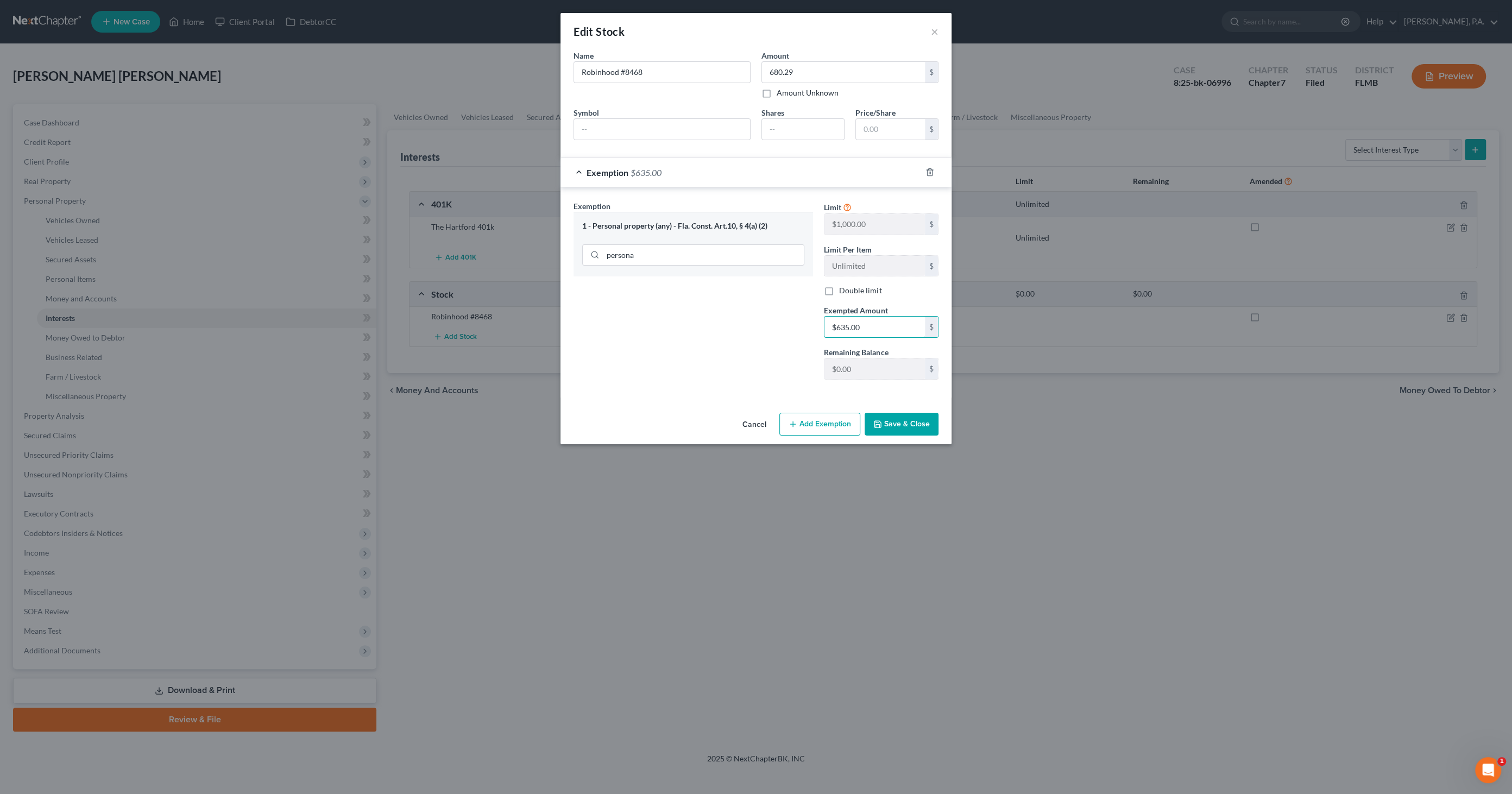
type input "$635.00"
click at [908, 422] on button "Save & Close" at bounding box center [901, 424] width 74 height 23
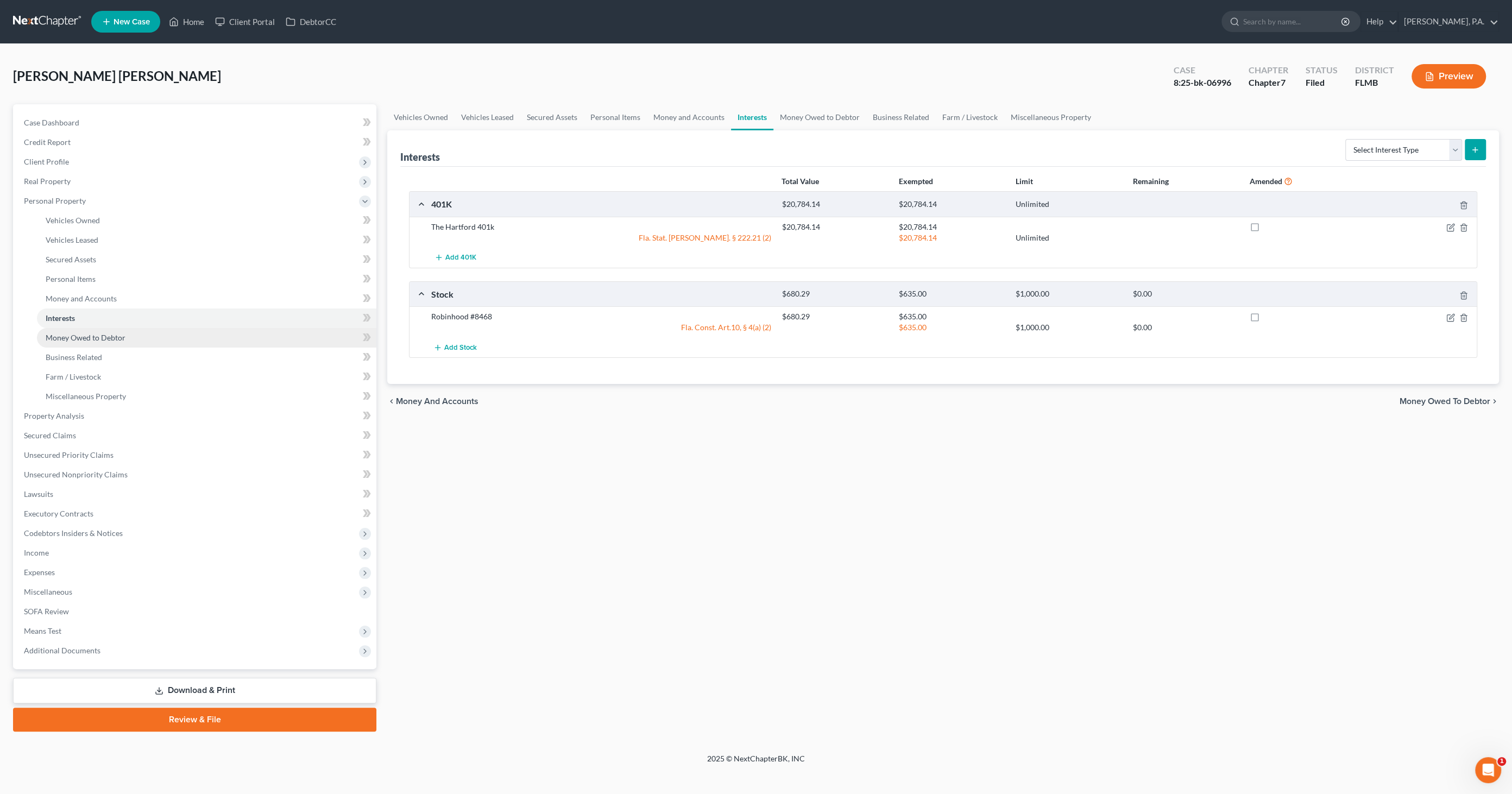
click at [88, 335] on span "Money Owed to Debtor" at bounding box center [86, 338] width 80 height 9
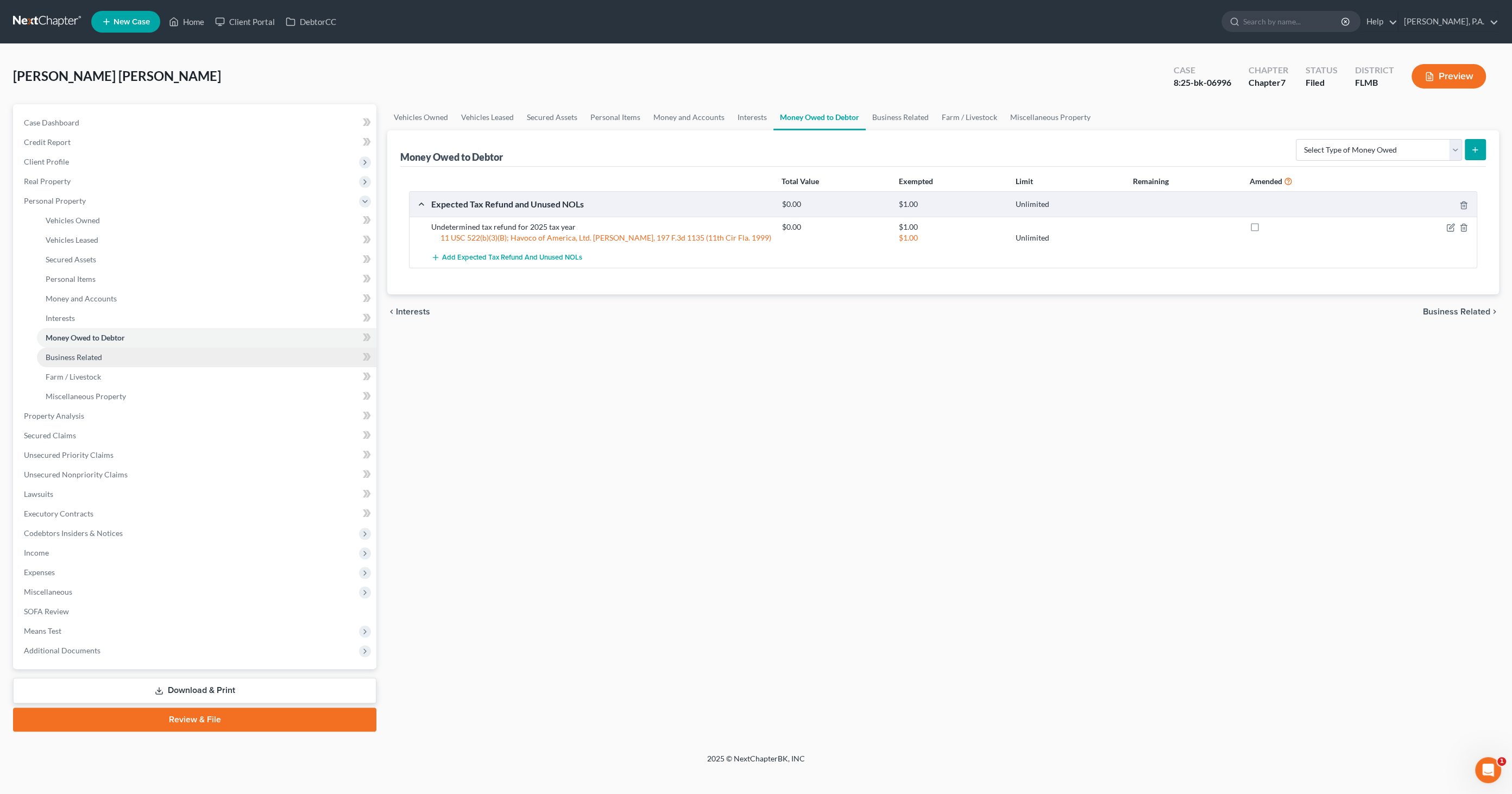
click at [80, 352] on span "Business Related" at bounding box center [74, 357] width 57 height 9
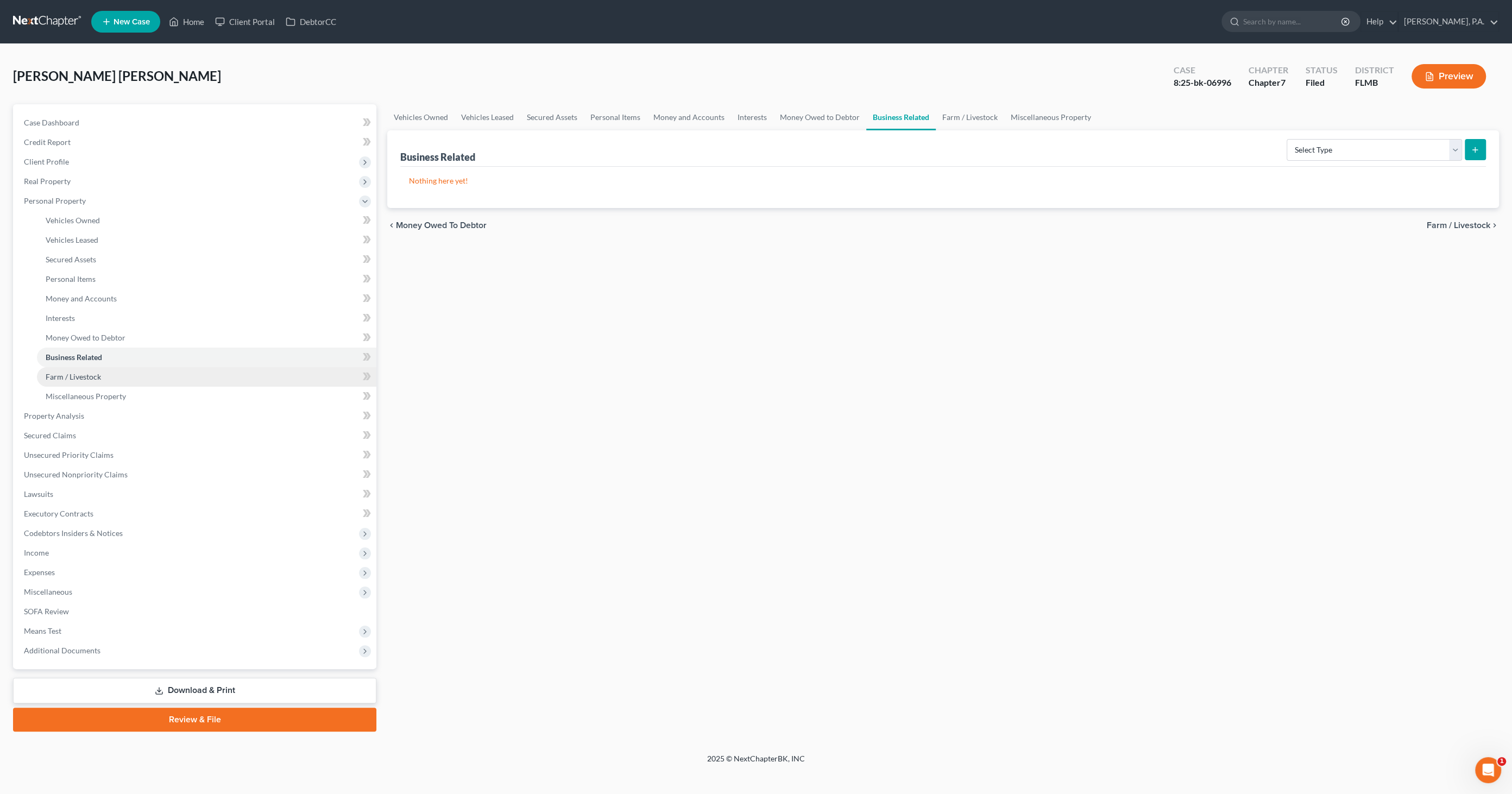
click at [75, 372] on span "Farm / Livestock" at bounding box center [74, 377] width 55 height 9
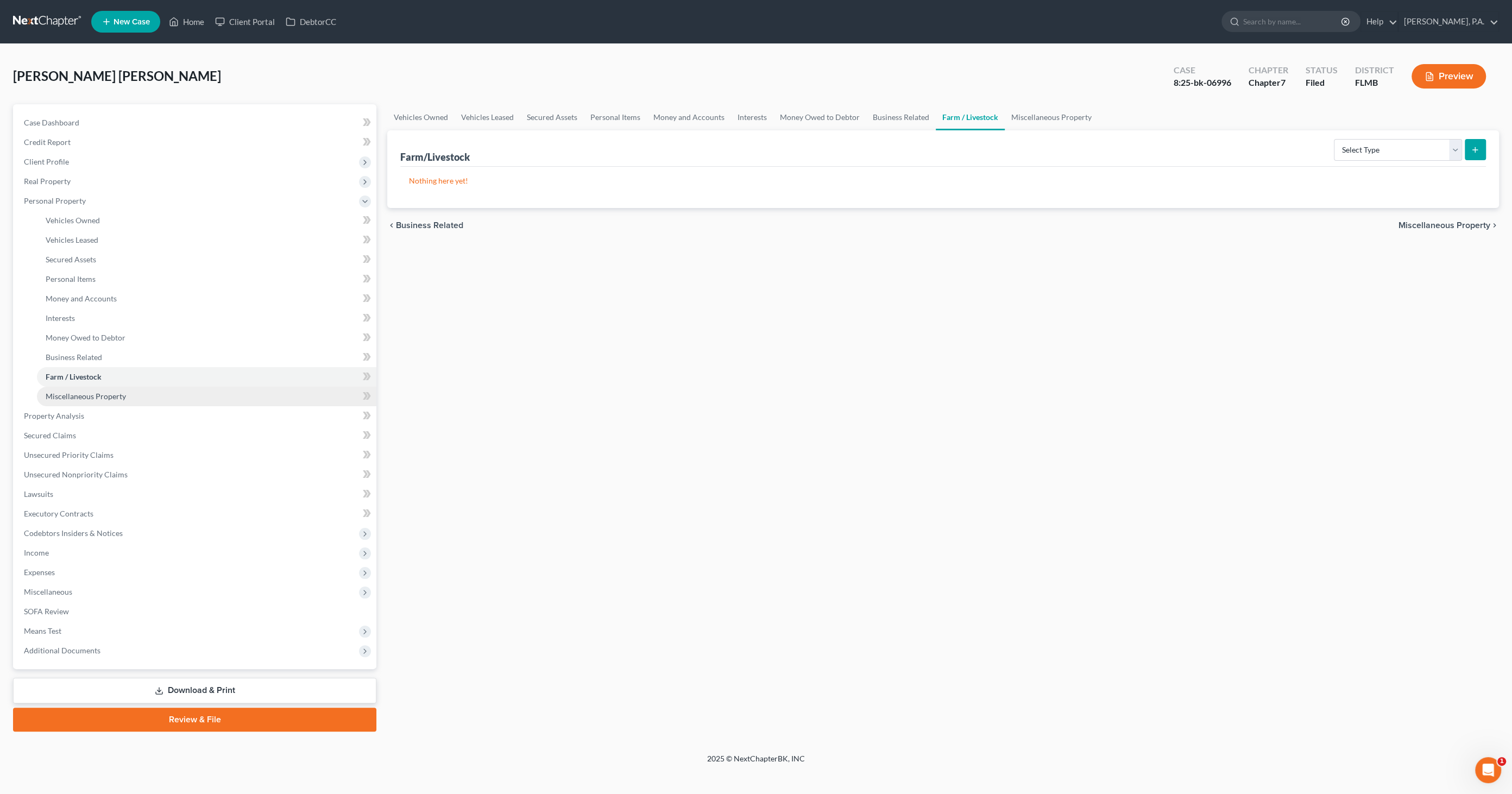
click at [68, 398] on span "Miscellaneous Property" at bounding box center [86, 396] width 80 height 9
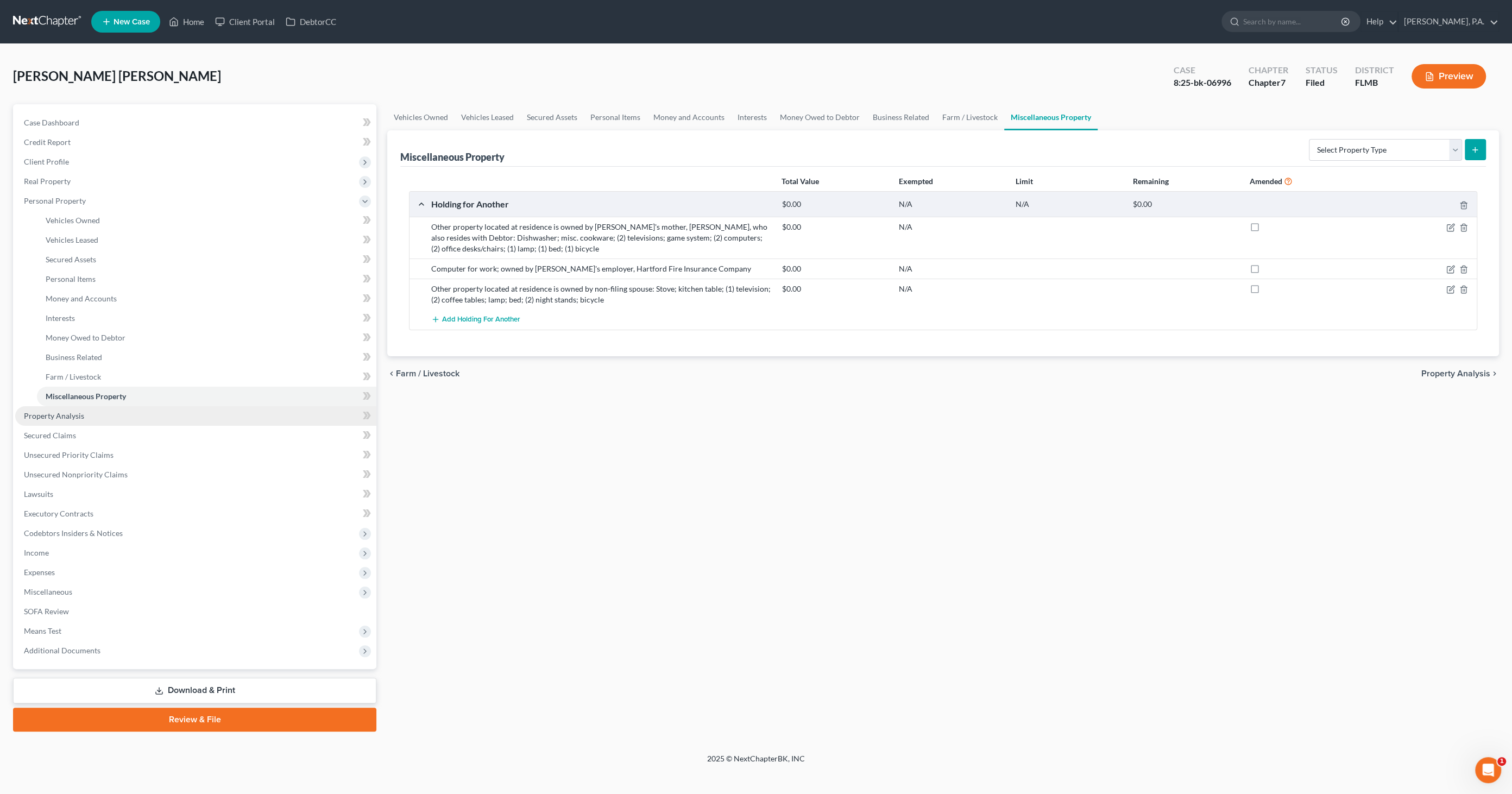
click at [59, 411] on span "Property Analysis" at bounding box center [53, 416] width 60 height 9
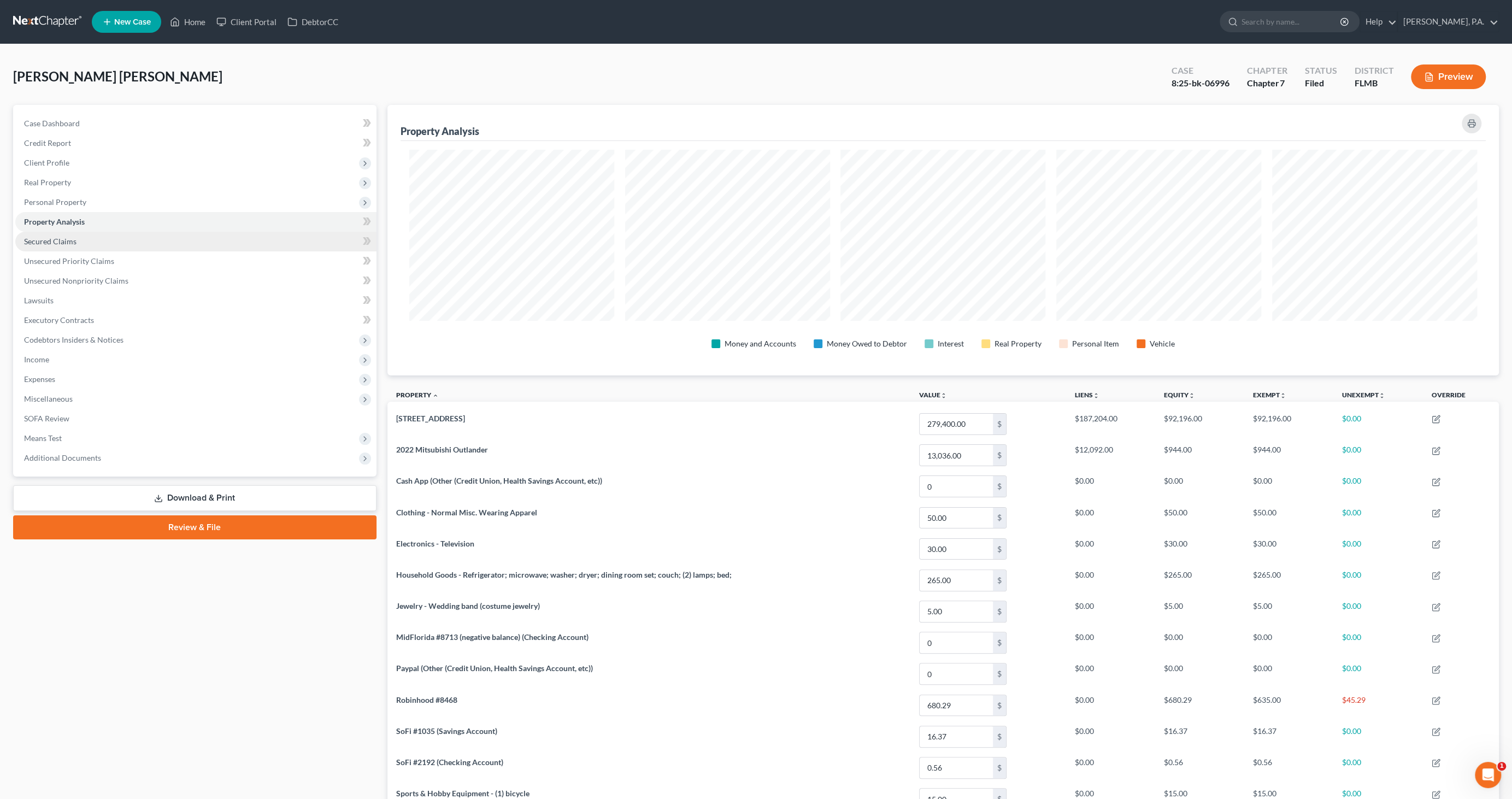
click at [65, 242] on span "Secured Claims" at bounding box center [50, 241] width 52 height 10
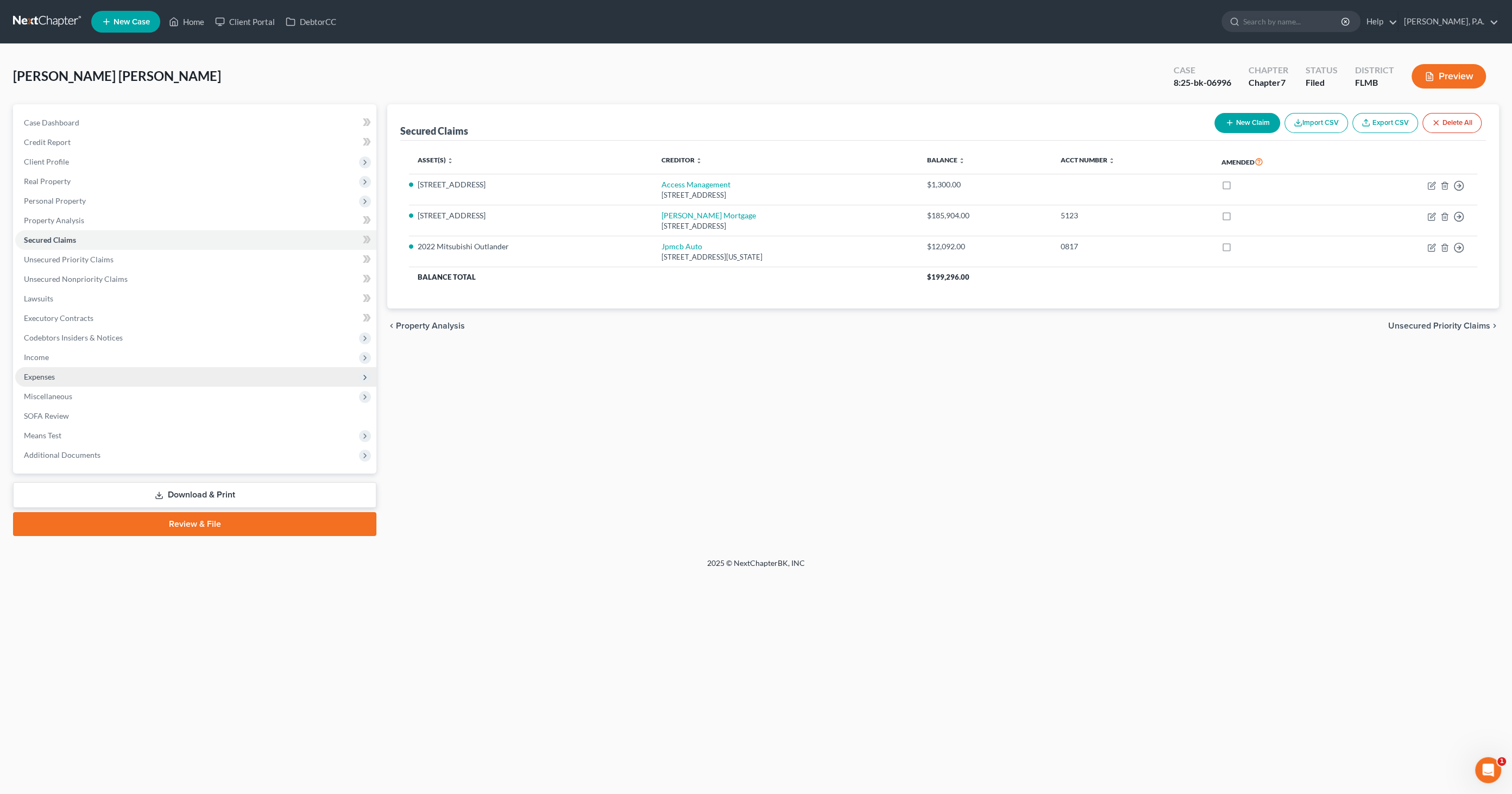
click at [62, 373] on span "Expenses" at bounding box center [196, 377] width 361 height 20
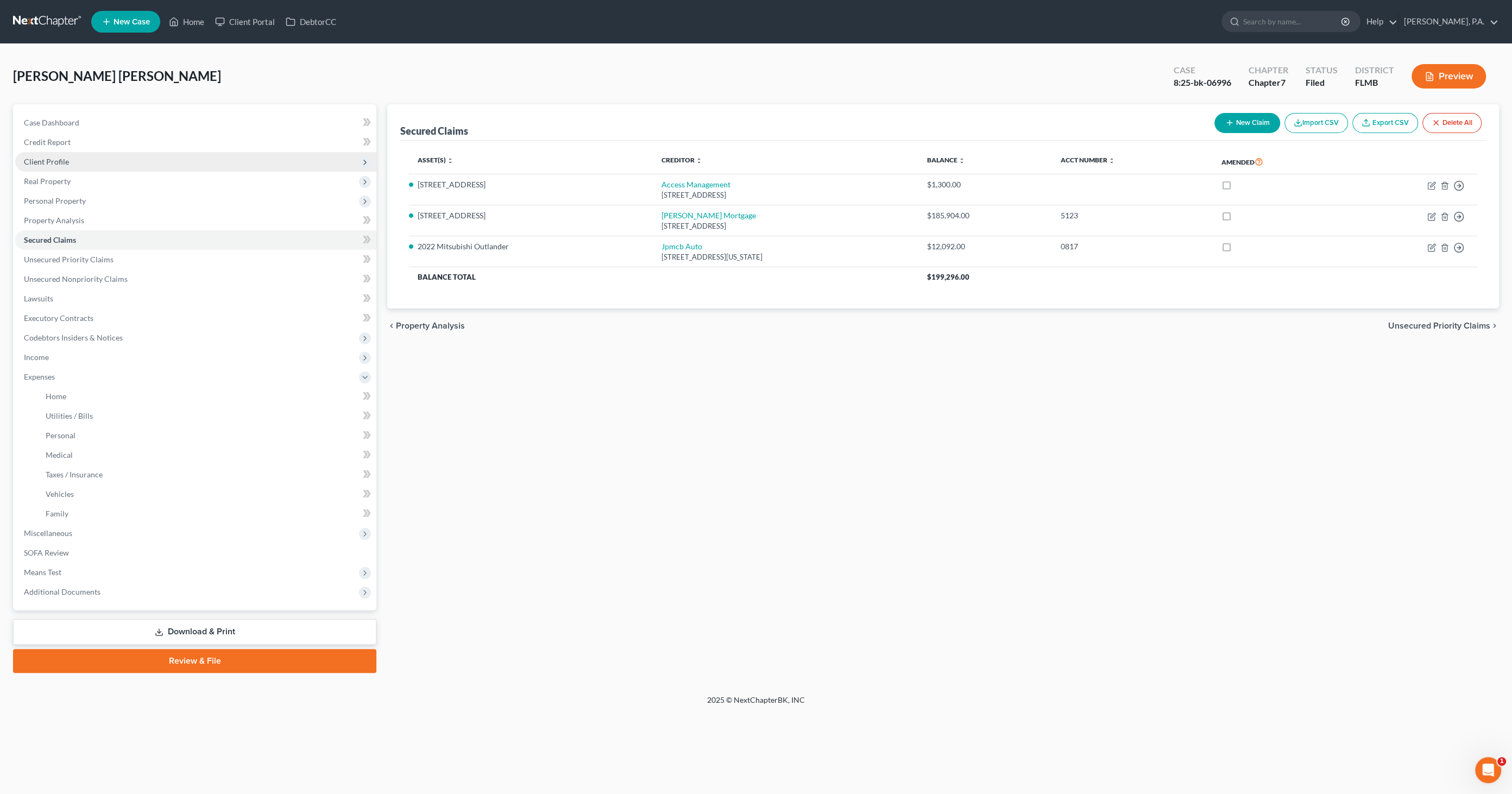
click at [50, 157] on span "Client Profile" at bounding box center [46, 161] width 45 height 9
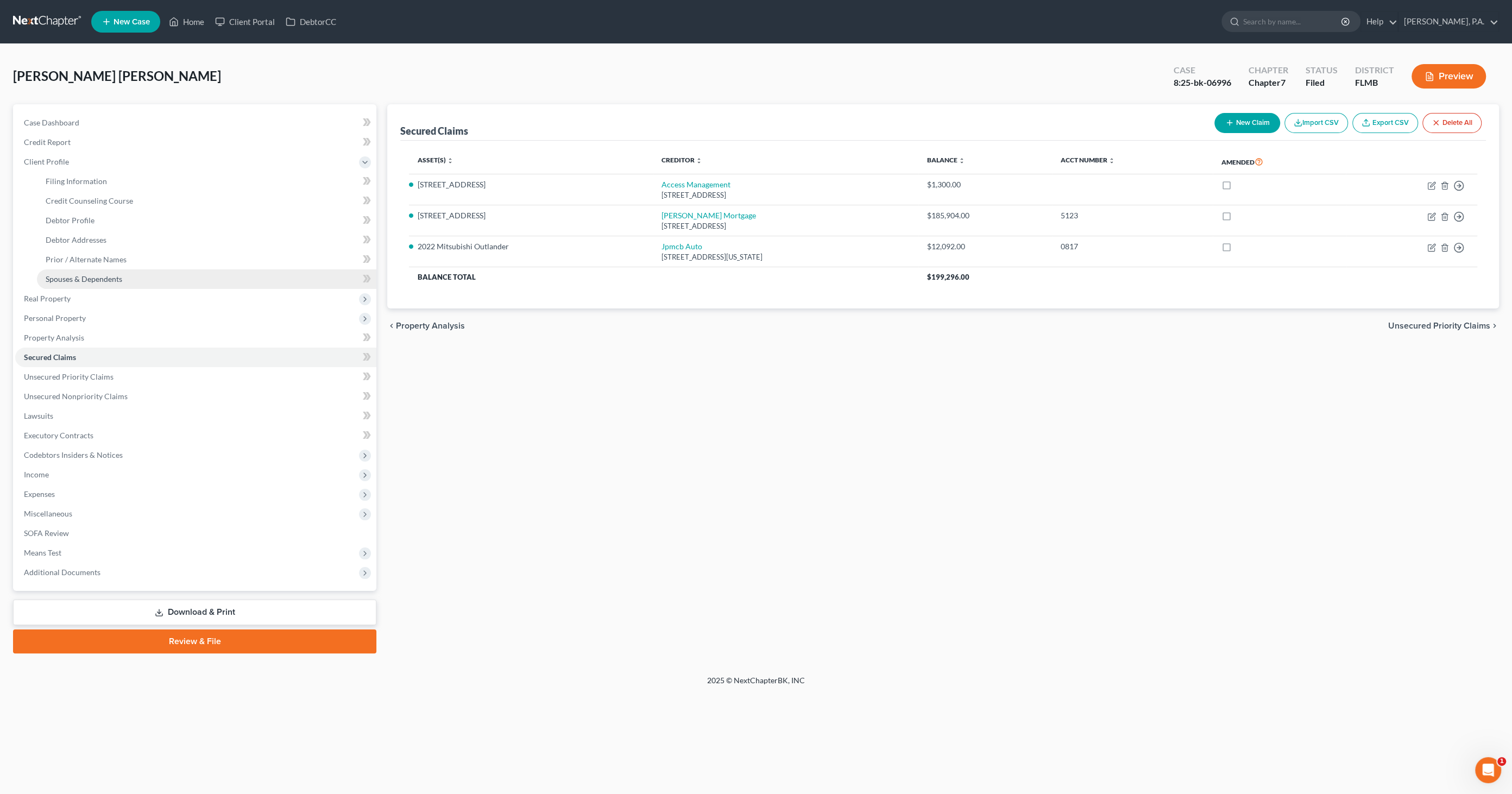
click at [76, 272] on link "Spouses & Dependents" at bounding box center [207, 279] width 340 height 20
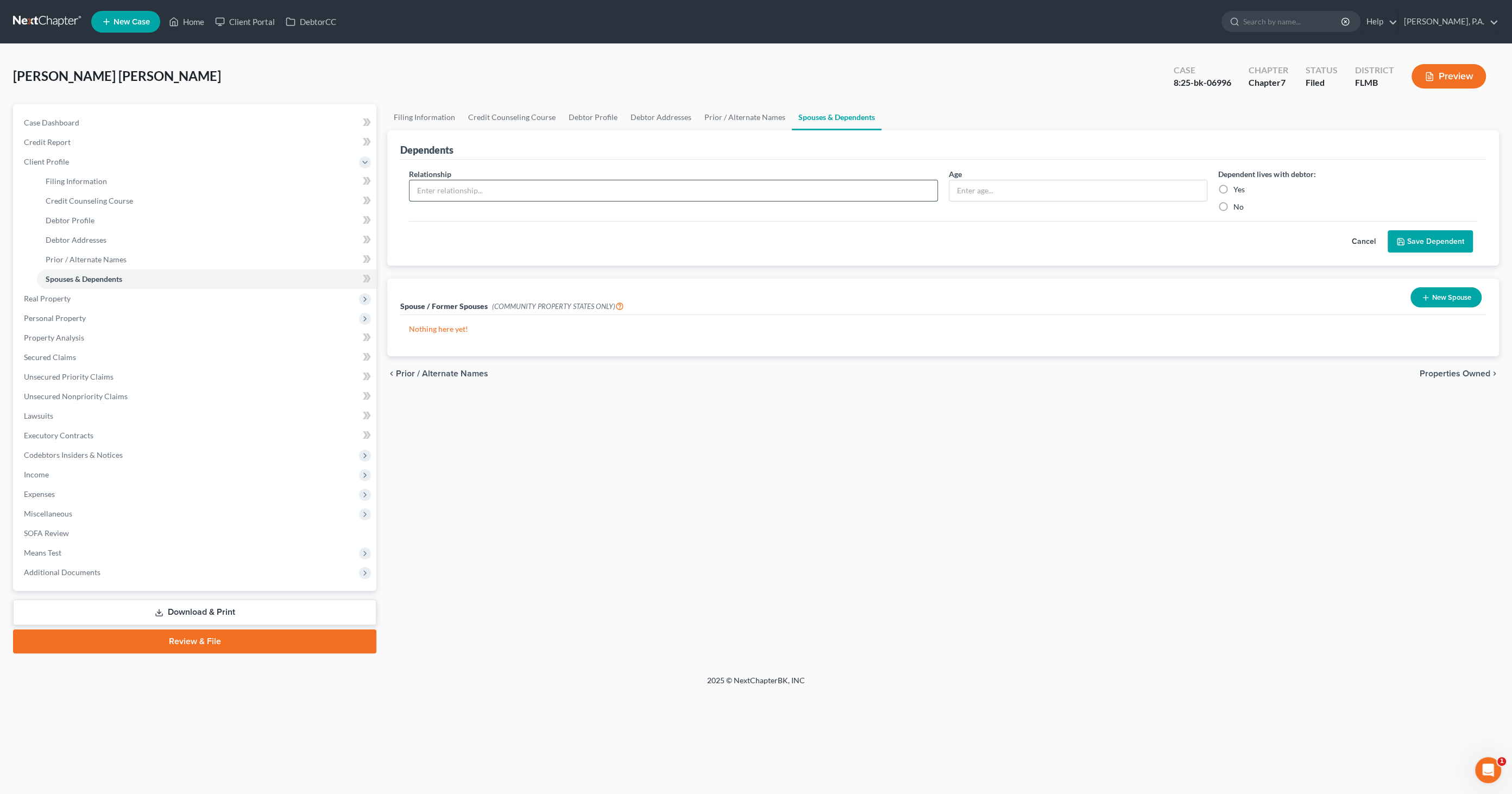
click at [462, 190] on input "text" at bounding box center [674, 190] width 528 height 21
type input "Spouse"
drag, startPoint x: 979, startPoint y: 185, endPoint x: 1045, endPoint y: 193, distance: 66.5
click at [979, 185] on input "text" at bounding box center [1078, 190] width 258 height 21
type input "29"
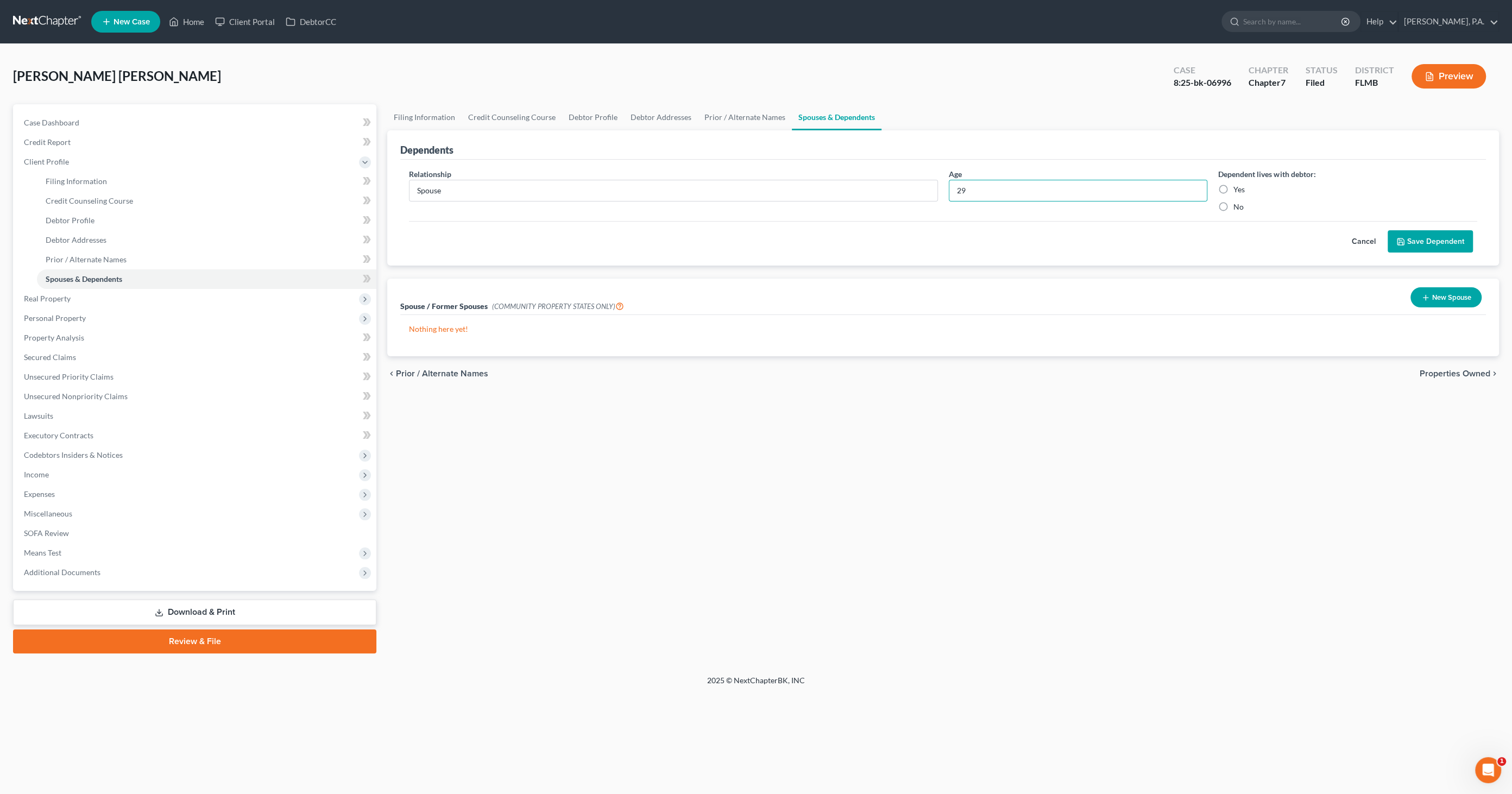
click at [1243, 189] on label "Yes" at bounding box center [1239, 190] width 11 height 11
click at [1243, 189] on input "Yes" at bounding box center [1241, 188] width 7 height 7
radio input "true"
click at [1448, 240] on button "Save Dependent" at bounding box center [1430, 242] width 85 height 23
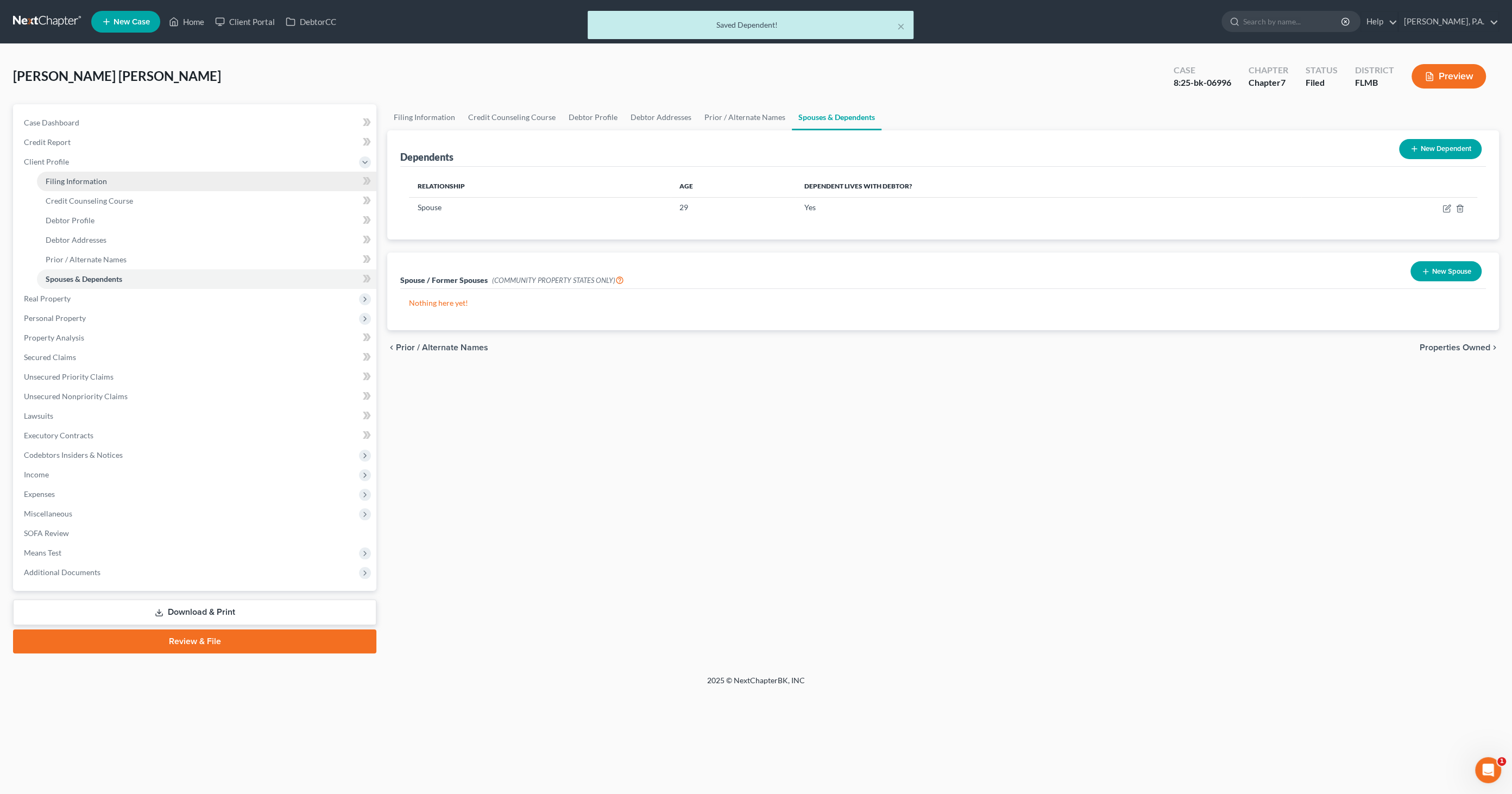
click at [80, 176] on span "Filing Information" at bounding box center [76, 181] width 61 height 9
select select "1"
select select "0"
select select "15"
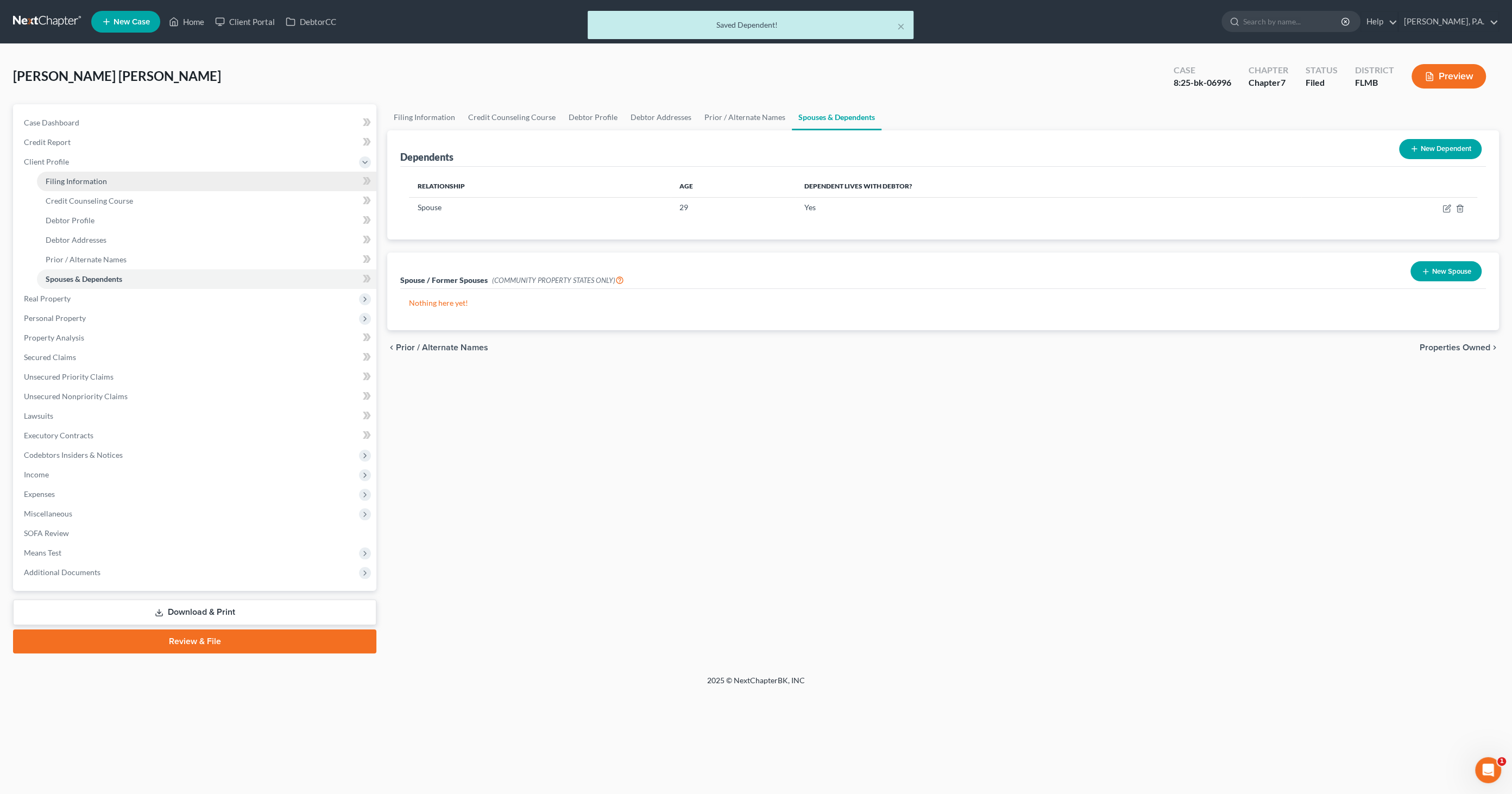
select select "9"
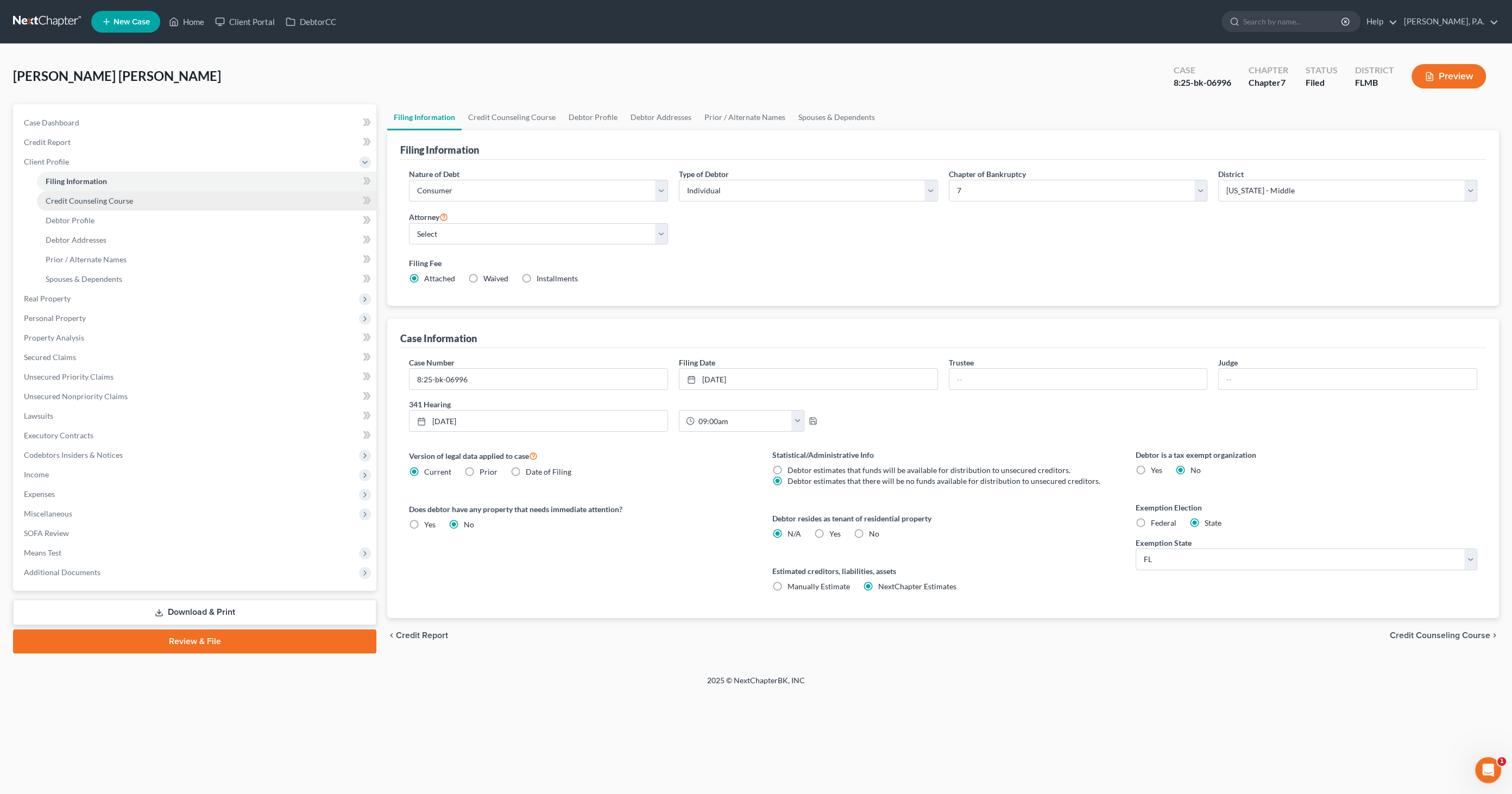
click at [81, 197] on span "Credit Counseling Course" at bounding box center [90, 201] width 88 height 9
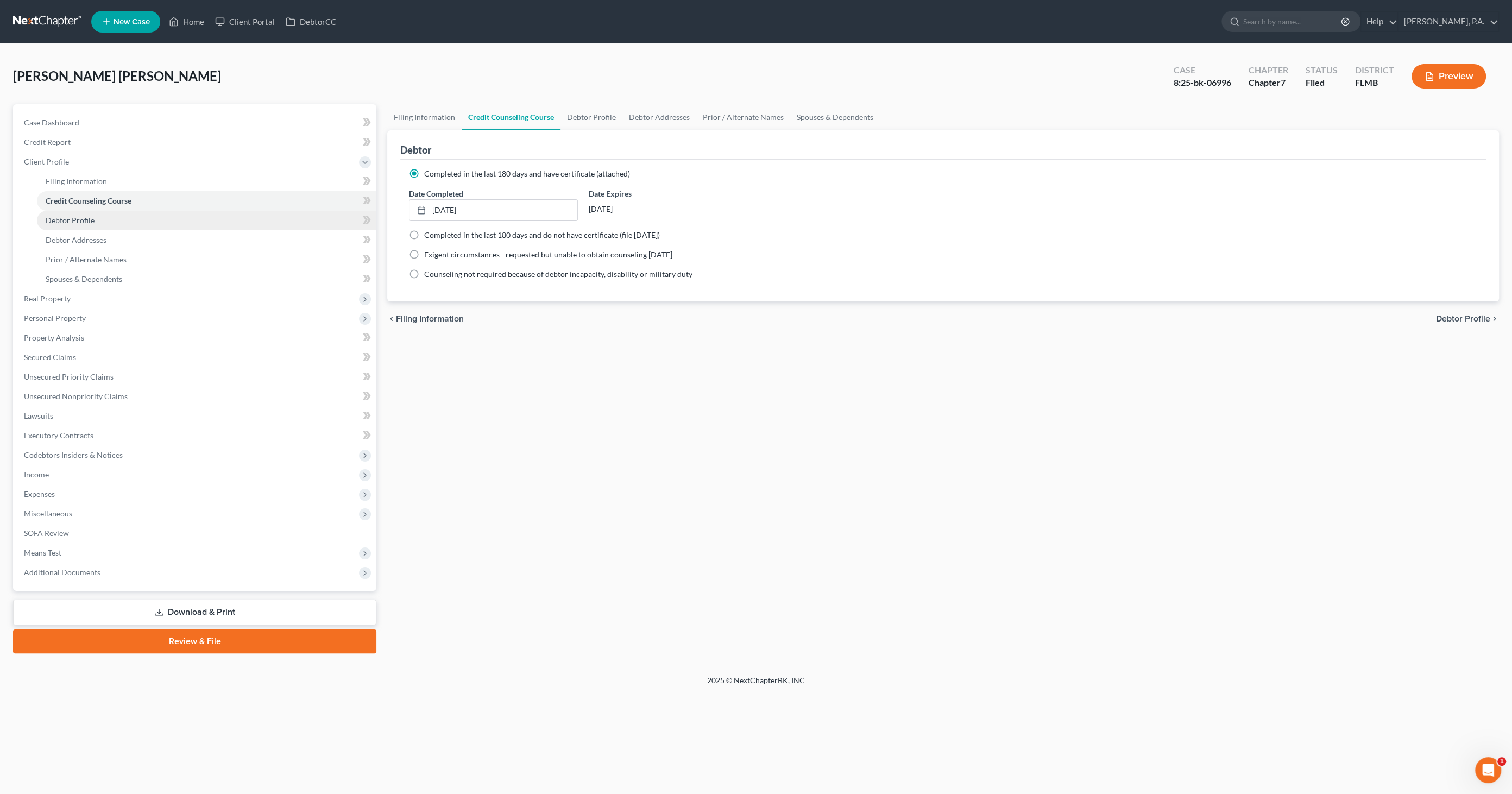
click at [74, 218] on span "Debtor Profile" at bounding box center [70, 220] width 49 height 9
select select "1"
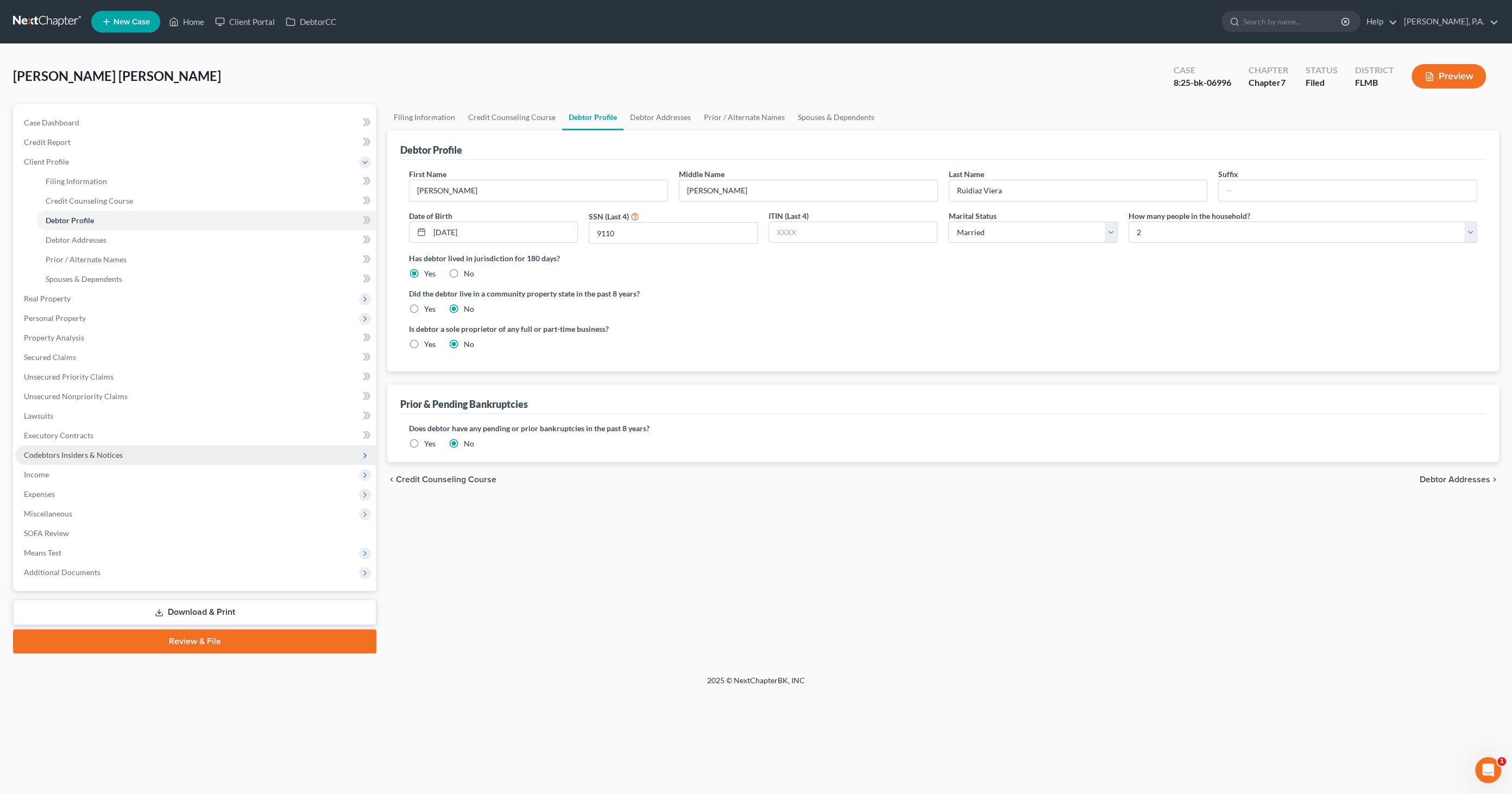
click at [46, 452] on span "Codebtors Insiders & Notices" at bounding box center [73, 455] width 99 height 9
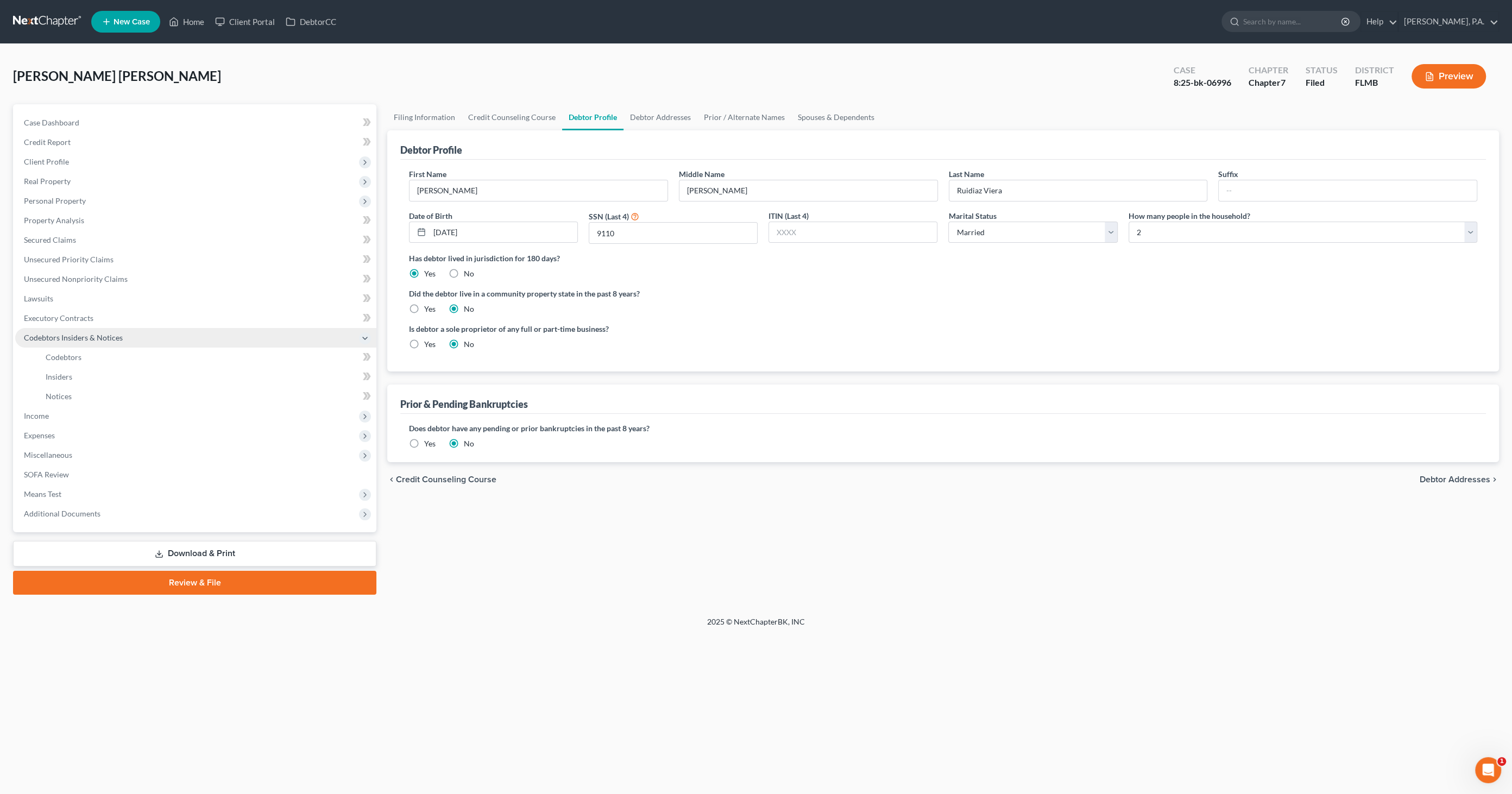
click at [64, 338] on span "Codebtors Insiders & Notices" at bounding box center [73, 338] width 99 height 9
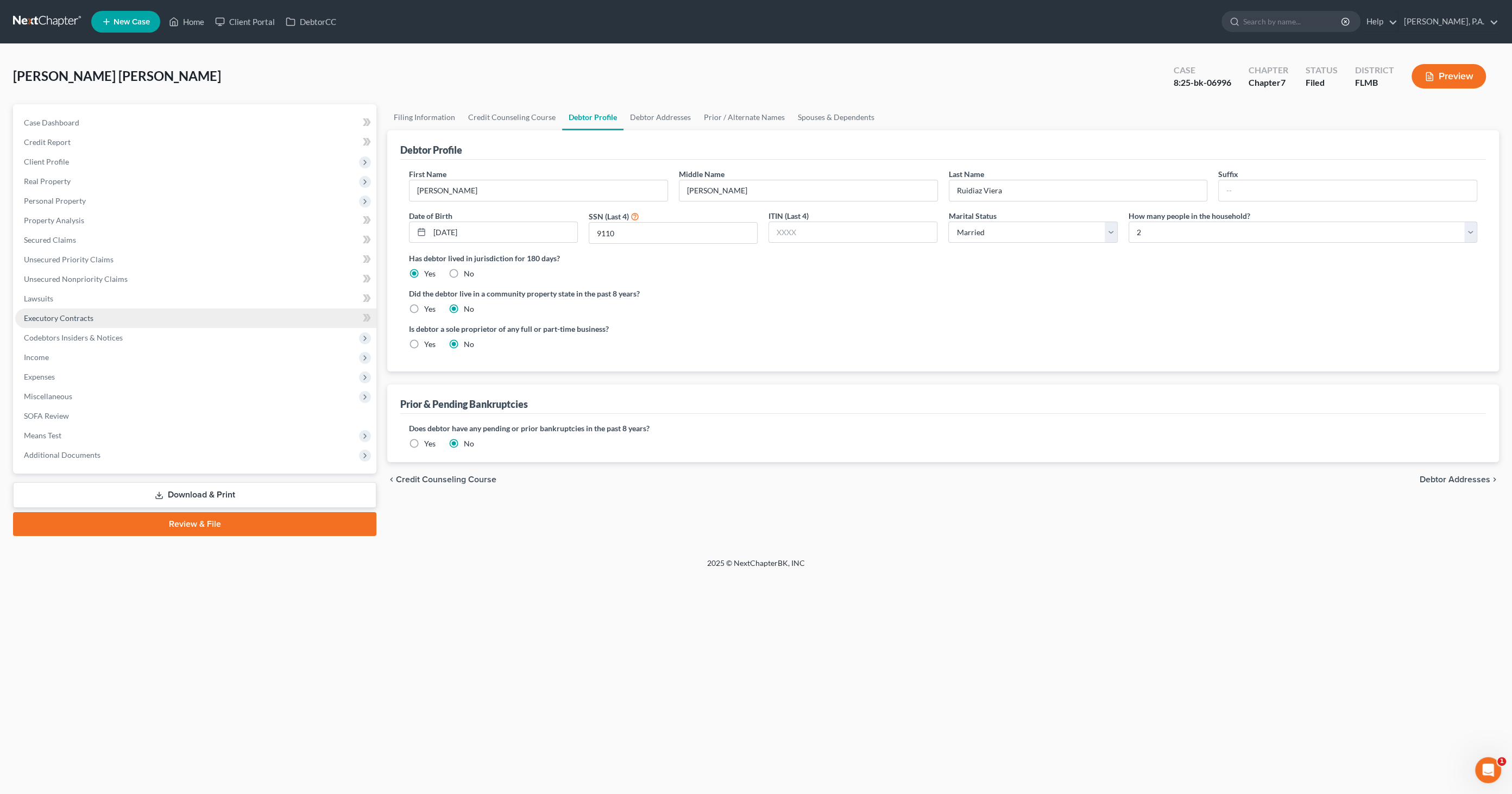
click at [65, 319] on span "Executory Contracts" at bounding box center [58, 318] width 70 height 9
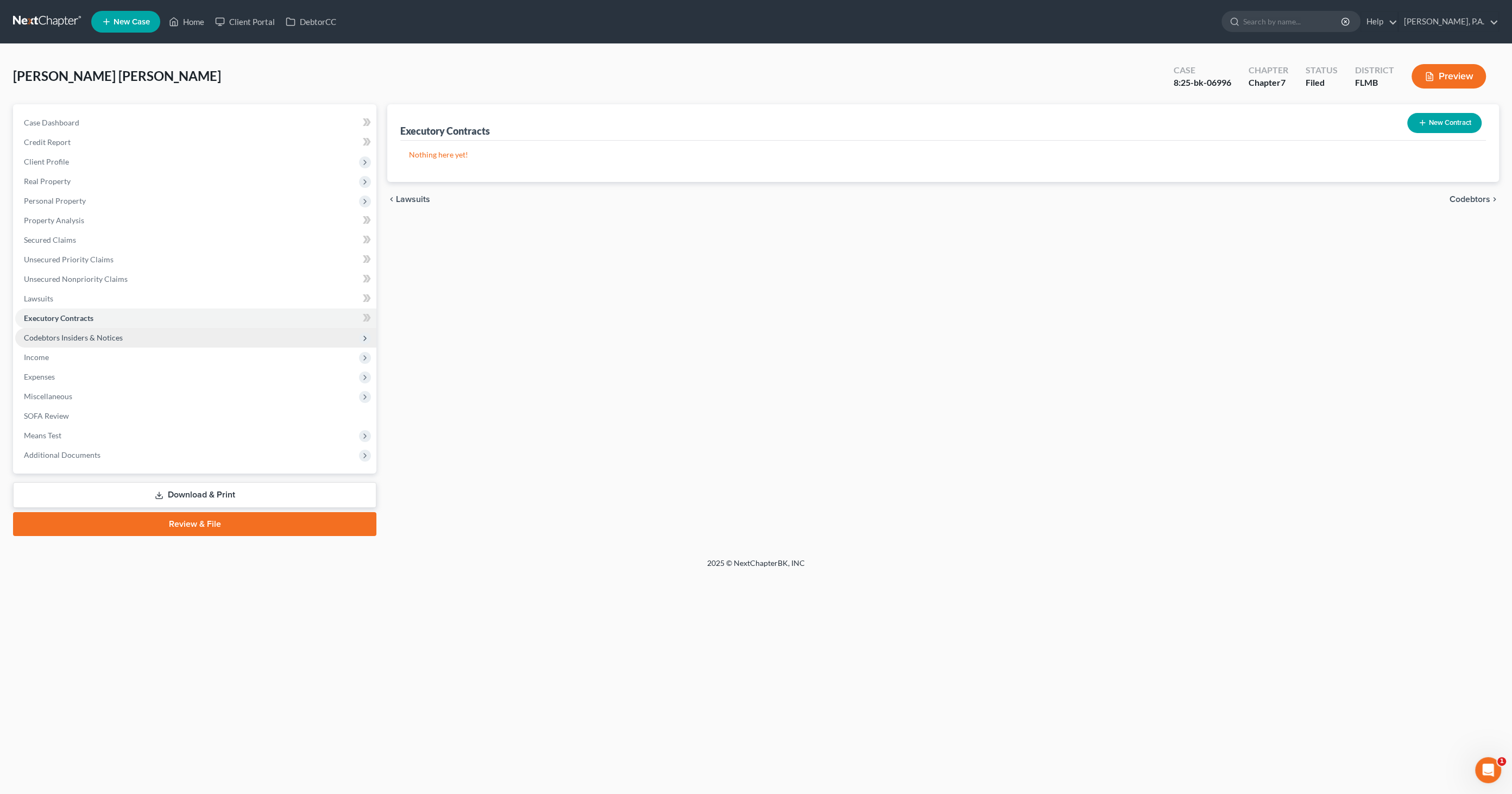
click at [67, 333] on span "Codebtors Insiders & Notices" at bounding box center [73, 338] width 99 height 9
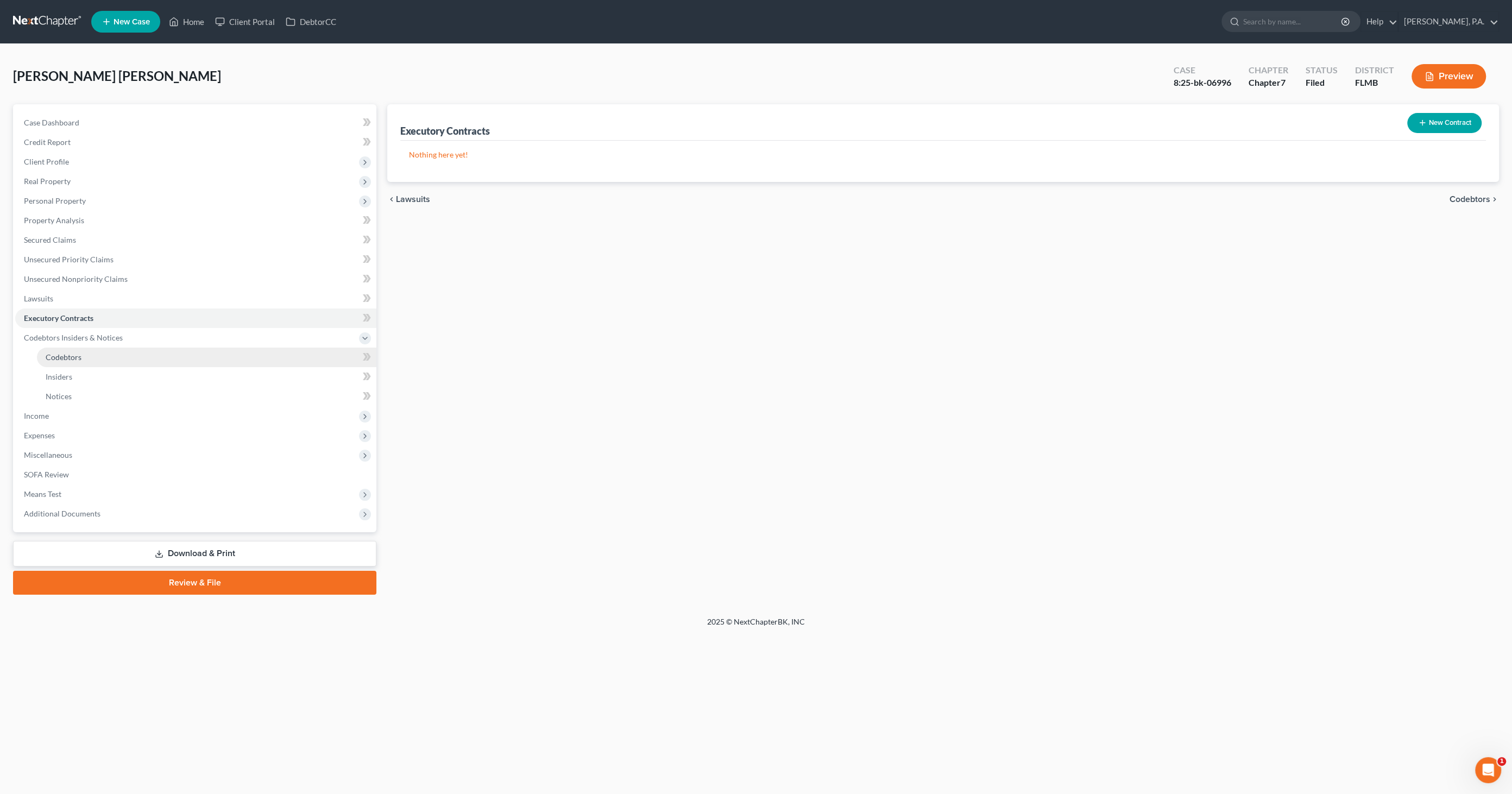
click at [59, 364] on link "Codebtors" at bounding box center [207, 357] width 340 height 20
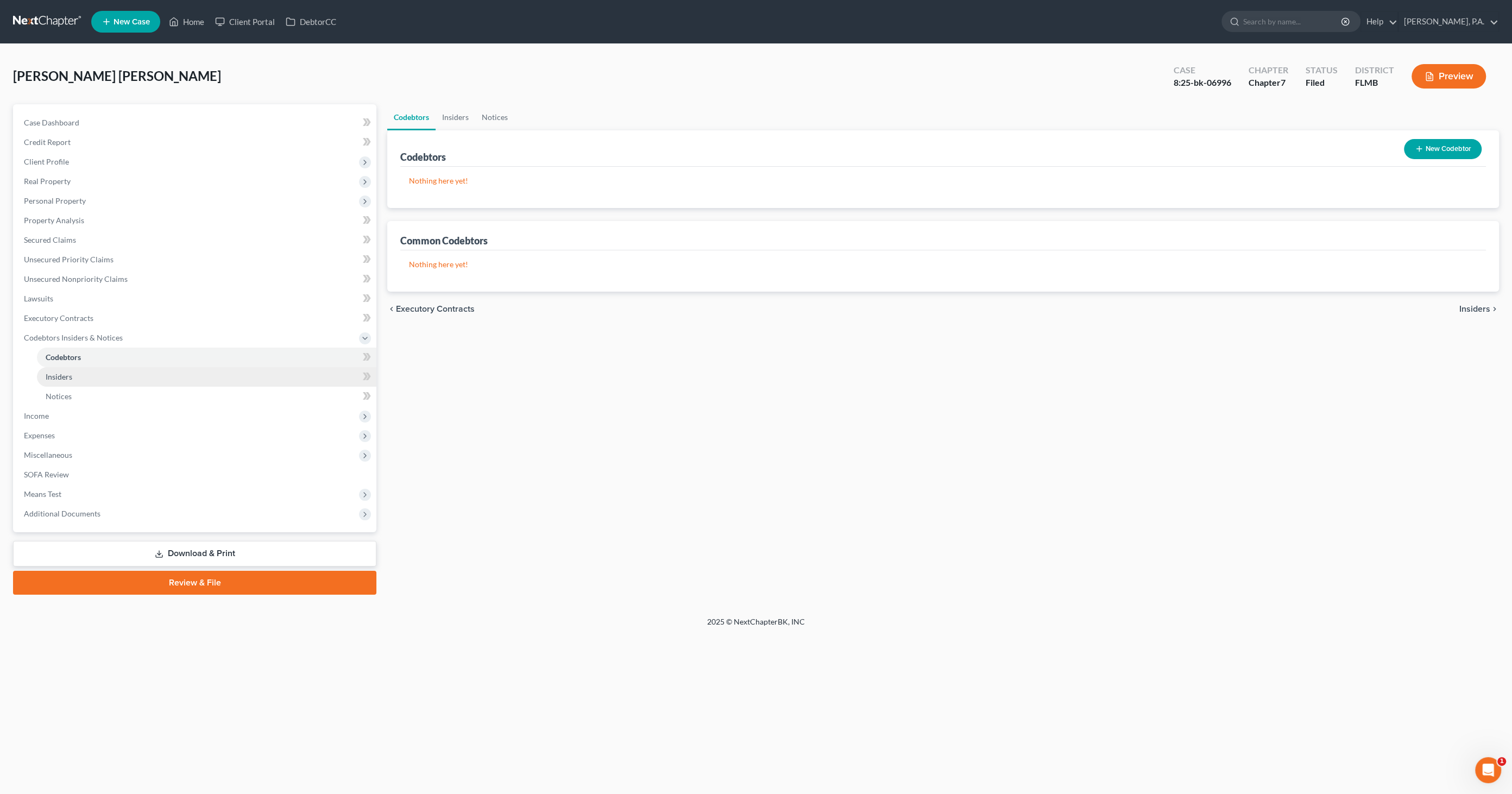
click at [61, 375] on span "Insiders" at bounding box center [59, 377] width 26 height 9
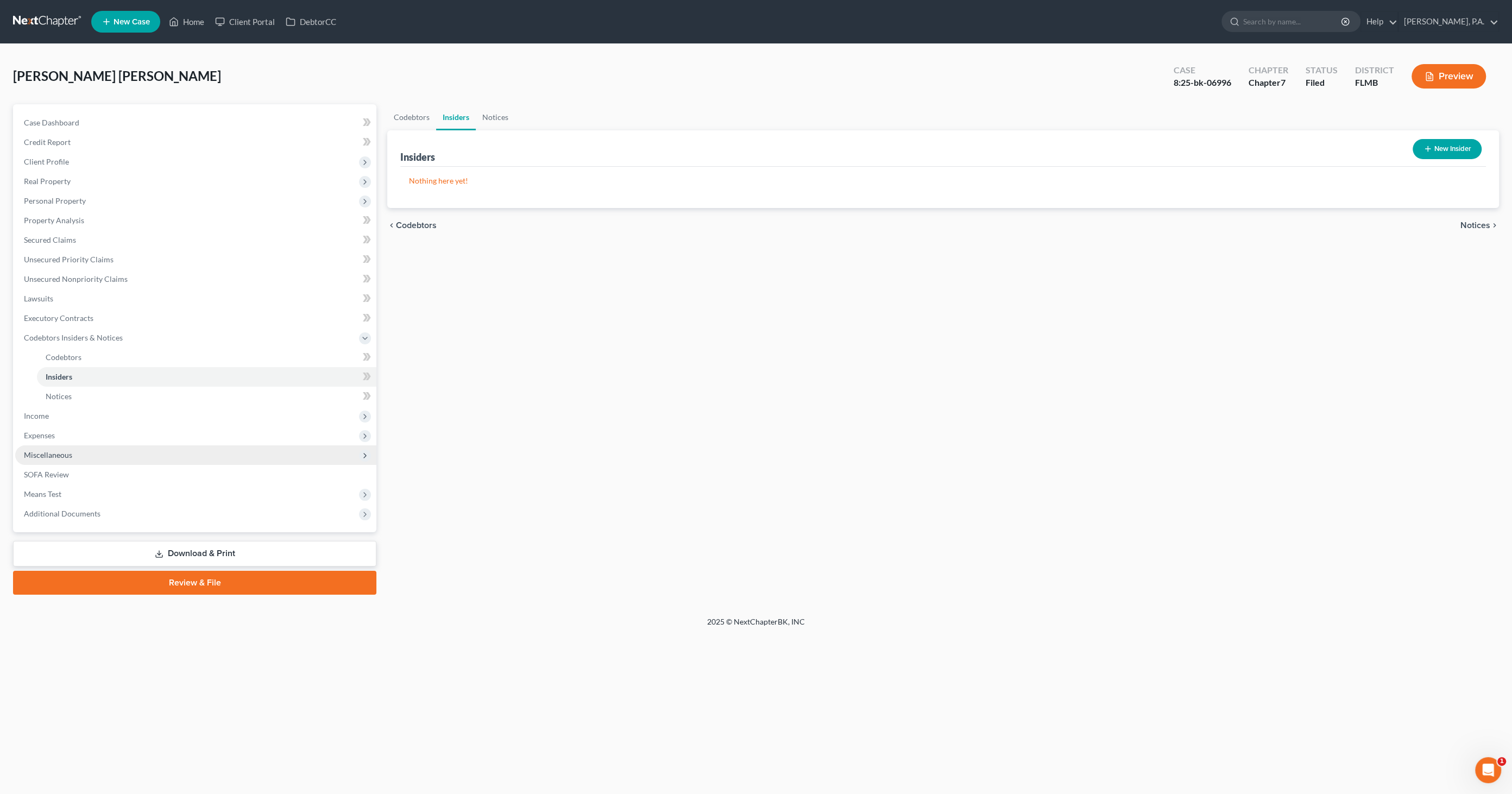
click at [50, 457] on span "Miscellaneous" at bounding box center [48, 455] width 49 height 9
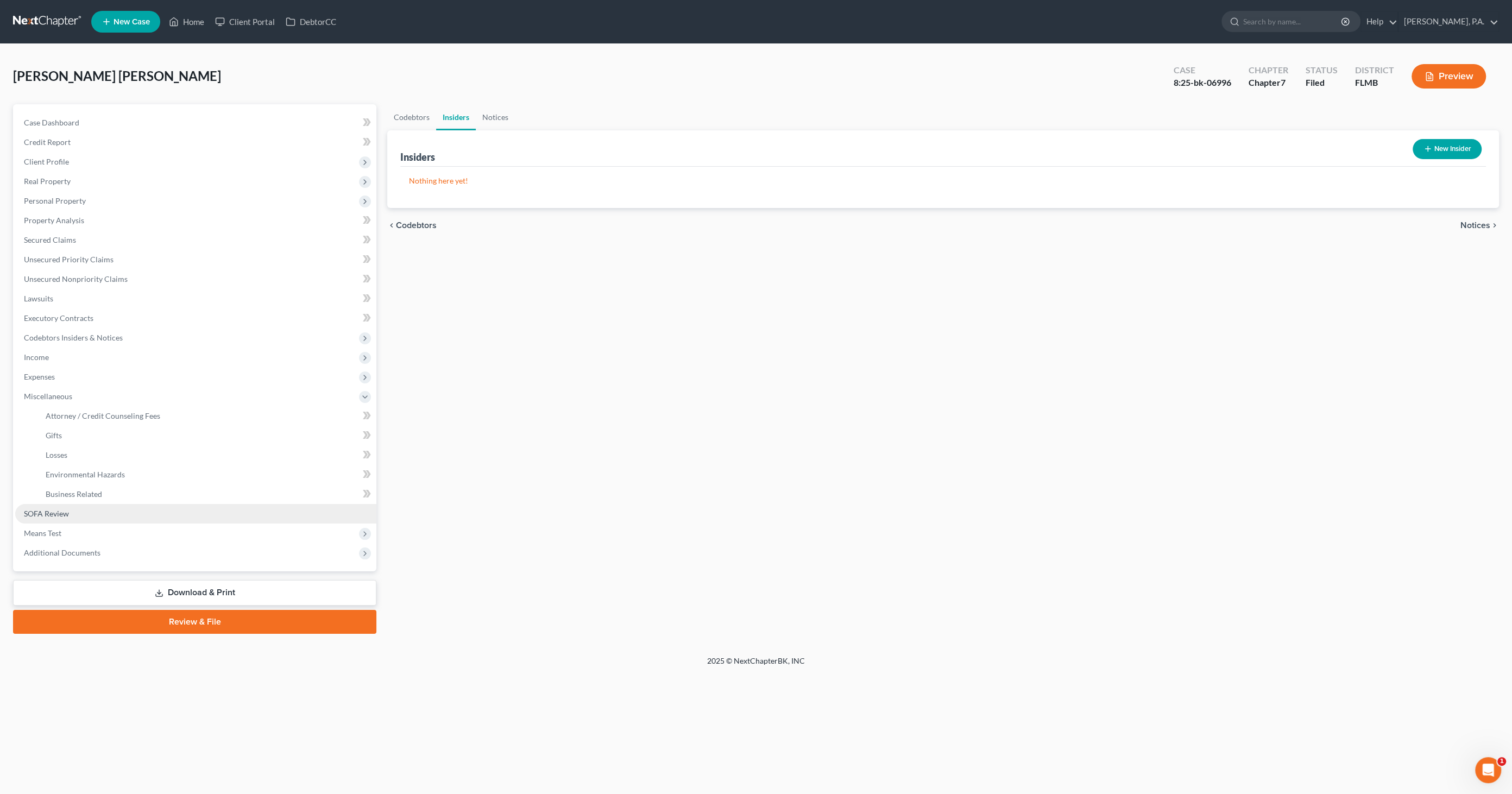
click at [50, 507] on link "SOFA Review" at bounding box center [196, 514] width 361 height 20
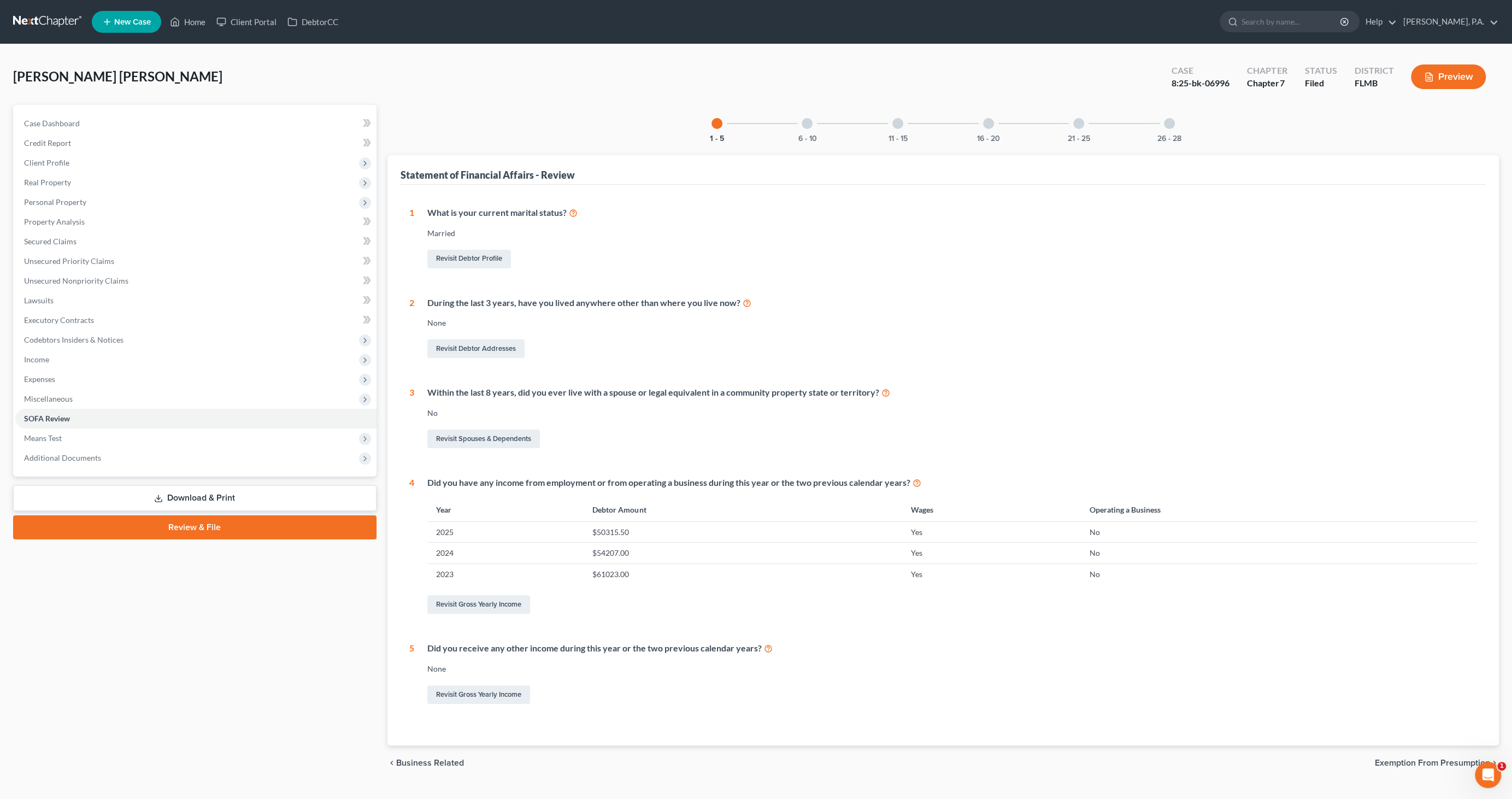
click at [1078, 125] on div at bounding box center [1079, 124] width 11 height 11
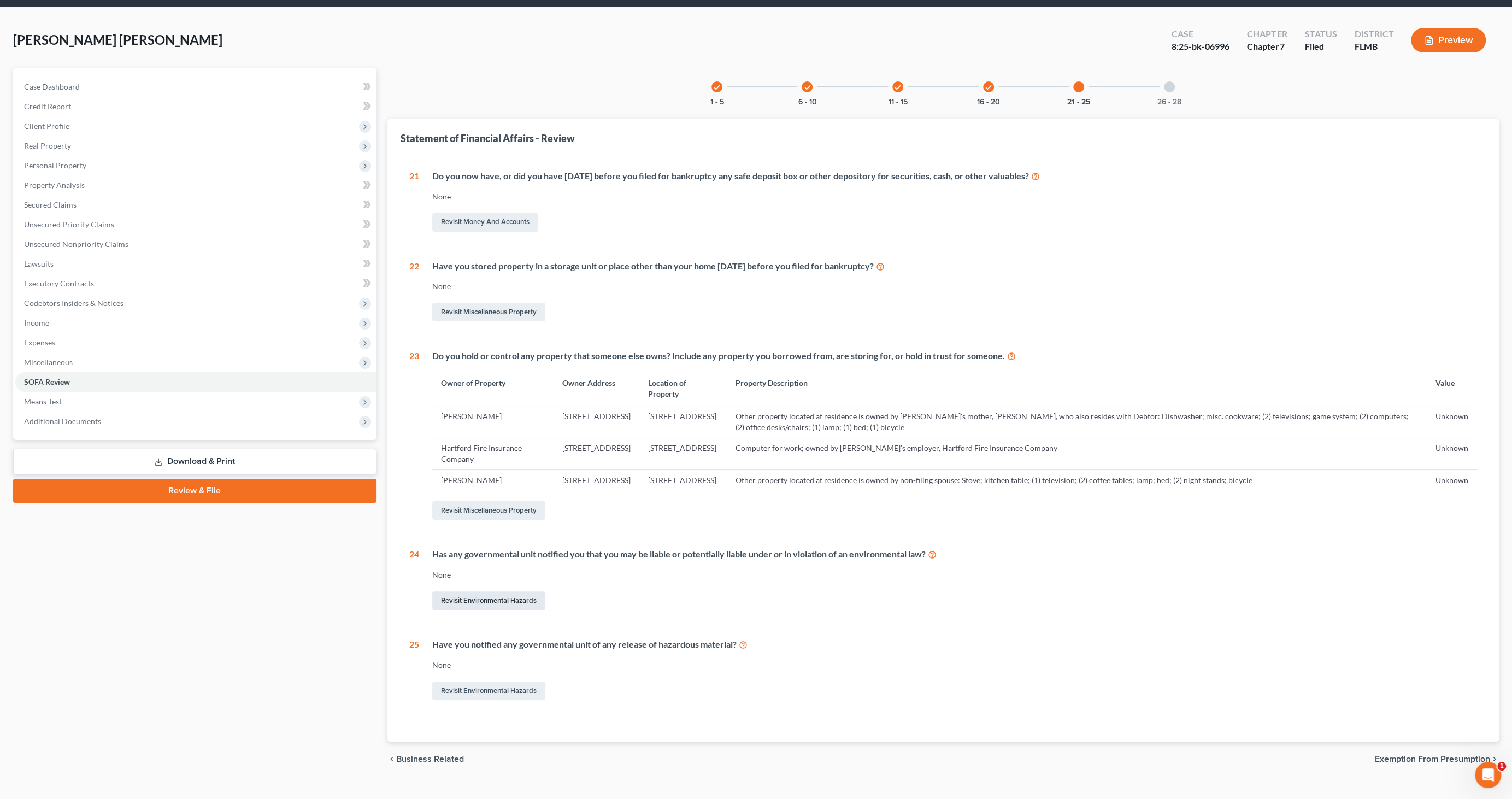
scroll to position [54, 0]
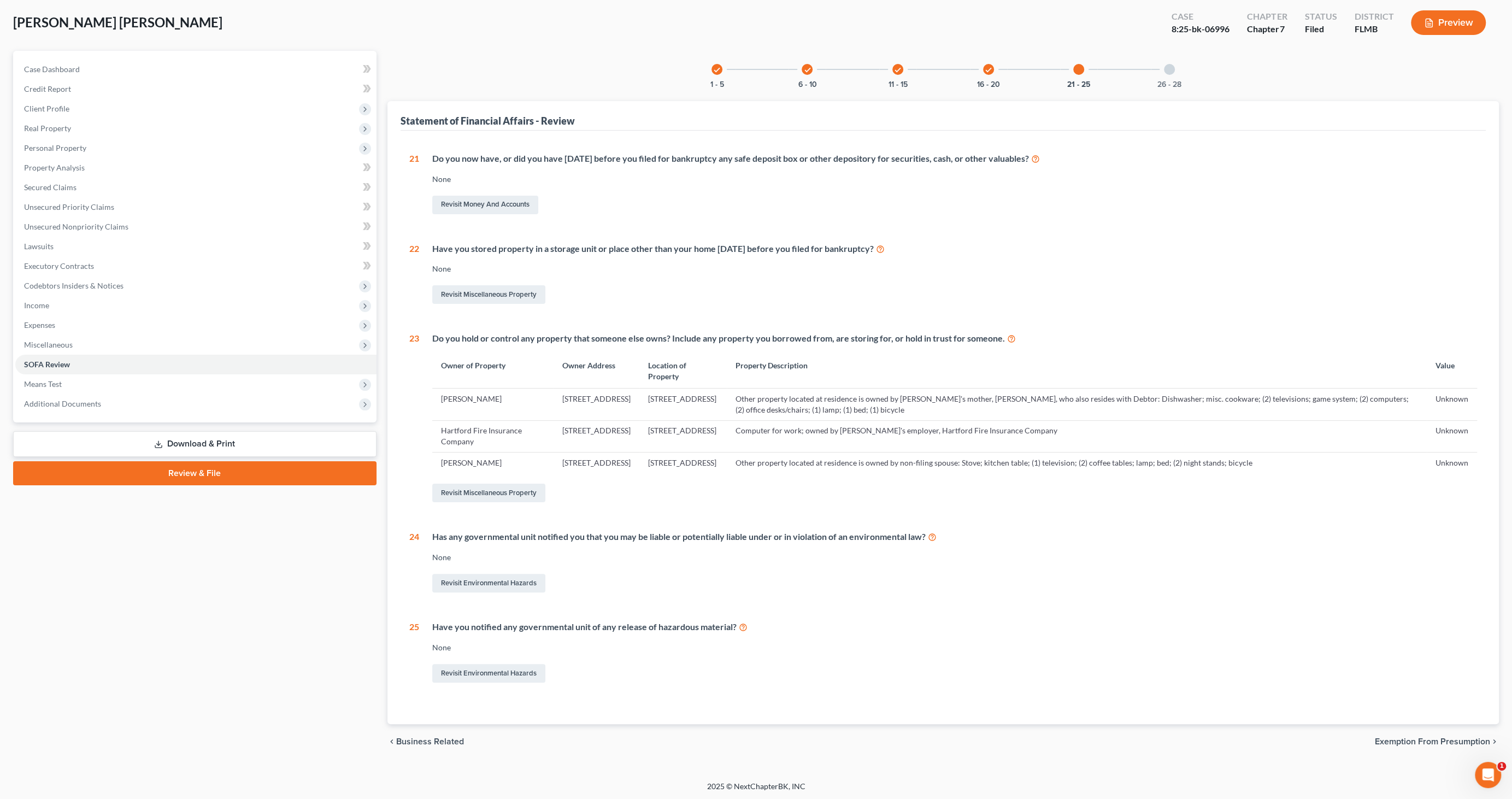
click at [1164, 66] on div at bounding box center [1169, 69] width 11 height 11
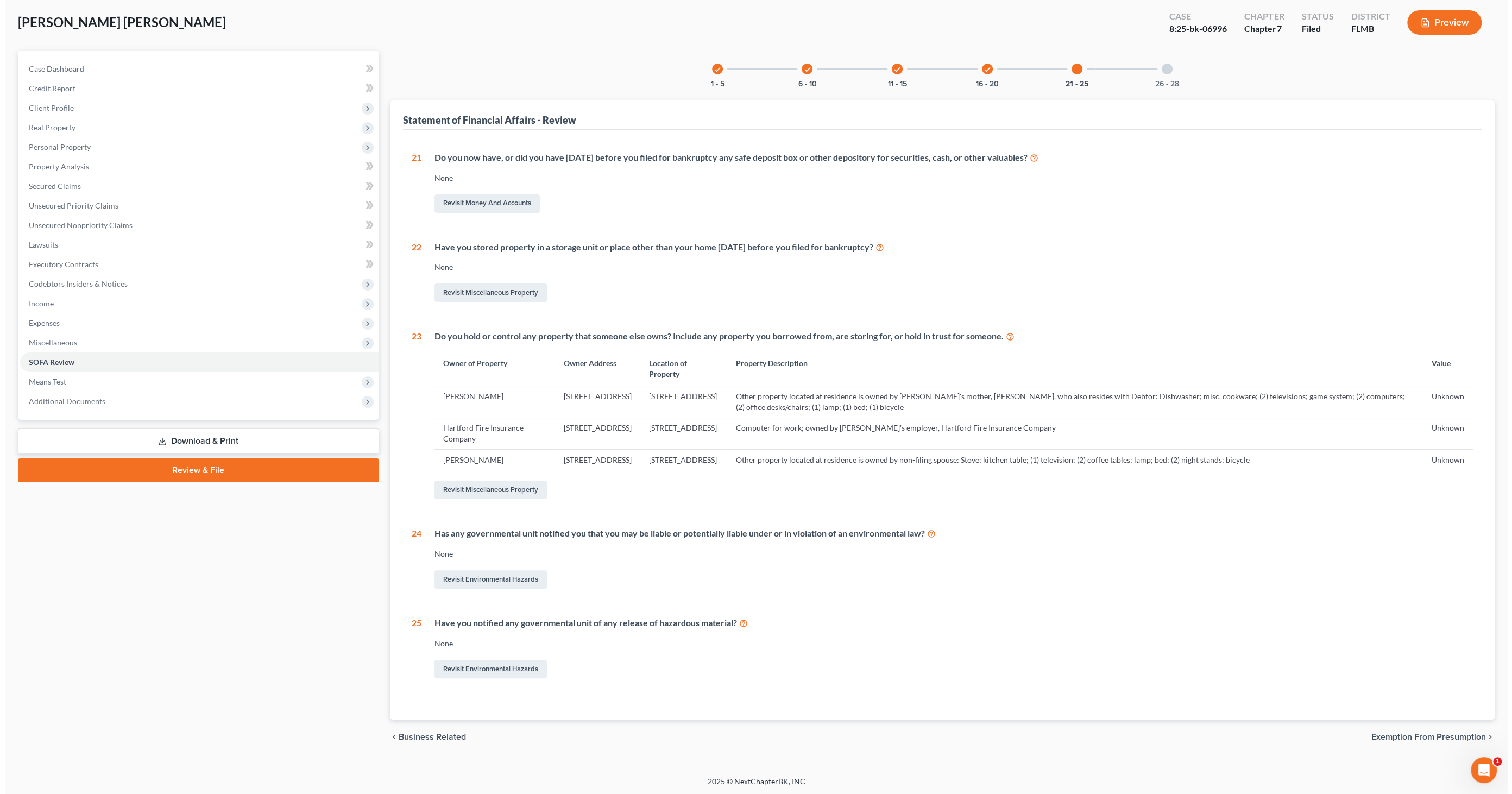
scroll to position [0, 0]
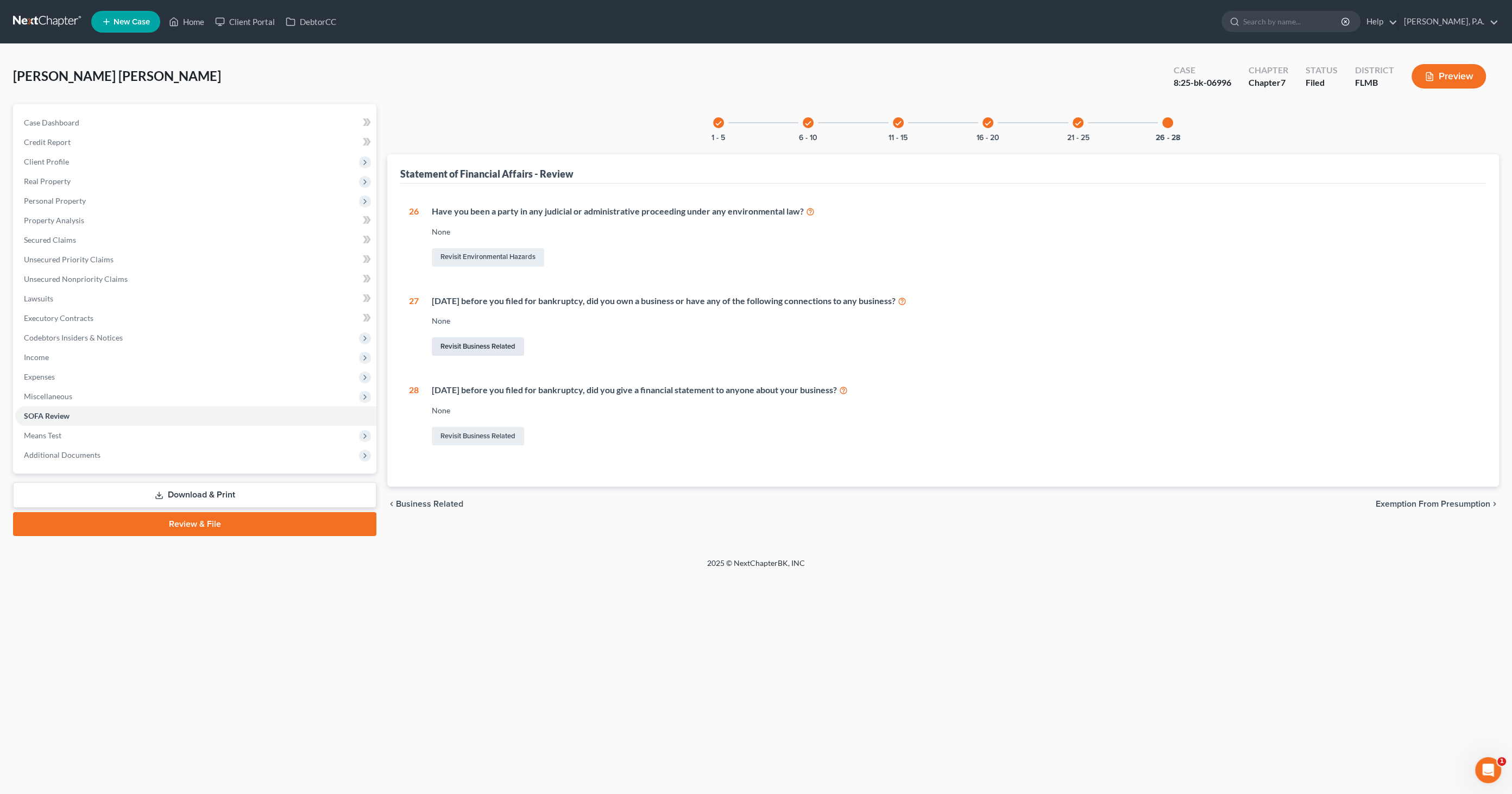
click at [482, 345] on link "Revisit Business Related" at bounding box center [478, 346] width 92 height 18
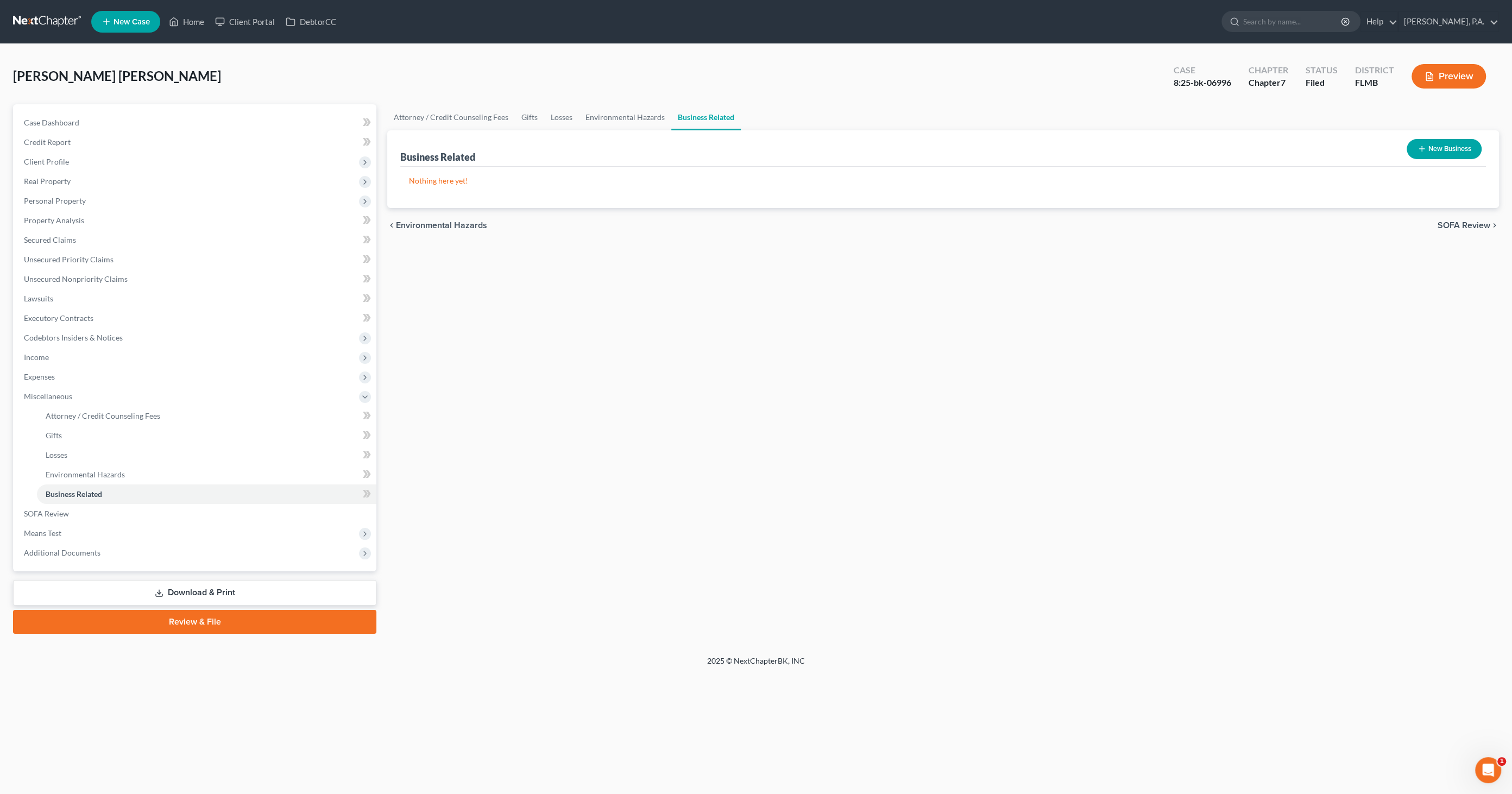
click at [1443, 143] on button "New Business" at bounding box center [1443, 149] width 75 height 20
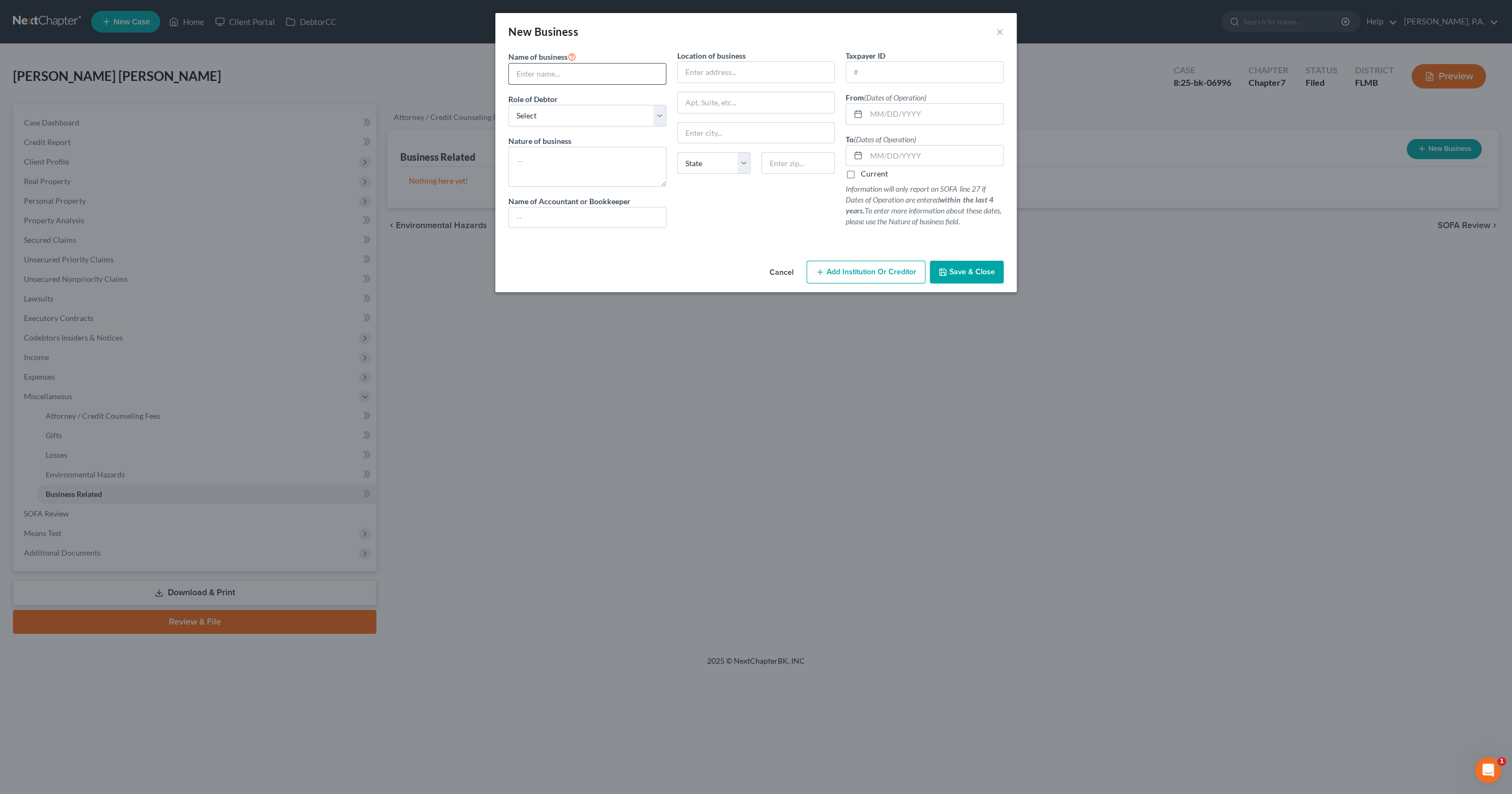
click at [533, 72] on input "text" at bounding box center [587, 74] width 157 height 21
type input "Spicy Boi"
click at [551, 107] on select "Select A member of a limited liability company (LLC) or limited liability partn…" at bounding box center [587, 115] width 158 height 22
select select "sole_proprietor"
click at [508, 105] on select "Select A member of a limited liability company (LLC) or limited liability partn…" at bounding box center [587, 115] width 158 height 22
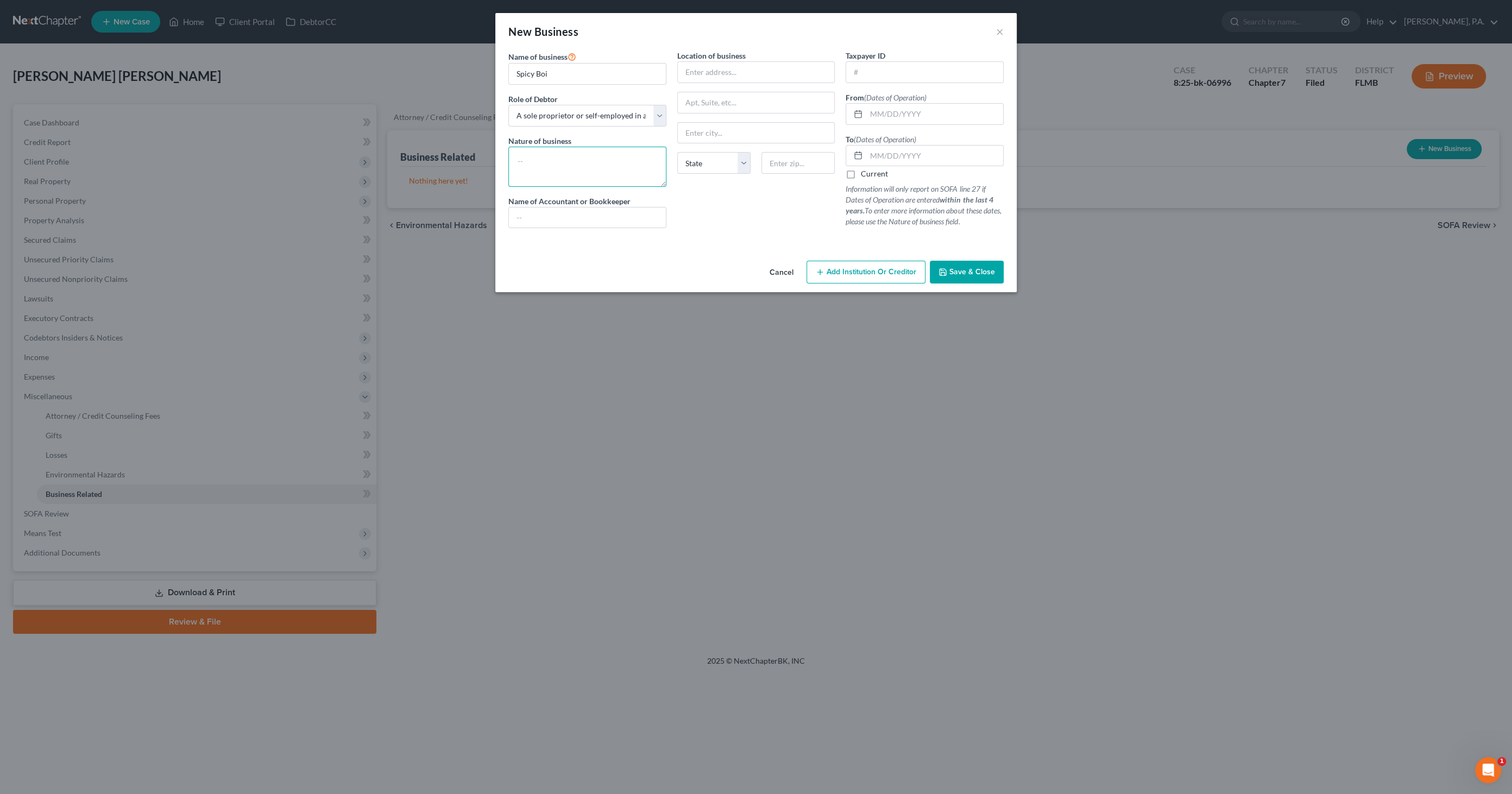
click at [525, 155] on textarea at bounding box center [587, 167] width 158 height 41
type textarea "T-Shirt"
click at [695, 70] on input "text" at bounding box center [756, 72] width 157 height 21
type input "[STREET_ADDRESS]"
type input "[GEOGRAPHIC_DATA]"
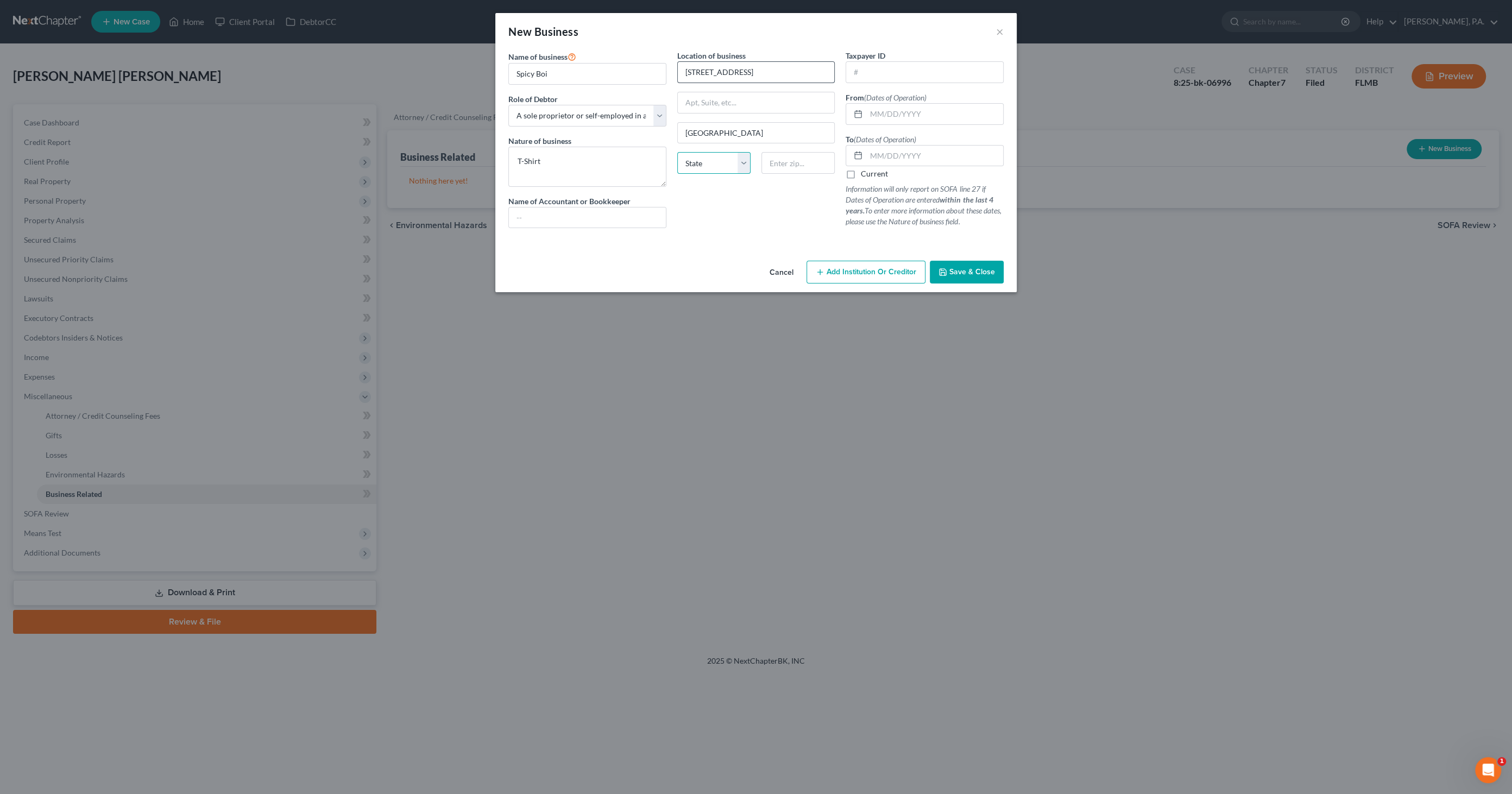
select select "9"
type input "33881"
click at [871, 117] on input "text" at bounding box center [934, 114] width 137 height 21
type input "[DATE]"
click at [891, 154] on input "text" at bounding box center [934, 156] width 137 height 21
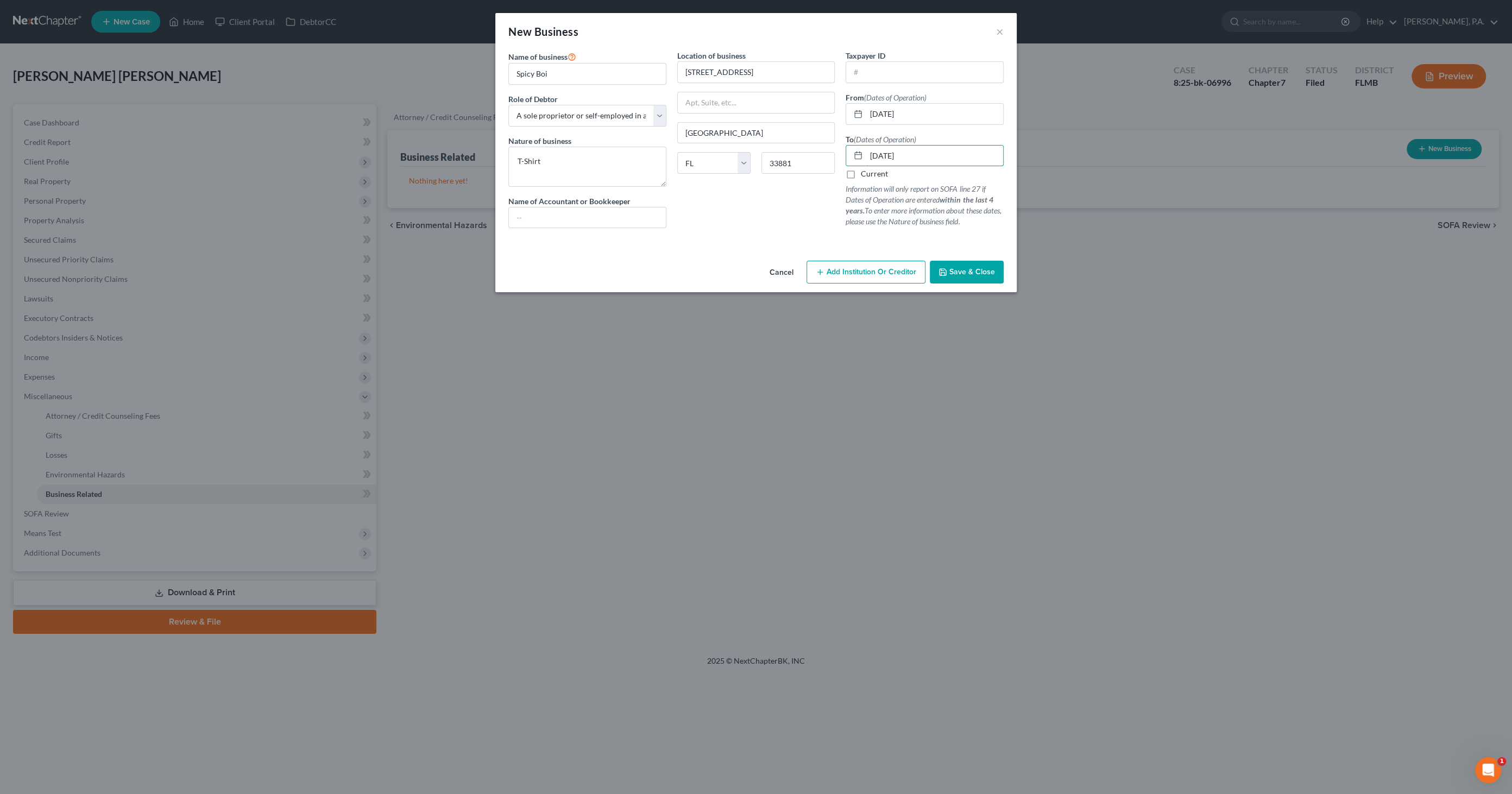
type input "05/01/2023"
click at [954, 268] on span "Save & Close" at bounding box center [972, 272] width 46 height 9
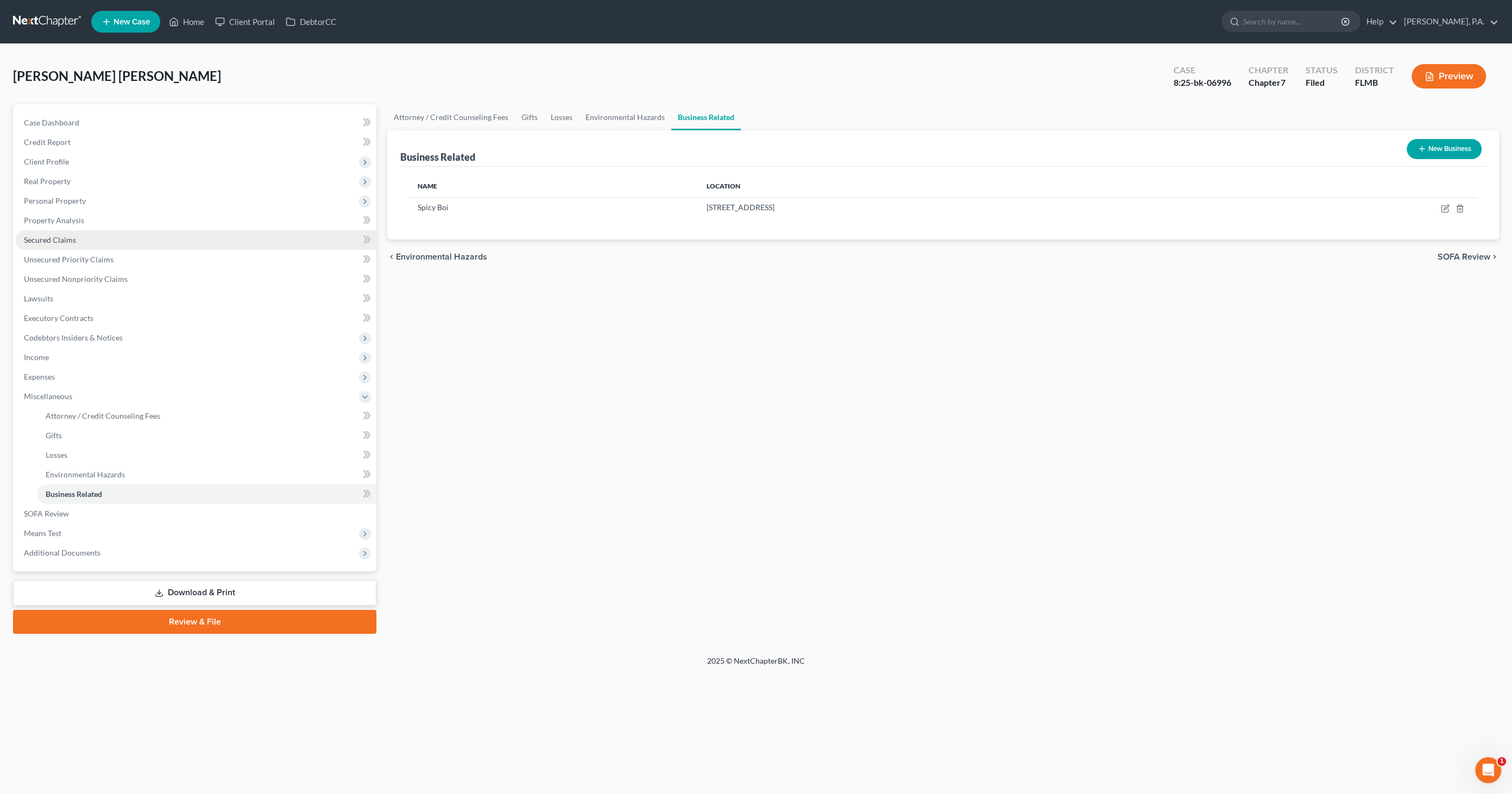
click at [77, 235] on link "Secured Claims" at bounding box center [196, 240] width 361 height 20
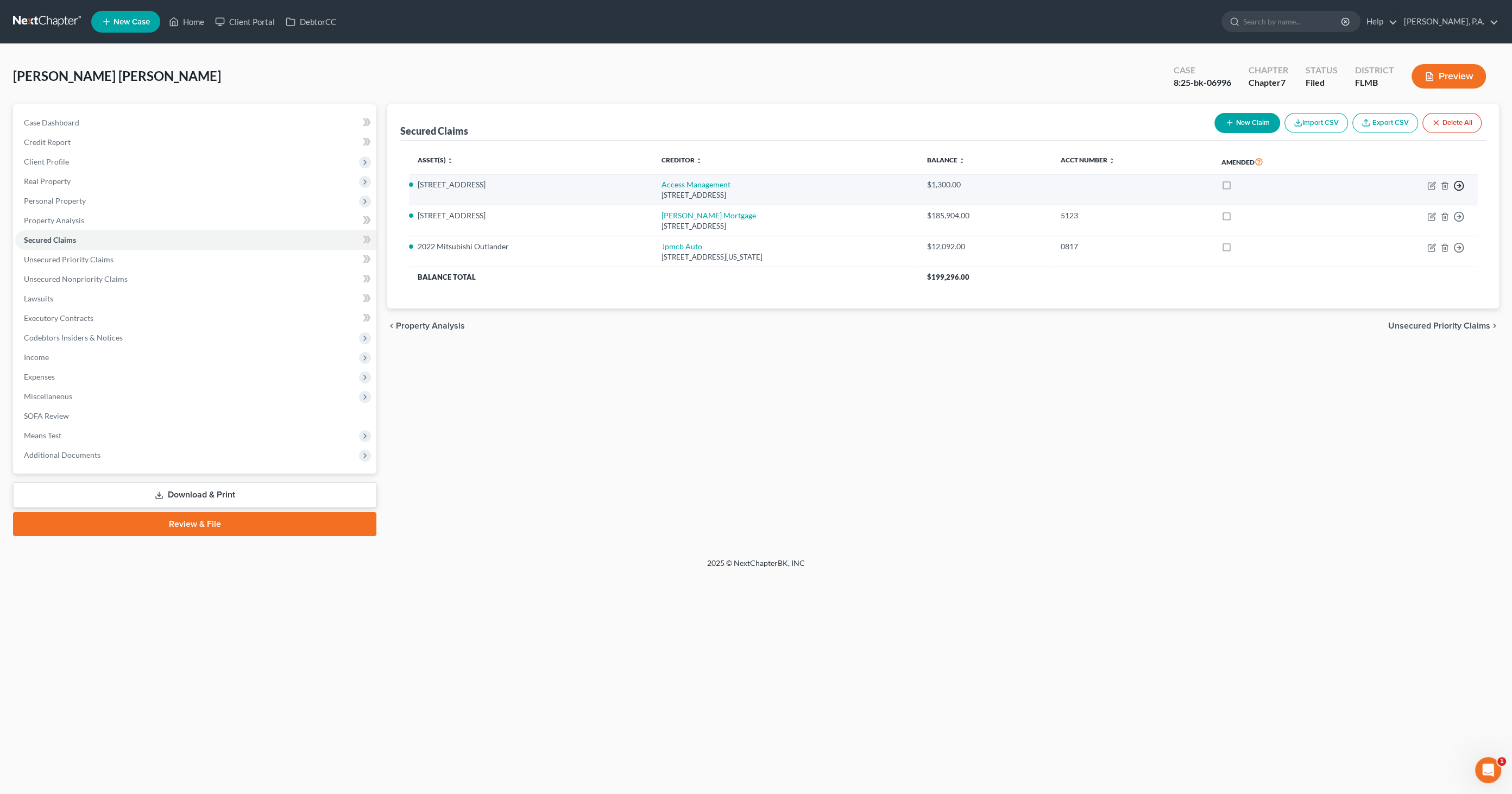
click at [1458, 180] on icon "button" at bounding box center [1459, 186] width 11 height 11
click at [1401, 213] on link "Move to F" at bounding box center [1409, 212] width 90 height 18
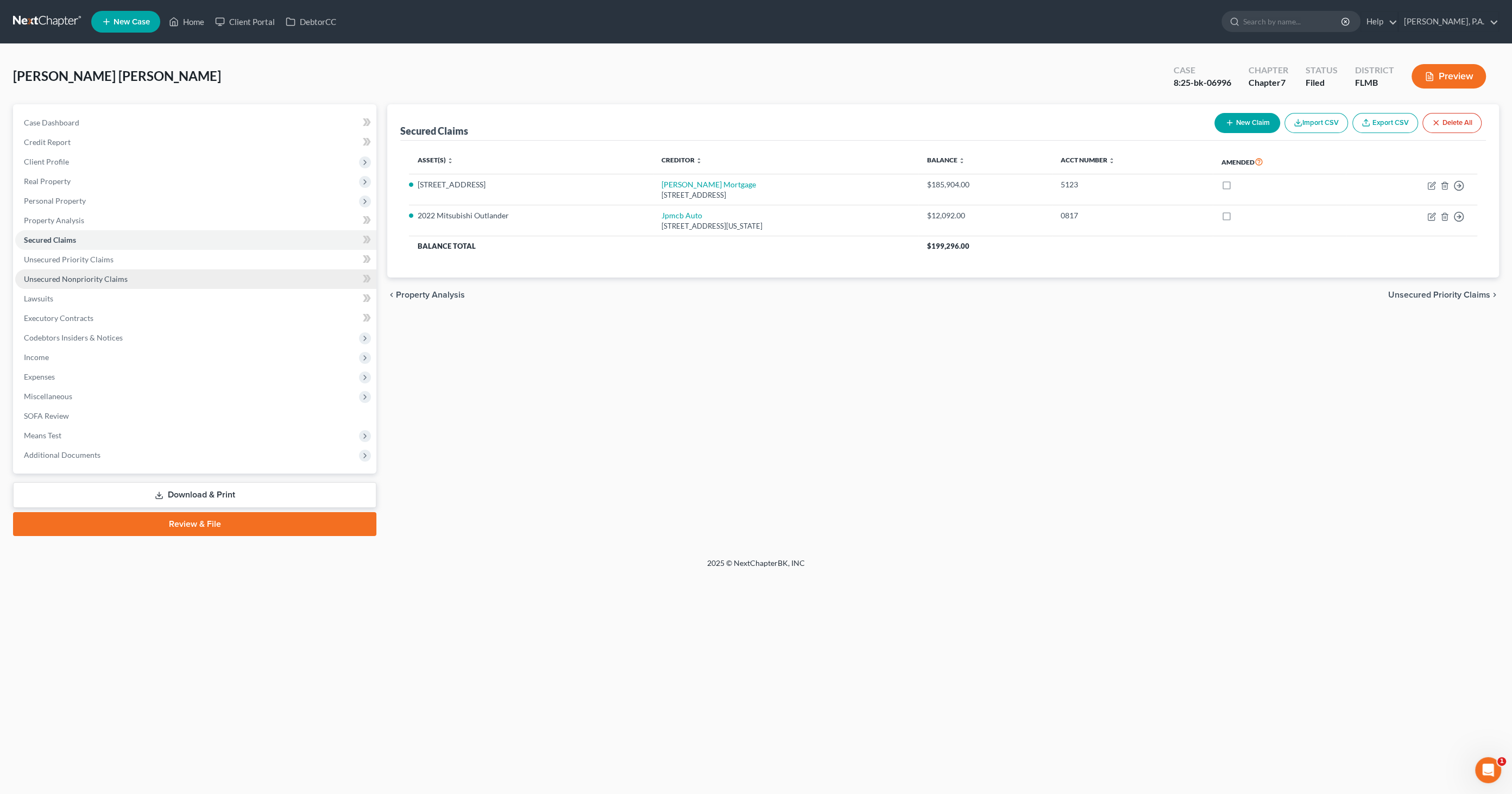
click at [89, 276] on span "Unsecured Nonpriority Claims" at bounding box center [76, 279] width 104 height 9
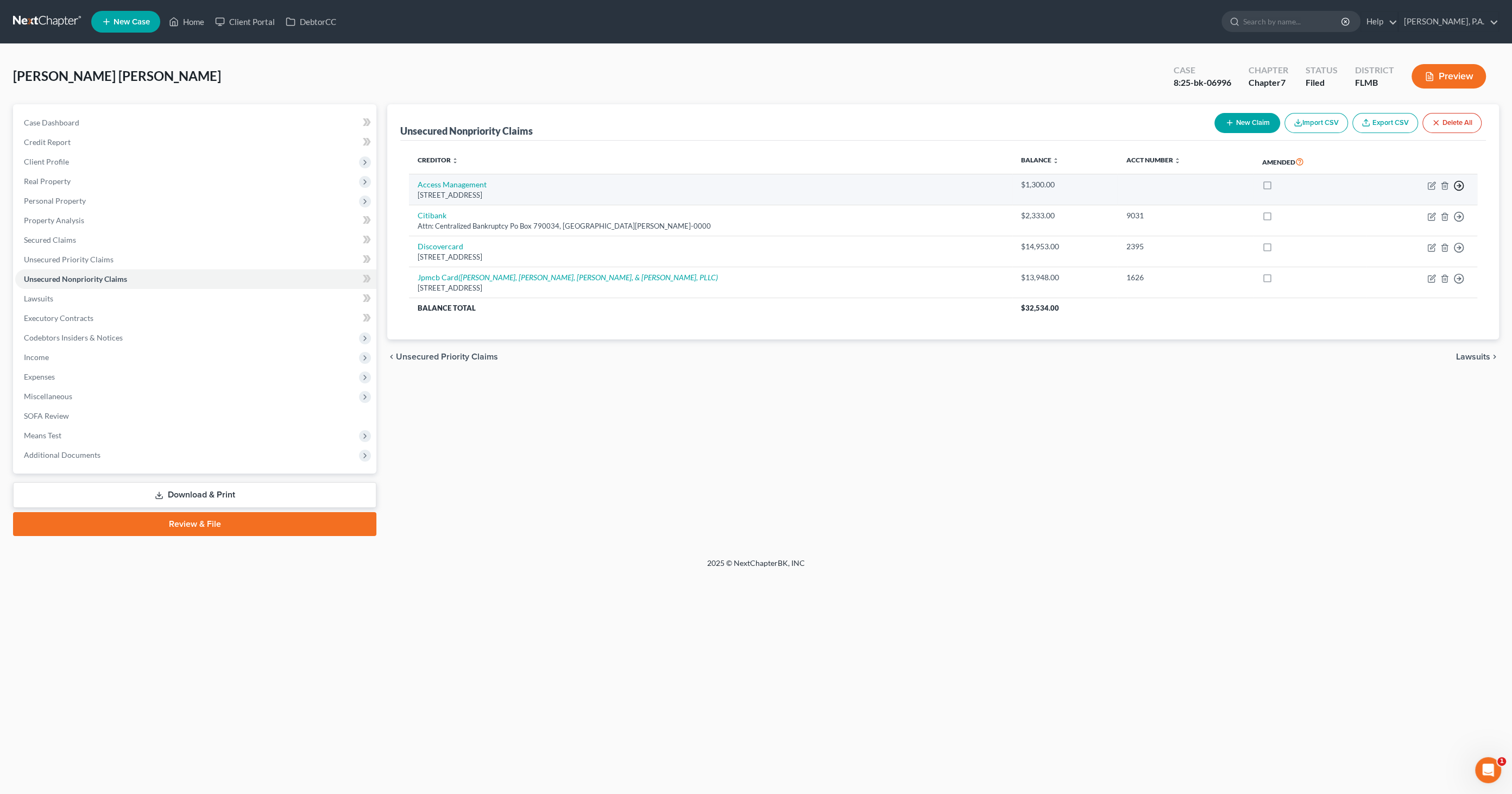
click at [1463, 185] on icon "button" at bounding box center [1459, 186] width 11 height 11
click at [1424, 194] on link "Move to D" at bounding box center [1409, 194] width 90 height 18
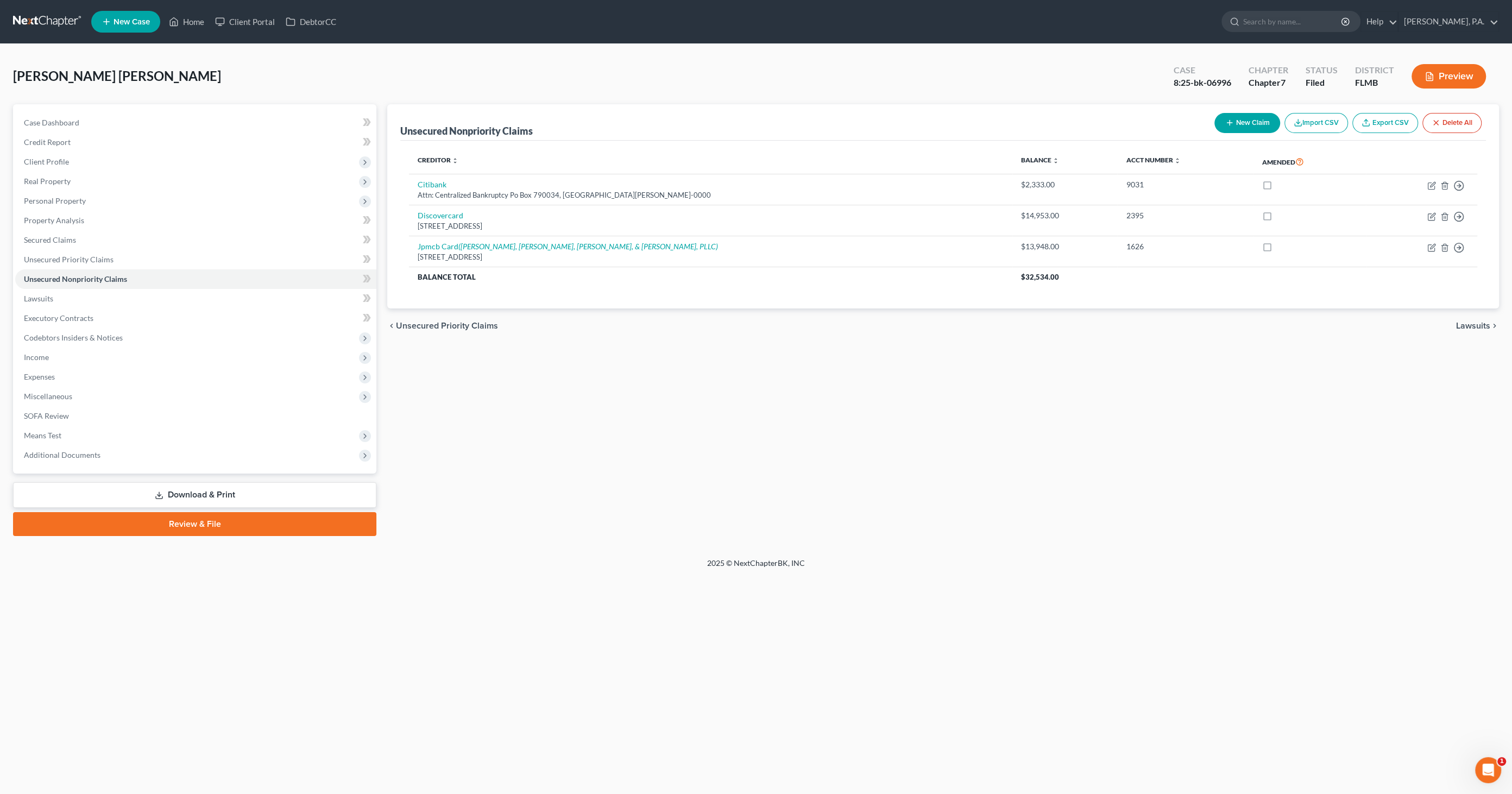
click at [216, 495] on link "Download & Print" at bounding box center [194, 495] width 363 height 26
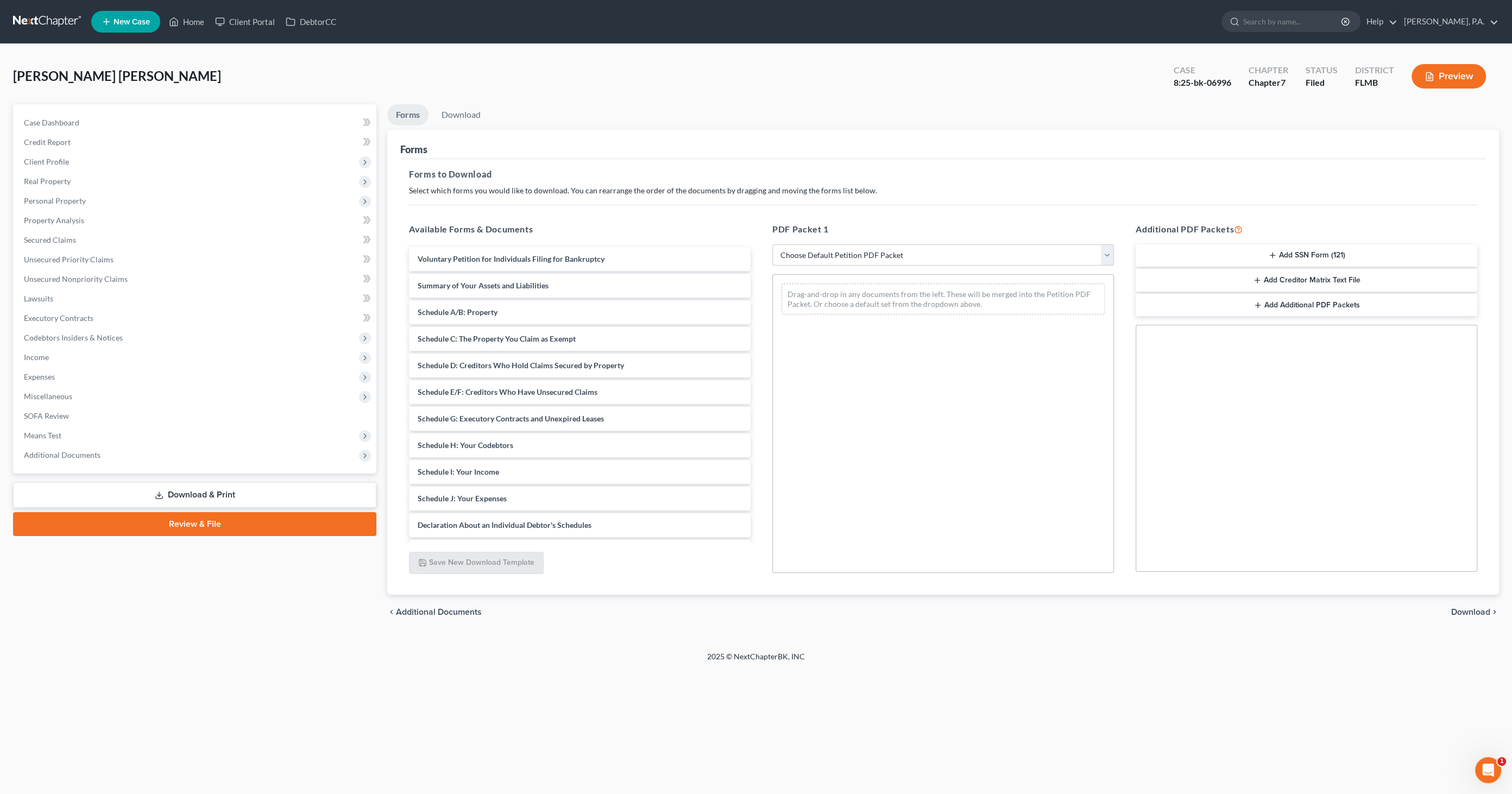
click at [859, 251] on select "Choose Default Petition PDF Packet Complete Bankruptcy Petition (all forms and …" at bounding box center [943, 255] width 342 height 22
select select "0"
click at [772, 244] on select "Choose Default Petition PDF Packet Complete Bankruptcy Petition (all forms and …" at bounding box center [943, 255] width 342 height 22
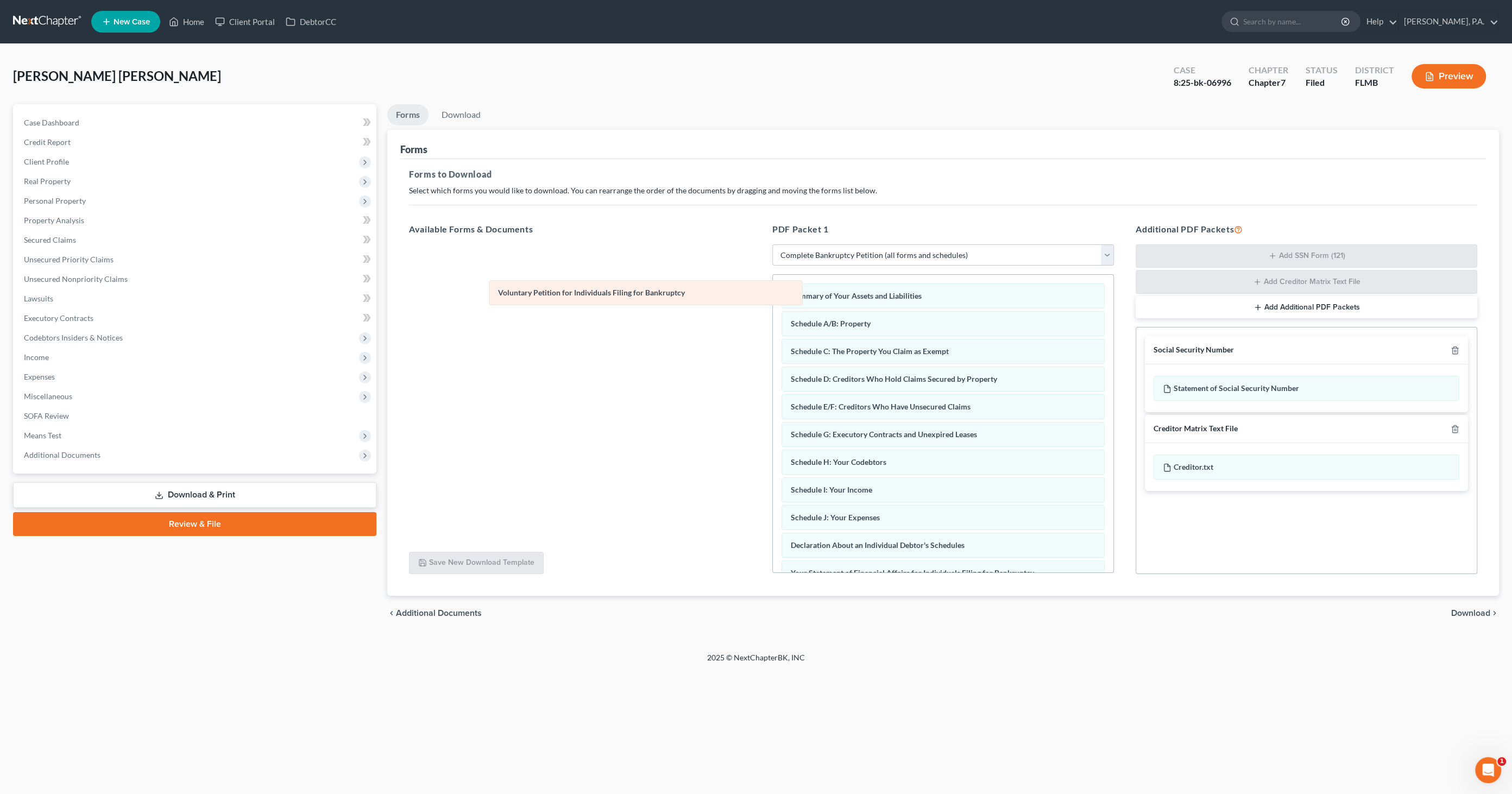
drag, startPoint x: 837, startPoint y: 294, endPoint x: 546, endPoint y: 292, distance: 291.0
click at [773, 292] on div "Voluntary Petition for Individuals Filing for Bankruptcy Voluntary Petition for…" at bounding box center [943, 534] width 340 height 519
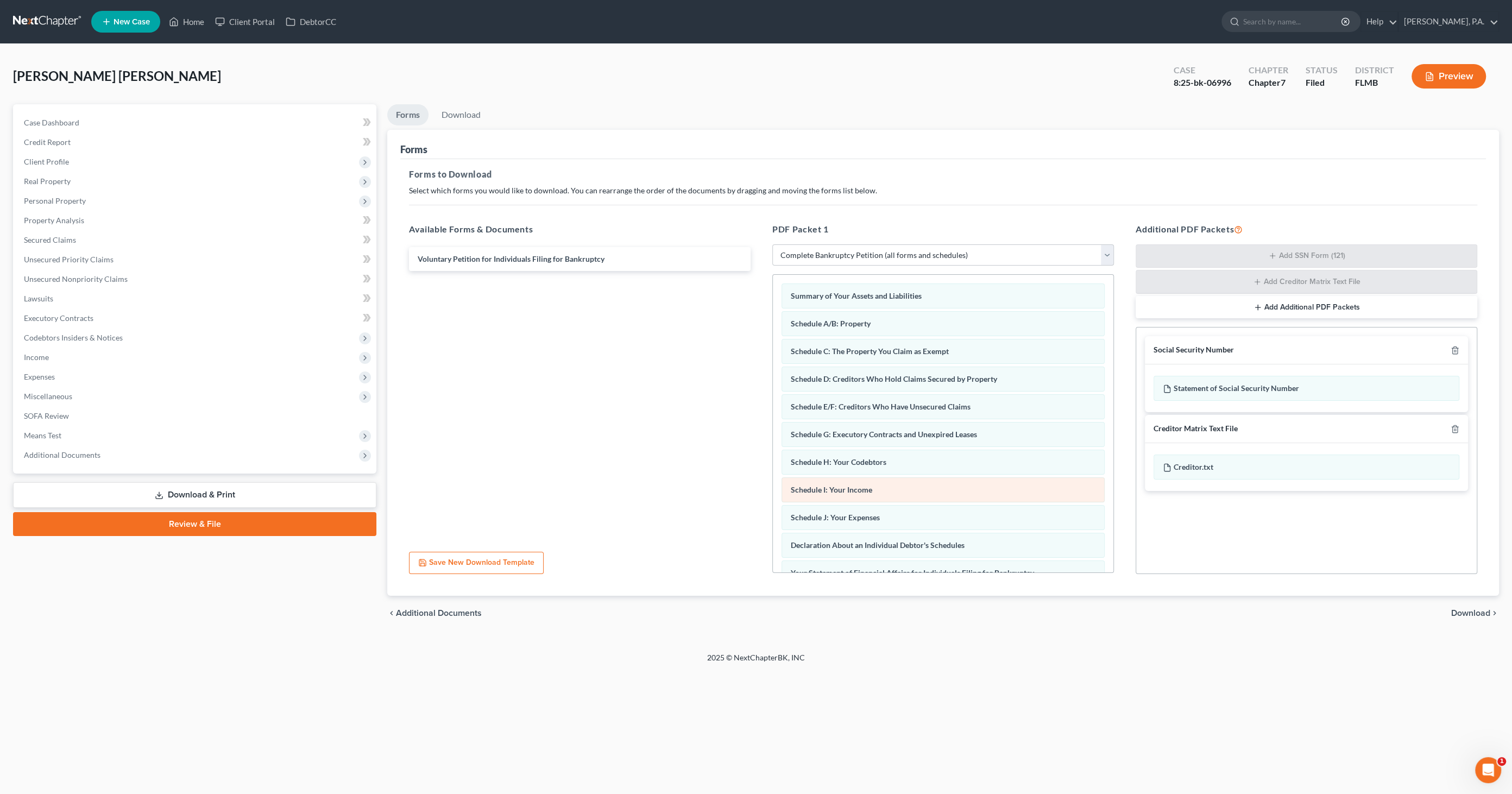
scroll to position [215, 0]
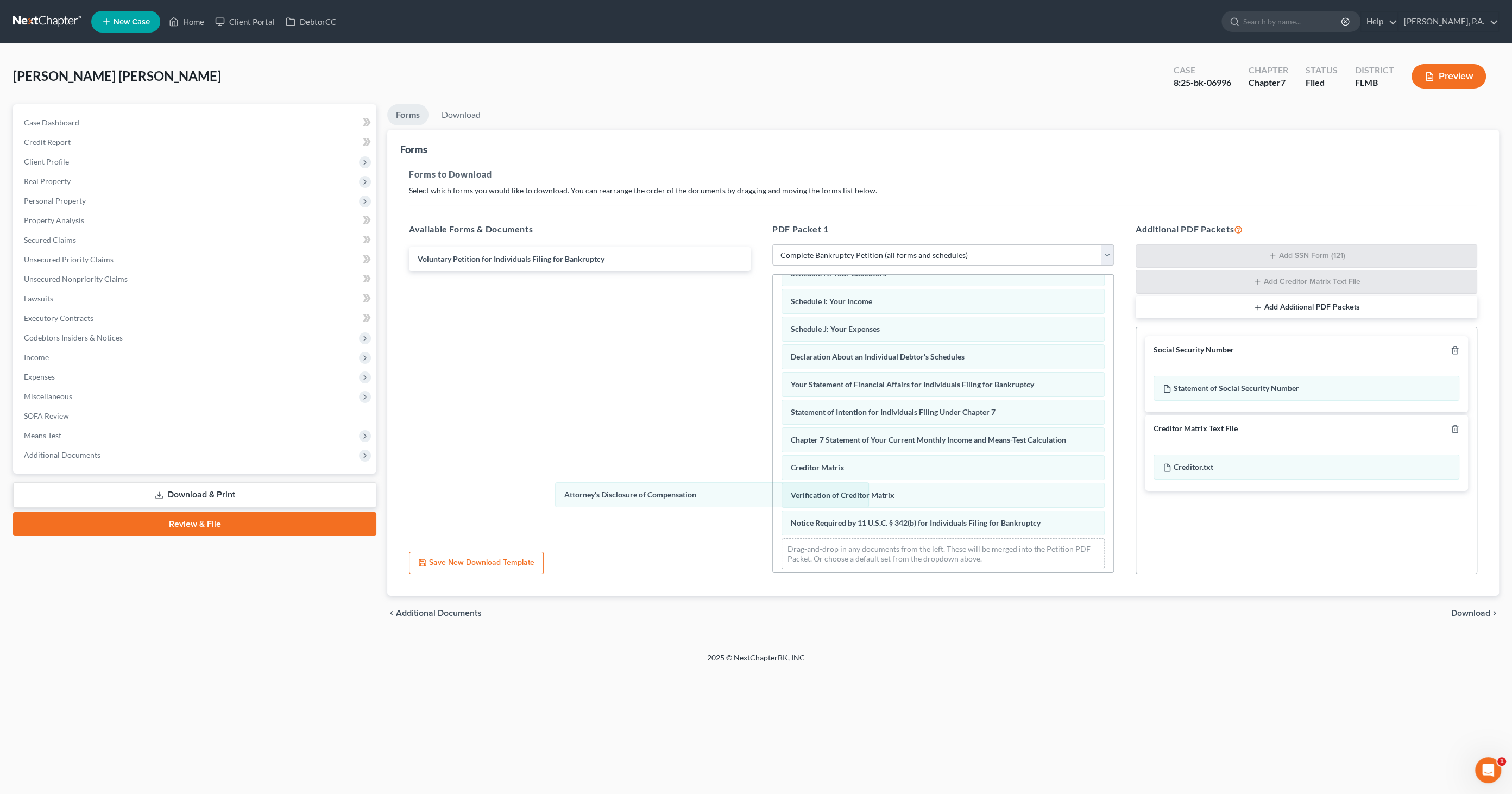
drag, startPoint x: 860, startPoint y: 512, endPoint x: 674, endPoint y: 487, distance: 187.7
click at [773, 487] on div "Attorney's Disclosure of Compensation Summary of Your Assets and Liabilities Sc…" at bounding box center [943, 332] width 340 height 492
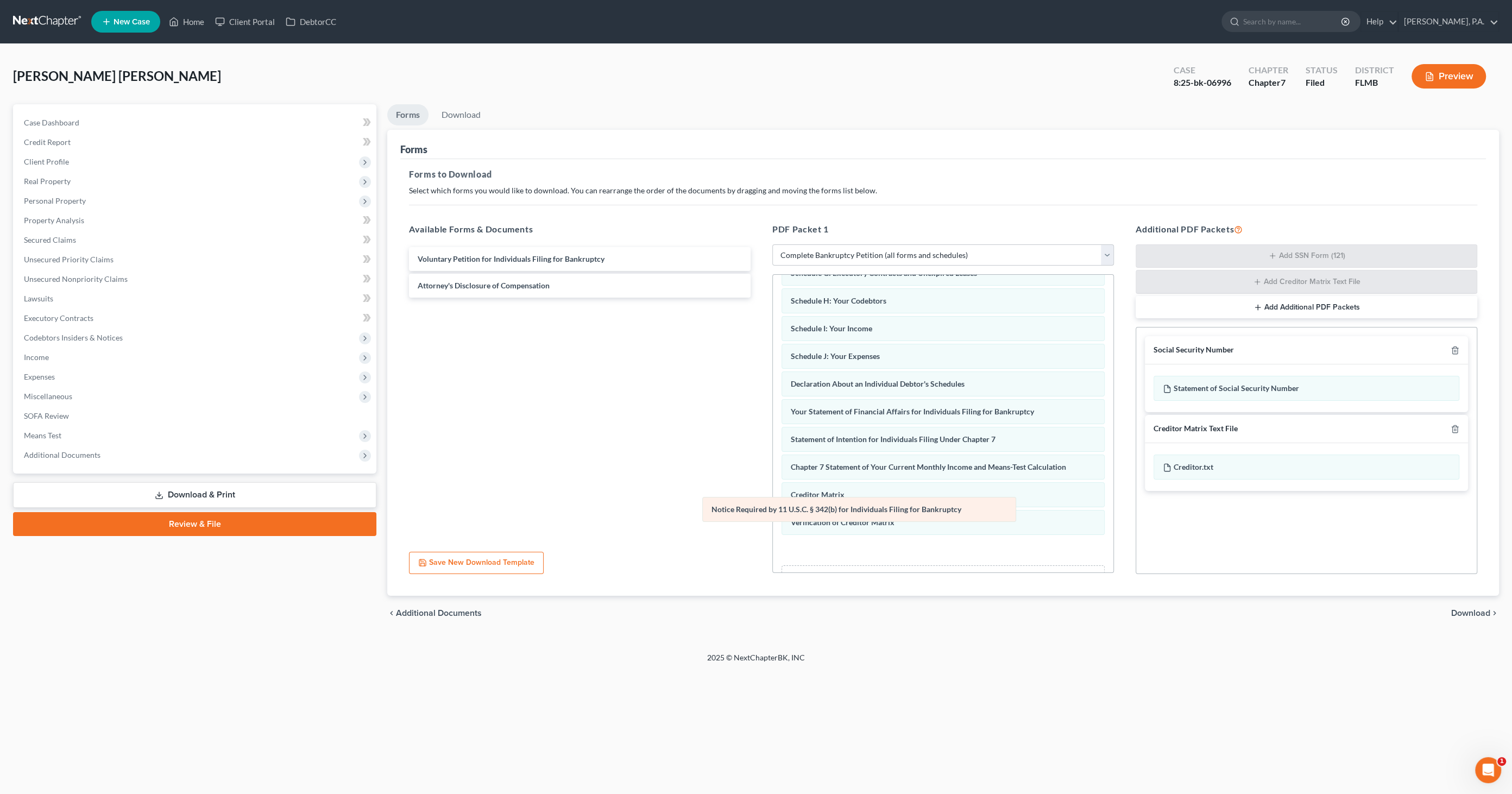
drag, startPoint x: 838, startPoint y: 521, endPoint x: 479, endPoint y: 467, distance: 363.0
click at [773, 469] on div "Notice Required by 11 U.S.C. § 342(b) for Individuals Filing for Bankruptcy Sum…" at bounding box center [943, 359] width 340 height 491
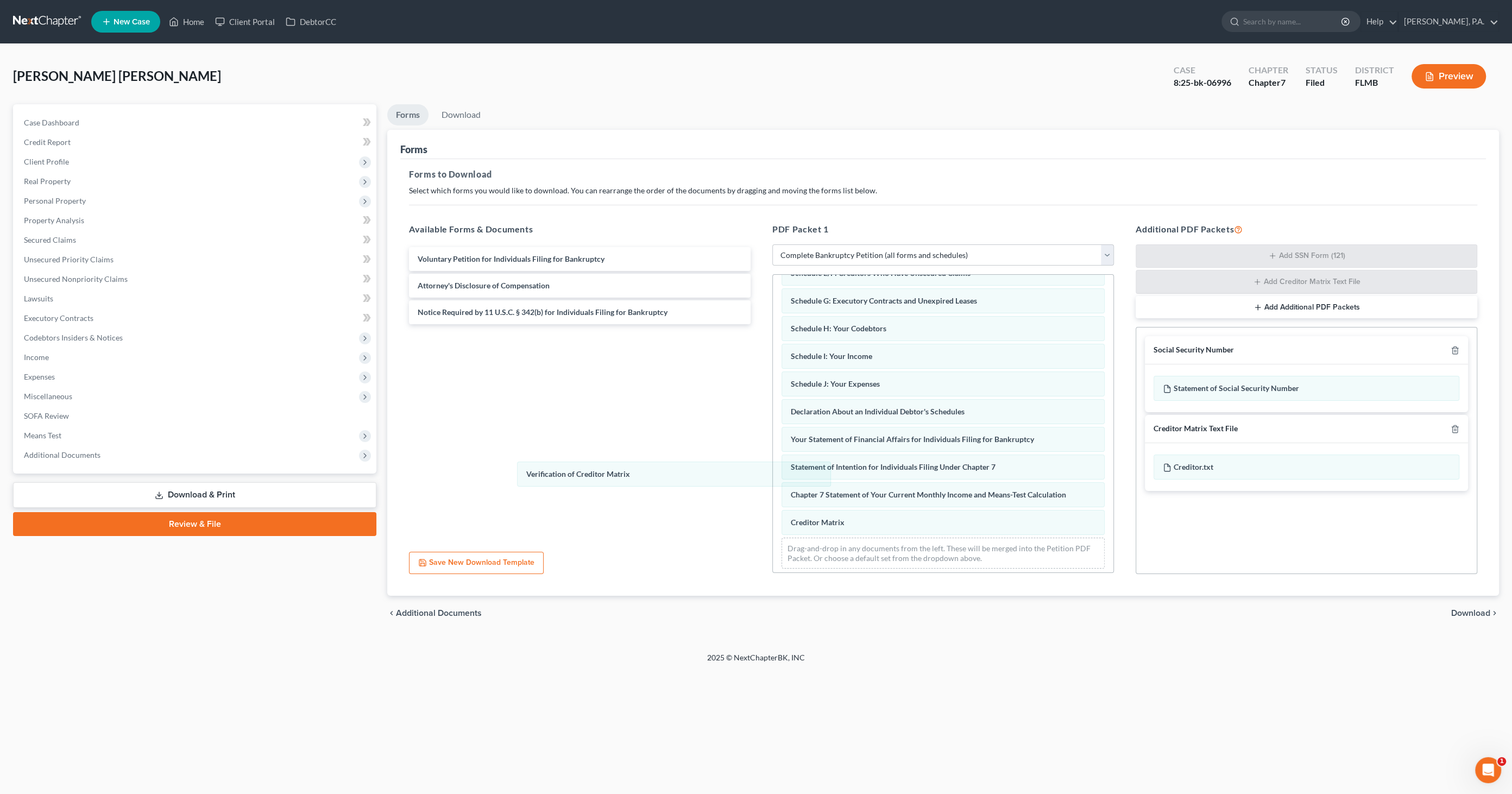
drag, startPoint x: 804, startPoint y: 519, endPoint x: 604, endPoint y: 483, distance: 203.2
click at [773, 476] on div "Verification of Creditor Matrix Summary of Your Assets and Liabilities Schedule…" at bounding box center [943, 359] width 340 height 436
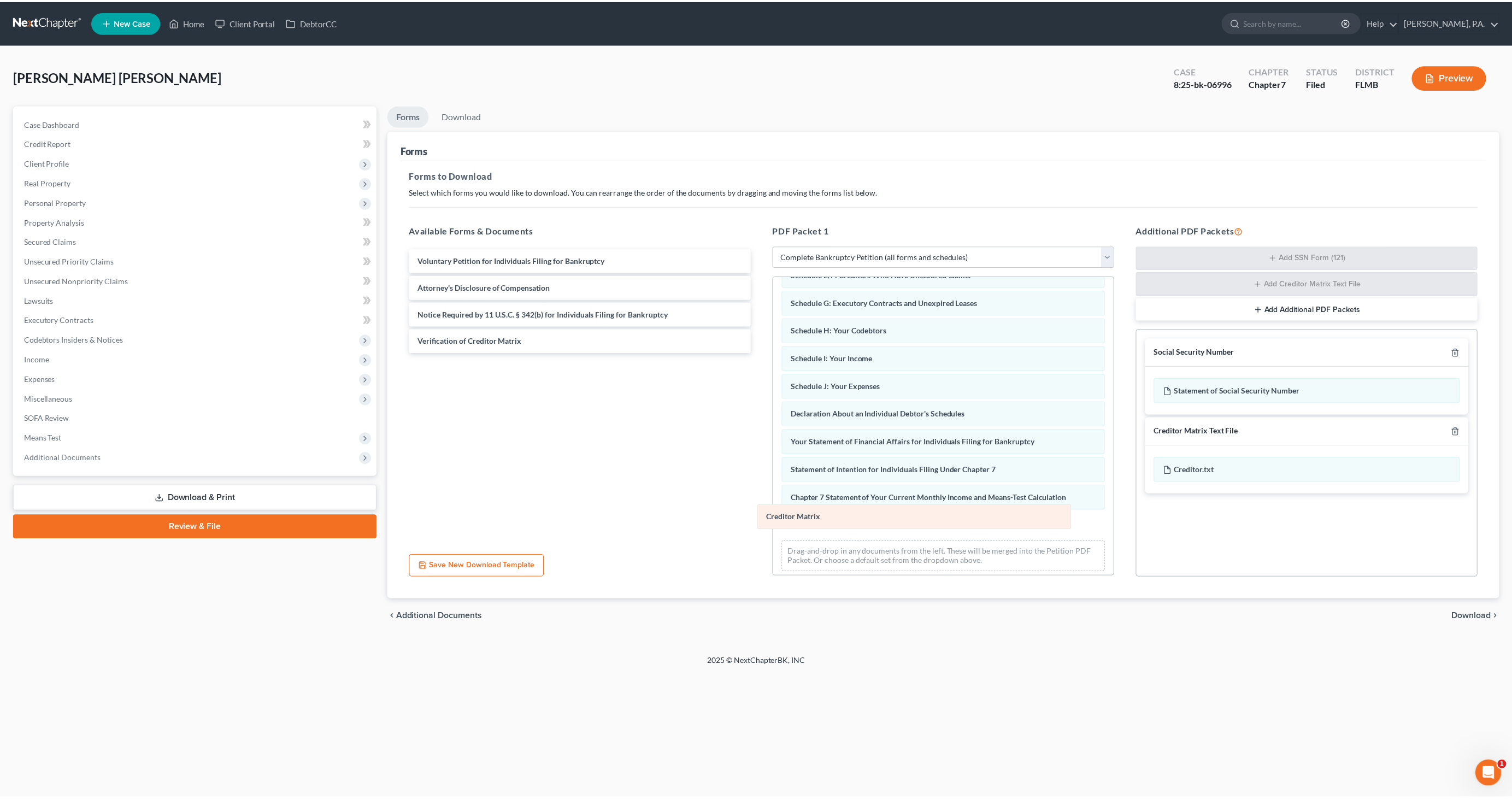
scroll to position [107, 0]
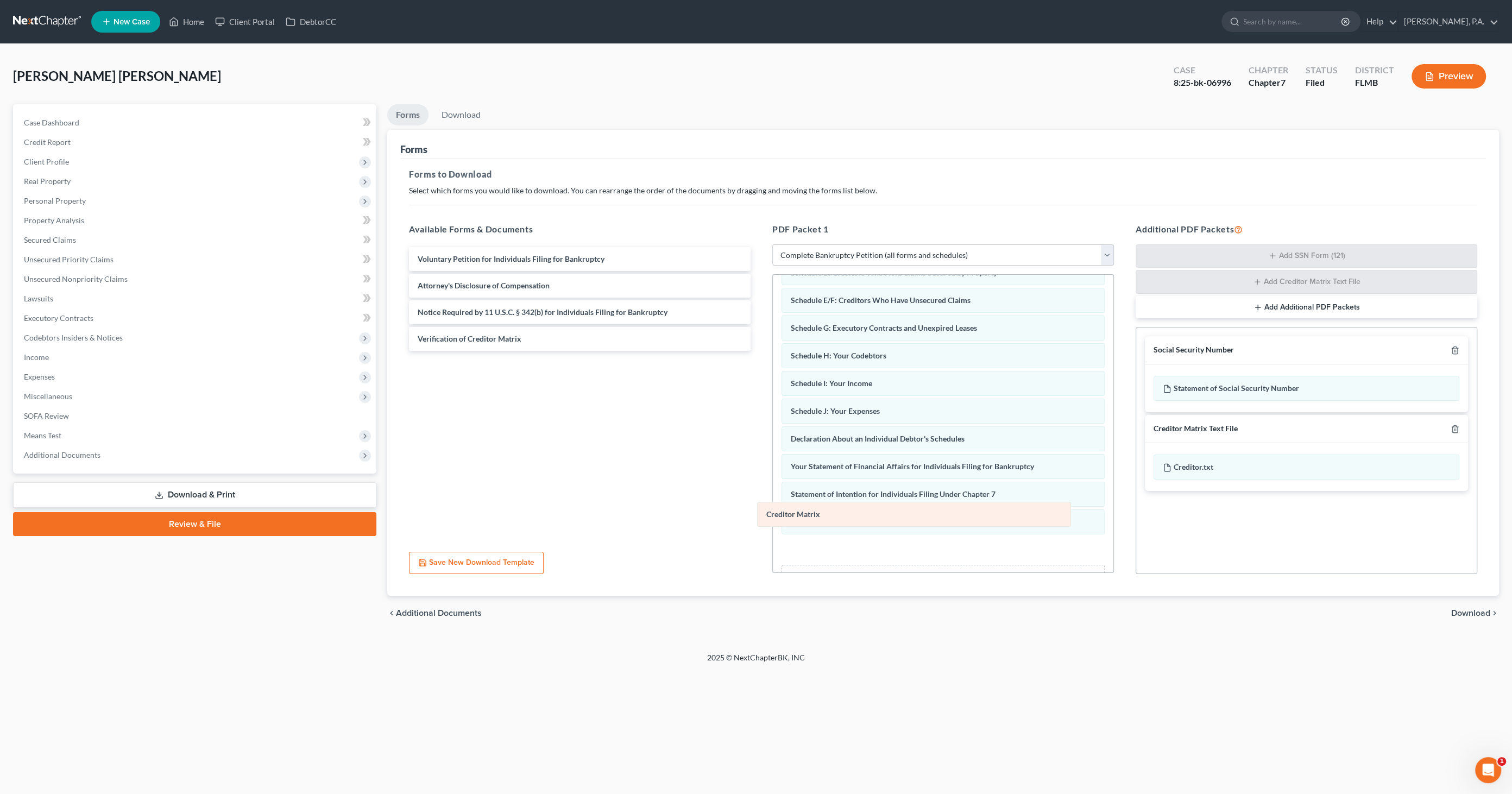
drag, startPoint x: 842, startPoint y: 523, endPoint x: 507, endPoint y: 471, distance: 339.0
click at [773, 471] on div "Creditor Matrix Summary of Your Assets and Liabilities Schedule A/B: Property S…" at bounding box center [943, 386] width 340 height 435
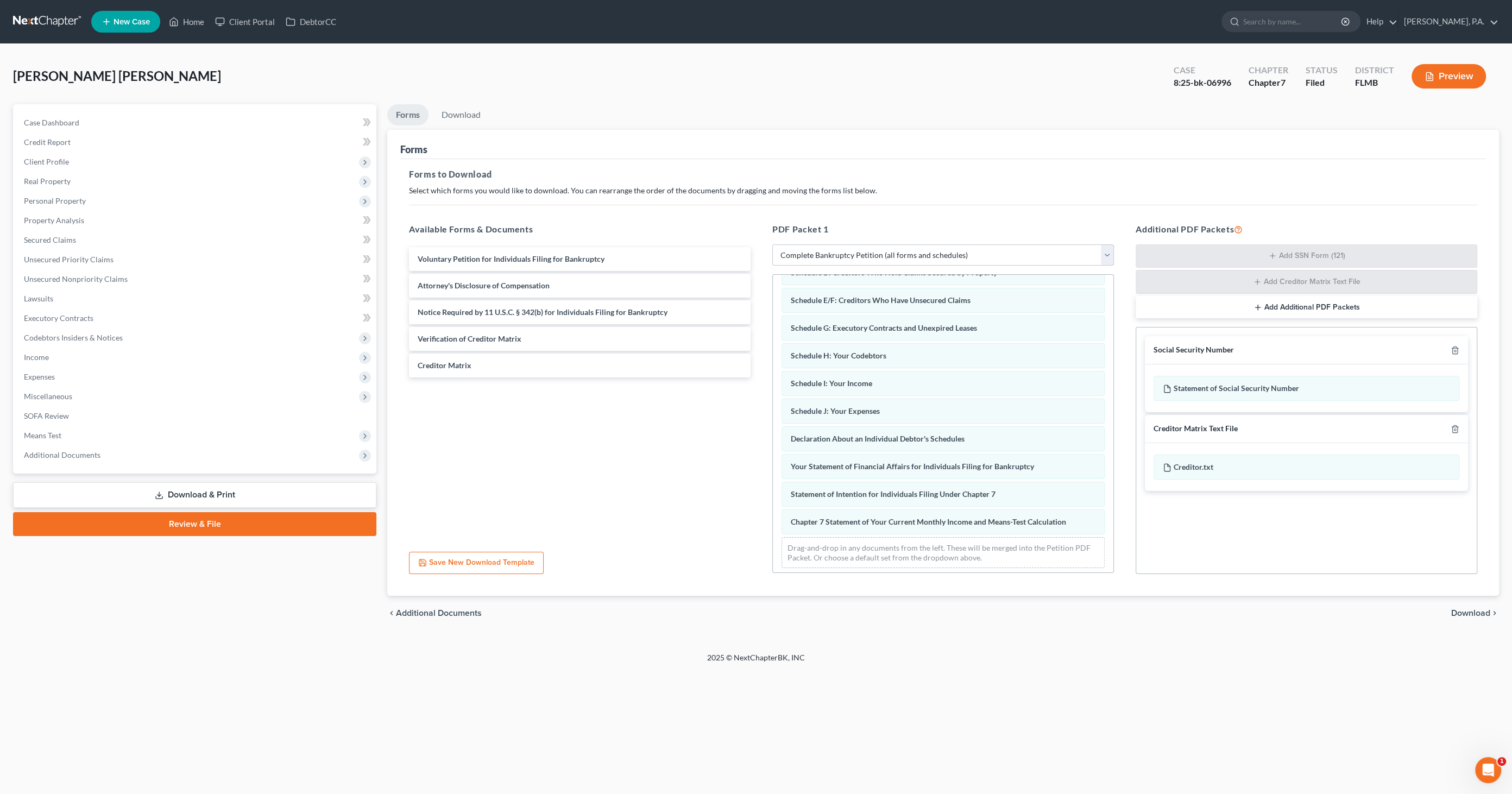
click at [1470, 612] on span "Download" at bounding box center [1470, 613] width 39 height 9
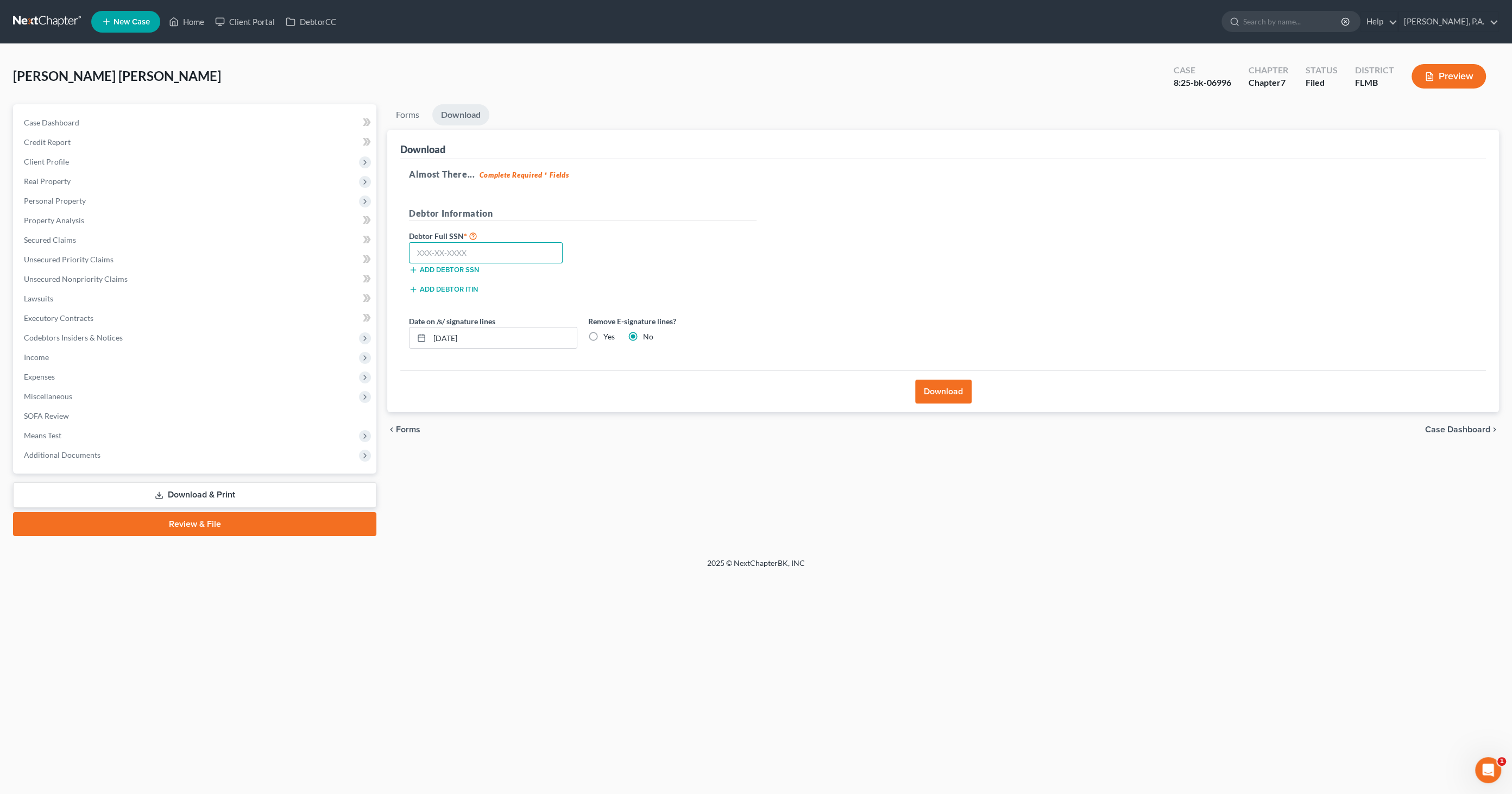
click at [429, 250] on input "text" at bounding box center [486, 253] width 154 height 22
type input "597-52-9110"
click at [603, 333] on label "Yes" at bounding box center [609, 337] width 11 height 11
click at [608, 333] on input "Yes" at bounding box center [611, 335] width 7 height 7
radio input "true"
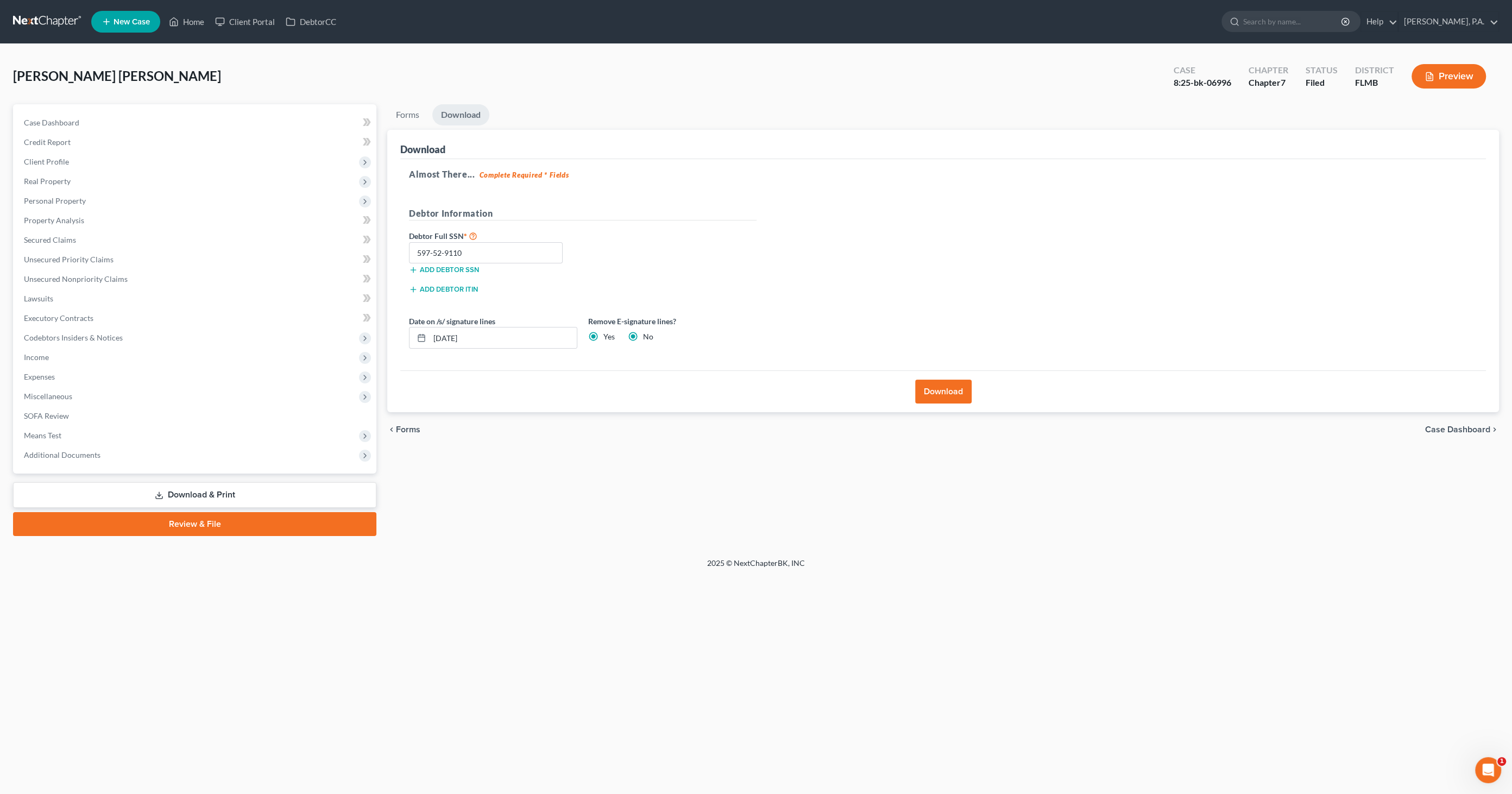
radio input "false"
click at [943, 385] on button "Download" at bounding box center [943, 391] width 57 height 24
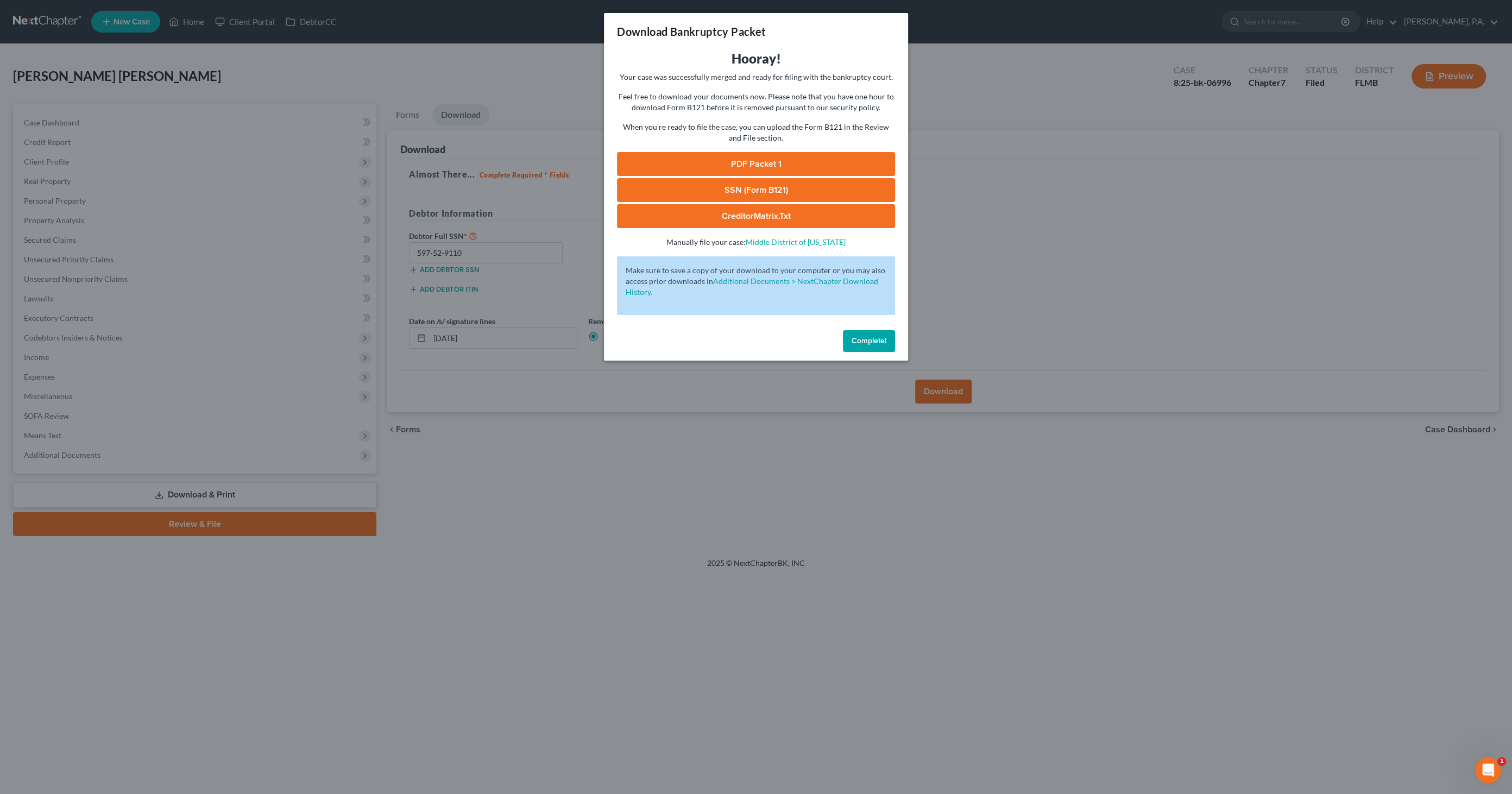
click at [697, 163] on link "PDF Packet 1" at bounding box center [756, 163] width 278 height 24
click at [882, 348] on button "Complete!" at bounding box center [868, 341] width 52 height 22
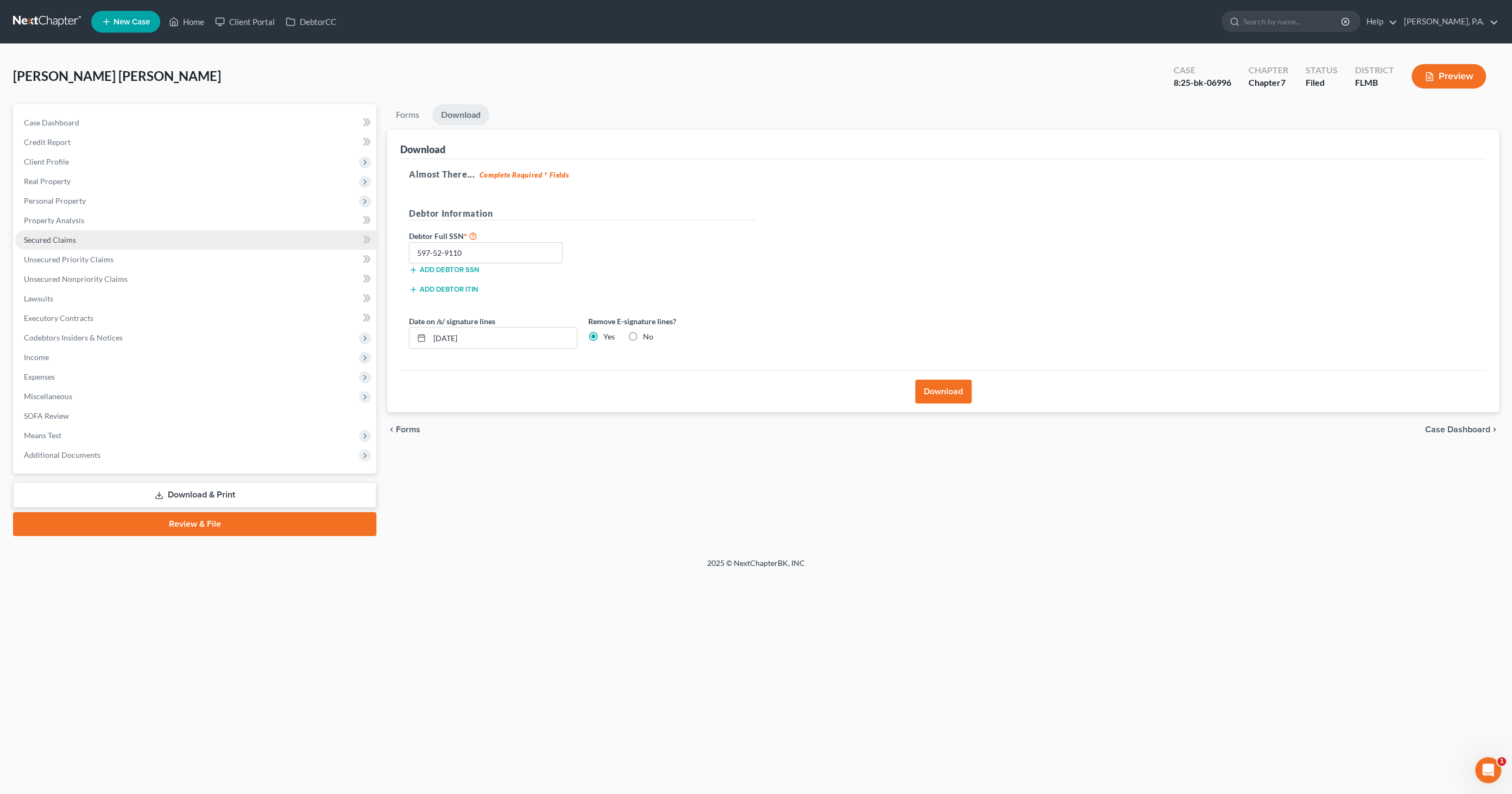
click at [86, 242] on link "Secured Claims" at bounding box center [196, 240] width 361 height 20
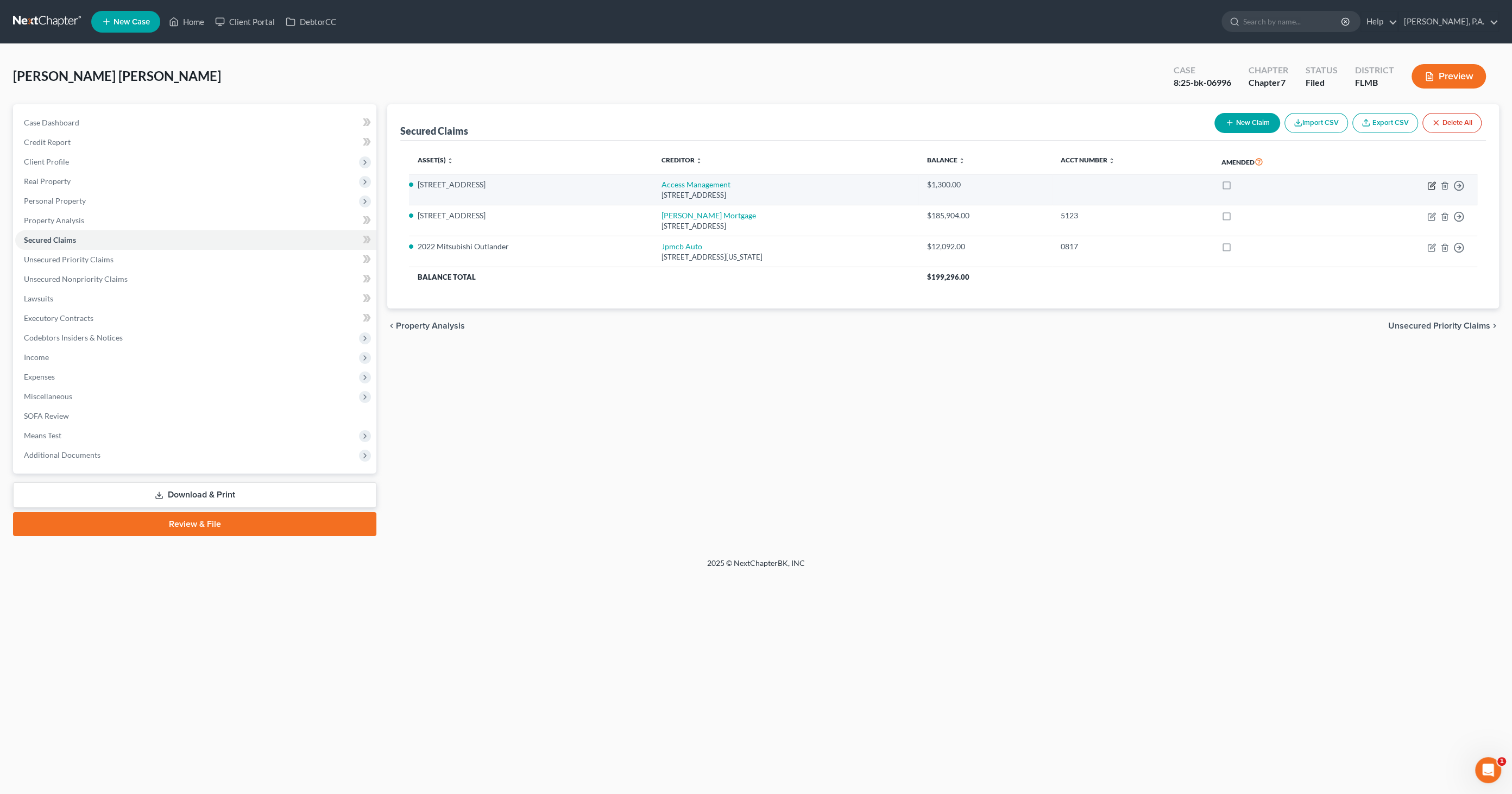
click at [1428, 185] on icon "button" at bounding box center [1431, 186] width 9 height 9
select select "9"
select select "0"
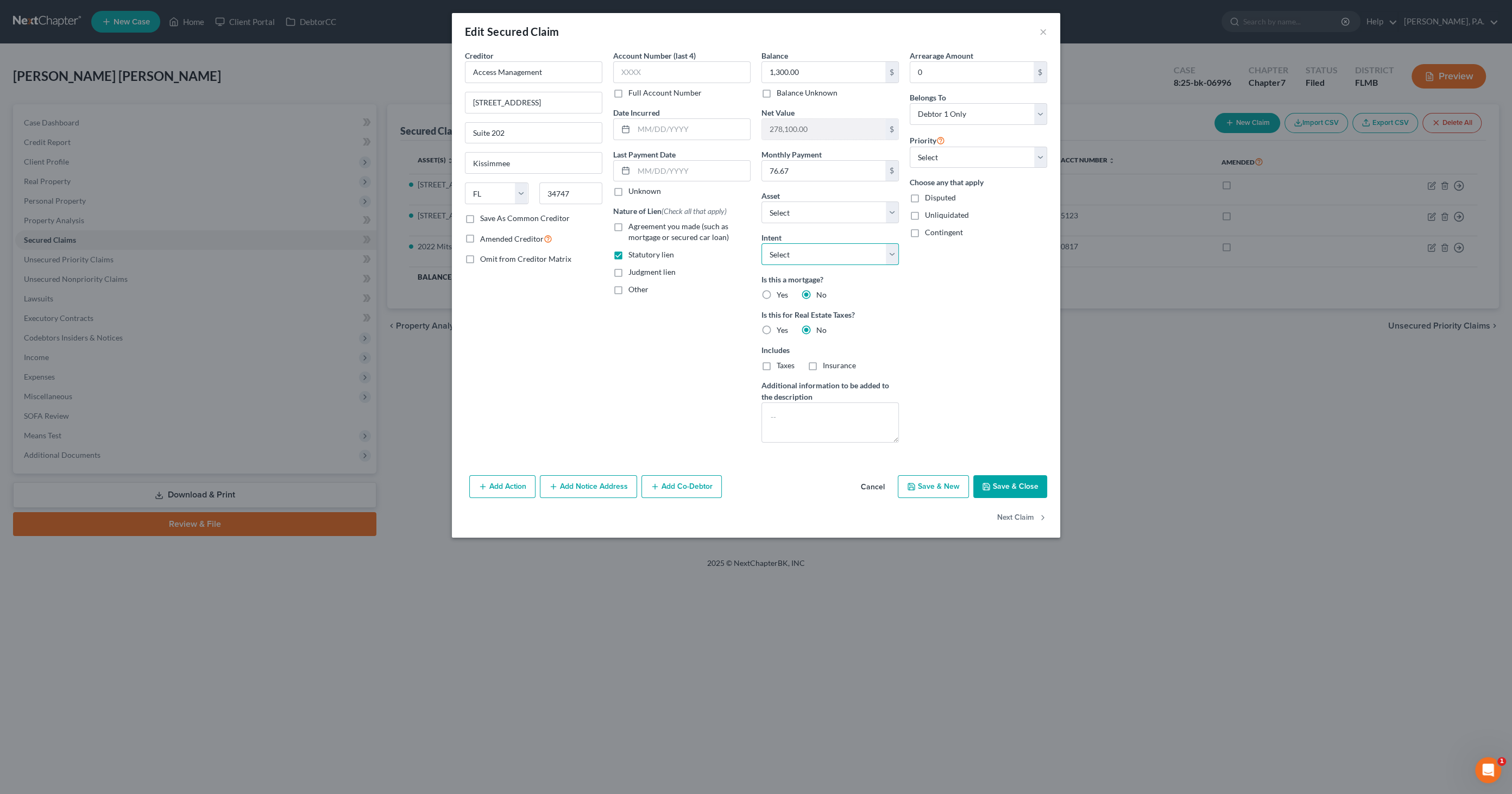
click at [801, 253] on select "Select Surrender Redeem Reaffirm Avoid Other" at bounding box center [830, 254] width 138 height 22
click at [876, 487] on button "Cancel" at bounding box center [872, 487] width 41 height 22
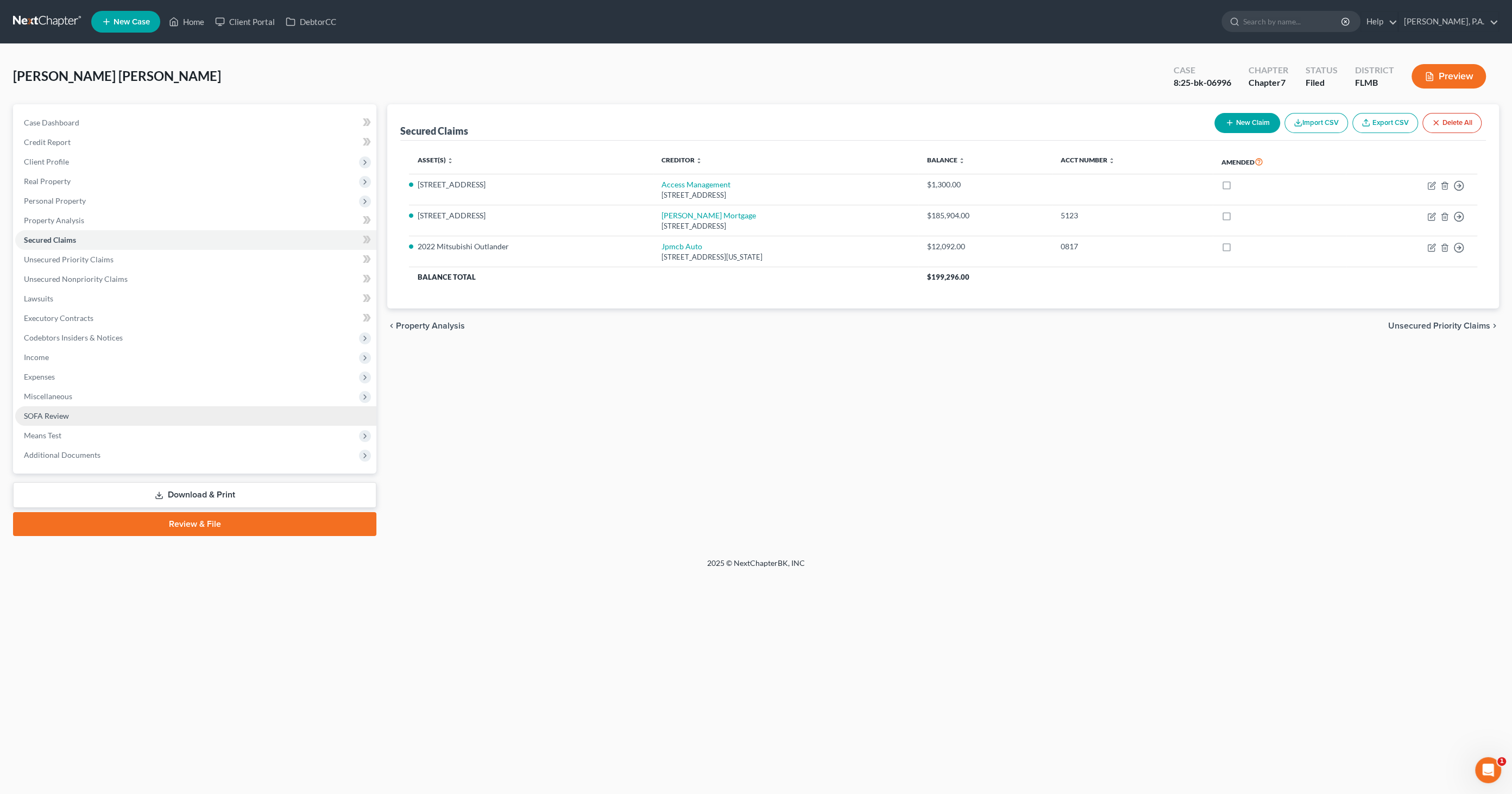
click at [47, 411] on span "SOFA Review" at bounding box center [46, 416] width 45 height 9
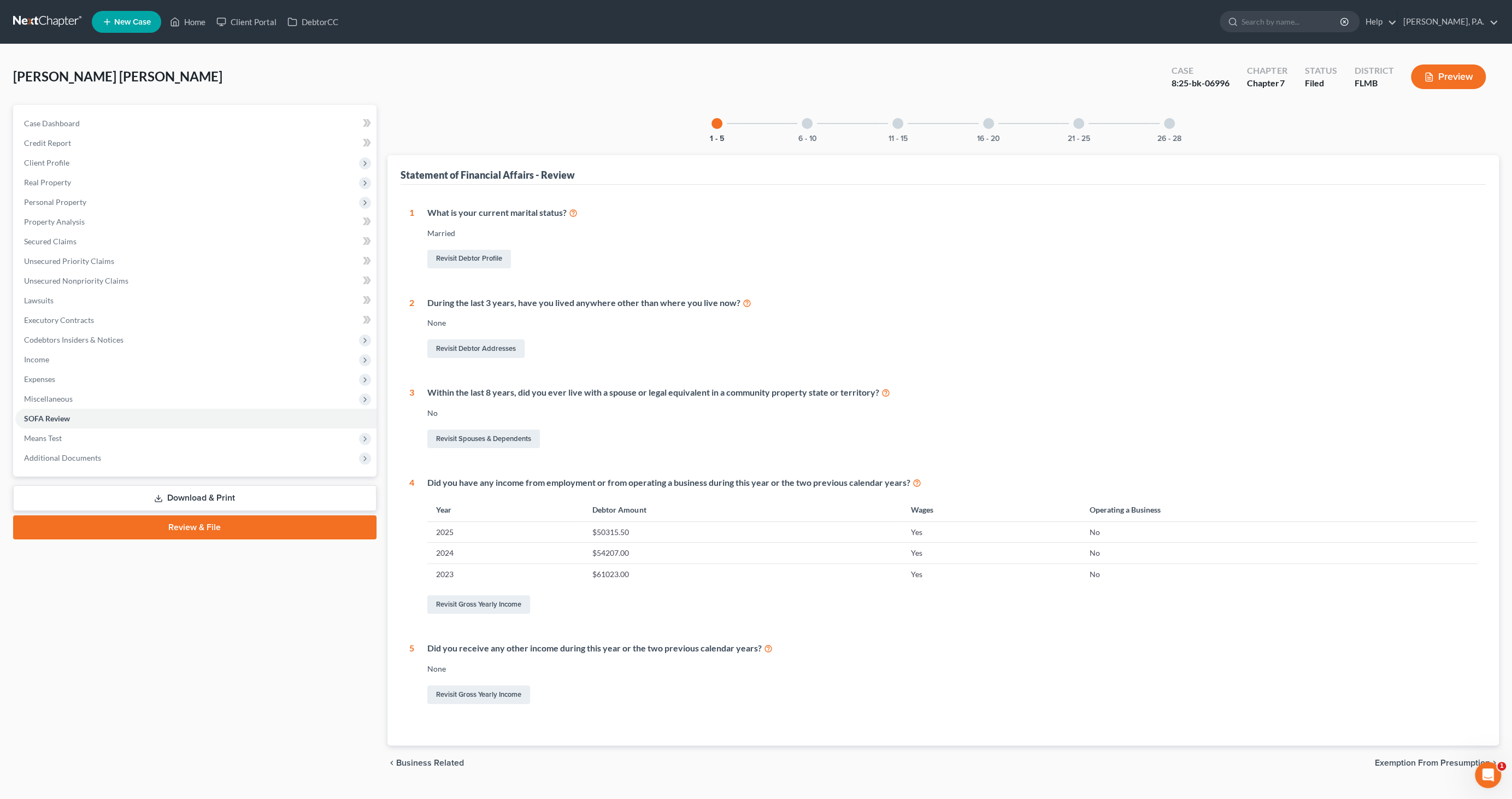
click at [1453, 77] on button "Preview" at bounding box center [1448, 77] width 75 height 24
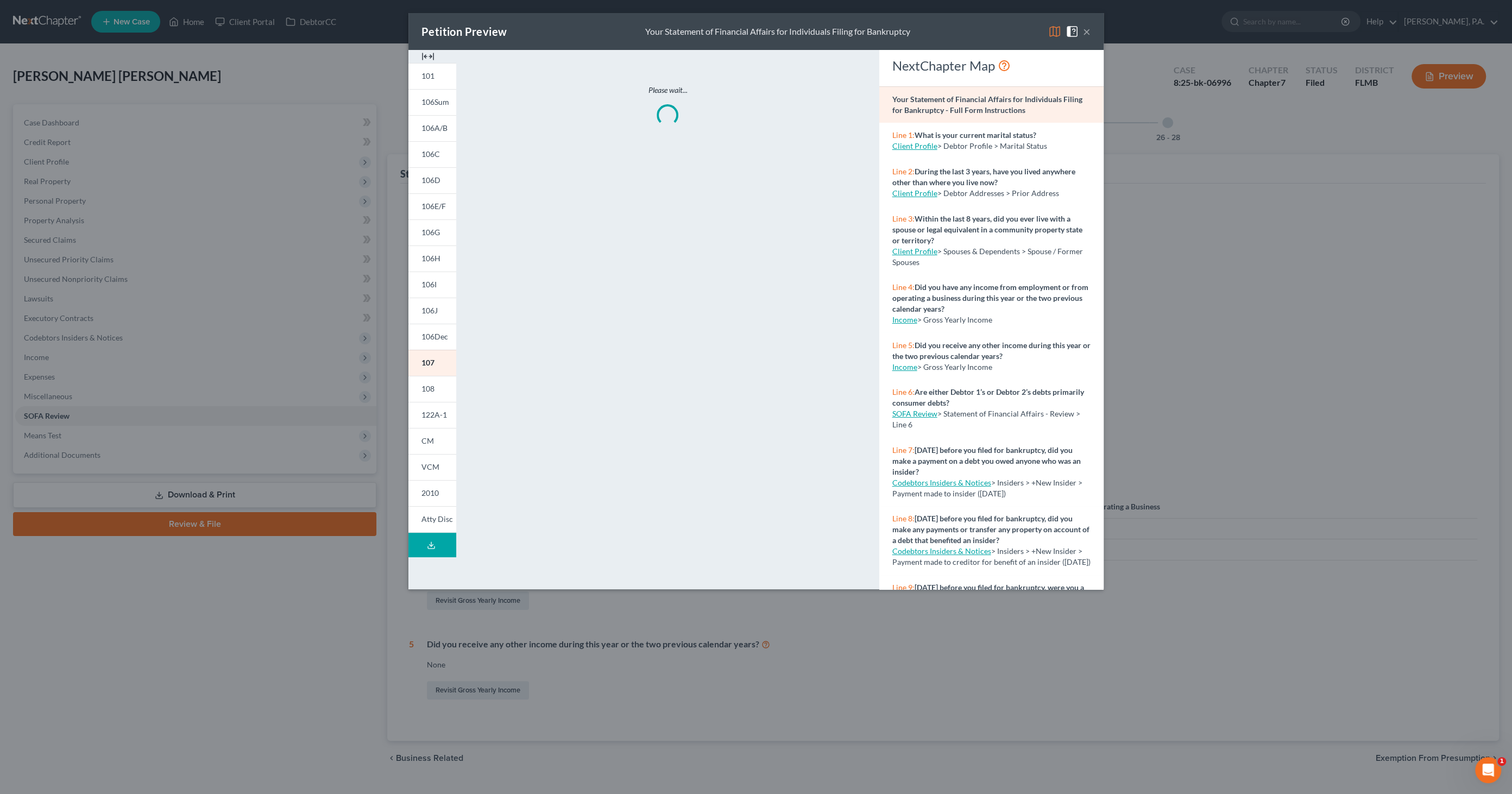
click at [1086, 29] on button "×" at bounding box center [1086, 31] width 7 height 13
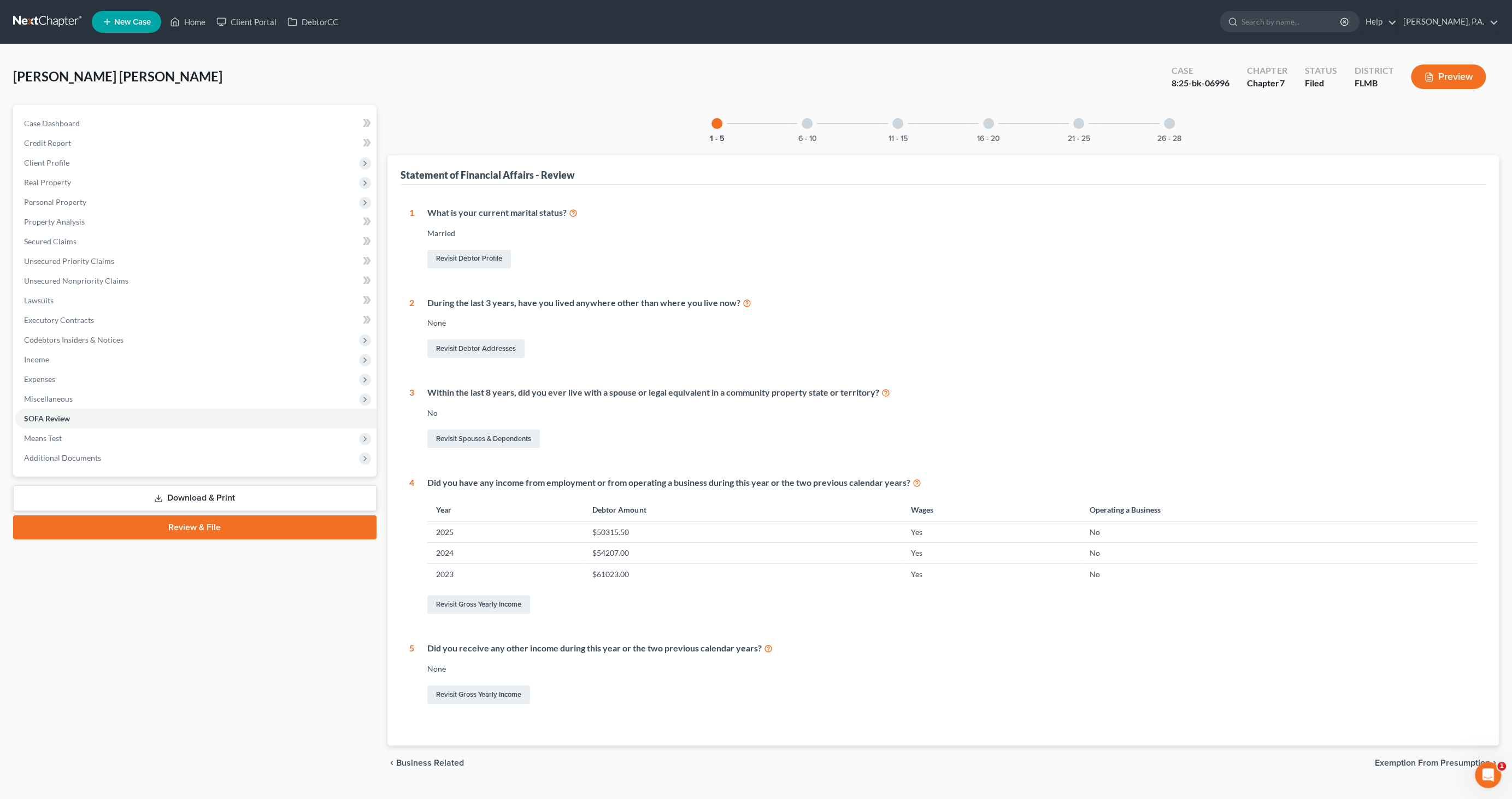
click at [982, 124] on div "16 - 20" at bounding box center [988, 123] width 37 height 37
